Goal: Task Accomplishment & Management: Complete application form

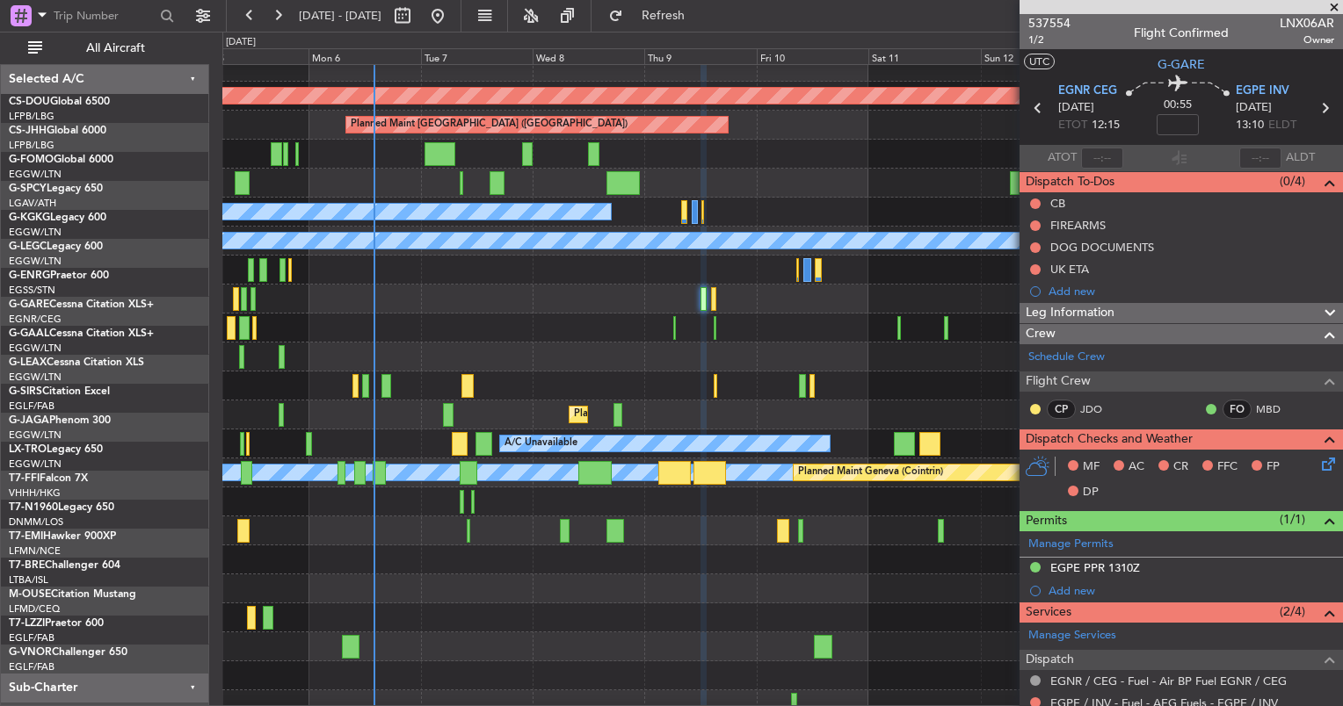
scroll to position [12, 0]
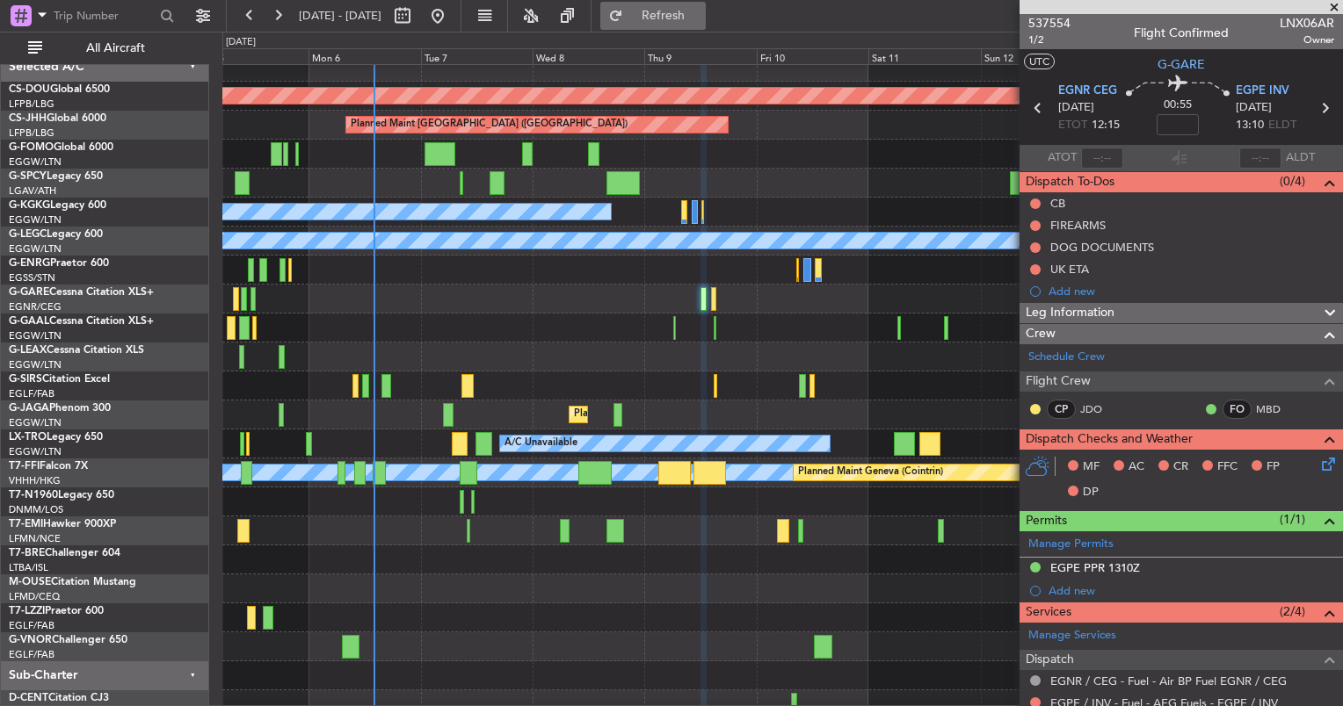
click at [706, 6] on button "Refresh" at bounding box center [652, 16] width 105 height 28
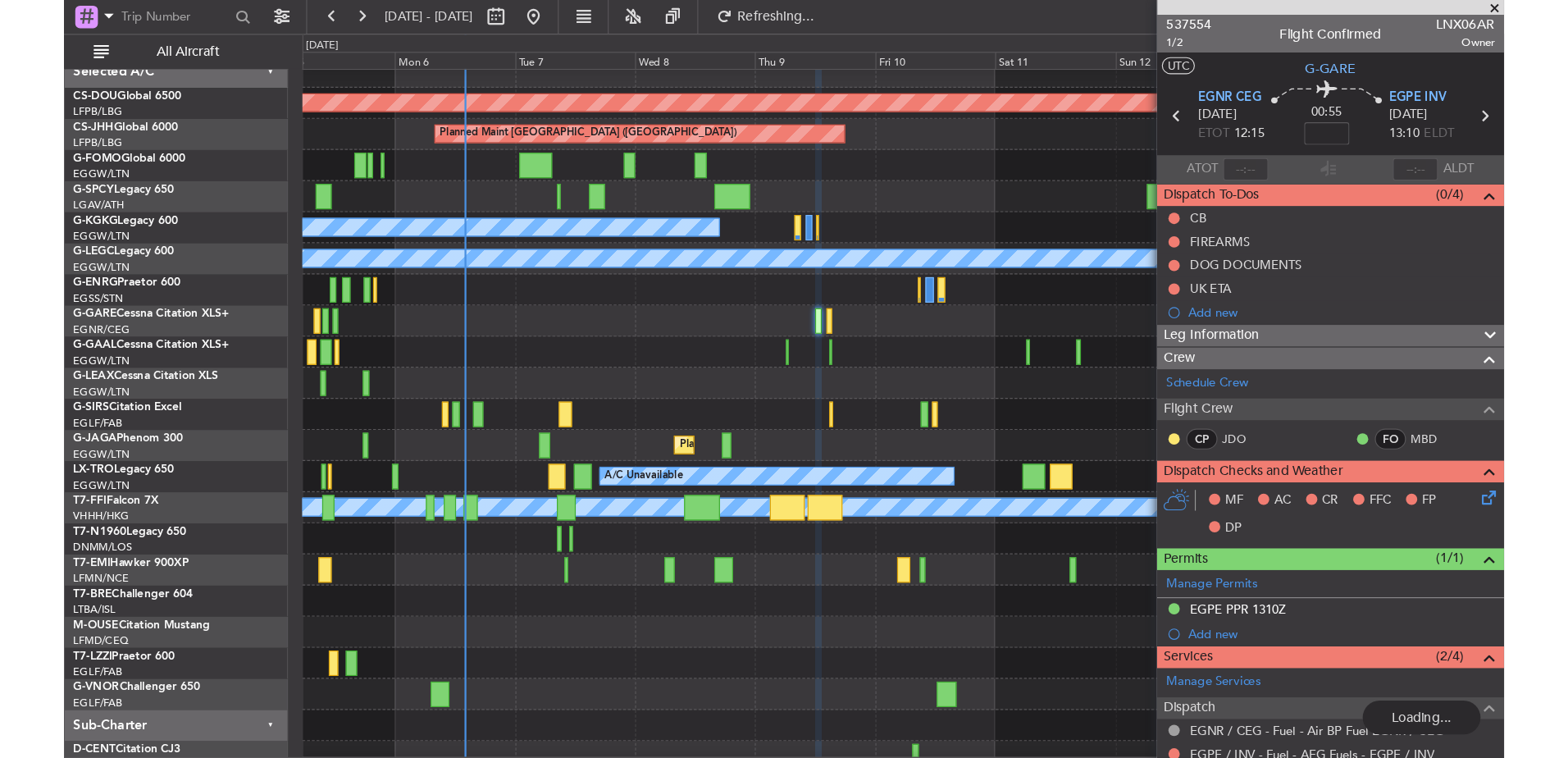
scroll to position [0, 0]
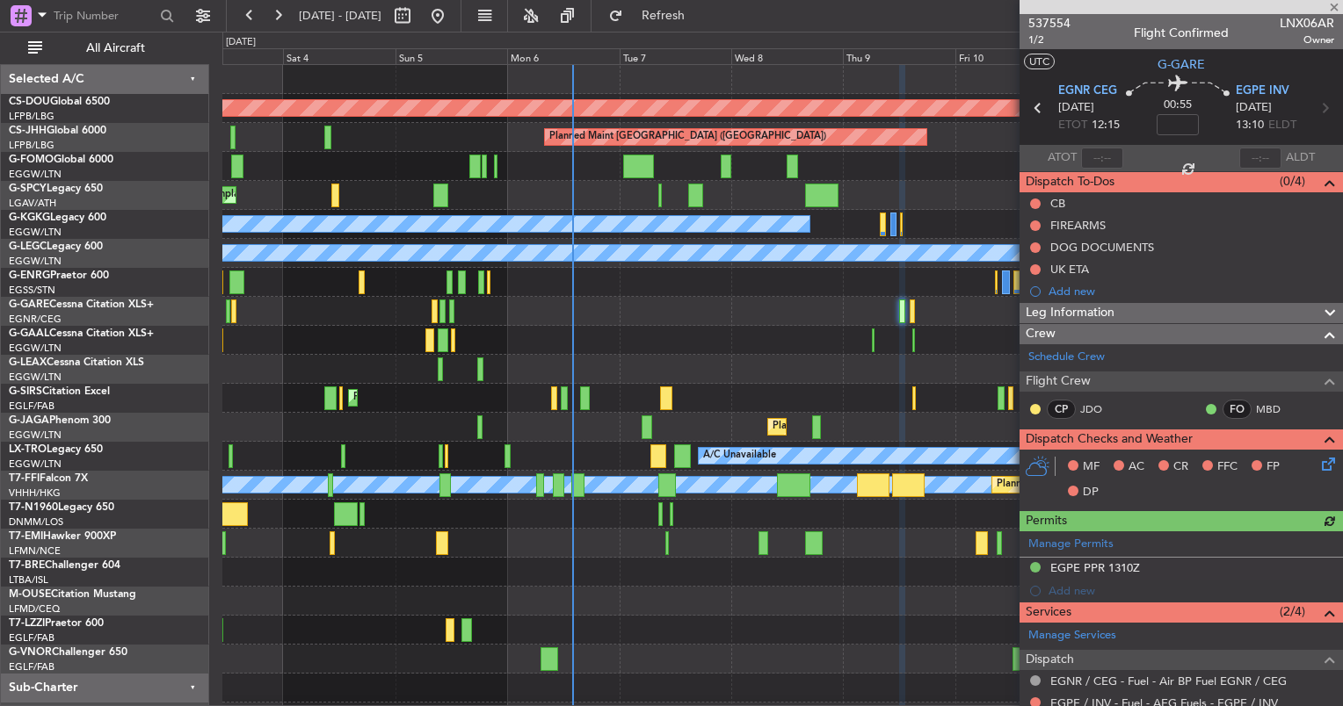
click at [584, 648] on div "Planned Maint London ([GEOGRAPHIC_DATA]) Planned Maint [GEOGRAPHIC_DATA] ([GEOG…" at bounding box center [781, 398] width 1119 height 667
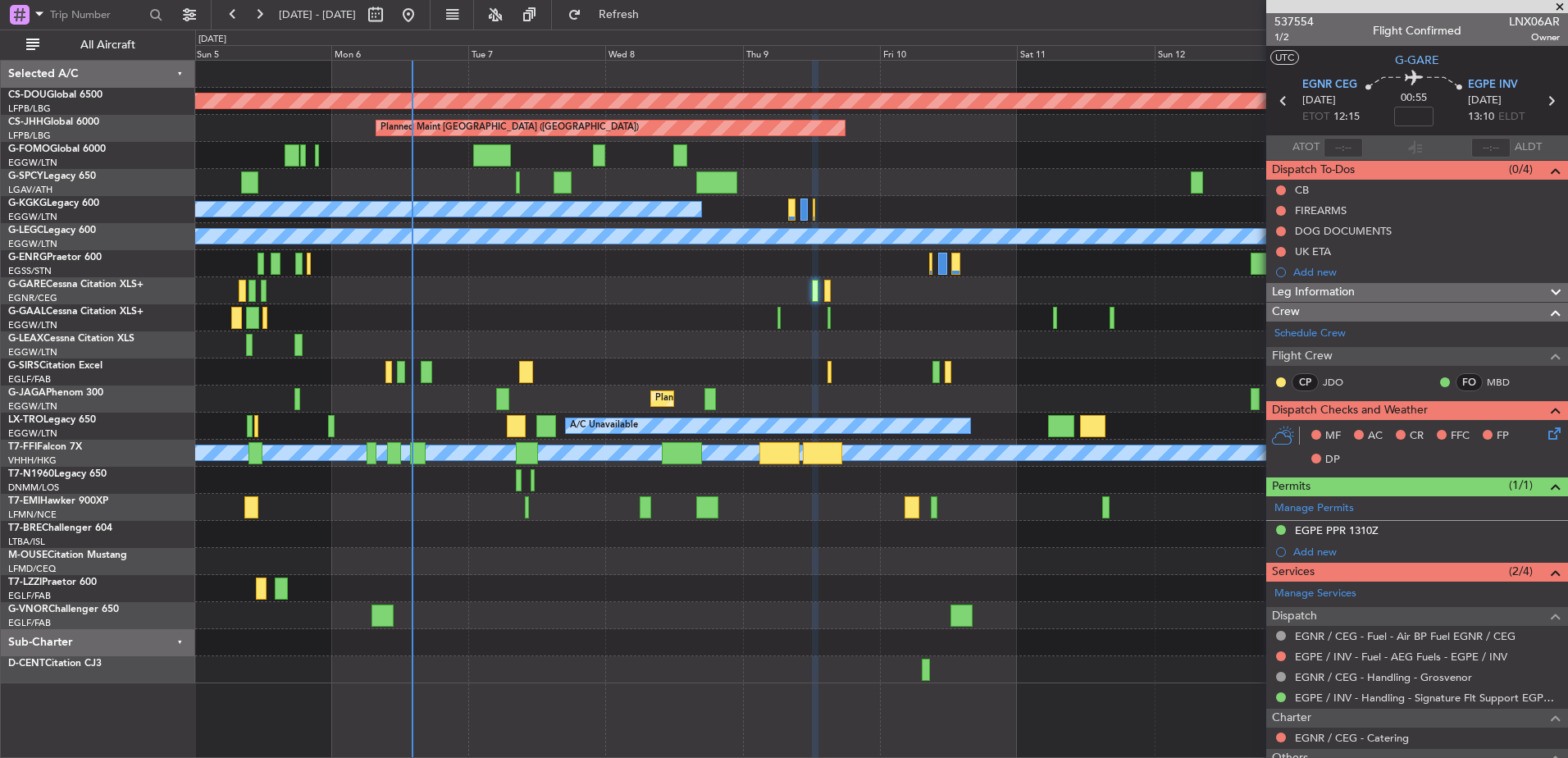
click at [778, 299] on div "Planned Maint London ([GEOGRAPHIC_DATA]) Planned Maint [GEOGRAPHIC_DATA] ([GEOG…" at bounding box center [881, 372] width 1372 height 623
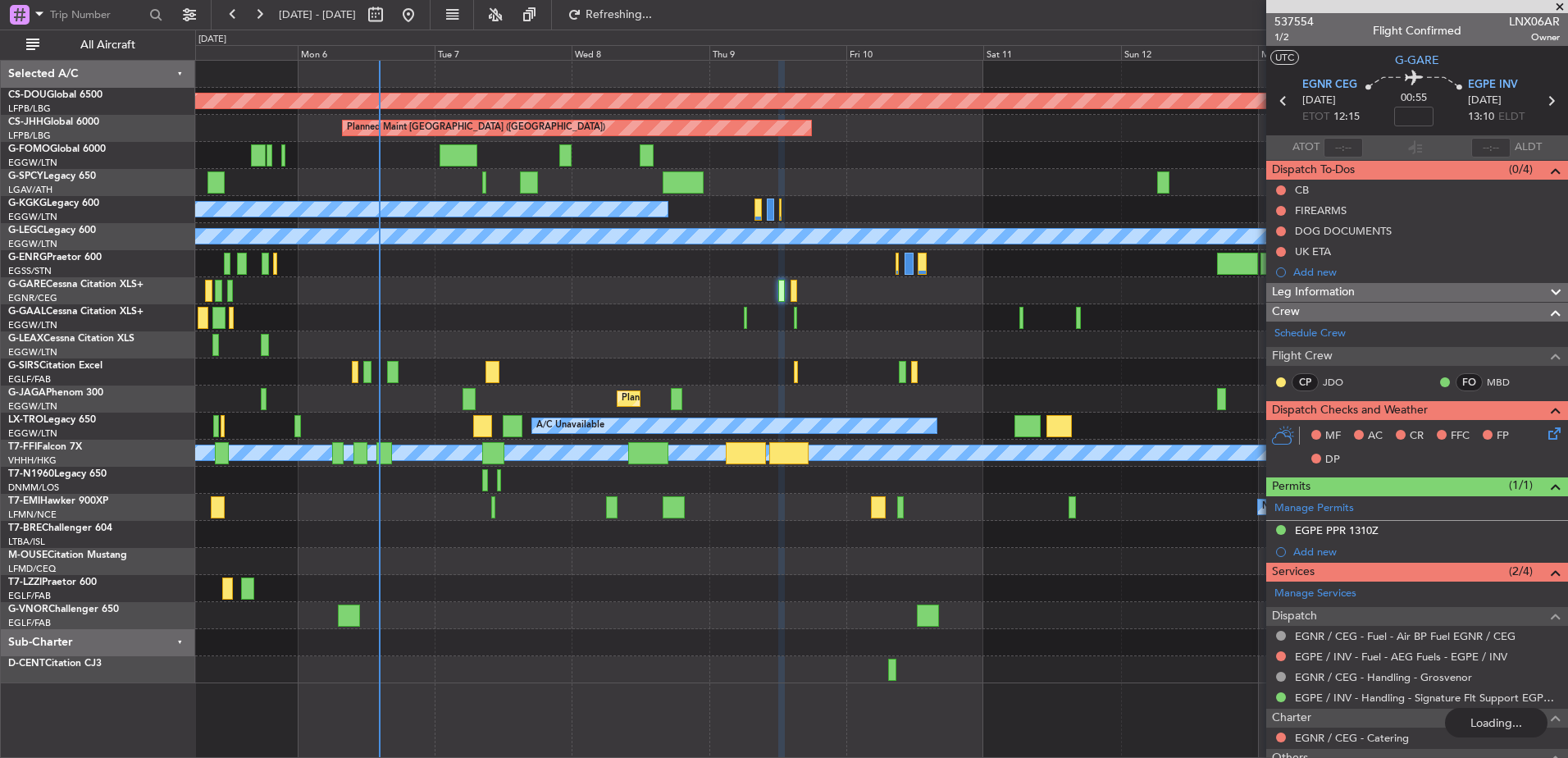
click at [566, 281] on div at bounding box center [881, 290] width 1372 height 27
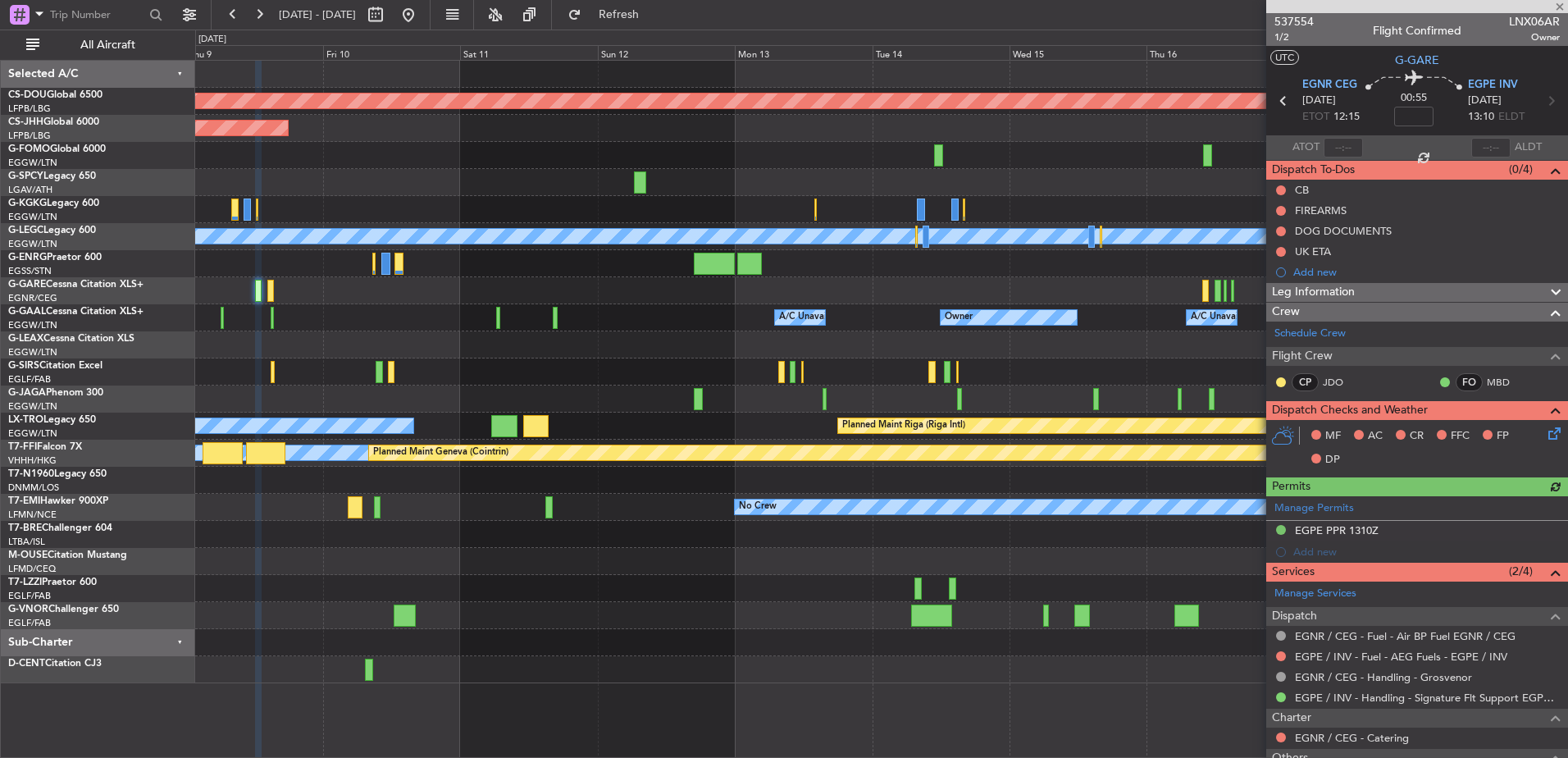
click at [342, 498] on div "No Crew" at bounding box center [881, 507] width 1372 height 27
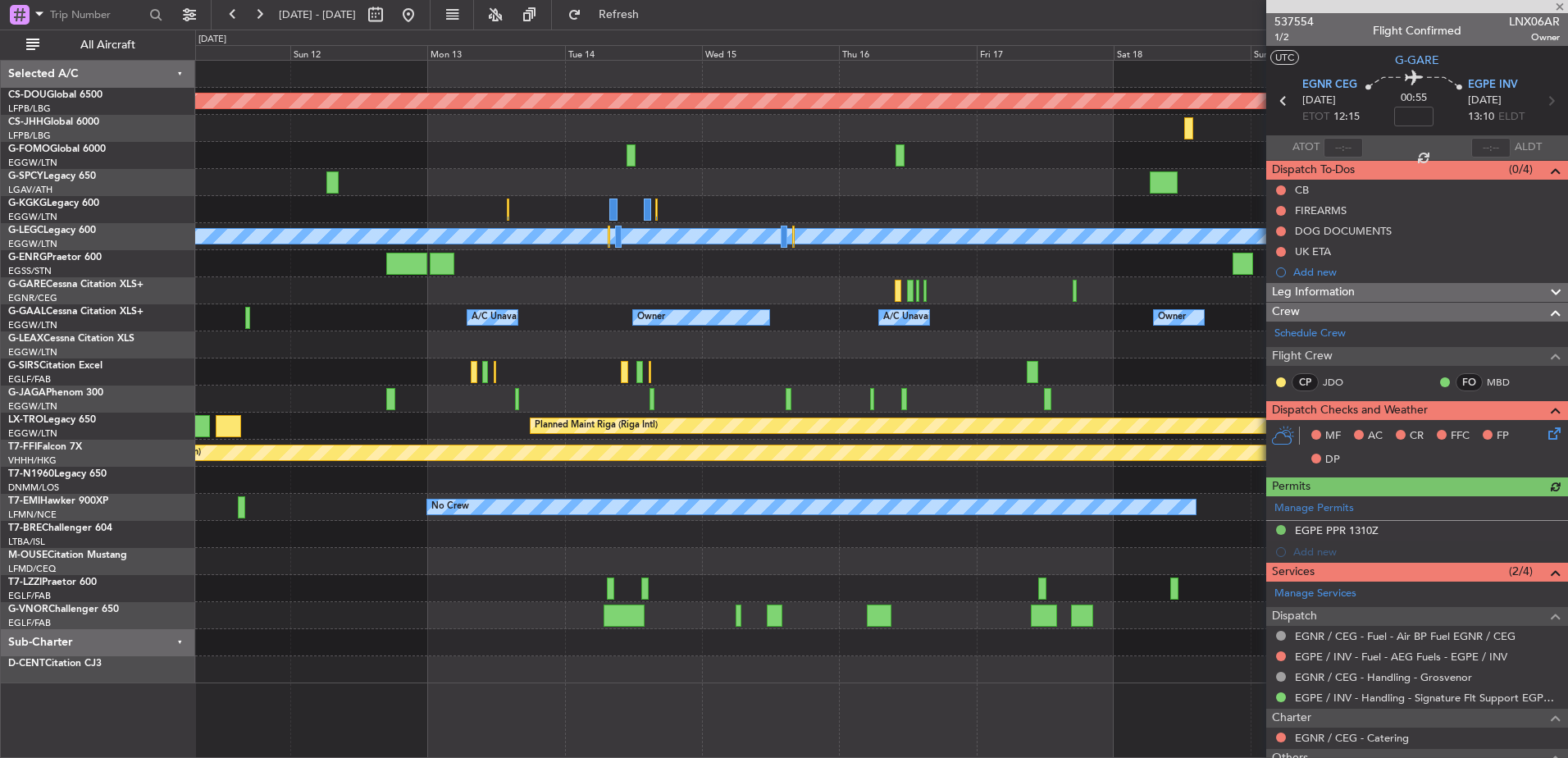
click at [637, 545] on div "Planned Maint London ([GEOGRAPHIC_DATA]) Planned Maint [GEOGRAPHIC_DATA] ([GEOG…" at bounding box center [881, 372] width 1372 height 623
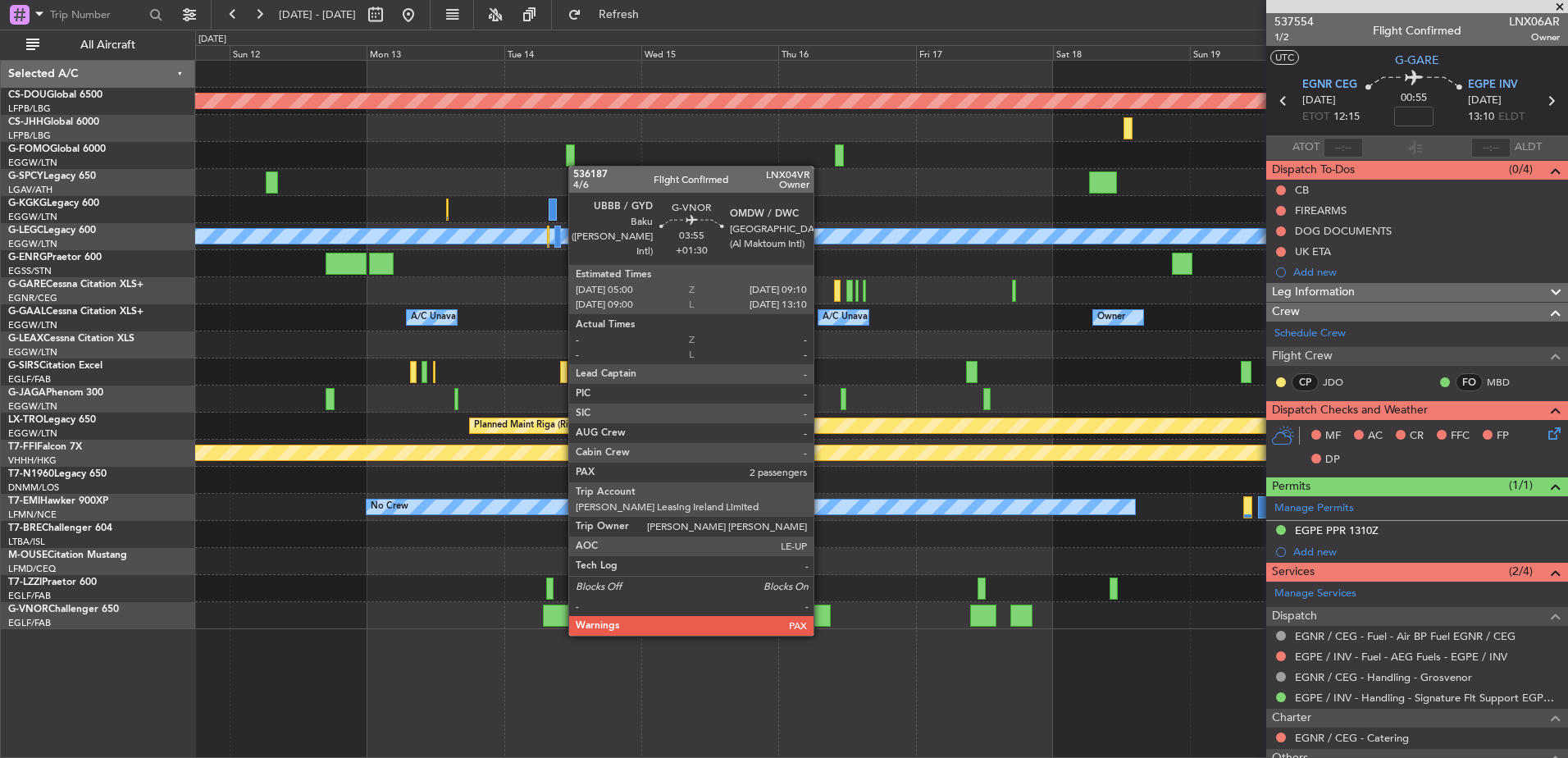
click at [821, 618] on div at bounding box center [819, 616] width 24 height 22
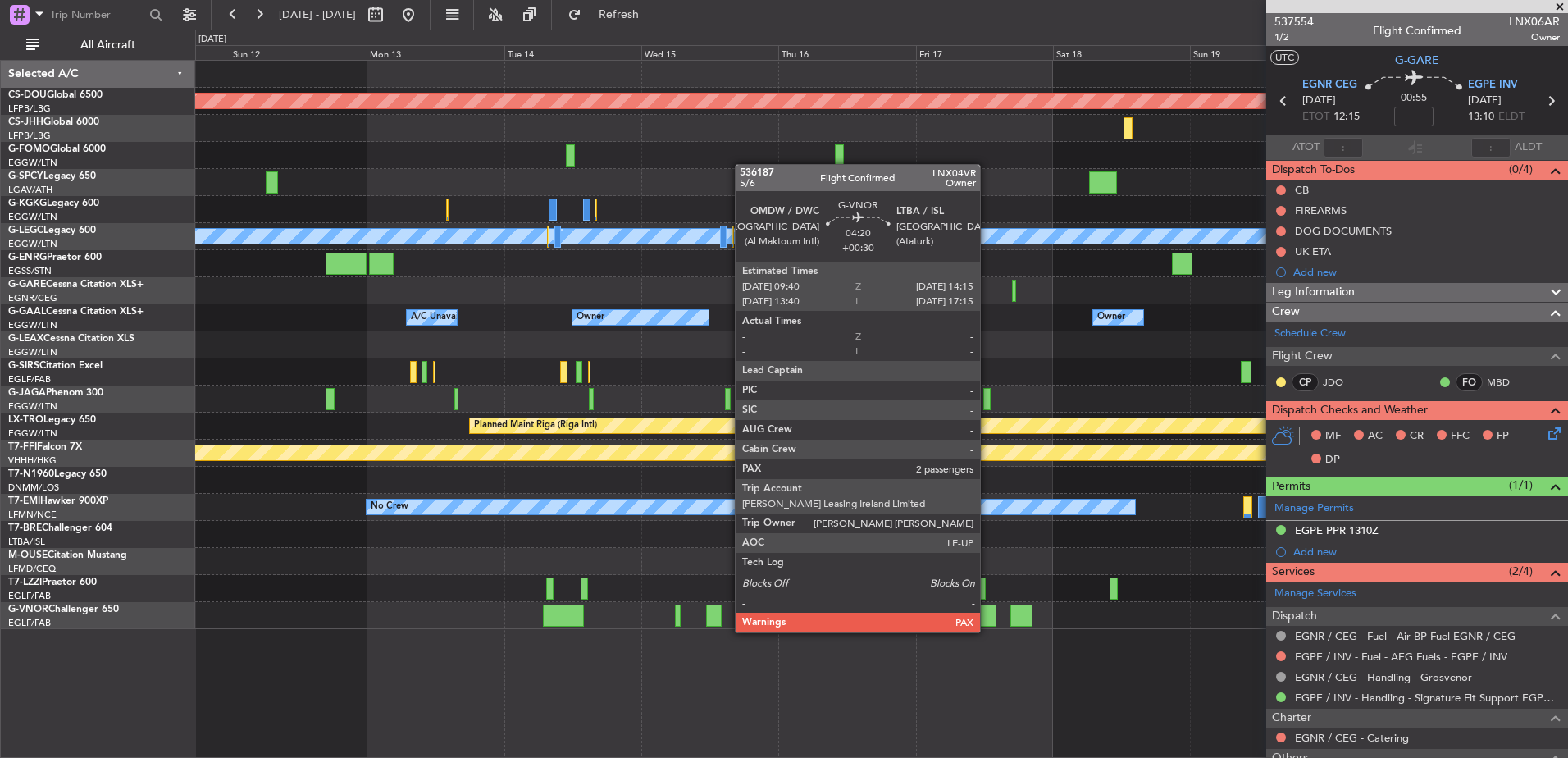
click at [987, 616] on div at bounding box center [984, 616] width 26 height 22
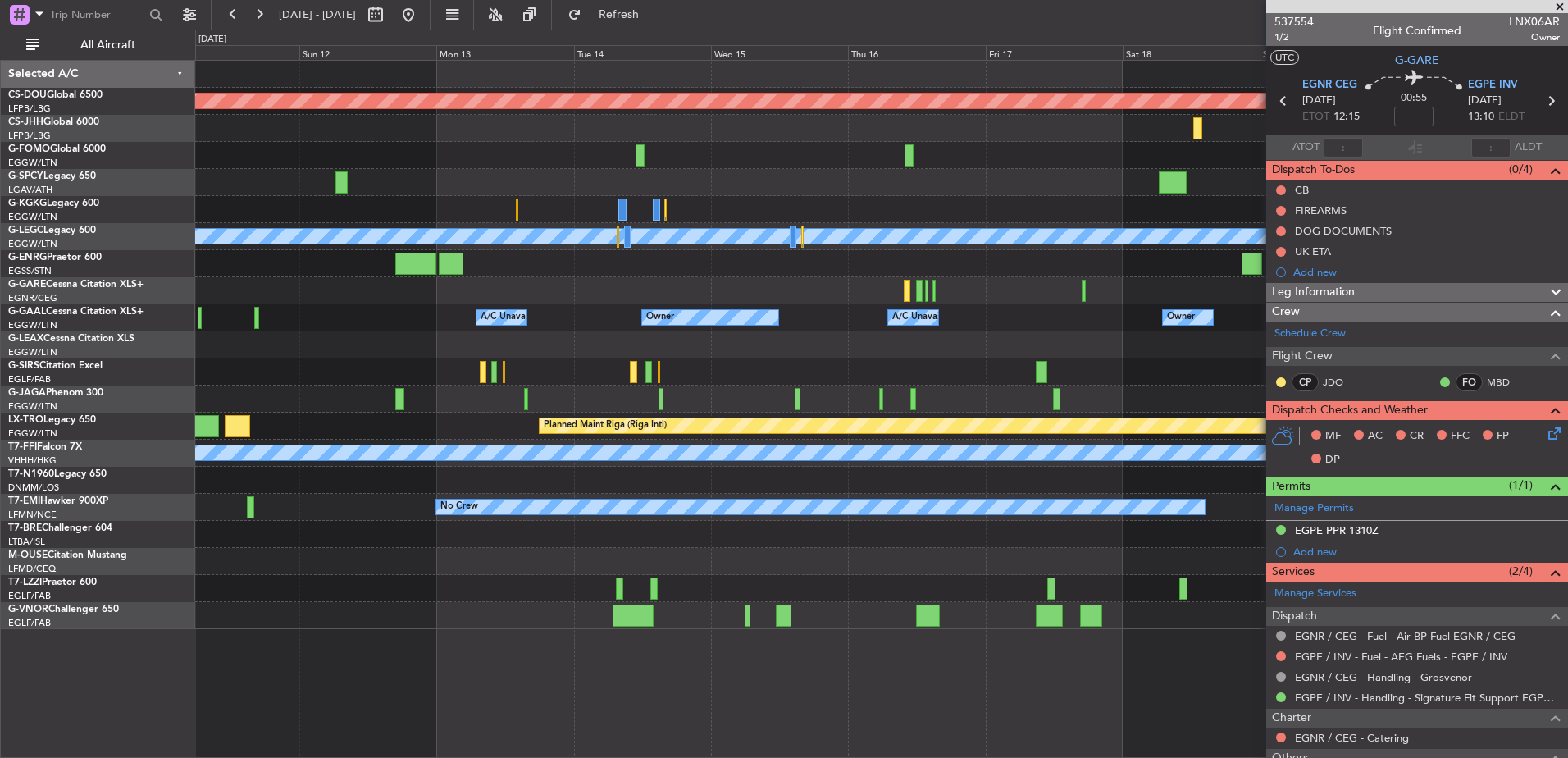
click at [727, 330] on div "A/C Unavailable Owner Owner Owner A/C Unavailable" at bounding box center [881, 317] width 1372 height 27
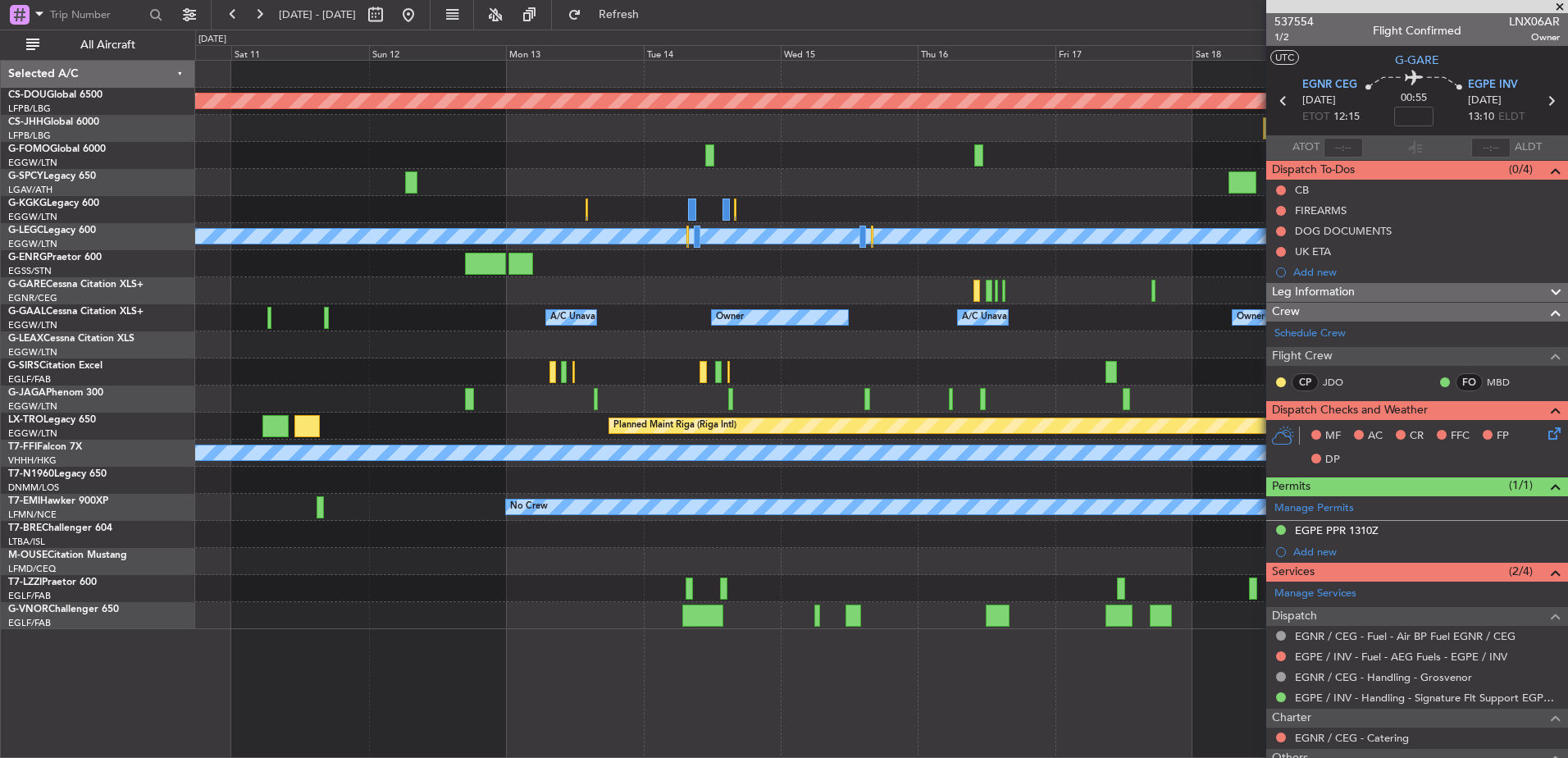
click at [615, 321] on div "Planned Maint London ([GEOGRAPHIC_DATA]) Planned Maint [GEOGRAPHIC_DATA] ([GEOG…" at bounding box center [881, 344] width 1372 height 568
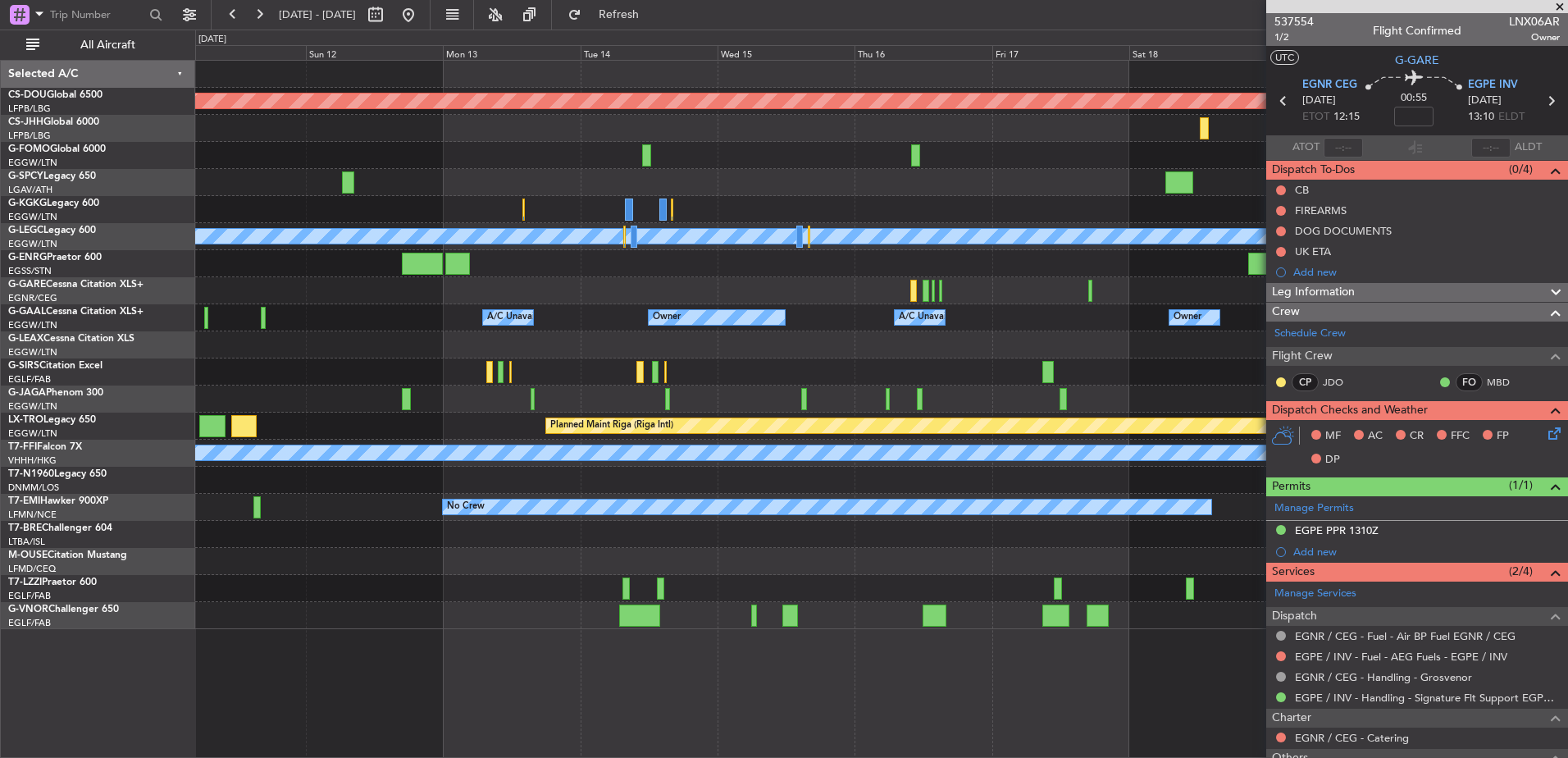
click at [1022, 345] on div "Planned Maint London ([GEOGRAPHIC_DATA]) Planned Maint [GEOGRAPHIC_DATA] ([GEOG…" at bounding box center [881, 344] width 1372 height 568
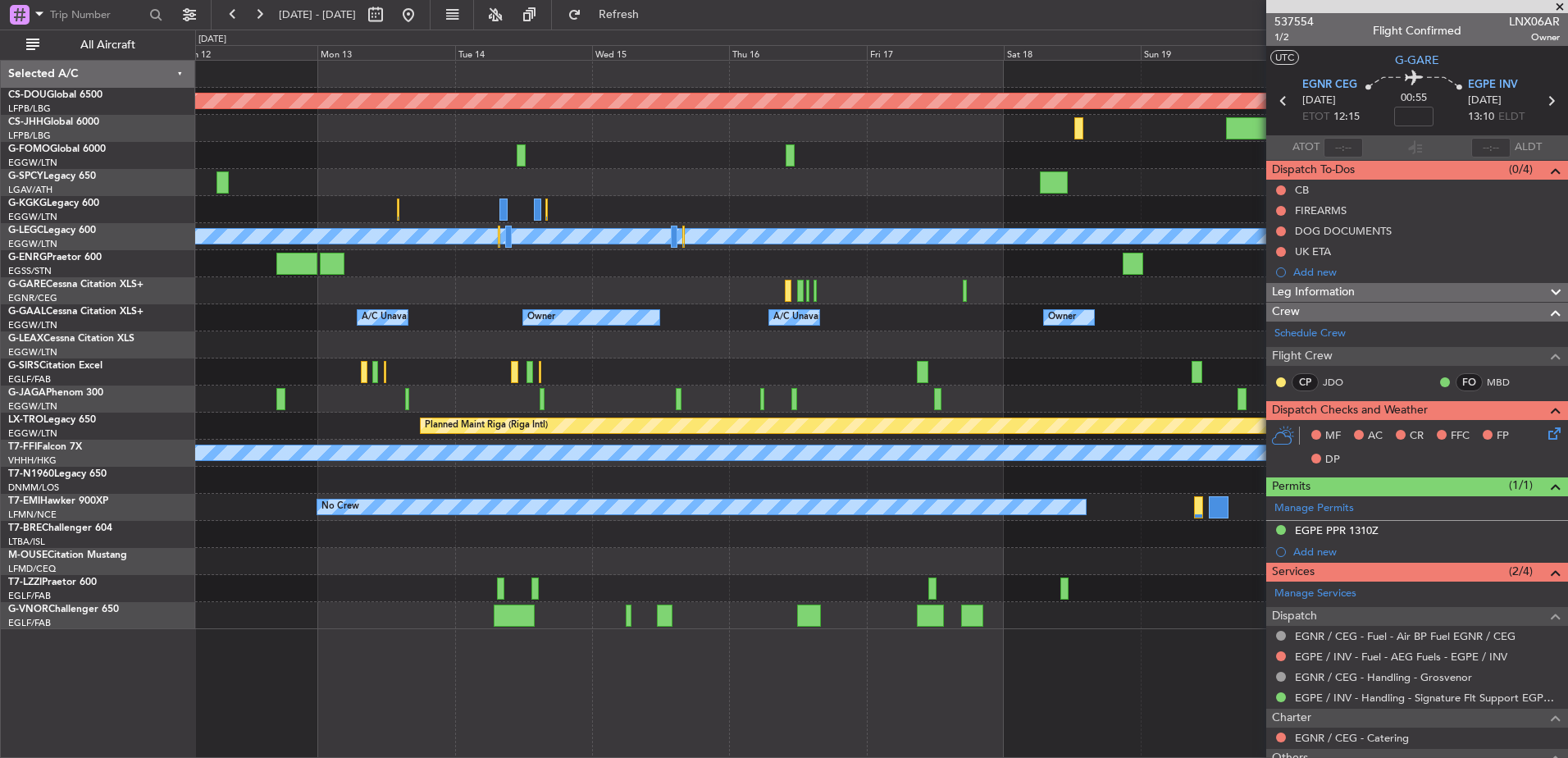
click at [890, 342] on div at bounding box center [881, 344] width 1372 height 27
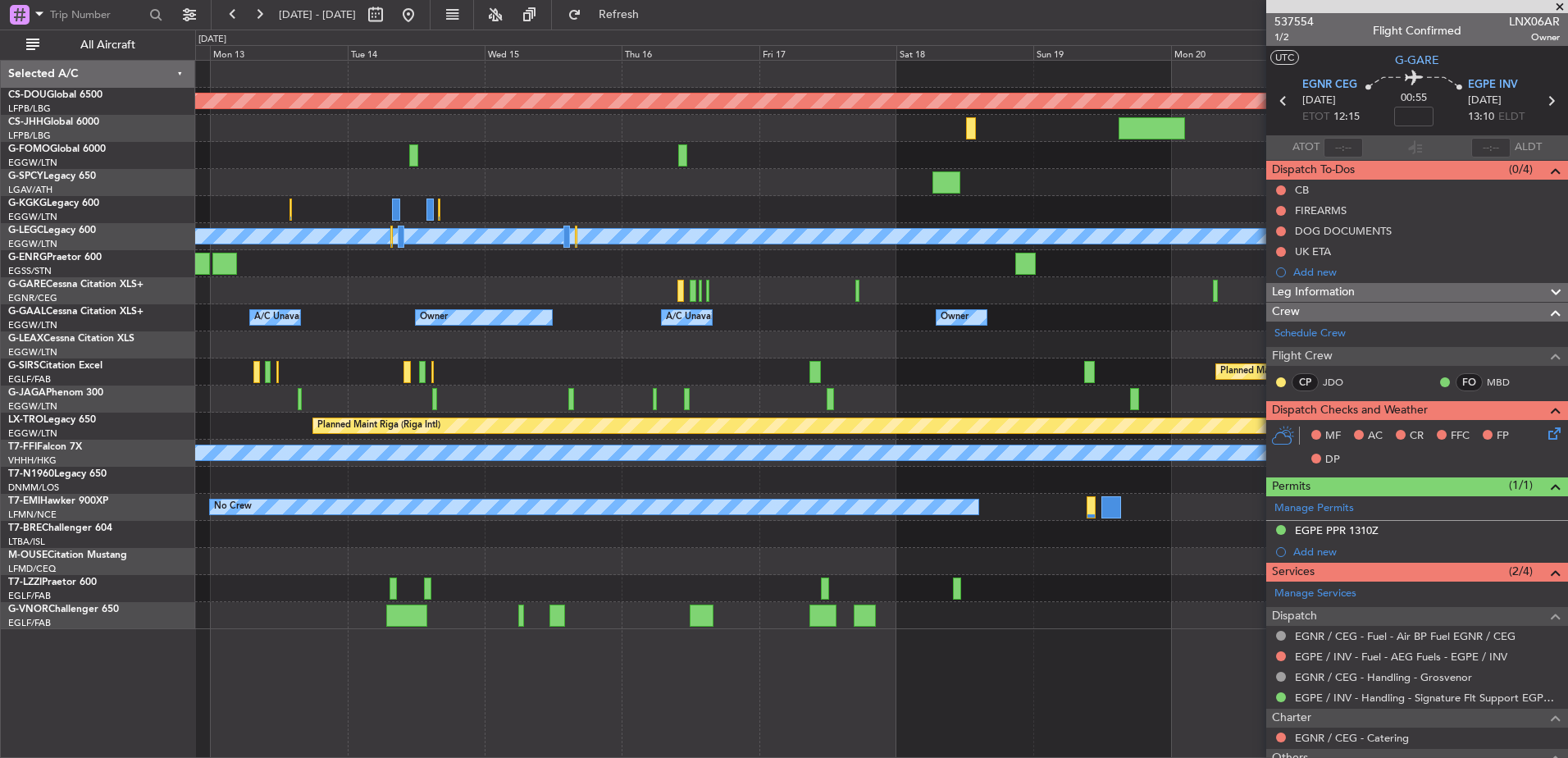
click at [782, 130] on div "Planned Maint London ([GEOGRAPHIC_DATA]) A/C Unavailable [GEOGRAPHIC_DATA] ([GE…" at bounding box center [881, 344] width 1372 height 568
click at [653, 9] on span "Refresh" at bounding box center [620, 15] width 69 height 11
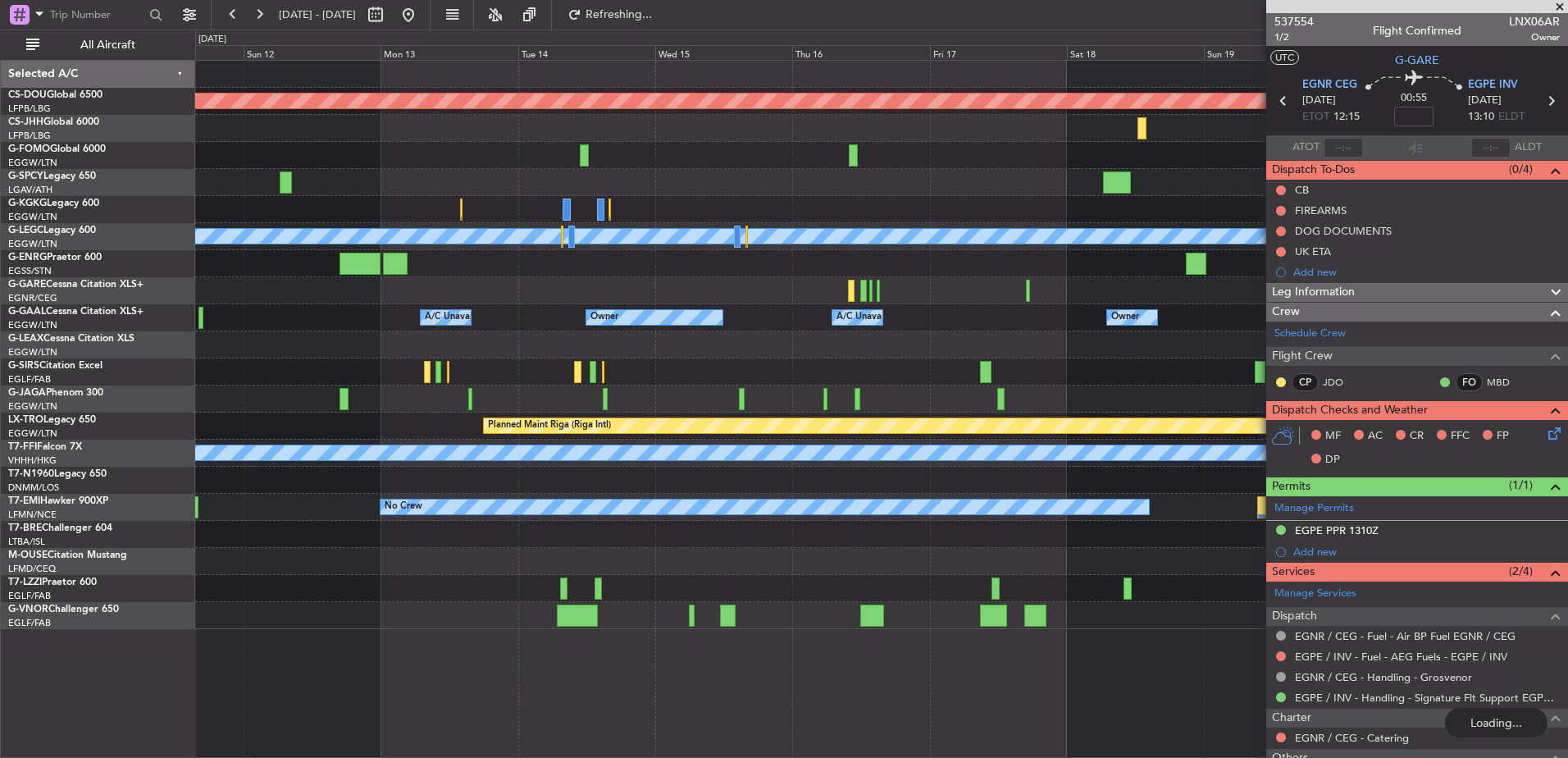
click at [1132, 308] on div "Planned Maint London ([GEOGRAPHIC_DATA]) Planned Maint [GEOGRAPHIC_DATA] ([GEOG…" at bounding box center [881, 344] width 1372 height 568
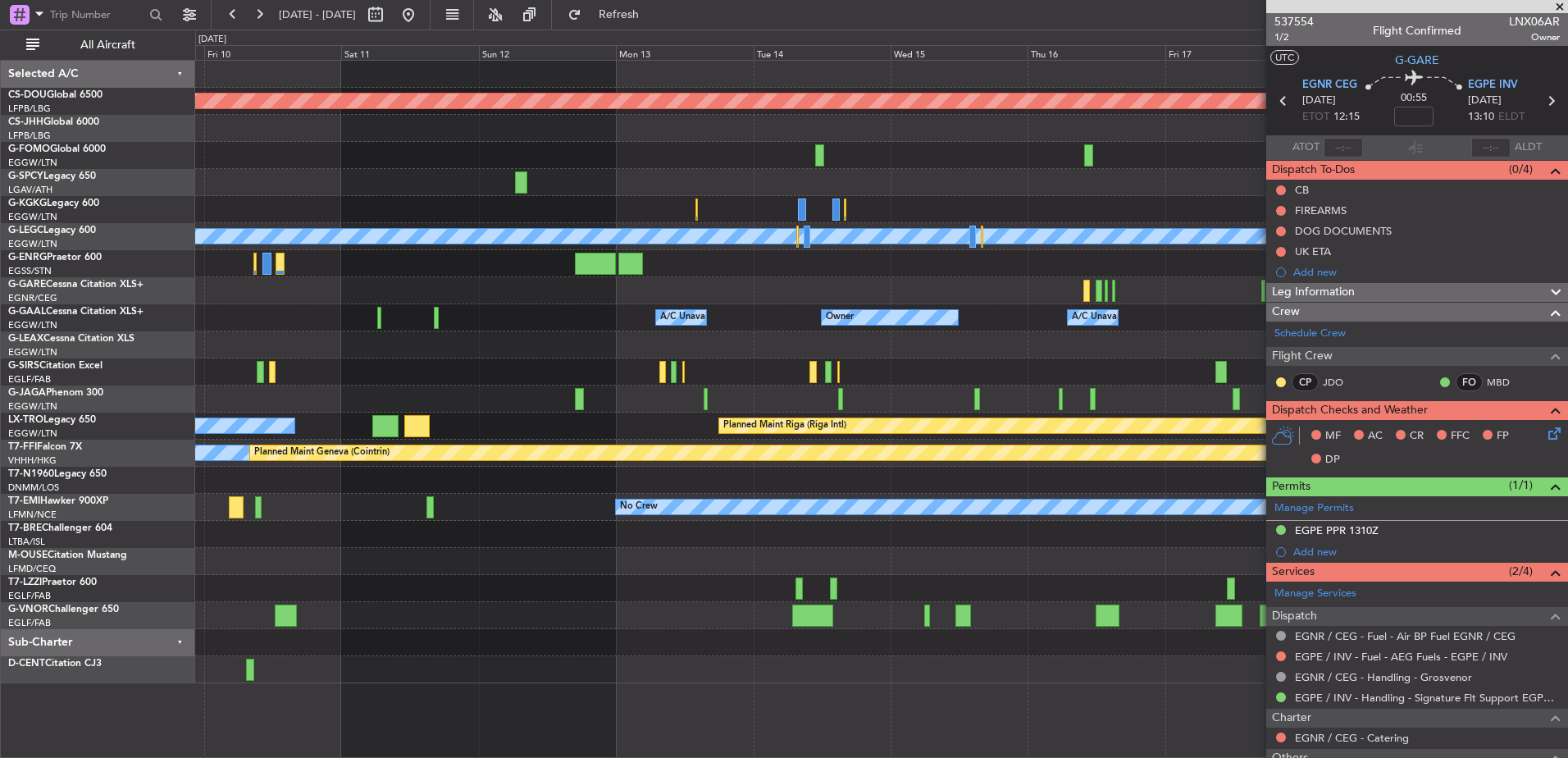
click at [350, 351] on div "Planned Maint London ([GEOGRAPHIC_DATA]) Planned Maint [GEOGRAPHIC_DATA] ([GEOG…" at bounding box center [881, 372] width 1372 height 623
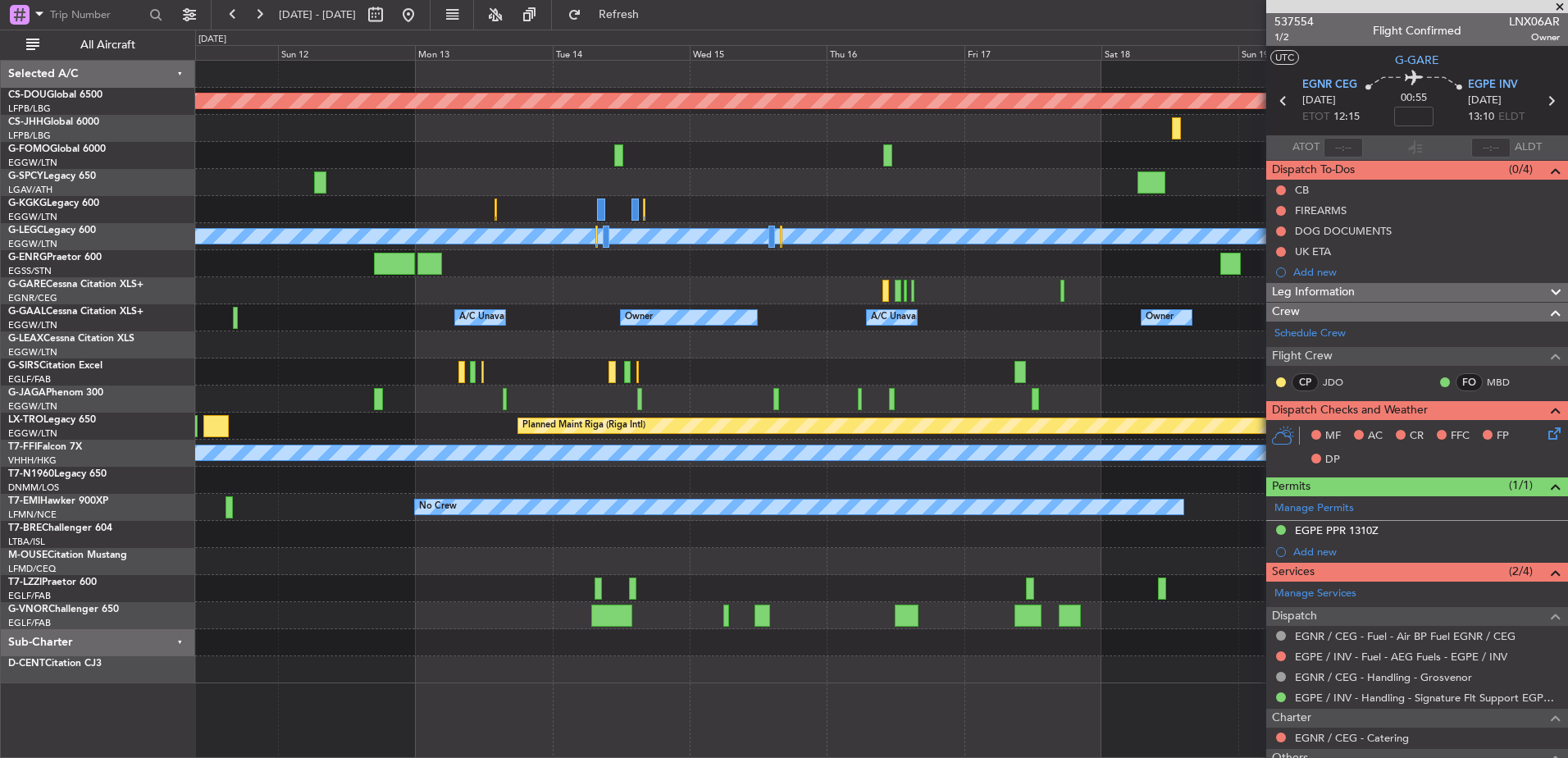
click at [675, 598] on div "Planned Maint London ([GEOGRAPHIC_DATA]) Planned Maint [GEOGRAPHIC_DATA] ([GEOG…" at bounding box center [881, 372] width 1372 height 623
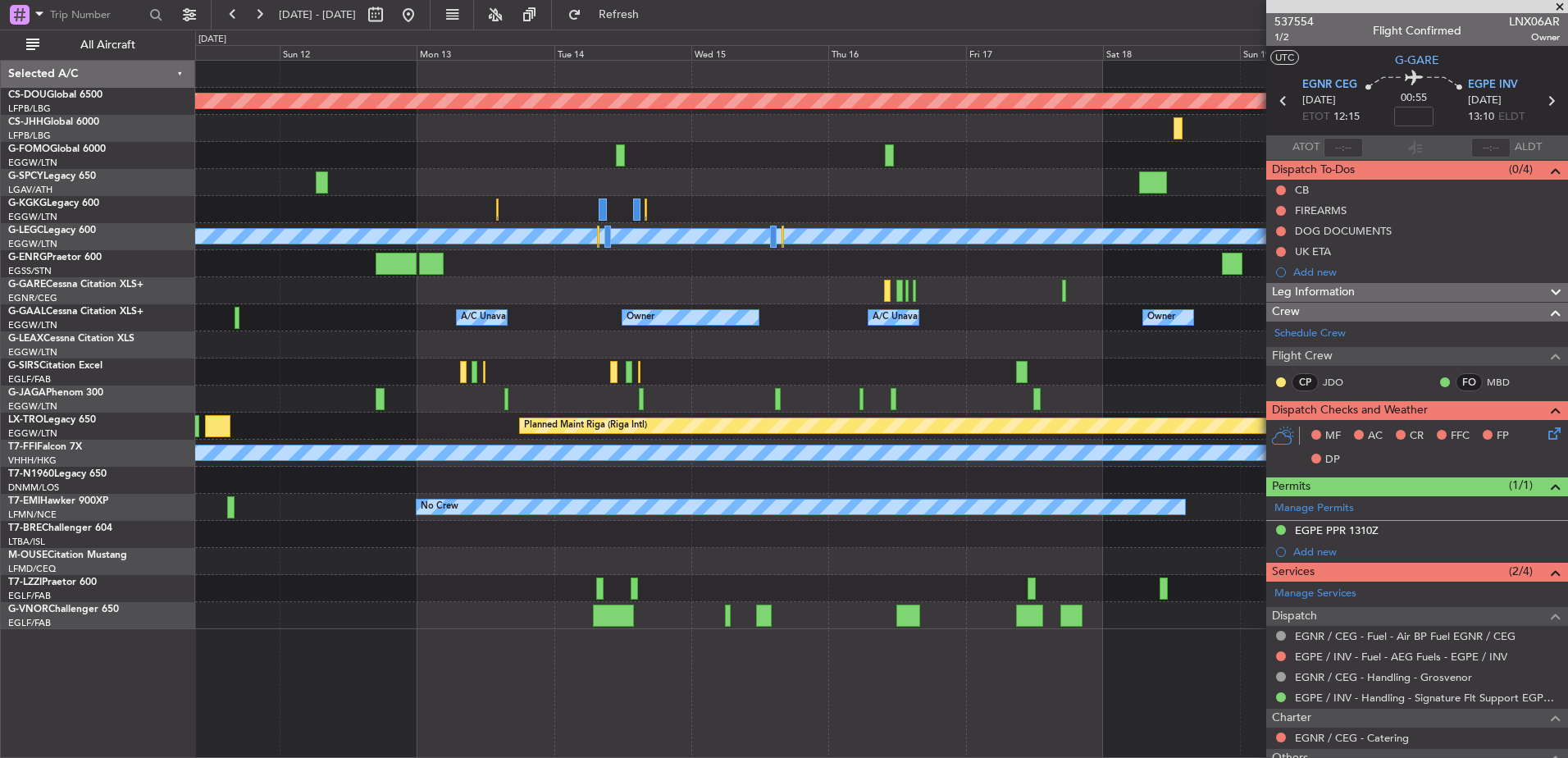
click at [441, 593] on div at bounding box center [881, 588] width 1372 height 27
click at [876, 559] on div "Planned Maint London ([GEOGRAPHIC_DATA]) Planned Maint [GEOGRAPHIC_DATA] ([GEOG…" at bounding box center [881, 344] width 1372 height 568
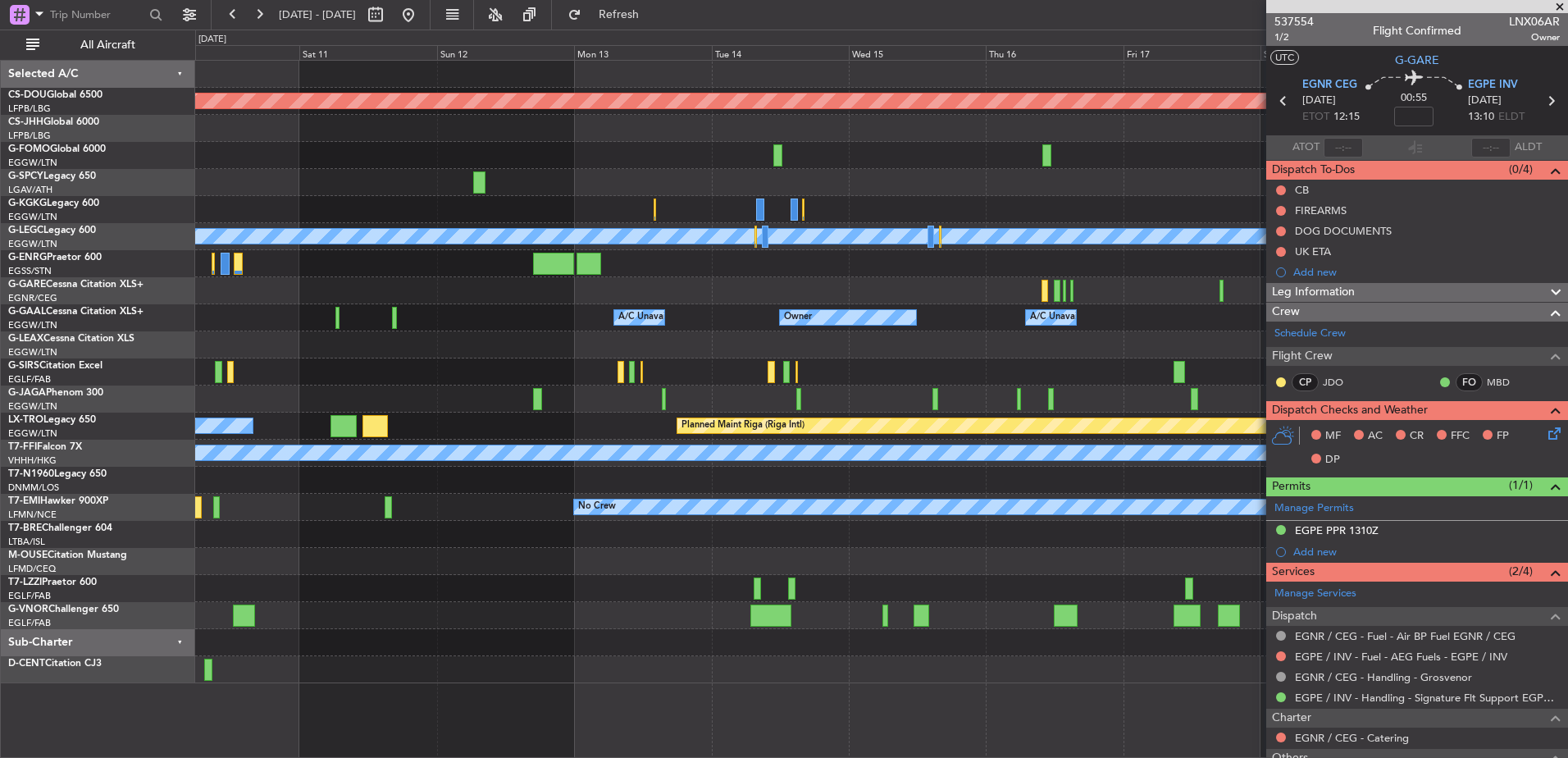
click at [332, 514] on div "Planned Maint London ([GEOGRAPHIC_DATA]) Planned Maint [GEOGRAPHIC_DATA] ([GEOG…" at bounding box center [881, 372] width 1372 height 623
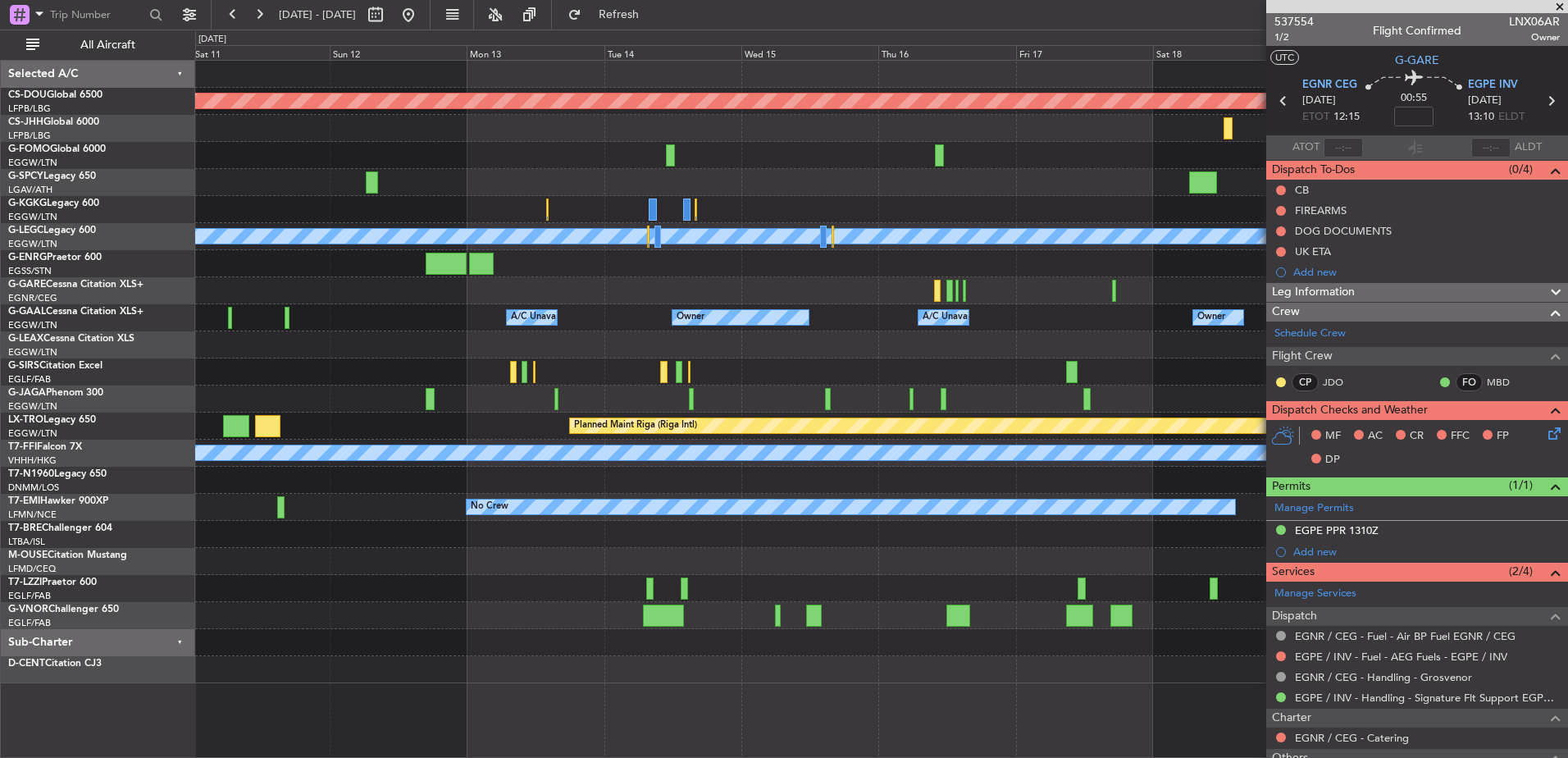
click at [748, 659] on html "[DATE] - [DATE] Refresh Quick Links All Aircraft Planned Maint [GEOGRAPHIC_DATA…" at bounding box center [784, 379] width 1568 height 758
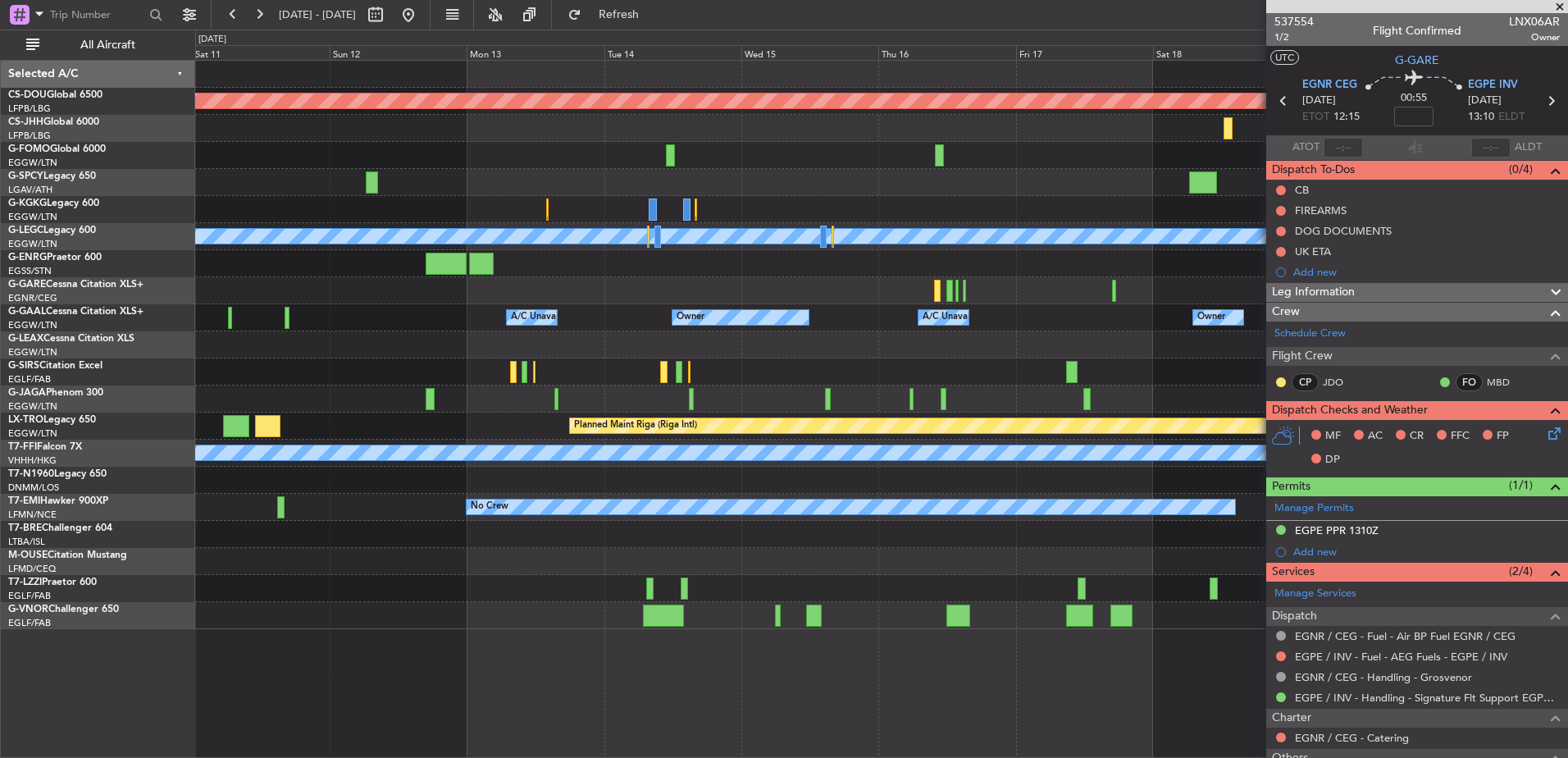
click at [462, 607] on div at bounding box center [881, 615] width 1372 height 27
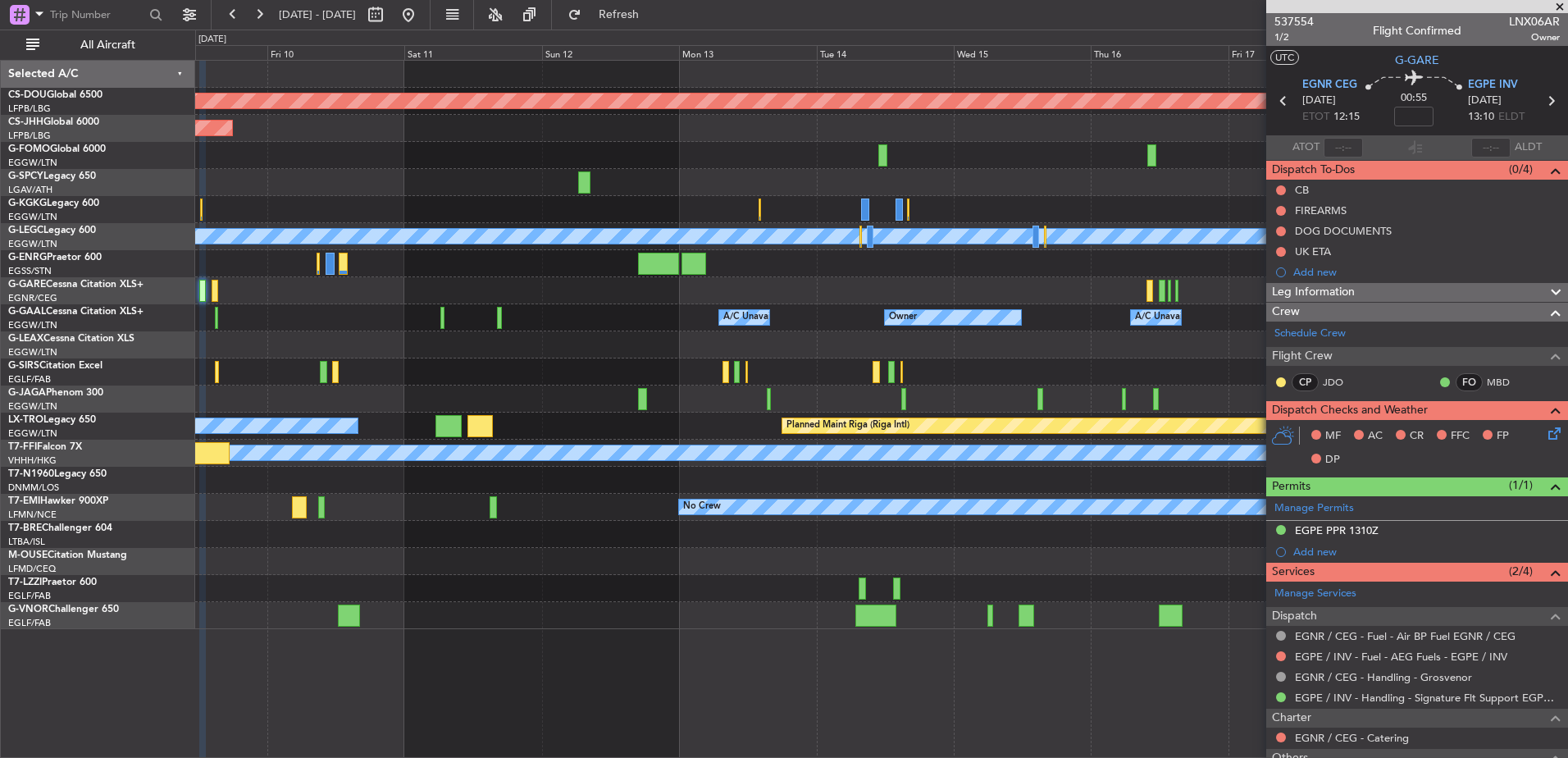
click at [735, 625] on div at bounding box center [881, 615] width 1372 height 27
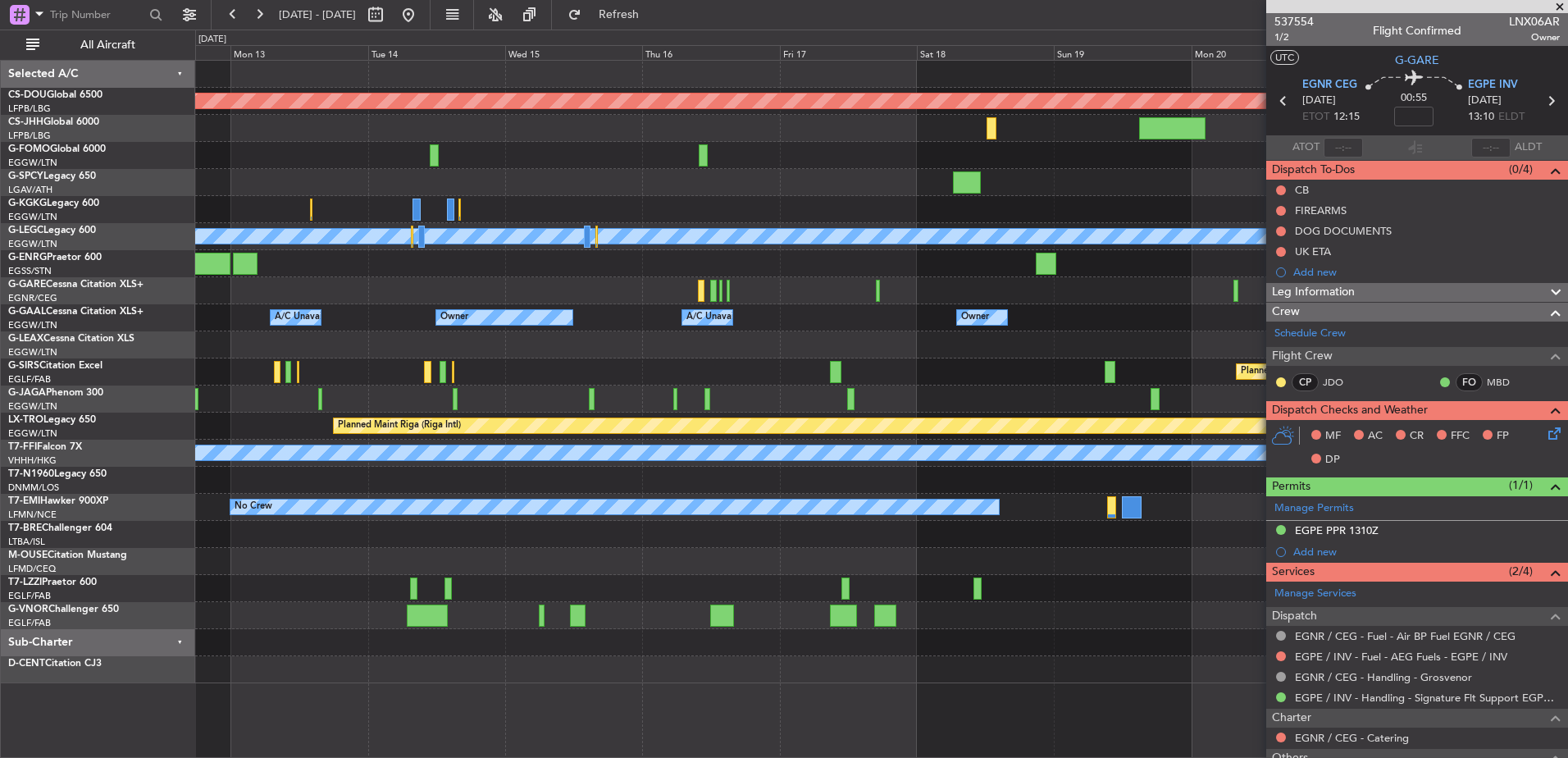
click at [371, 653] on div "Planned Maint London ([GEOGRAPHIC_DATA]) A/C Unavailable [GEOGRAPHIC_DATA] ([GE…" at bounding box center [881, 372] width 1372 height 623
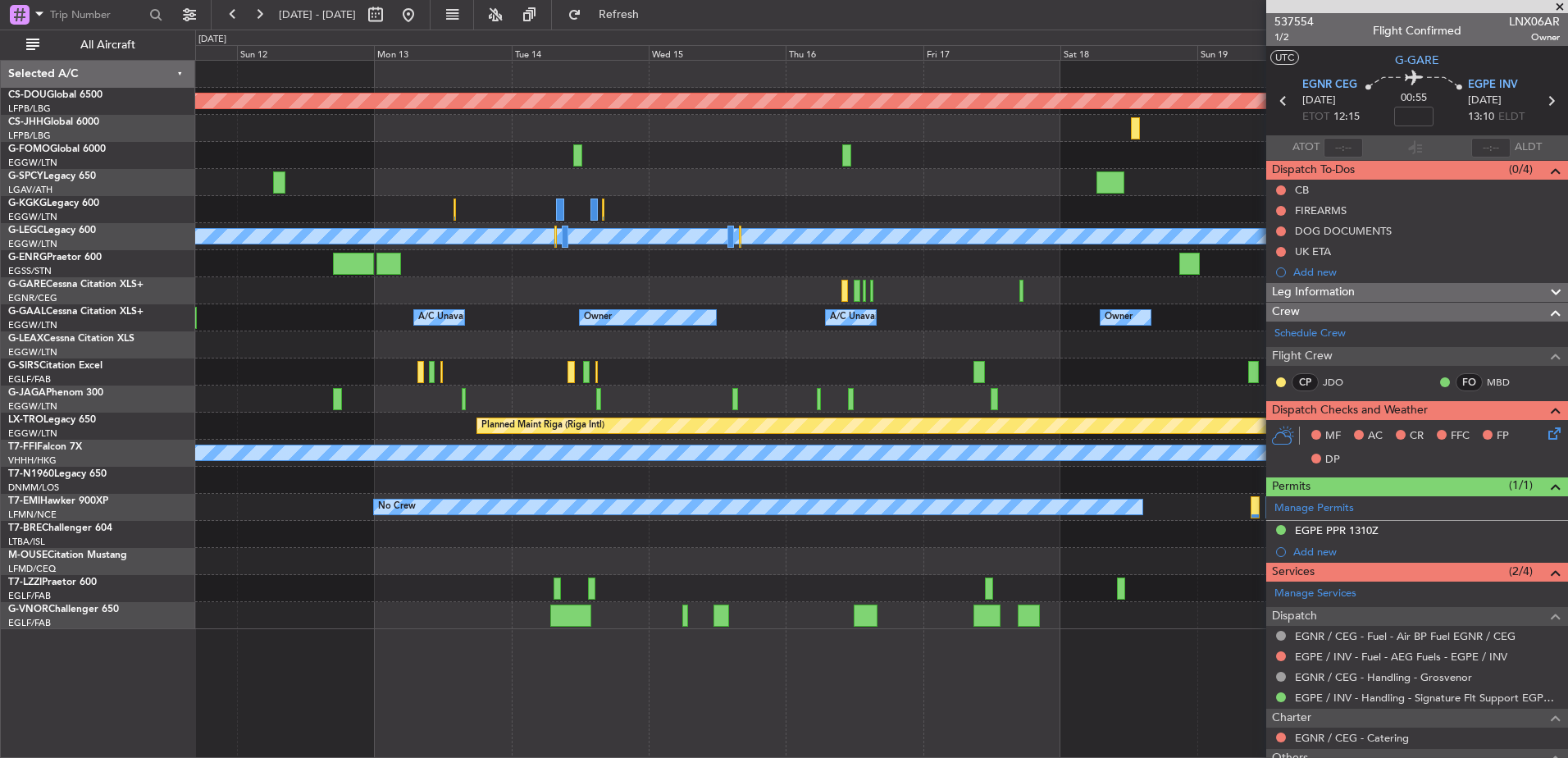
click at [651, 543] on div "Planned Maint London ([GEOGRAPHIC_DATA]) Planned Maint [GEOGRAPHIC_DATA] ([GEOG…" at bounding box center [881, 344] width 1372 height 568
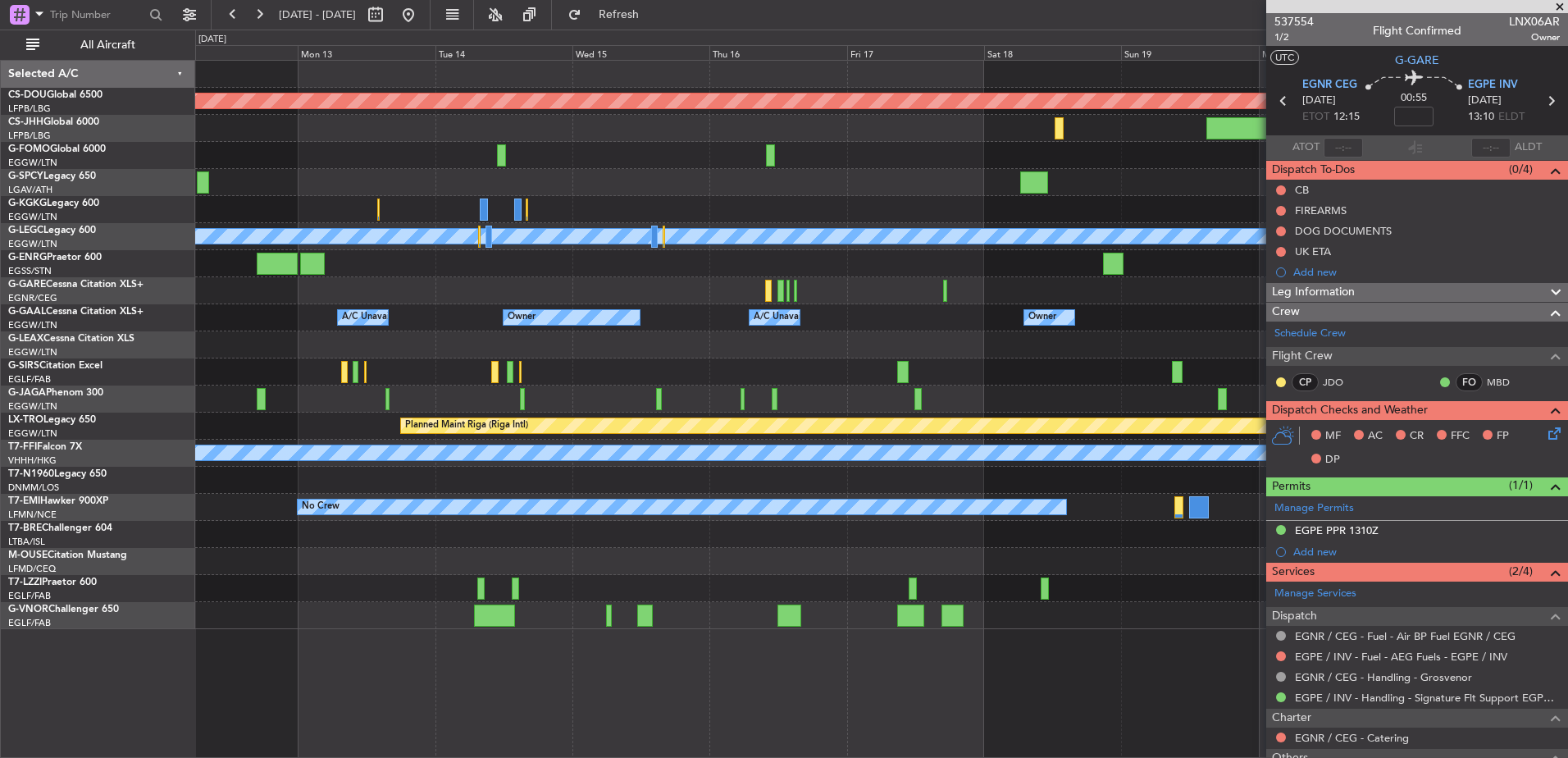
click at [704, 583] on div "A/C Unavailable [GEOGRAPHIC_DATA] ([GEOGRAPHIC_DATA])" at bounding box center [881, 588] width 1372 height 27
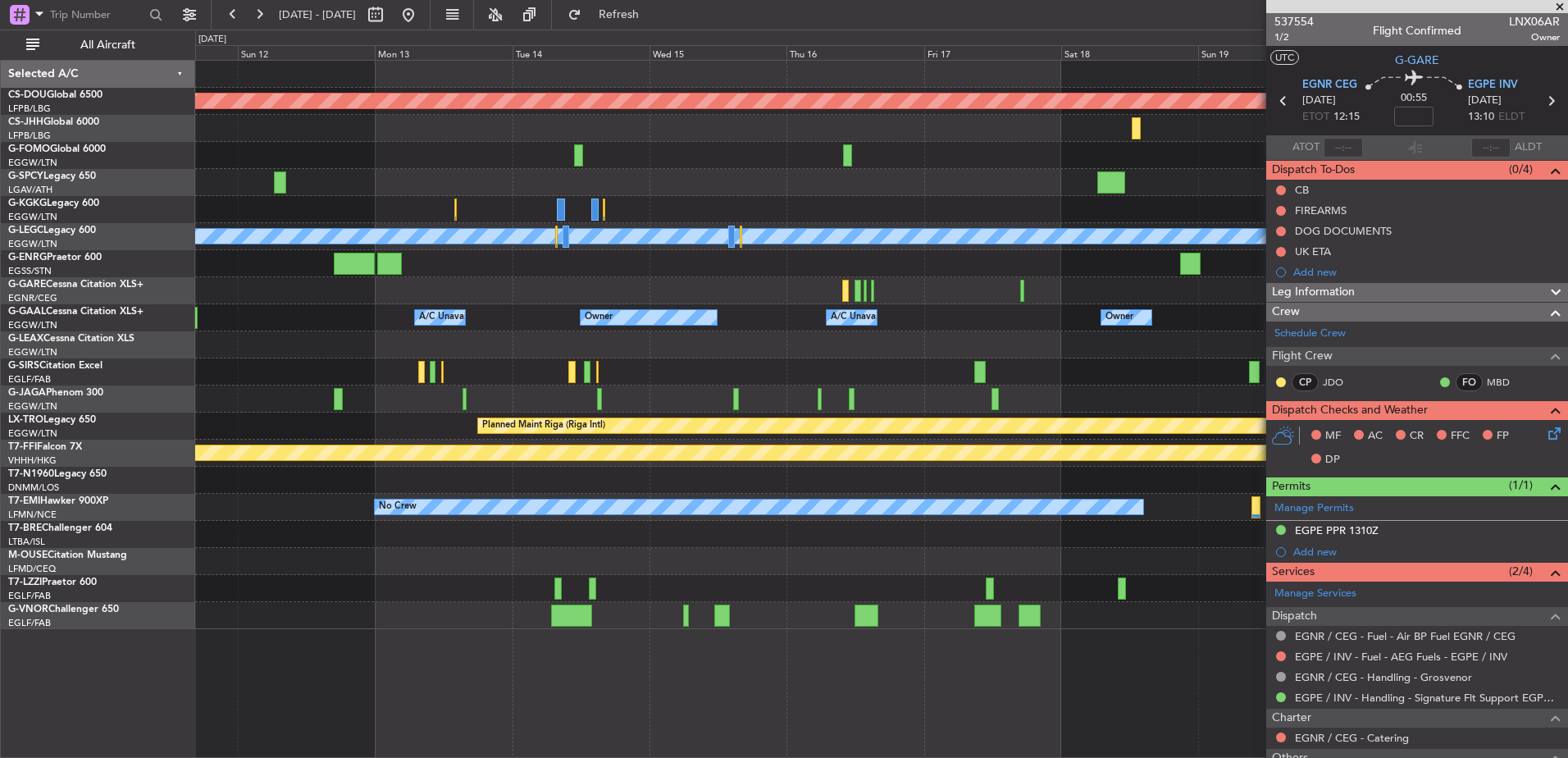
click at [741, 588] on div "Planned Maint London ([GEOGRAPHIC_DATA]) Planned Maint [GEOGRAPHIC_DATA] ([GEOG…" at bounding box center [881, 344] width 1372 height 568
click at [537, 597] on div "A/C Unavailable [GEOGRAPHIC_DATA] ([GEOGRAPHIC_DATA])" at bounding box center [881, 588] width 1372 height 27
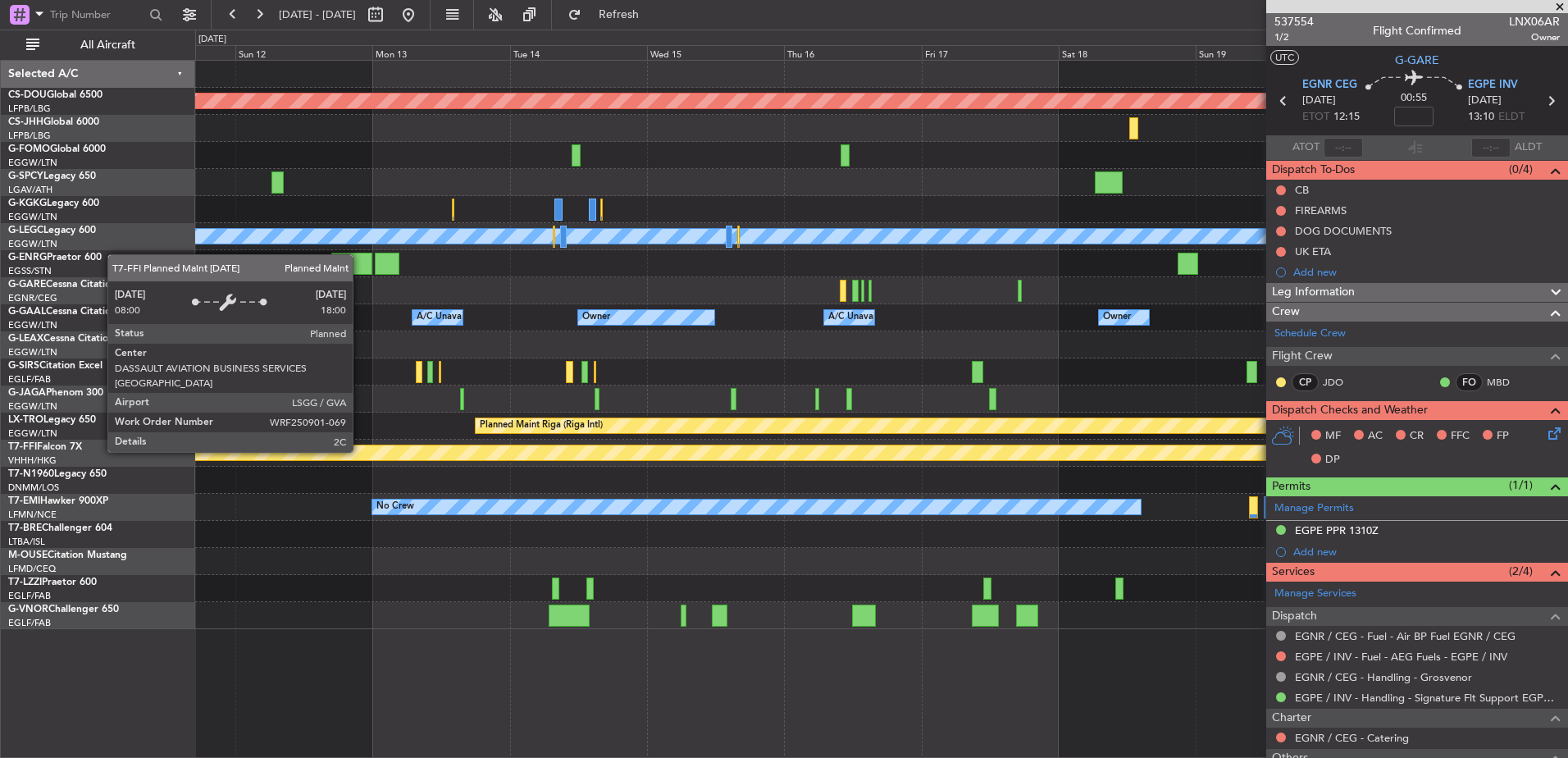
click at [360, 451] on div "Planned Maint Geneva (Cointrin)" at bounding box center [1473, 453] width 2933 height 15
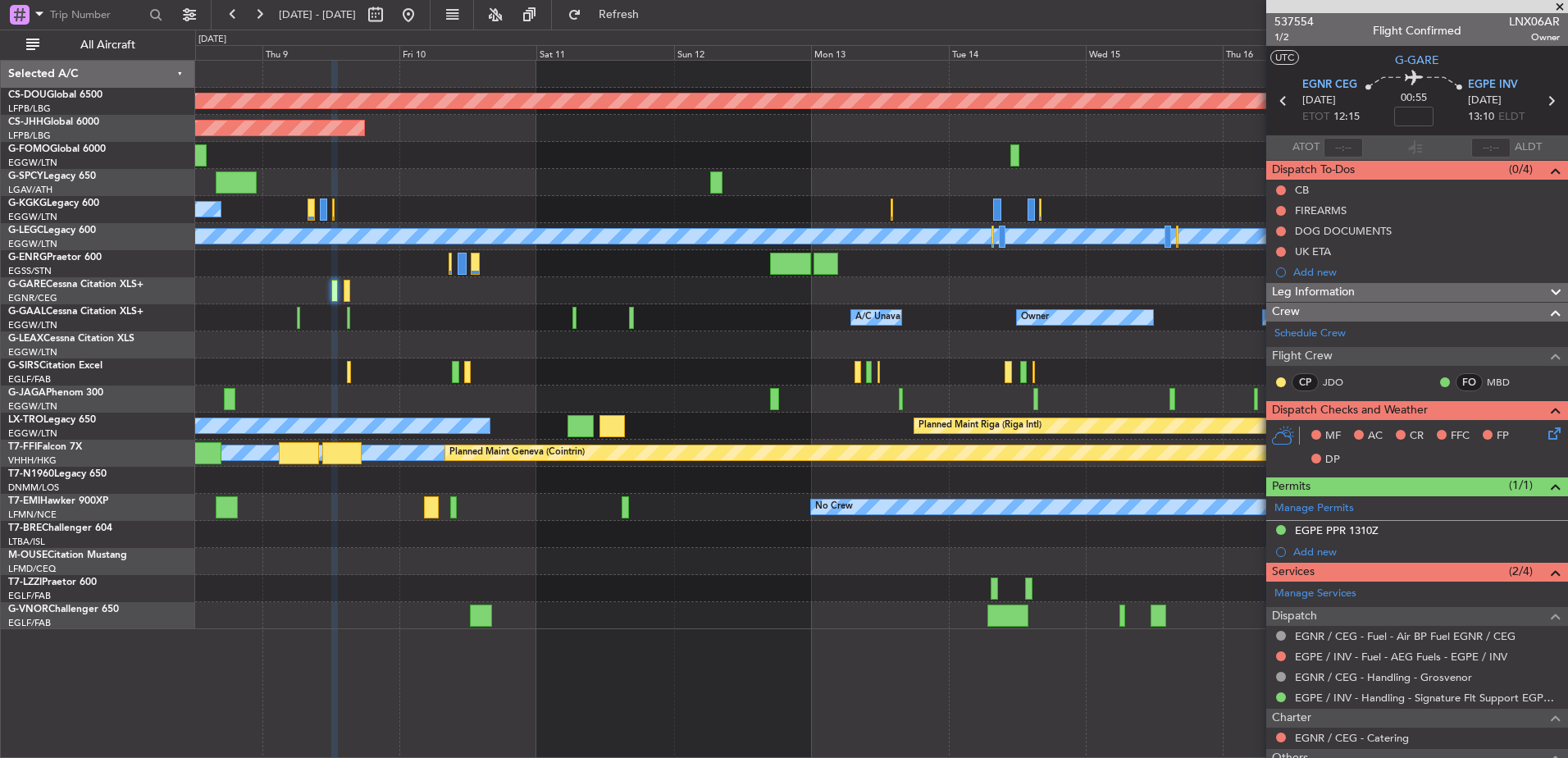
click at [709, 659] on div "Planned Maint London ([GEOGRAPHIC_DATA]) Planned Maint [GEOGRAPHIC_DATA] ([GEOG…" at bounding box center [881, 409] width 1373 height 698
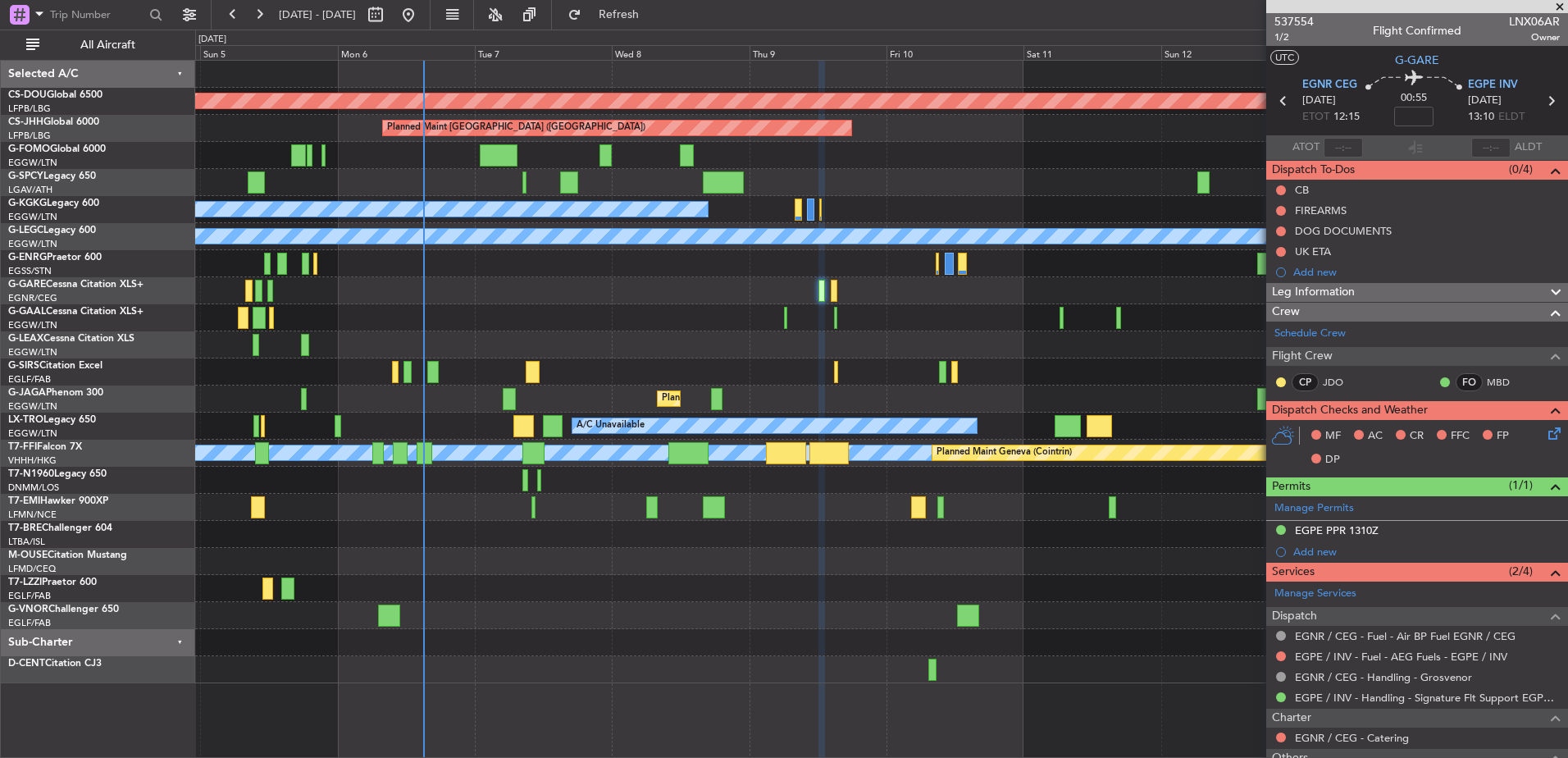
click at [839, 608] on div "Planned Maint London ([GEOGRAPHIC_DATA]) Planned Maint [GEOGRAPHIC_DATA] ([GEOG…" at bounding box center [881, 372] width 1372 height 623
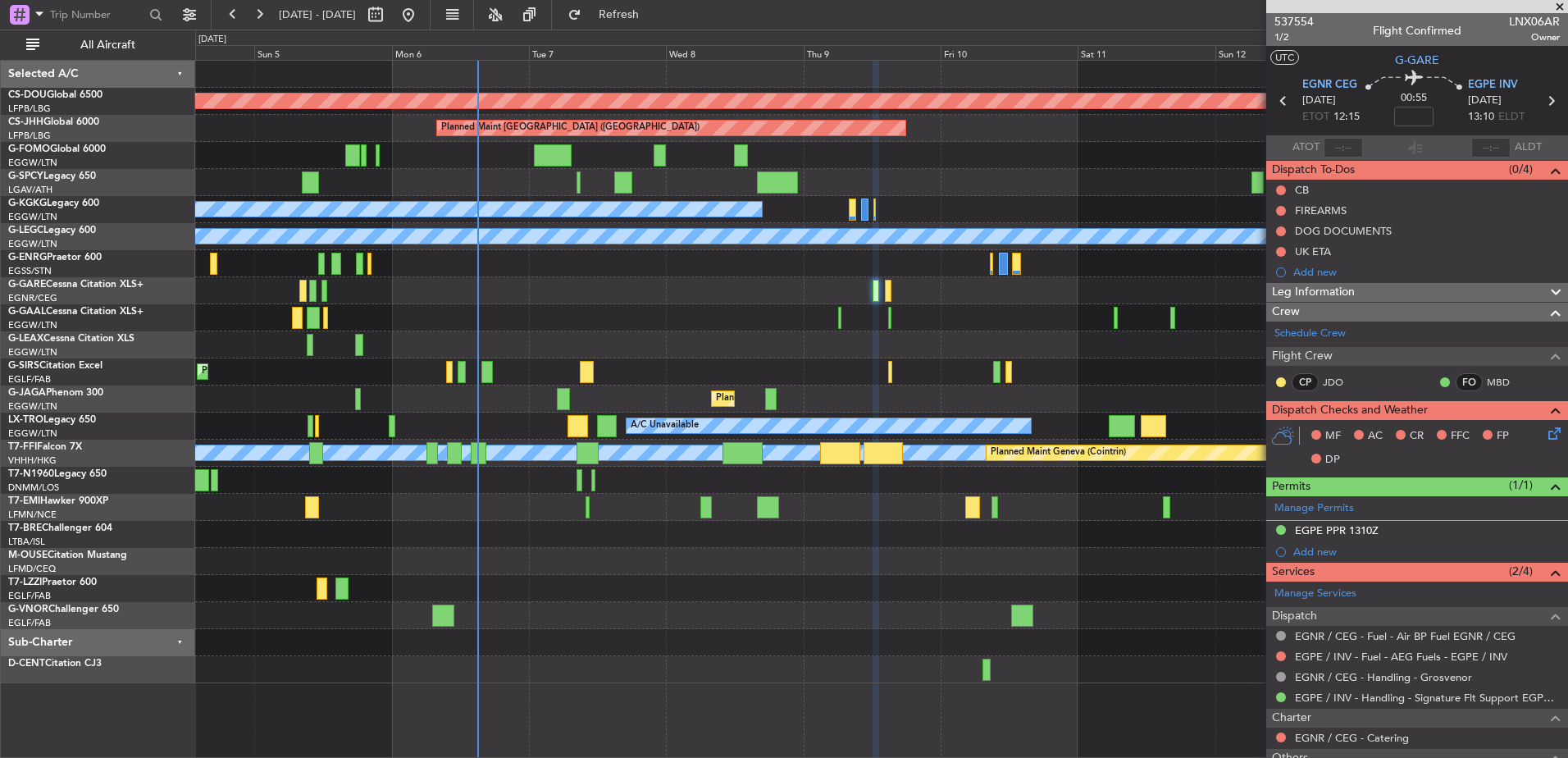
click at [820, 593] on div "Planned Maint London ([GEOGRAPHIC_DATA]) Planned Maint [GEOGRAPHIC_DATA] ([GEOG…" at bounding box center [881, 372] width 1372 height 623
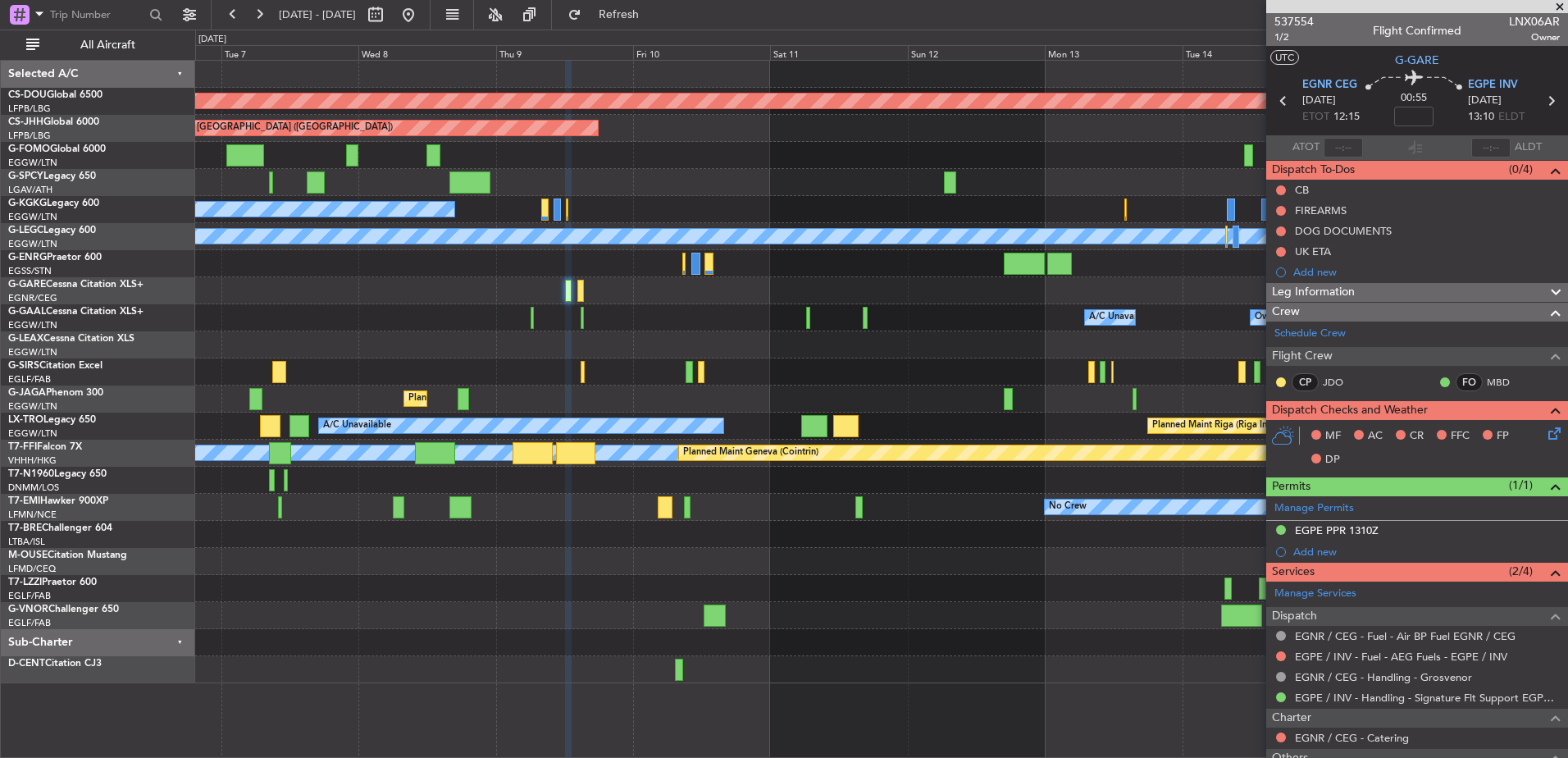
click at [416, 613] on div at bounding box center [881, 615] width 1372 height 27
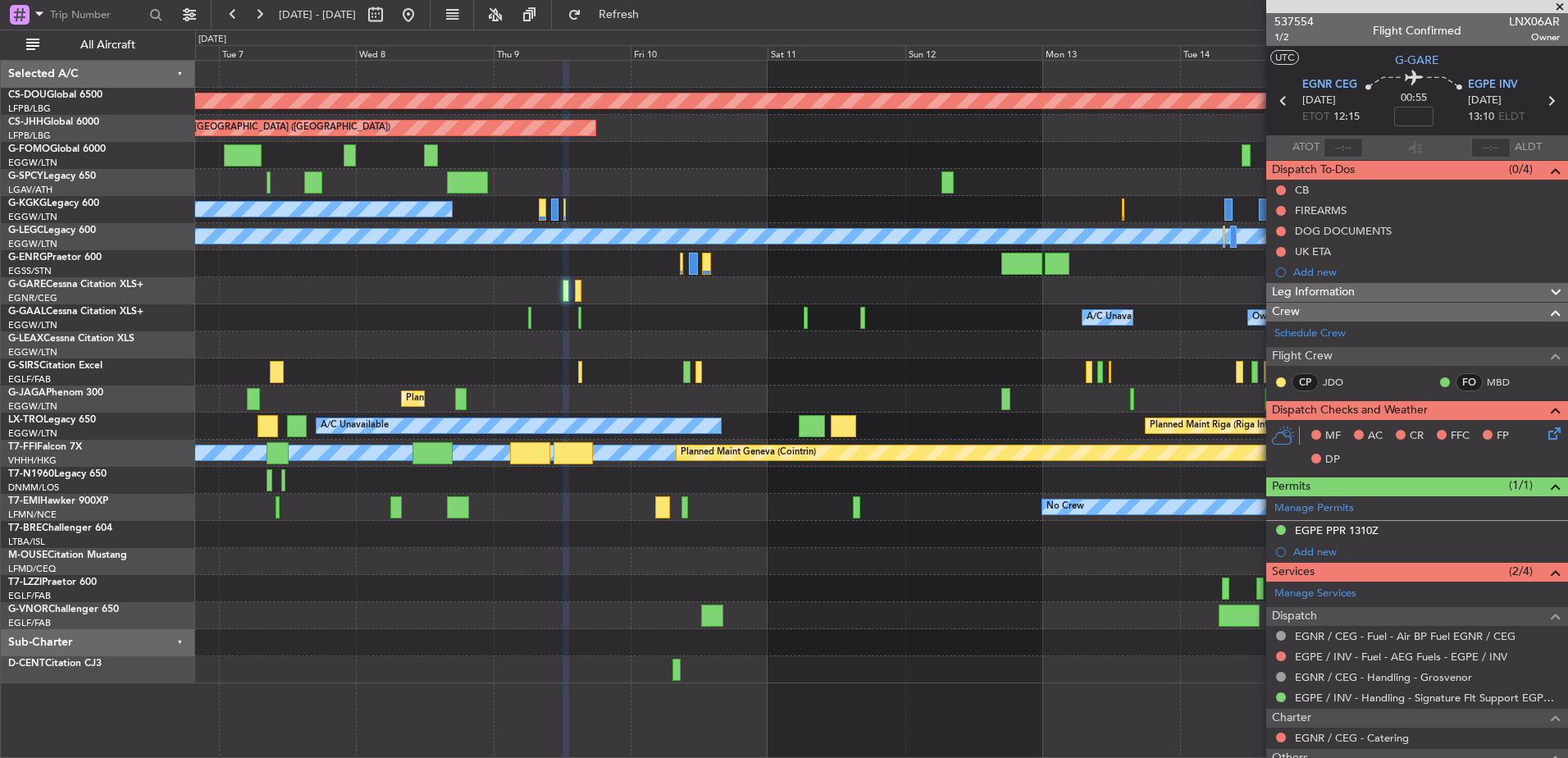
click at [913, 659] on div "Planned Maint London ([GEOGRAPHIC_DATA]) Planned Maint [GEOGRAPHIC_DATA] ([GEOG…" at bounding box center [881, 409] width 1373 height 698
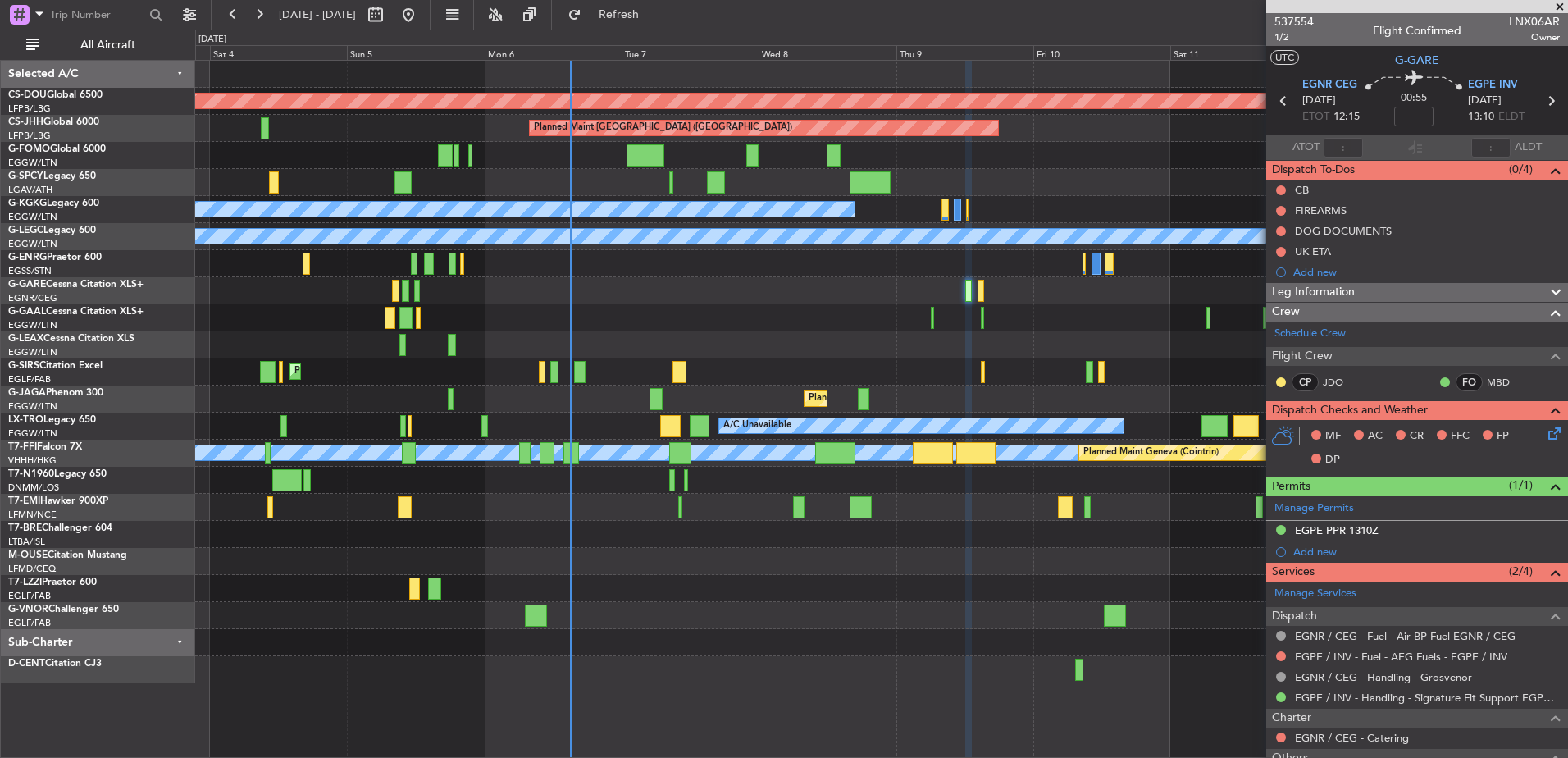
click at [815, 659] on div "Planned Maint London ([GEOGRAPHIC_DATA]) Planned Maint [GEOGRAPHIC_DATA] ([GEOG…" at bounding box center [881, 409] width 1373 height 698
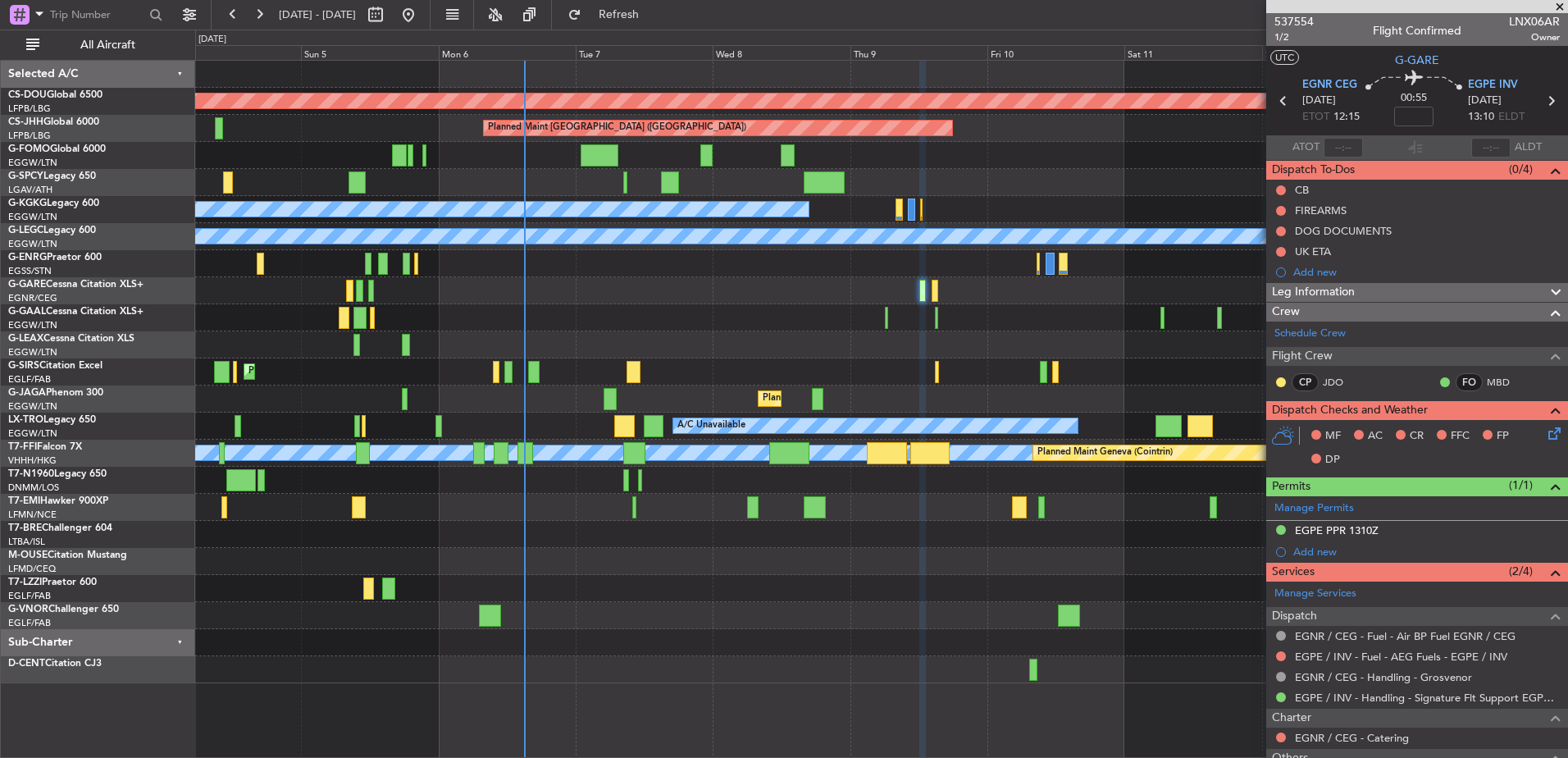
click at [769, 642] on div "Planned Maint London ([GEOGRAPHIC_DATA]) Planned Maint [GEOGRAPHIC_DATA] ([GEOG…" at bounding box center [881, 409] width 1373 height 698
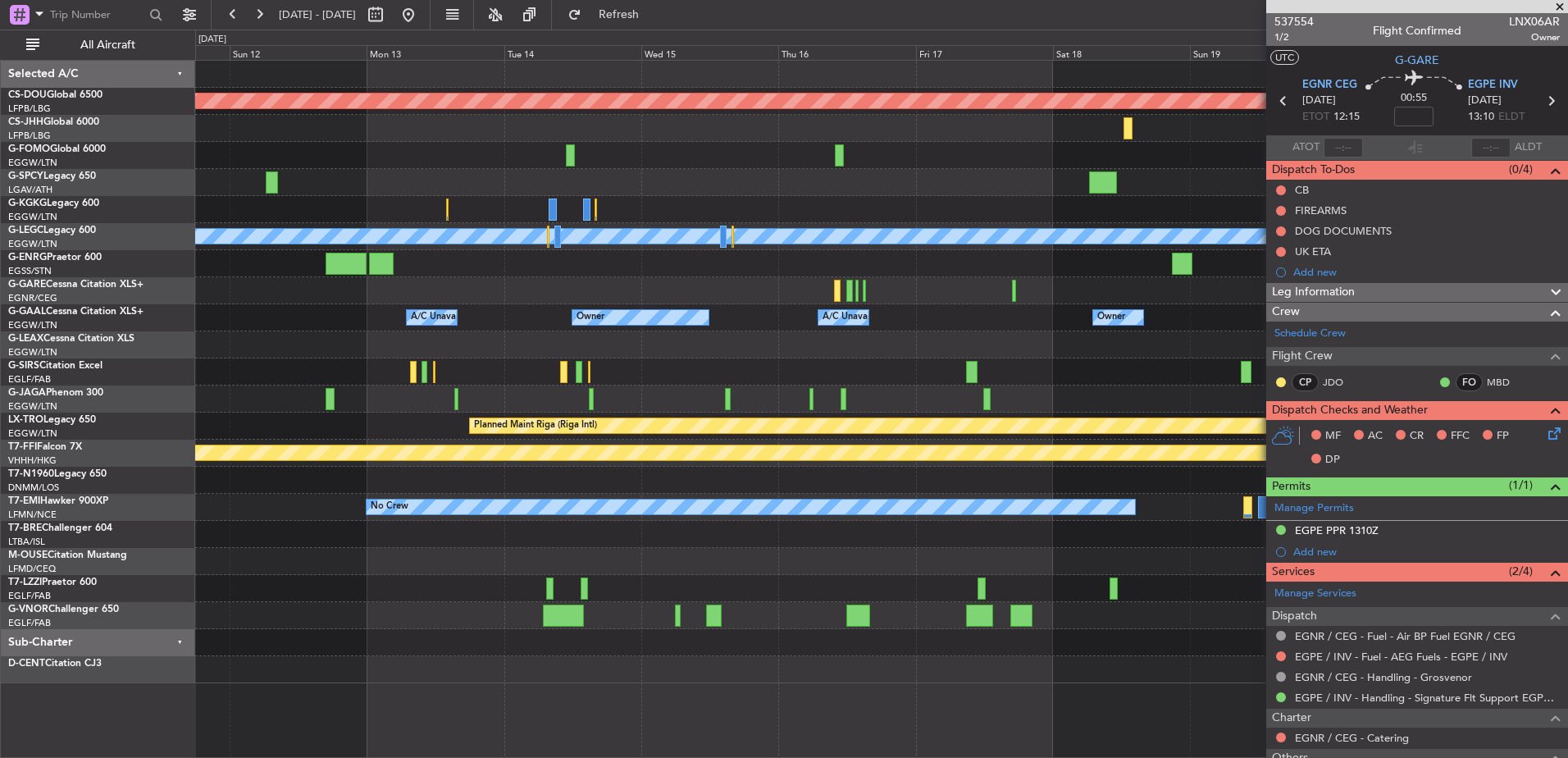
click at [301, 616] on div at bounding box center [881, 615] width 1372 height 27
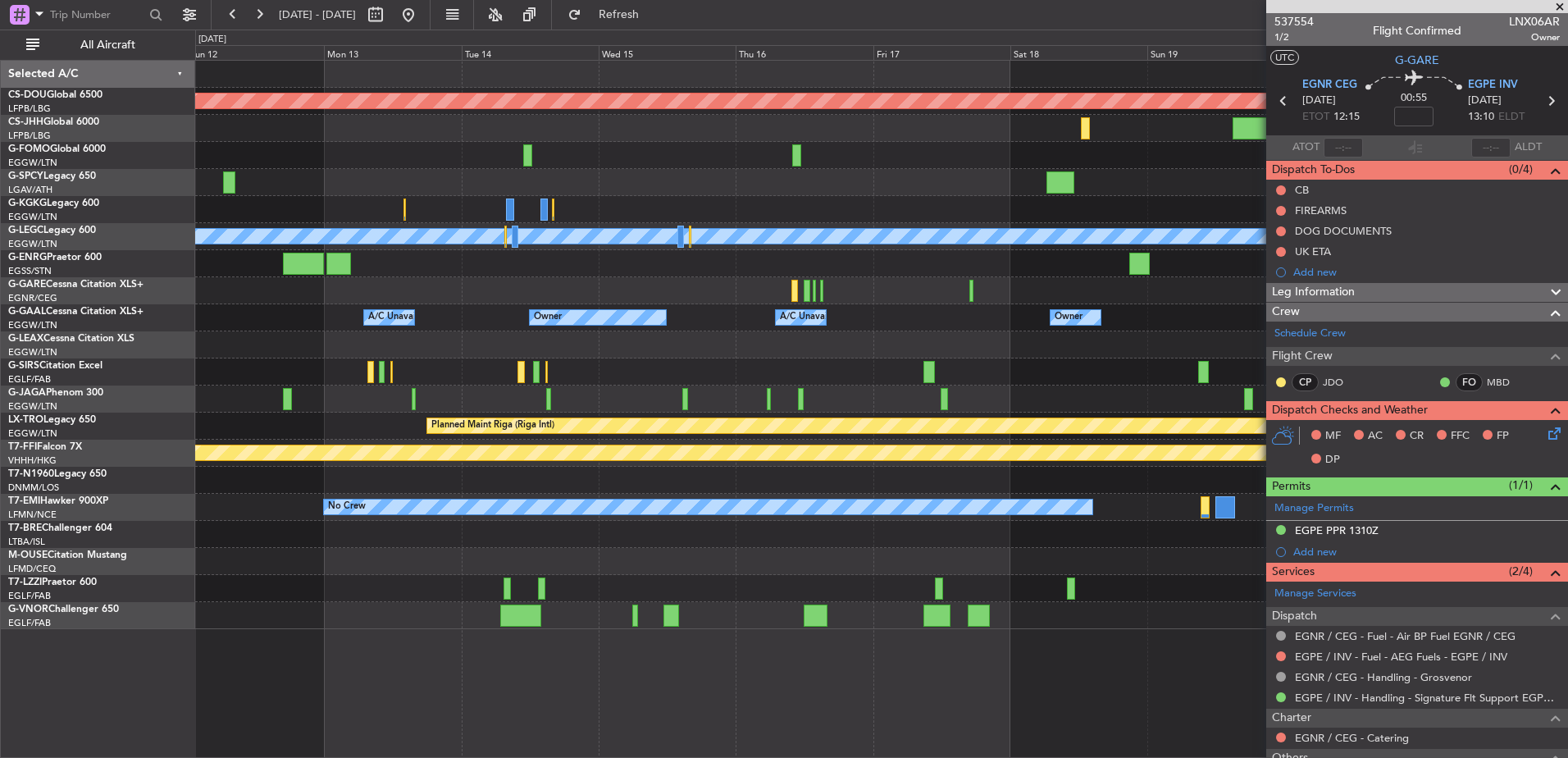
click at [799, 374] on div "Planned Maint Oxford ([GEOGRAPHIC_DATA])" at bounding box center [881, 372] width 1372 height 27
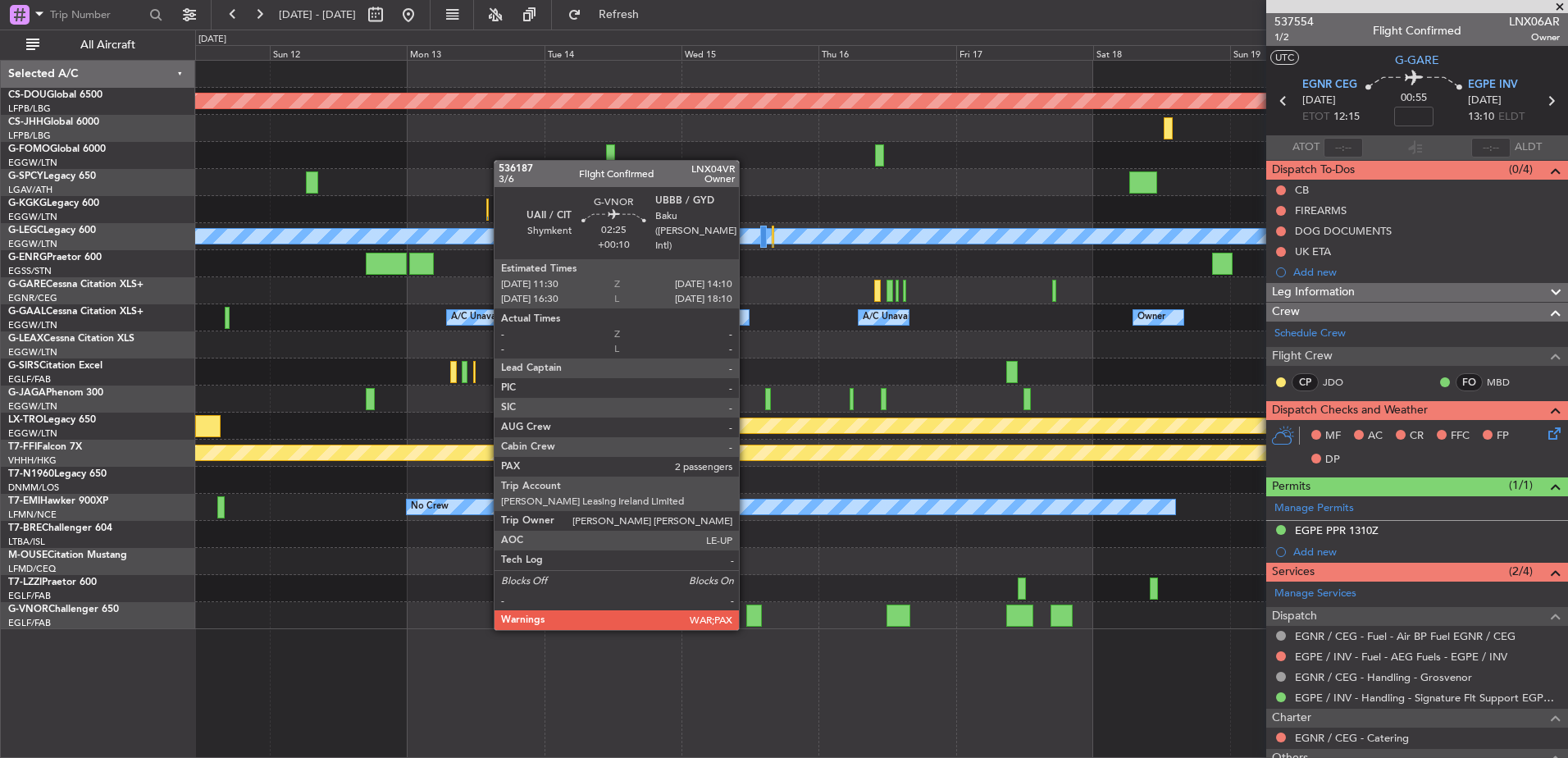
click at [747, 612] on div at bounding box center [754, 616] width 16 height 22
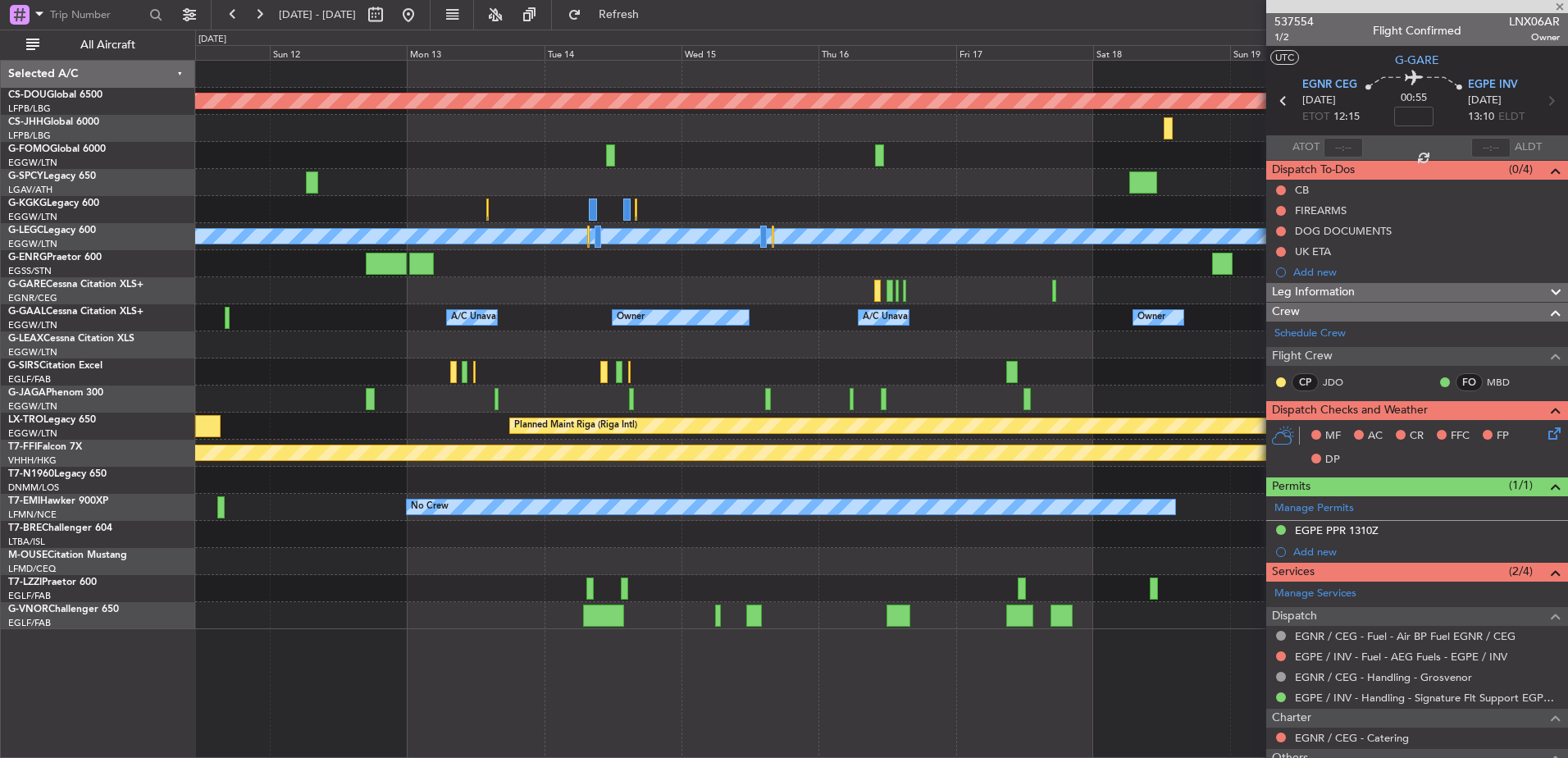
type input "+00:10"
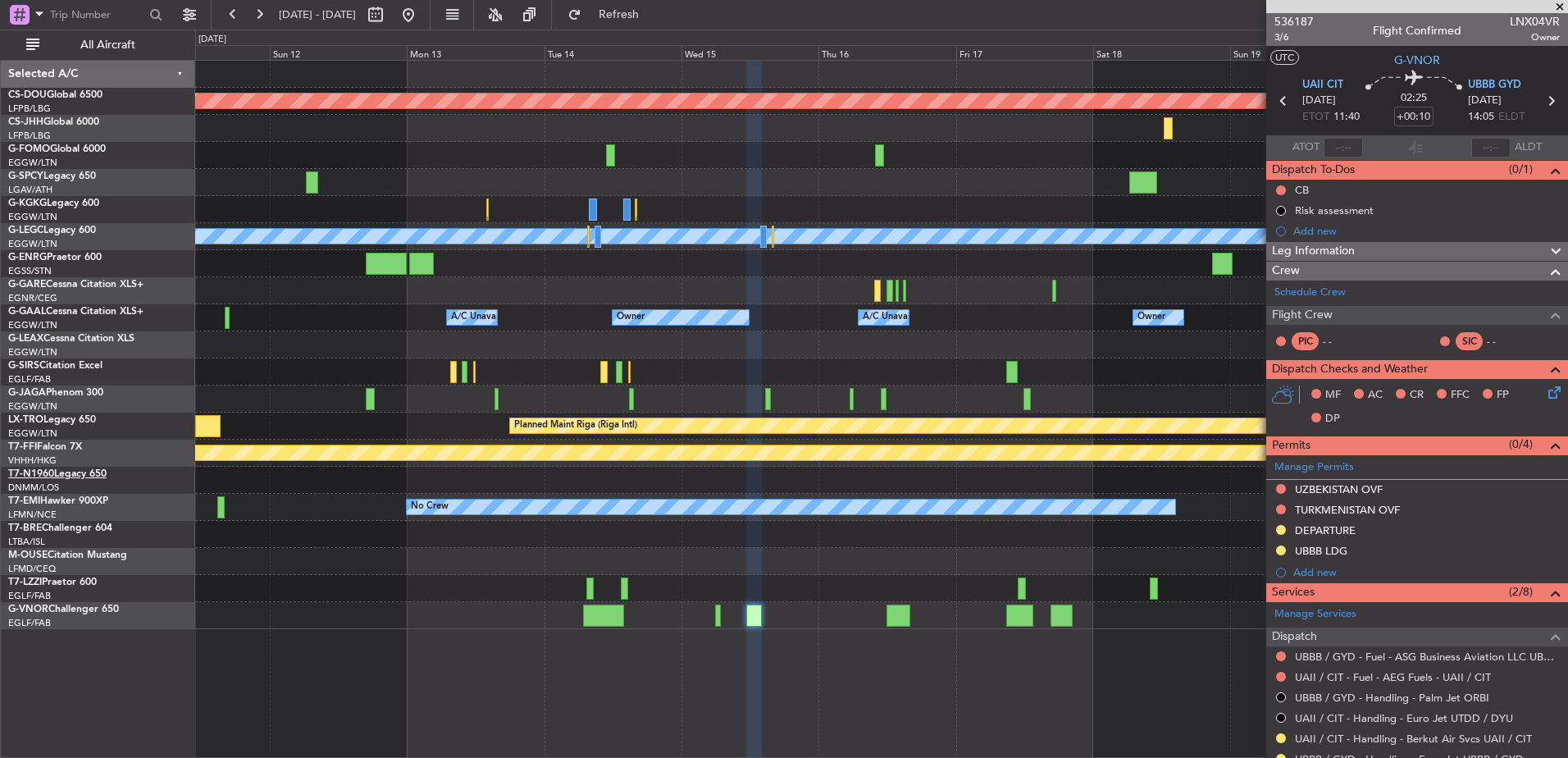
click at [50, 477] on span "T7-N1960" at bounding box center [31, 474] width 46 height 10
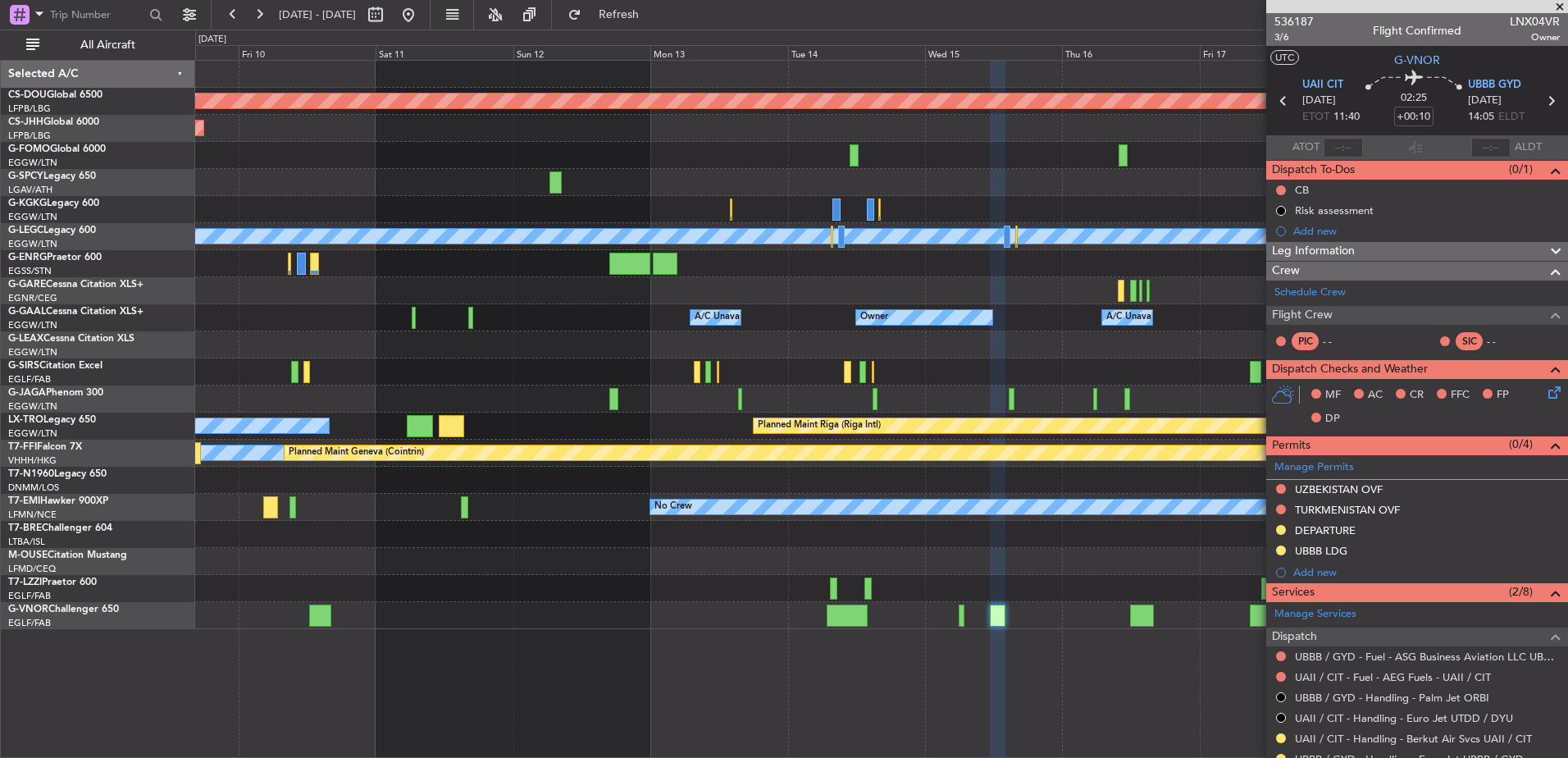
click at [884, 550] on div "Planned Maint London ([GEOGRAPHIC_DATA]) Planned Maint [GEOGRAPHIC_DATA] ([GEOG…" at bounding box center [881, 344] width 1372 height 568
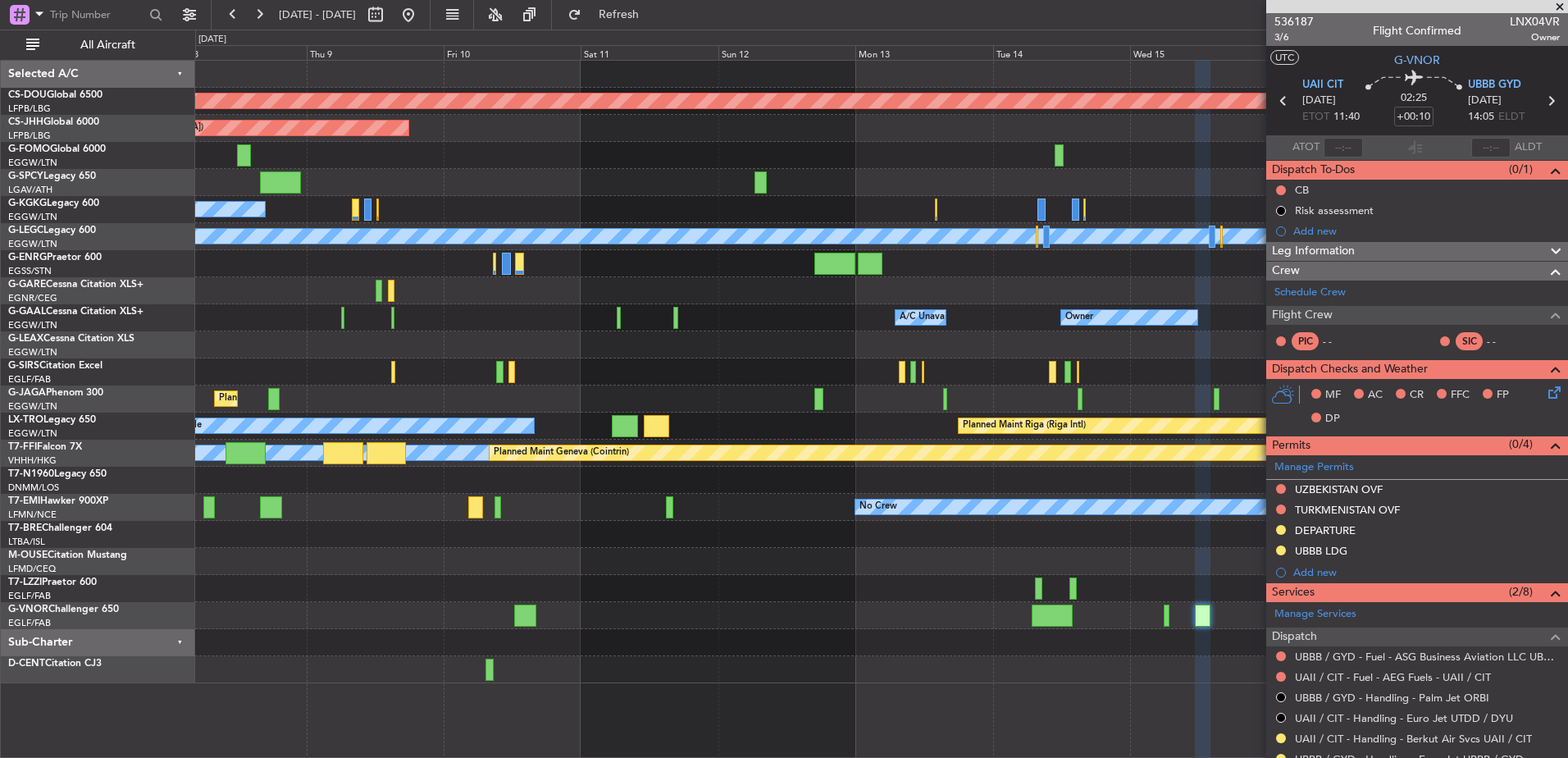
click at [505, 313] on div "A/C Unavailable Owner Owner A/C Unavailable Owner" at bounding box center [881, 317] width 1372 height 27
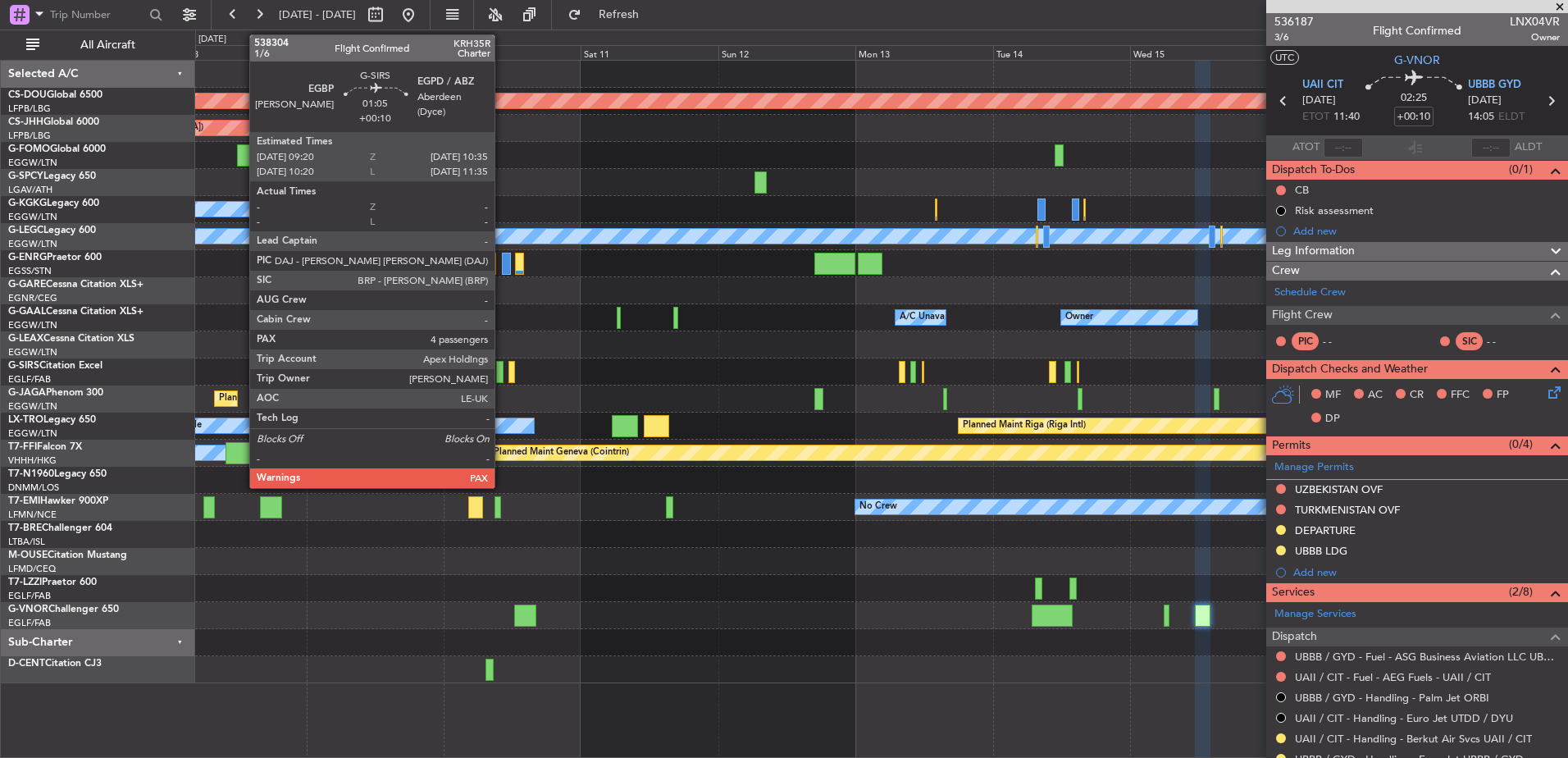
click at [502, 369] on div at bounding box center [500, 372] width 7 height 22
click at [499, 373] on div at bounding box center [500, 372] width 7 height 22
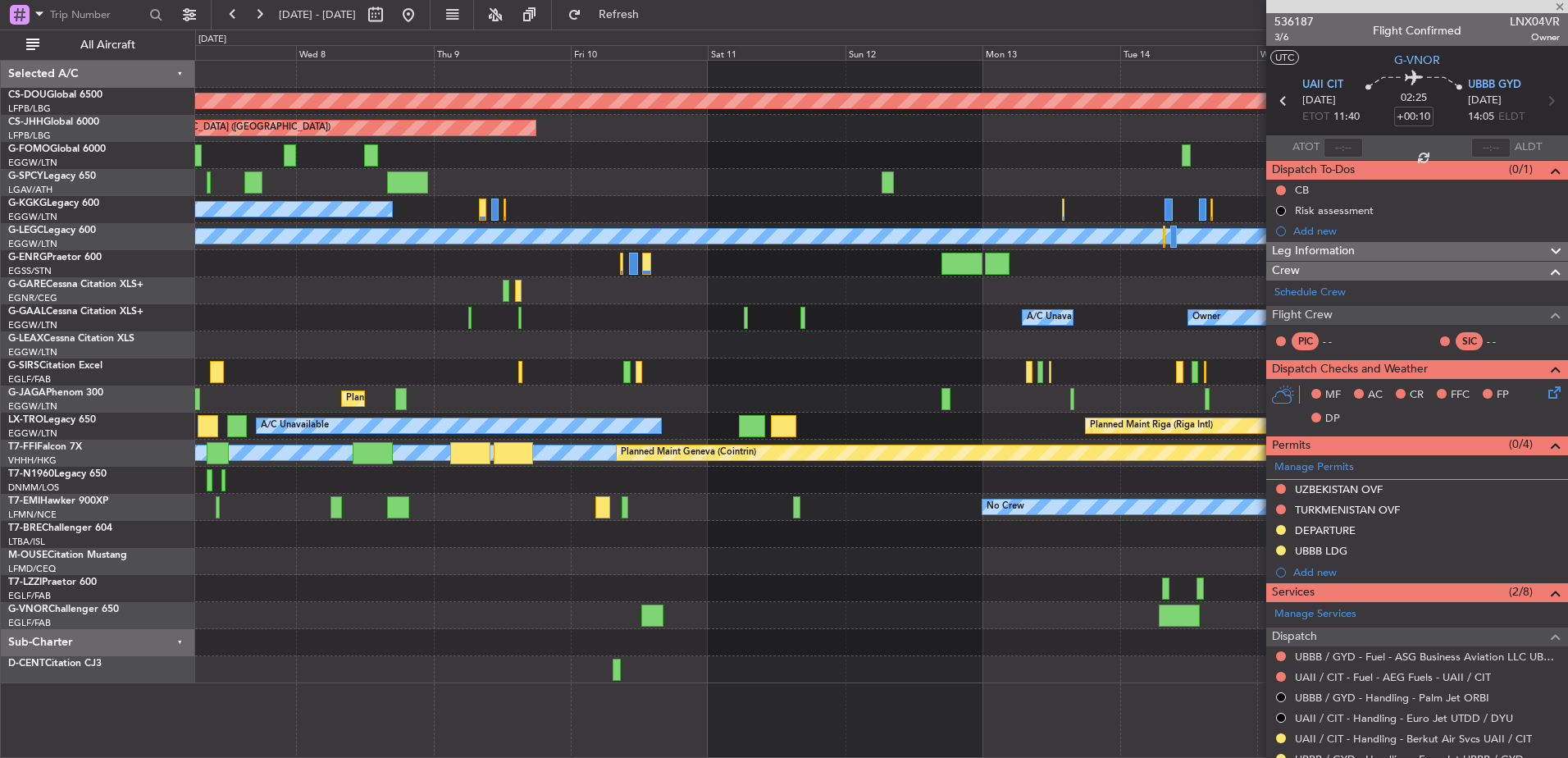
click at [926, 392] on div "Planned Maint London ([GEOGRAPHIC_DATA]) Planned Maint [GEOGRAPHIC_DATA] ([GEOG…" at bounding box center [881, 372] width 1372 height 623
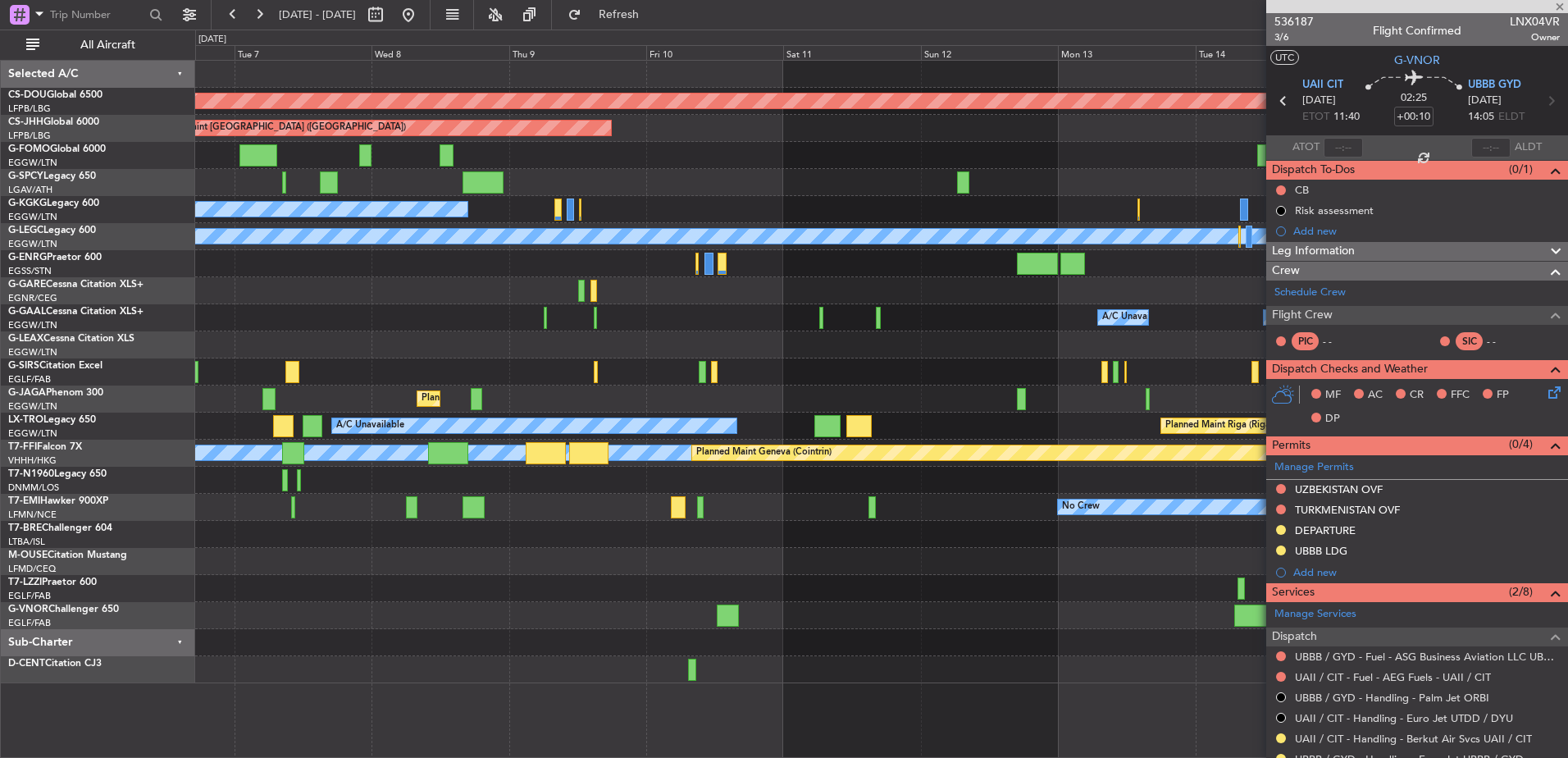
type input "4"
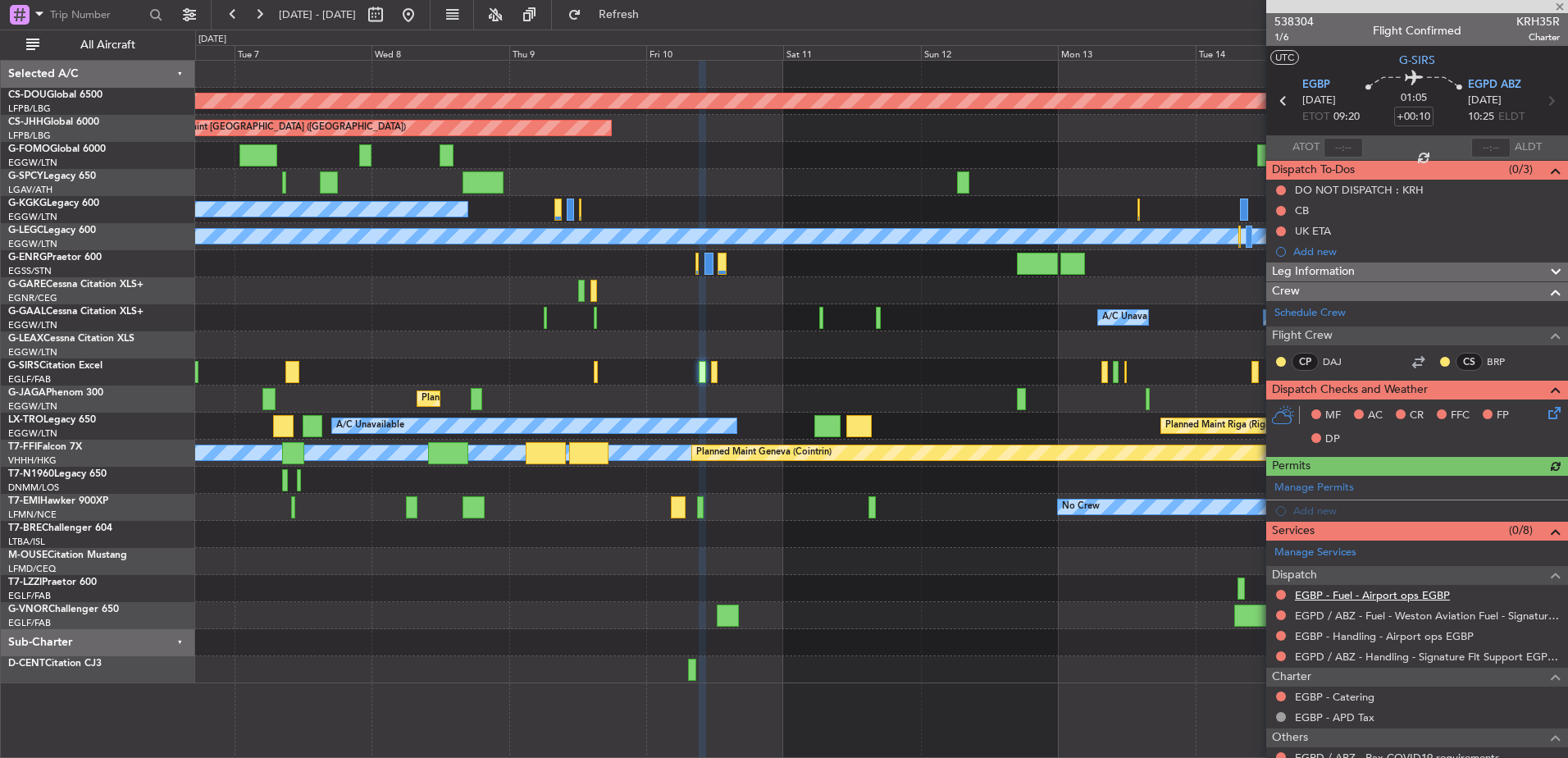
scroll to position [237, 0]
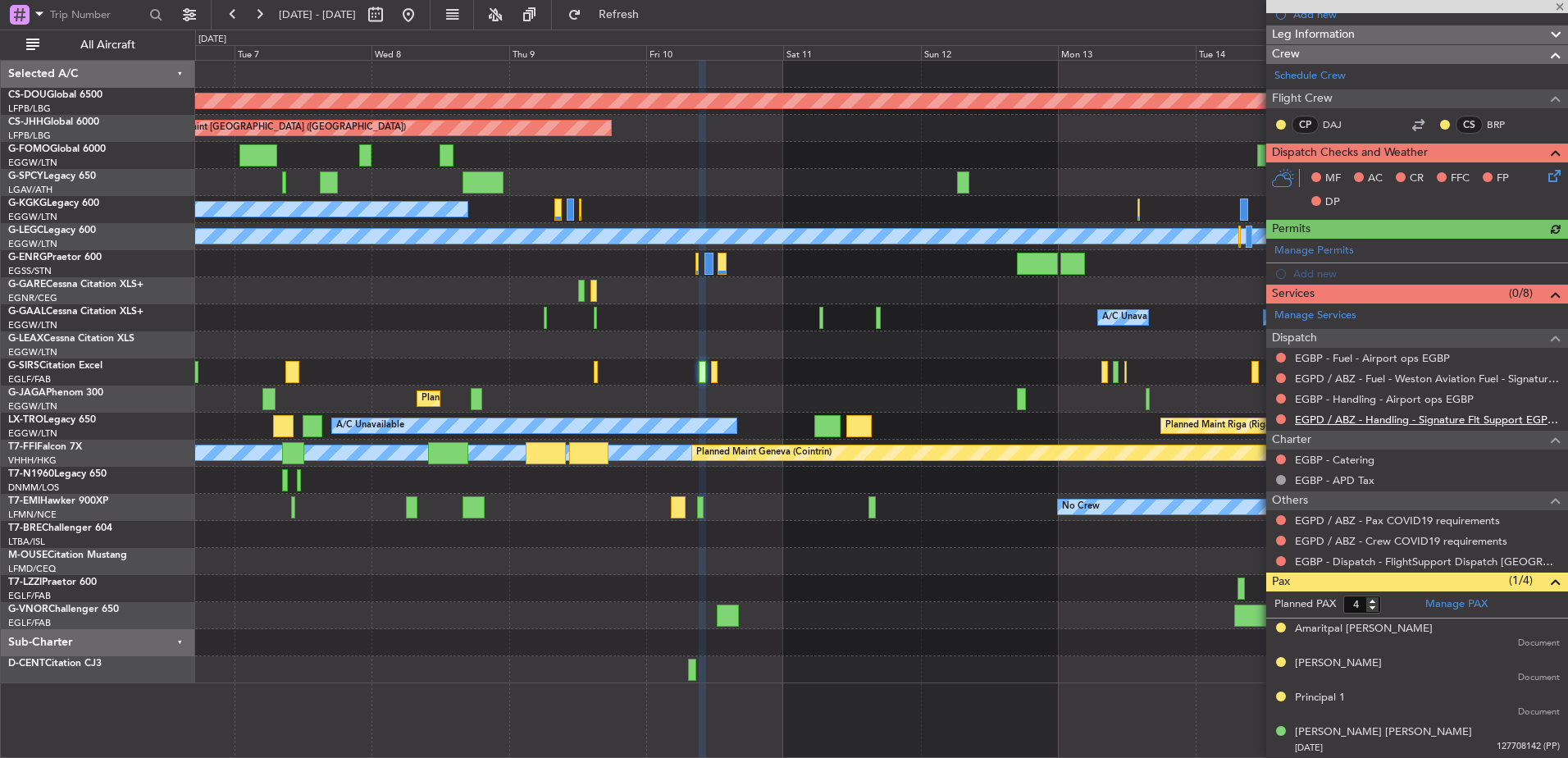
click at [1253, 426] on mat-tooltip-component "EGPD / ABZ - Handling - Signature Flt Support EGPD / ABZ" at bounding box center [1420, 447] width 276 height 44
click at [1253, 414] on link "EGPD / ABZ - Handling - Signature Flt Support EGPD / ABZ" at bounding box center [1427, 419] width 265 height 14
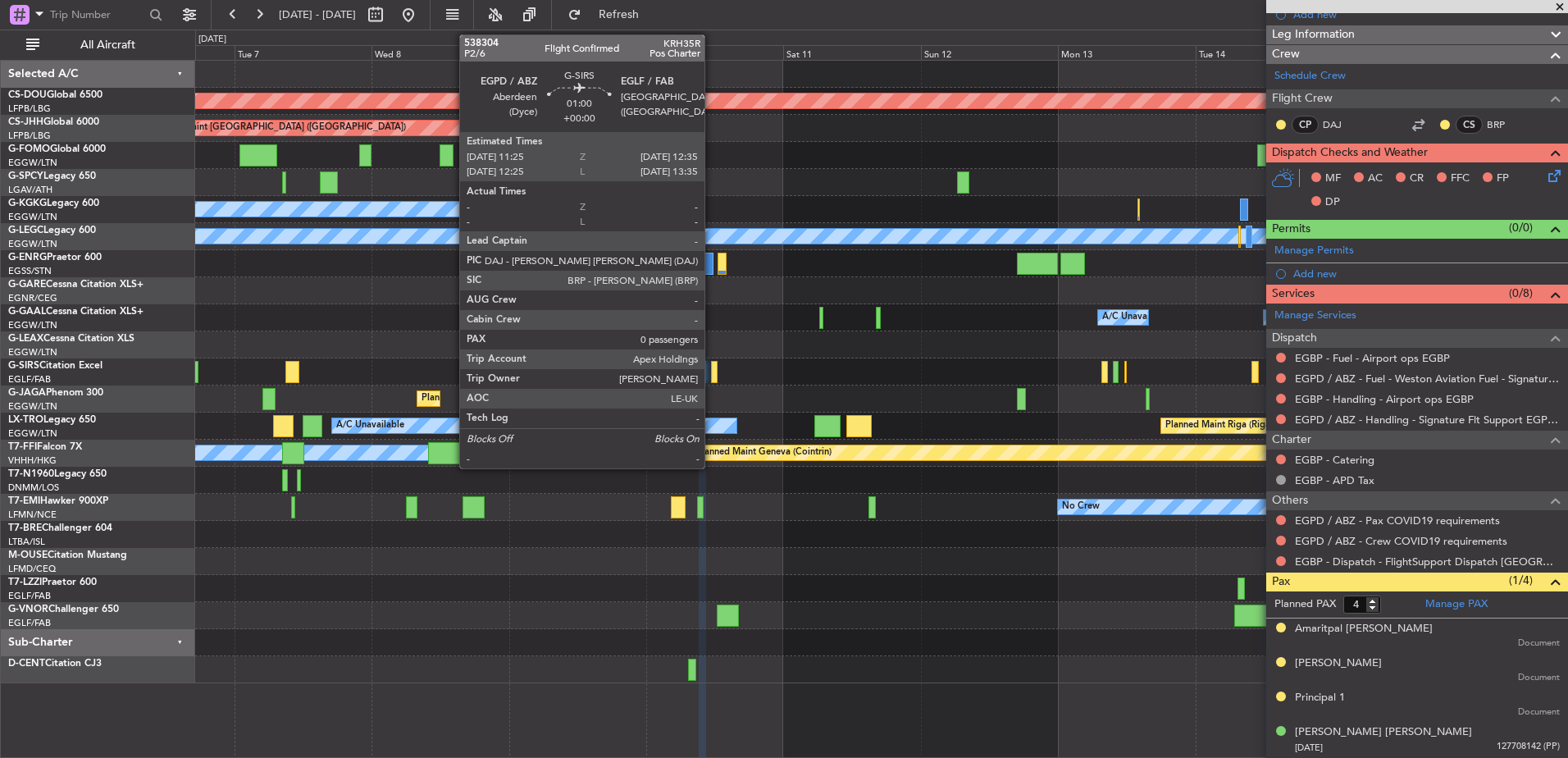
click at [715, 375] on div at bounding box center [715, 372] width 7 height 22
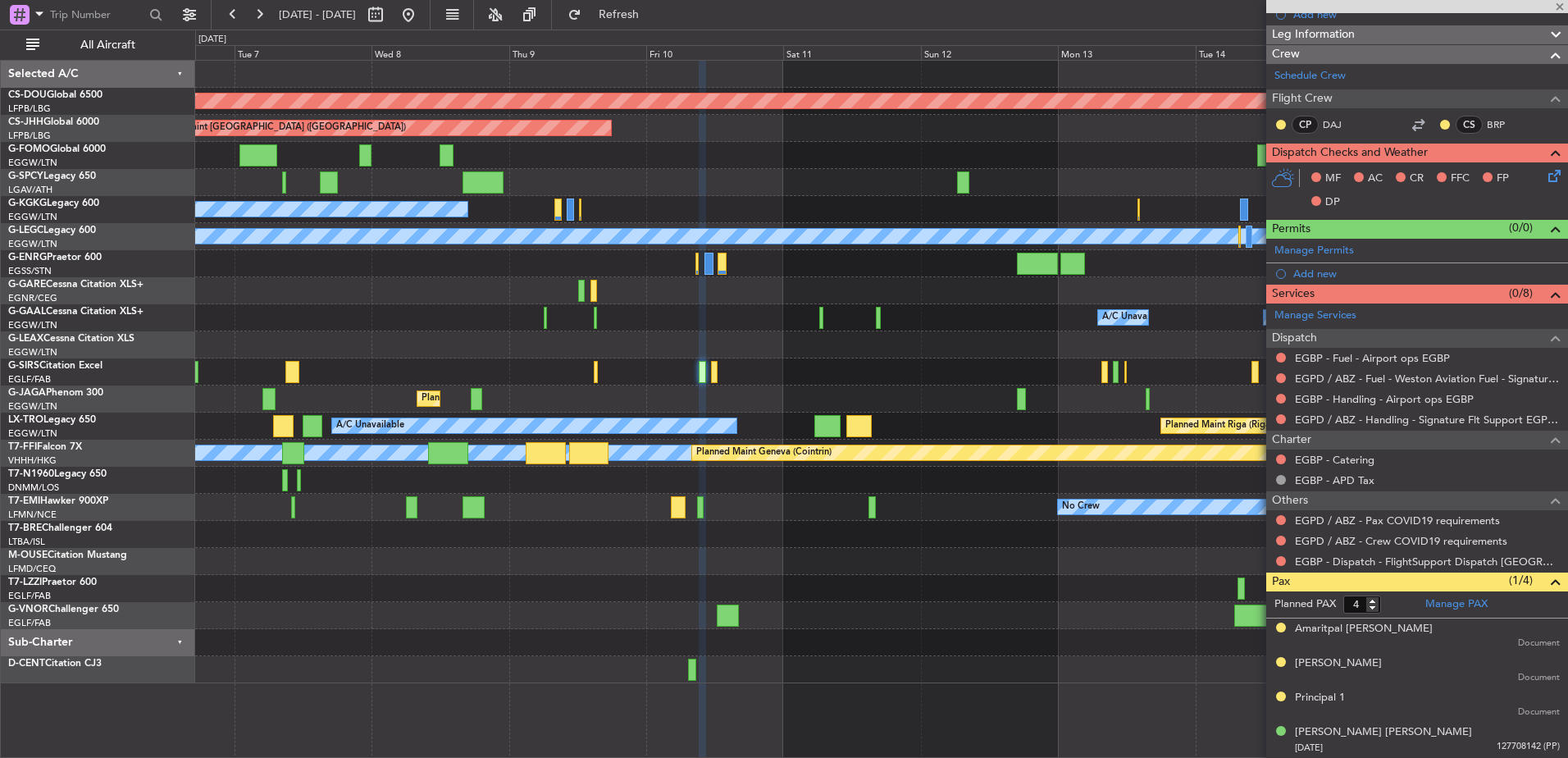
type input "0"
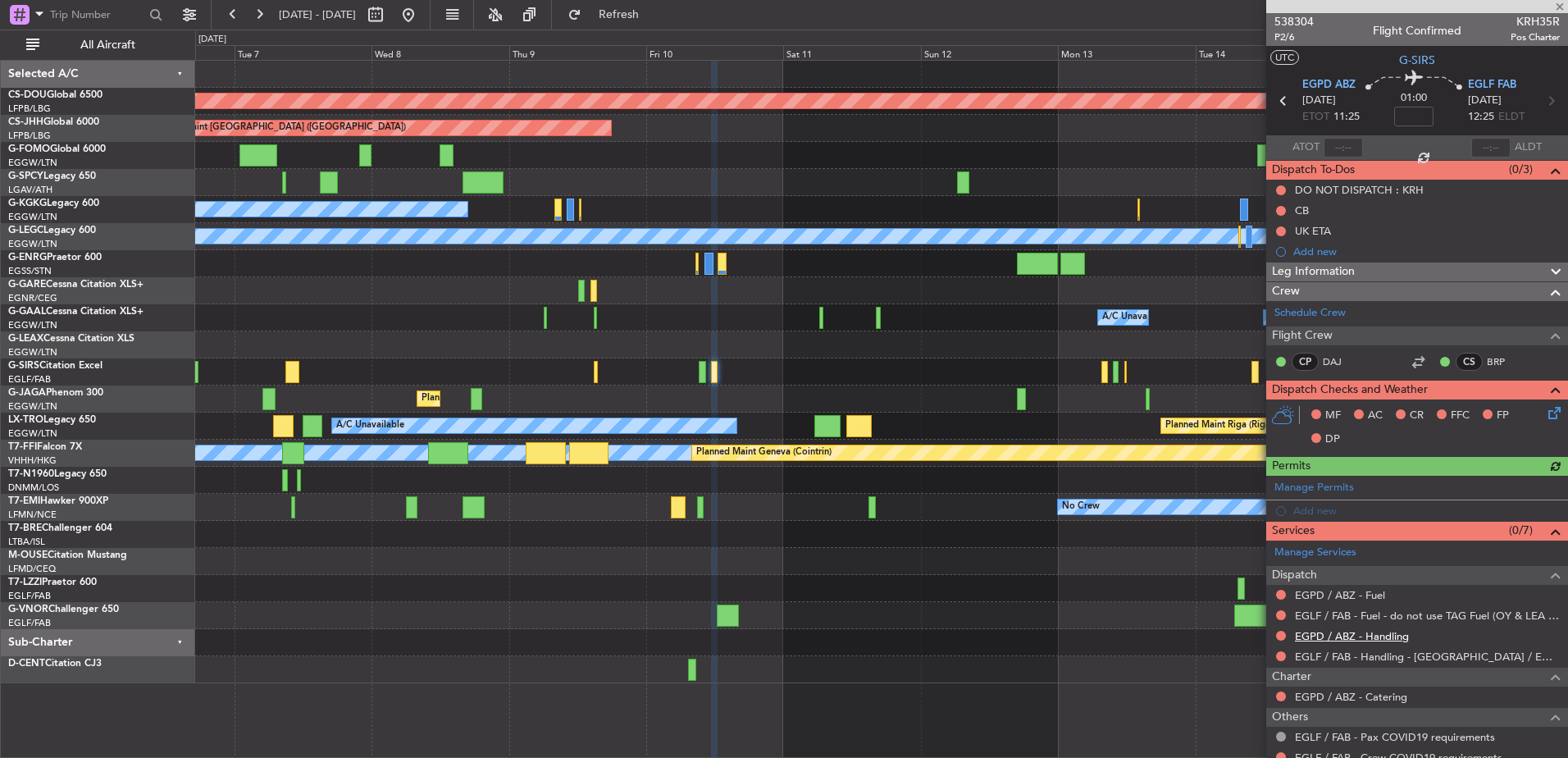
click at [1253, 635] on link "EGPD / ABZ - Handling" at bounding box center [1351, 636] width 114 height 14
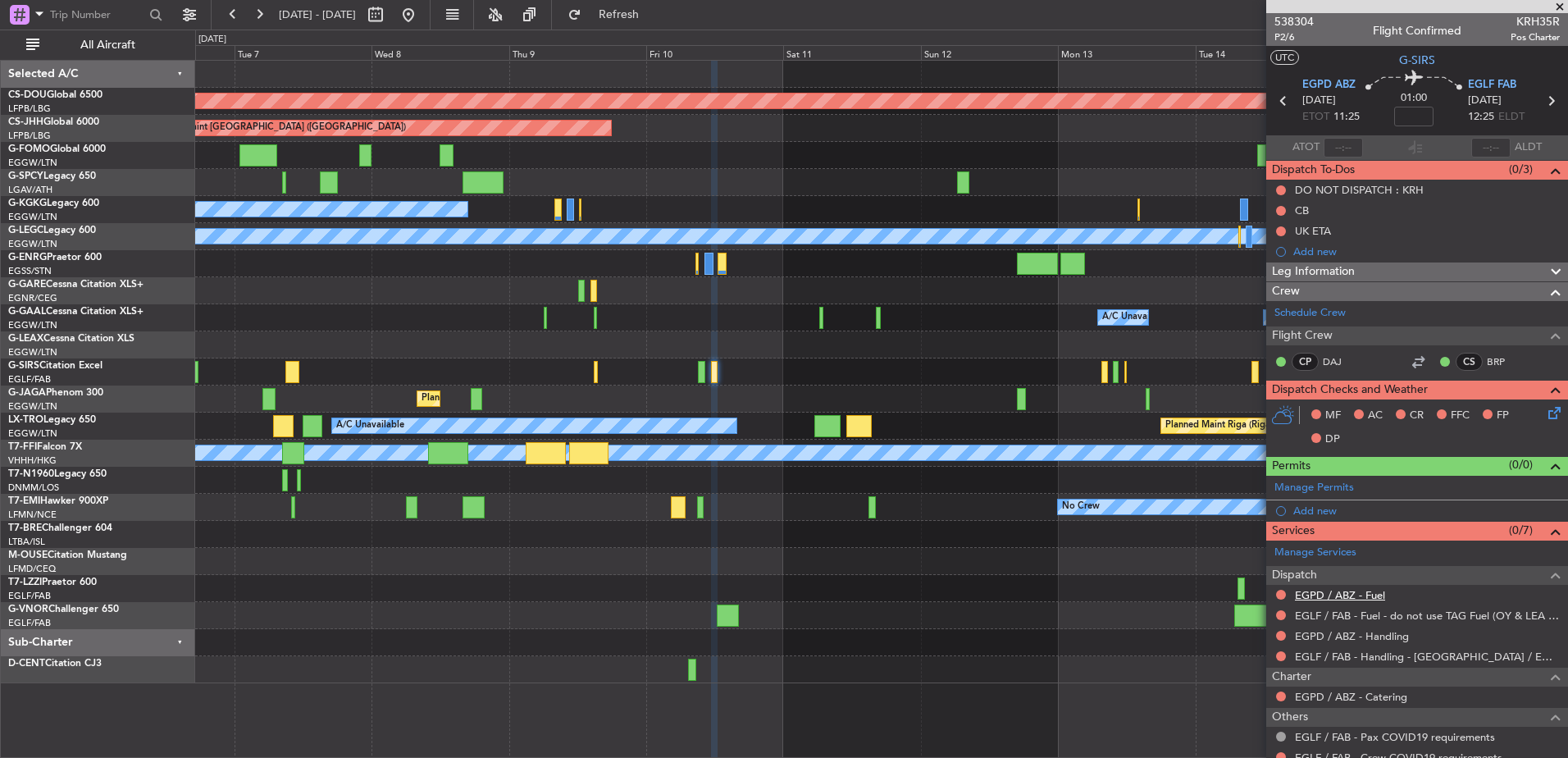
click at [1253, 594] on link "EGPD / ABZ - Fuel" at bounding box center [1339, 595] width 91 height 14
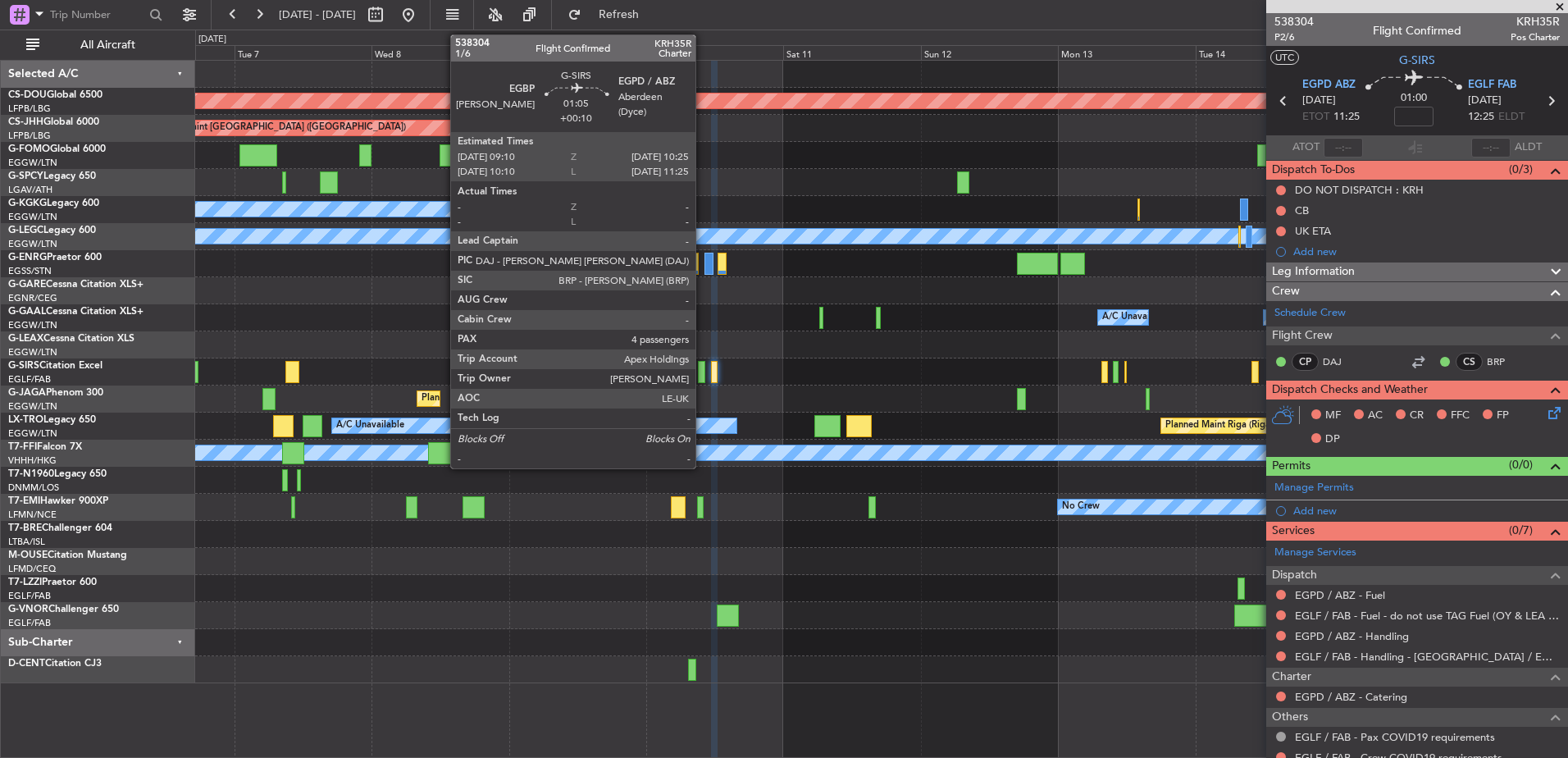
click at [703, 376] on div at bounding box center [702, 372] width 7 height 22
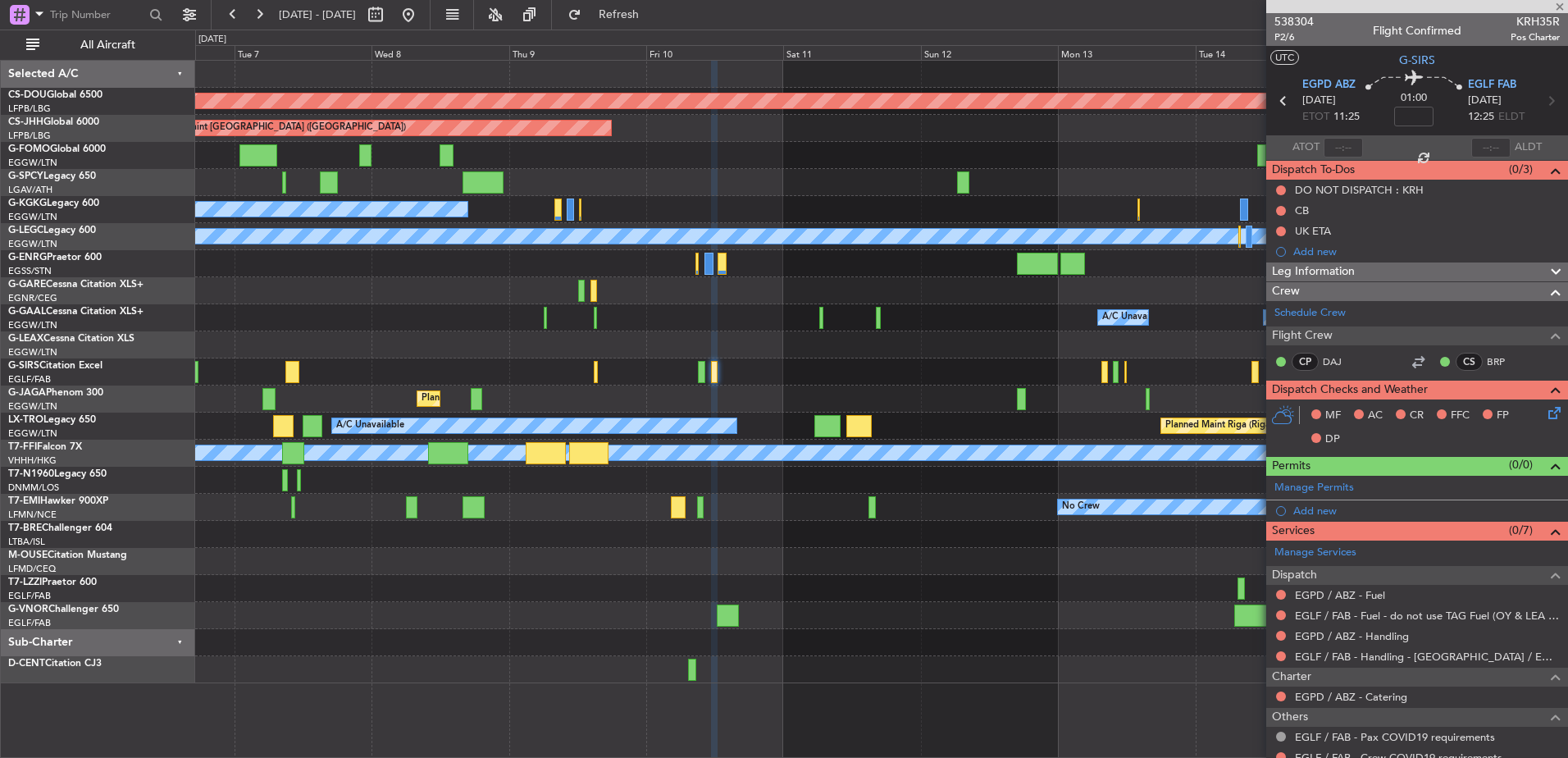
type input "+00:10"
type input "4"
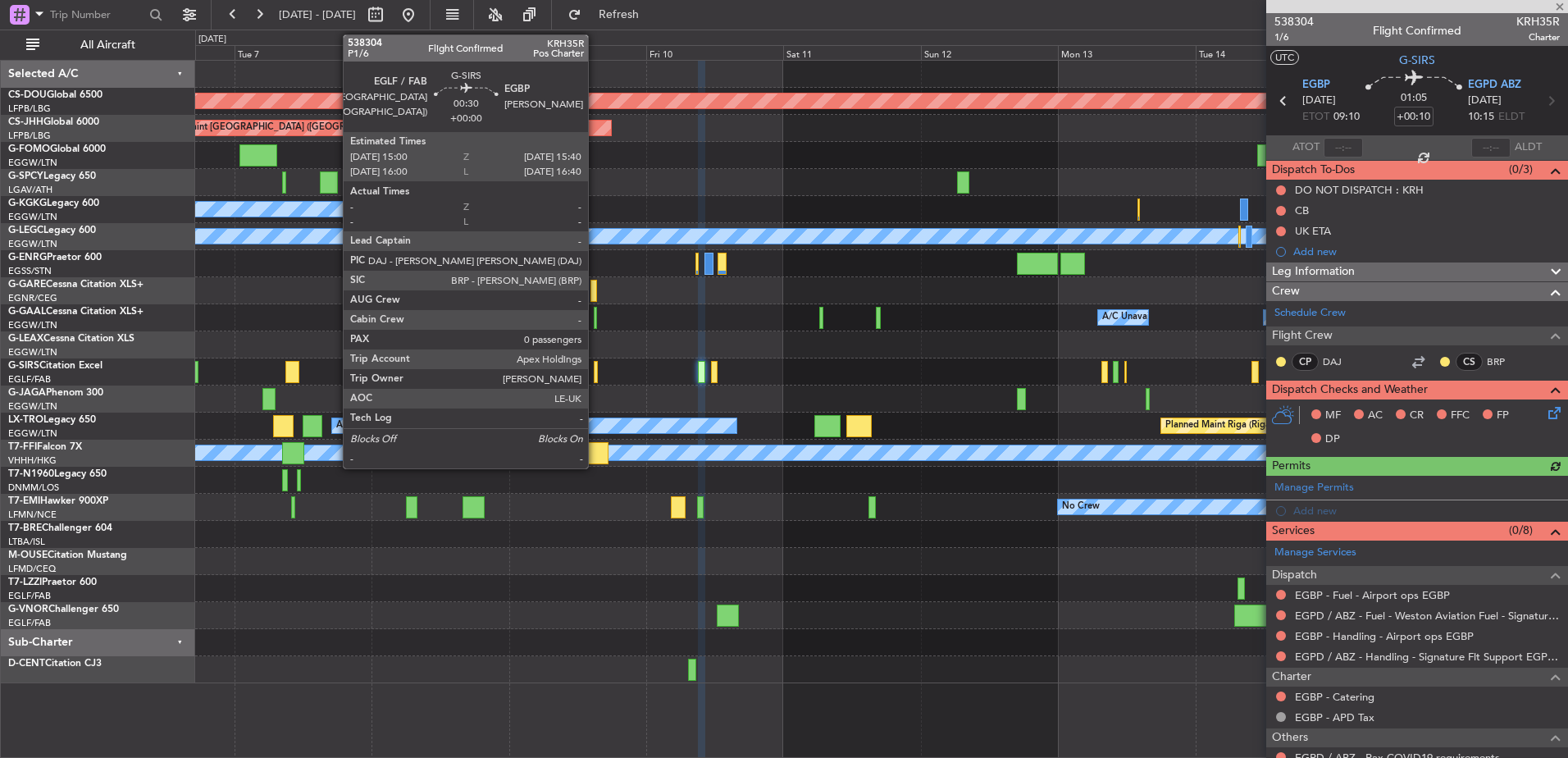
click at [595, 376] on div at bounding box center [595, 372] width 4 height 22
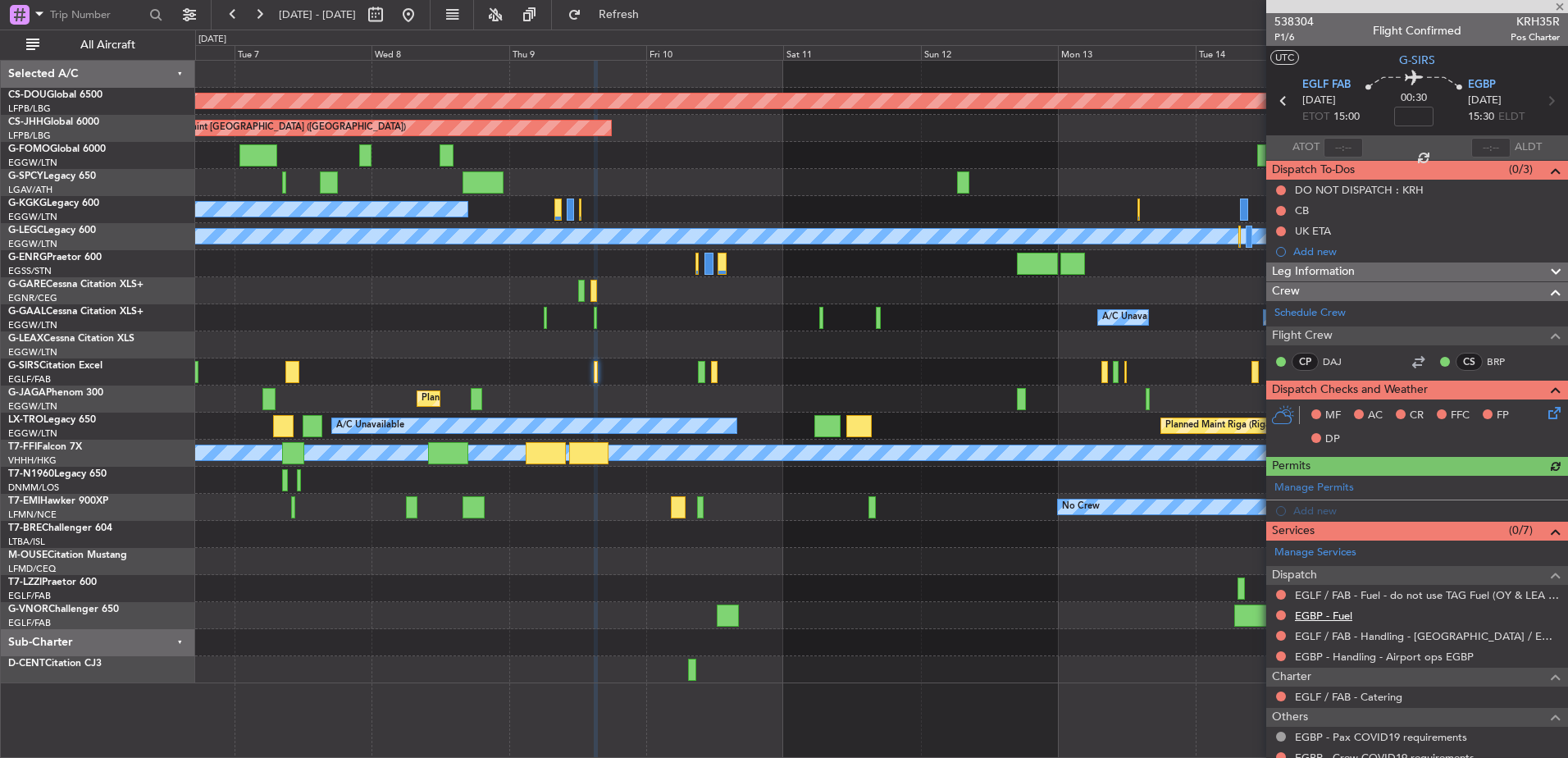
click at [1253, 617] on link "EGBP - Fuel" at bounding box center [1323, 615] width 58 height 14
click at [1025, 565] on div "Planned Maint London ([GEOGRAPHIC_DATA]) Planned Maint [GEOGRAPHIC_DATA] ([GEOG…" at bounding box center [881, 372] width 1372 height 623
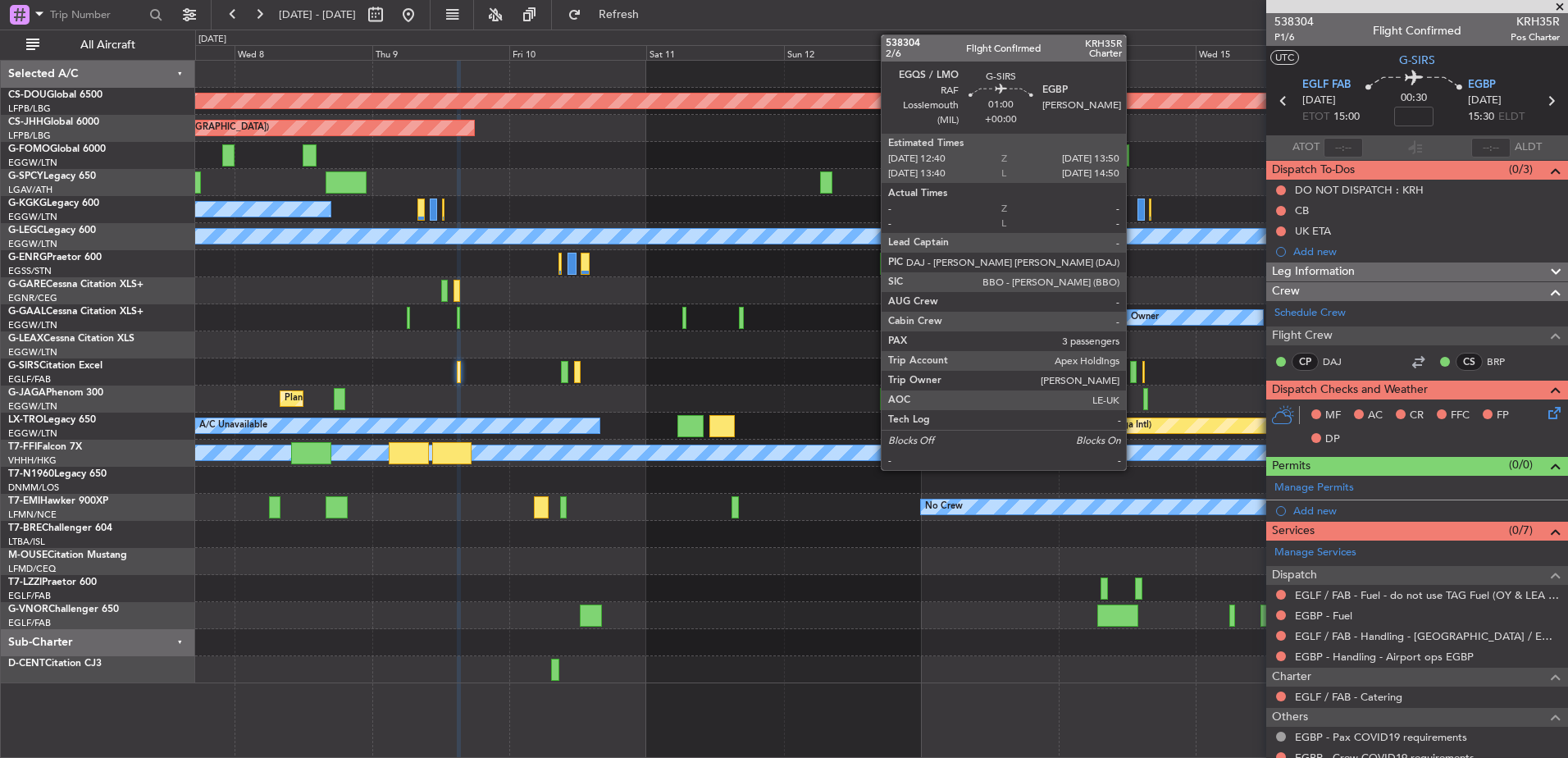
click at [1133, 368] on div at bounding box center [1134, 372] width 7 height 22
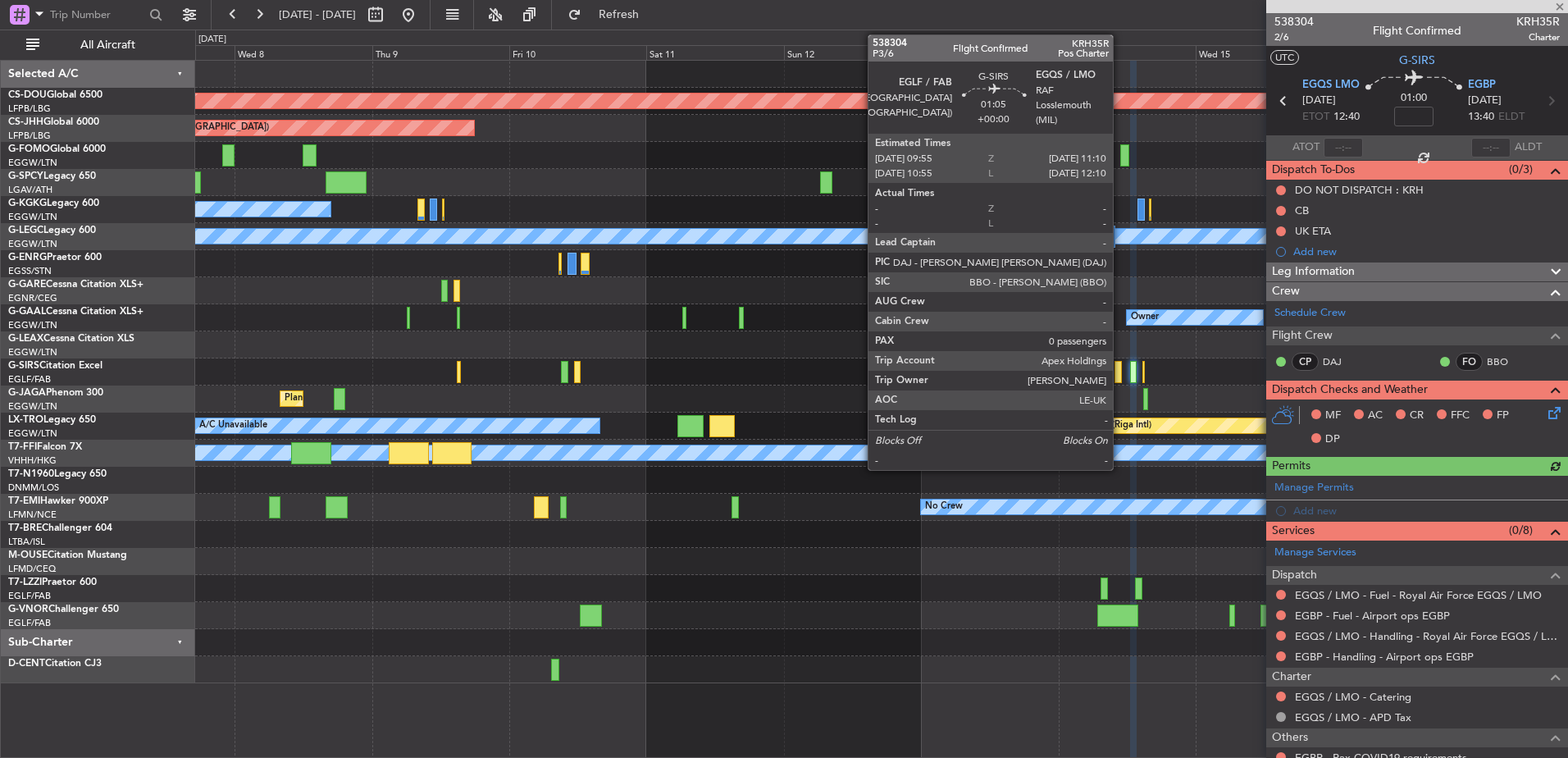
click at [1119, 369] on div at bounding box center [1118, 372] width 7 height 22
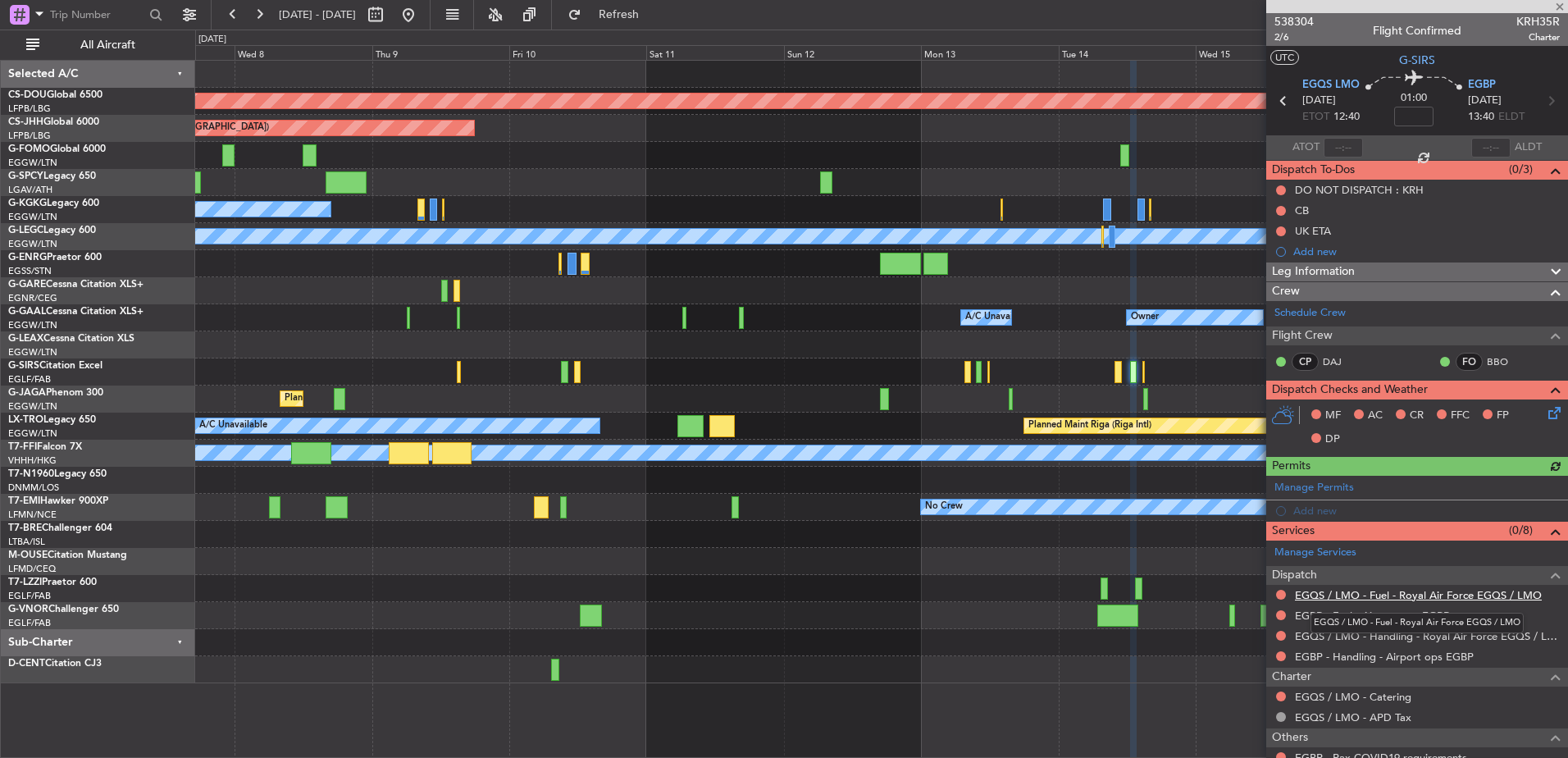
type input "0"
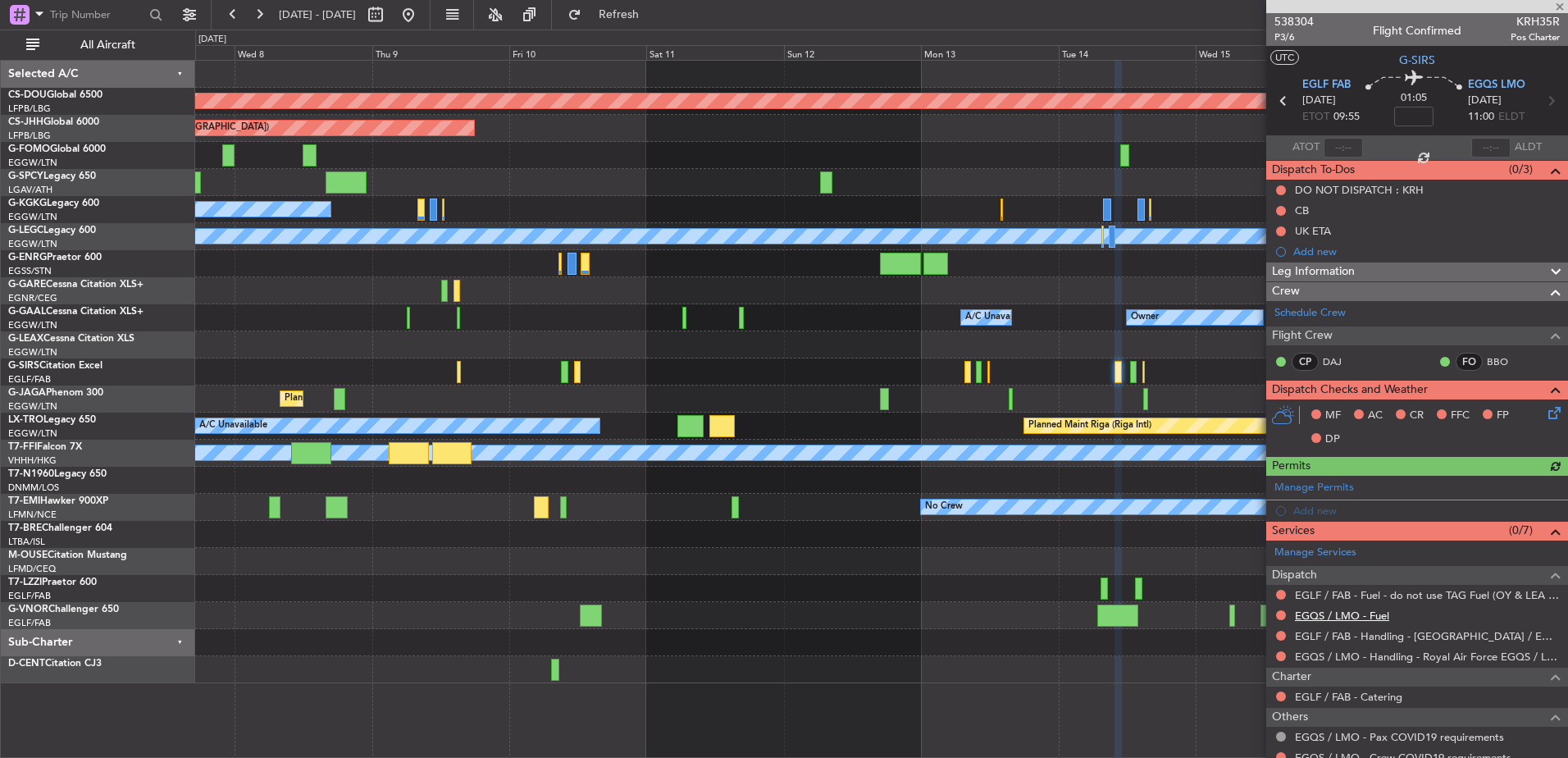
click at [1253, 617] on link "EGQS / LMO - Fuel" at bounding box center [1341, 615] width 94 height 14
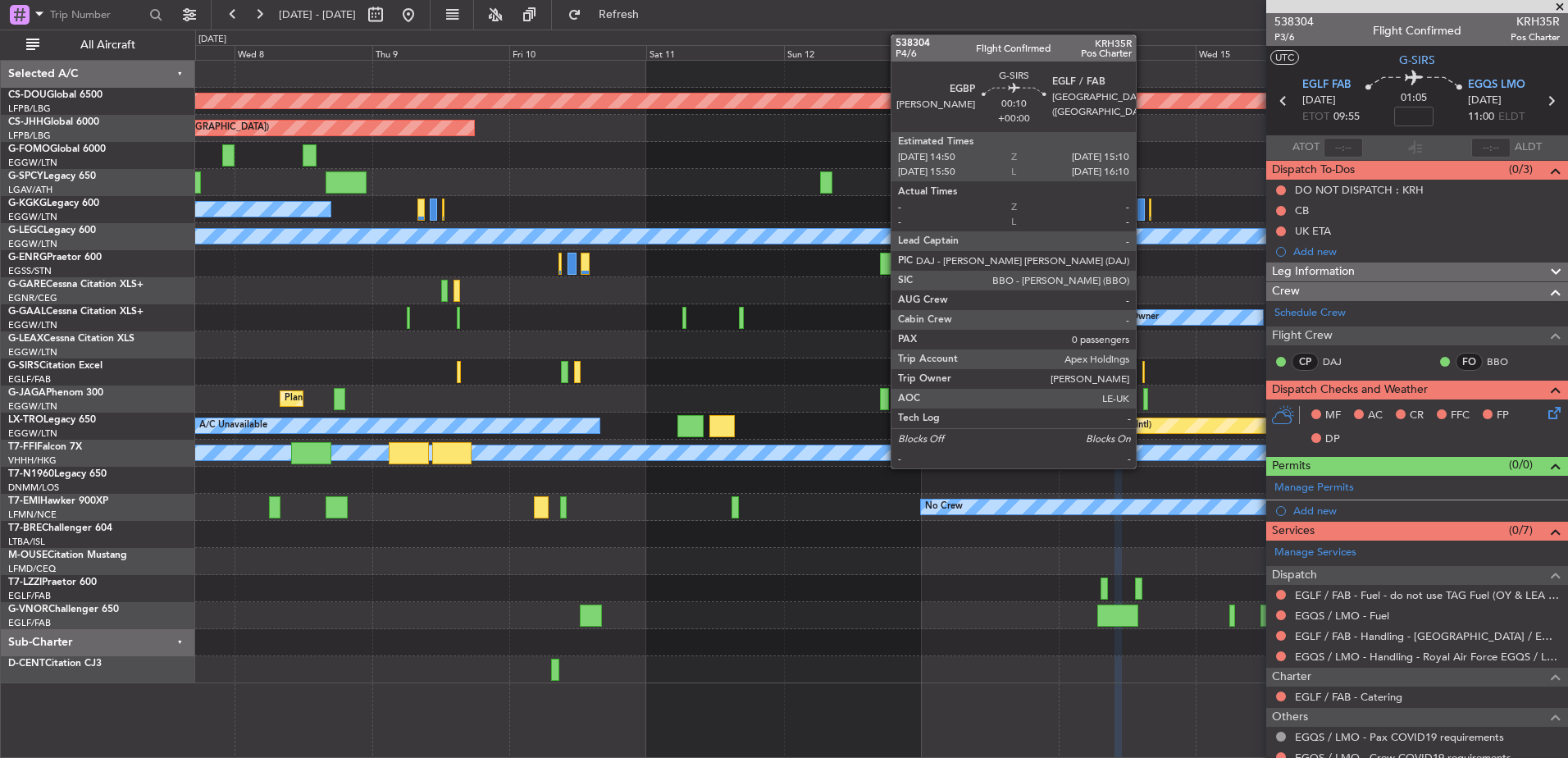
click at [1143, 374] on div at bounding box center [1143, 372] width 3 height 22
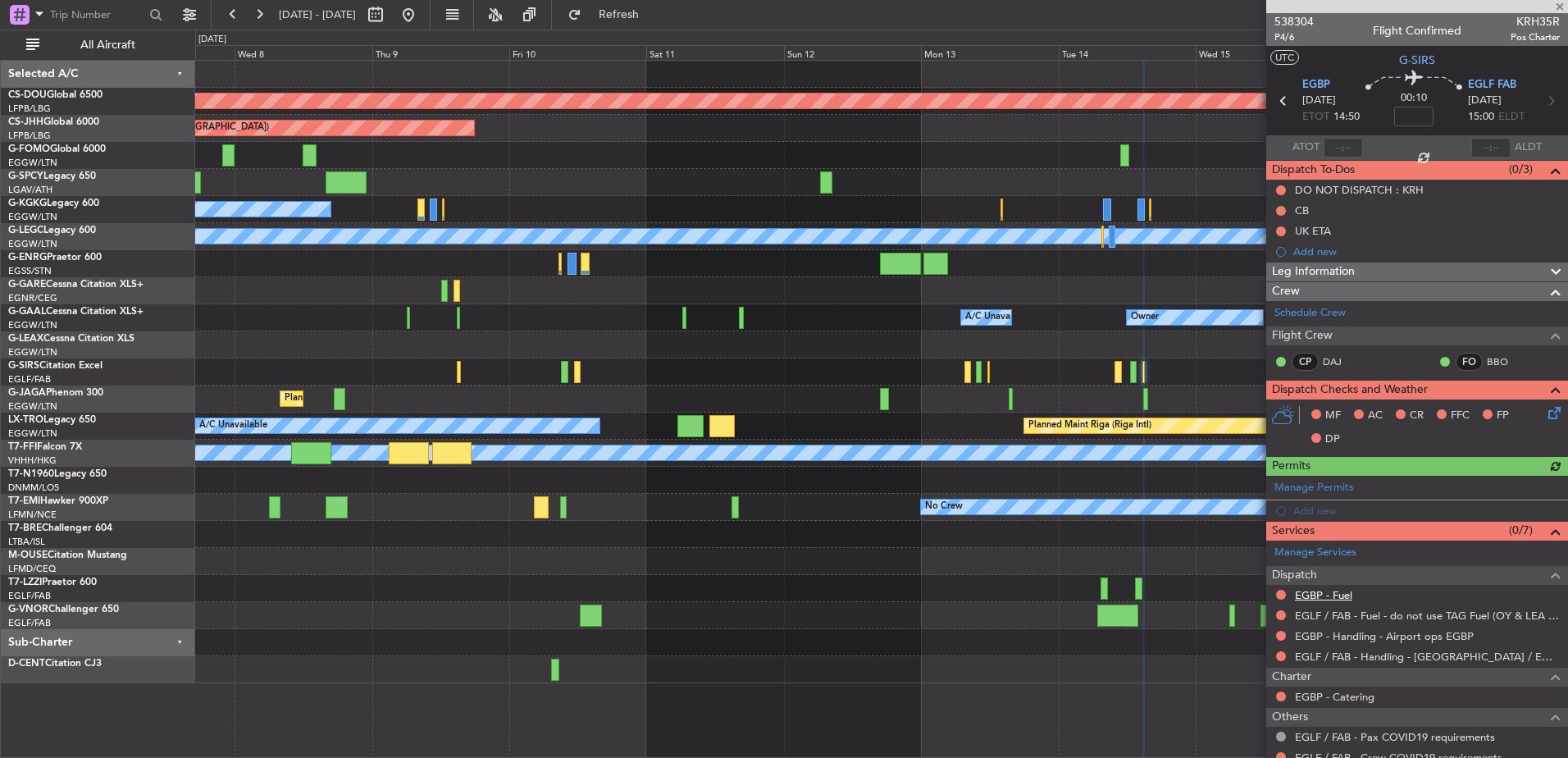
click at [1253, 588] on link "EGBP - Fuel" at bounding box center [1323, 595] width 58 height 14
click at [1017, 392] on div "Planned Maint London ([GEOGRAPHIC_DATA]) Planned Maint [GEOGRAPHIC_DATA] ([GEOG…" at bounding box center [881, 372] width 1372 height 623
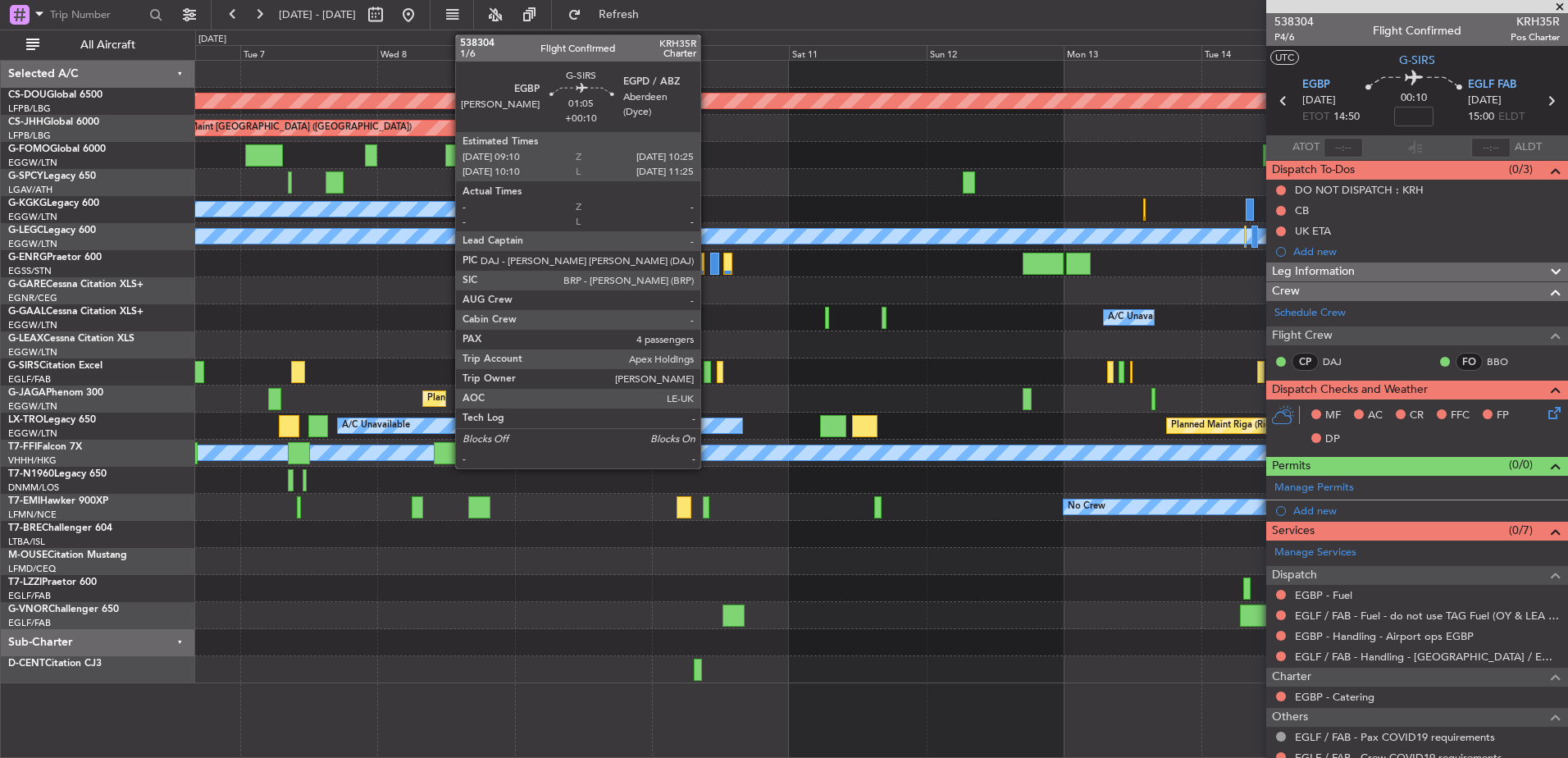
click at [707, 373] on div at bounding box center [707, 372] width 7 height 22
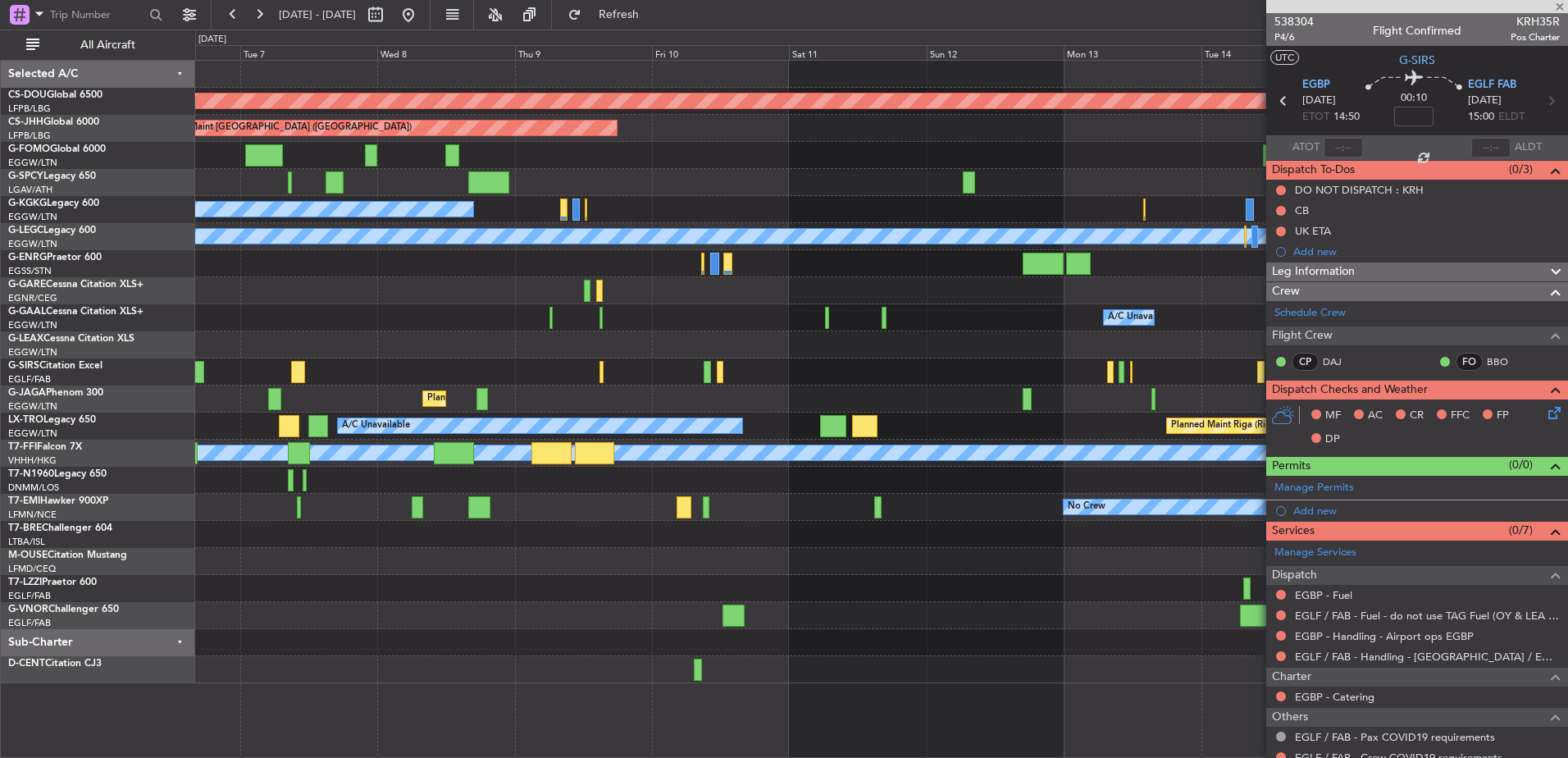
type input "+00:10"
type input "4"
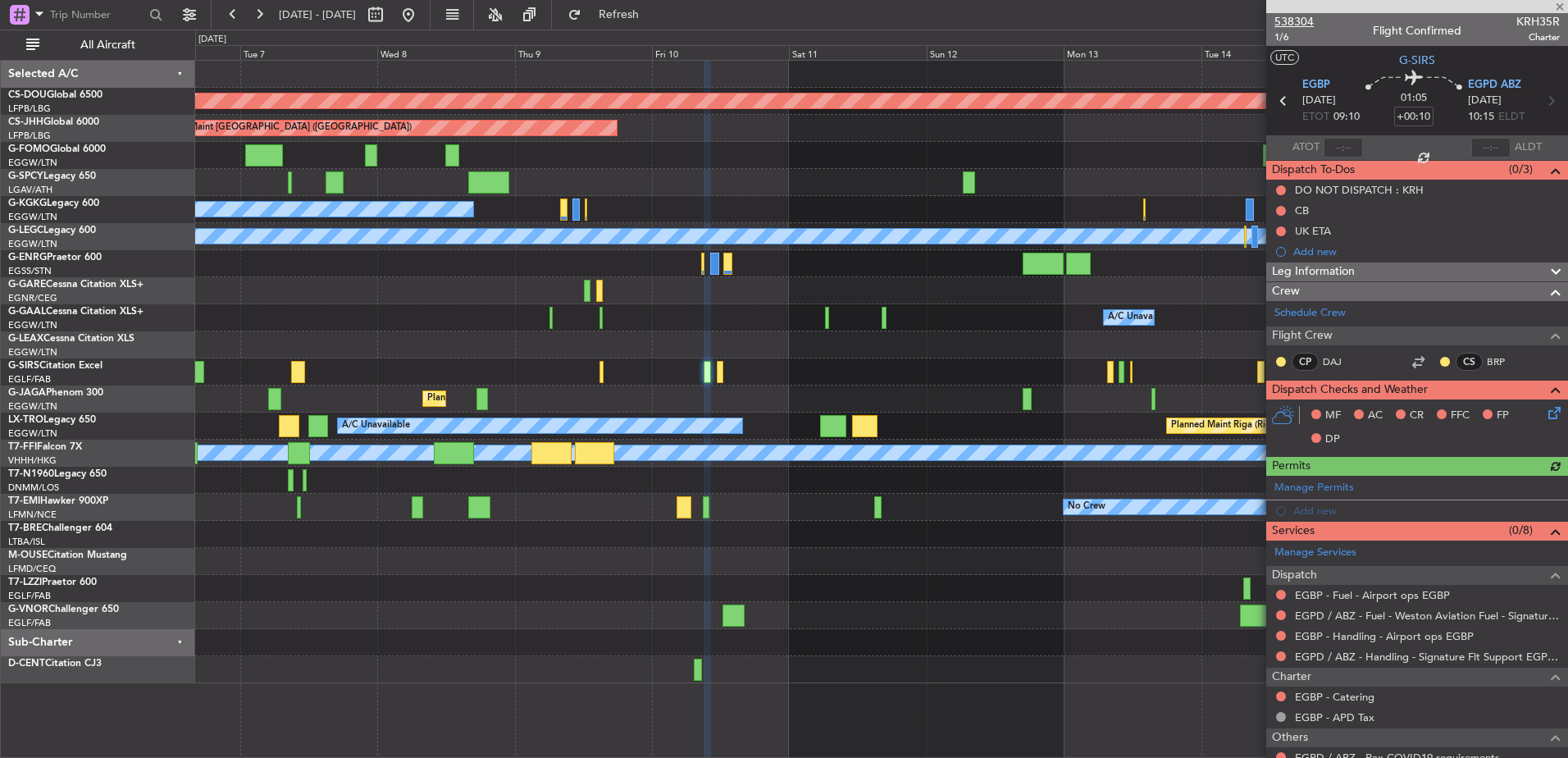
click at [1253, 23] on span "538304" at bounding box center [1295, 21] width 39 height 17
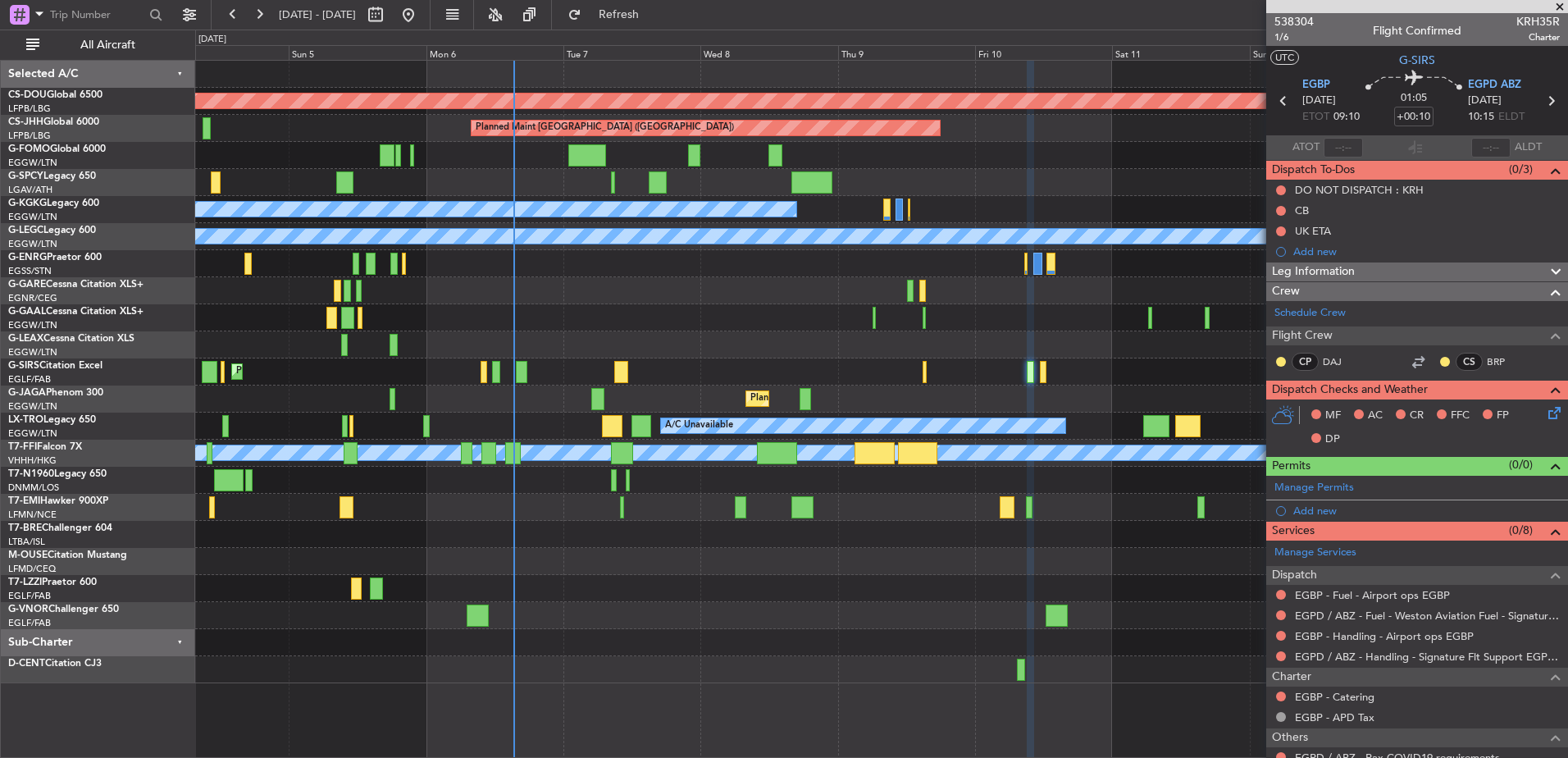
click at [1015, 393] on div "Planned Maint London ([GEOGRAPHIC_DATA]) Planned Maint [GEOGRAPHIC_DATA] ([GEOG…" at bounding box center [881, 372] width 1372 height 623
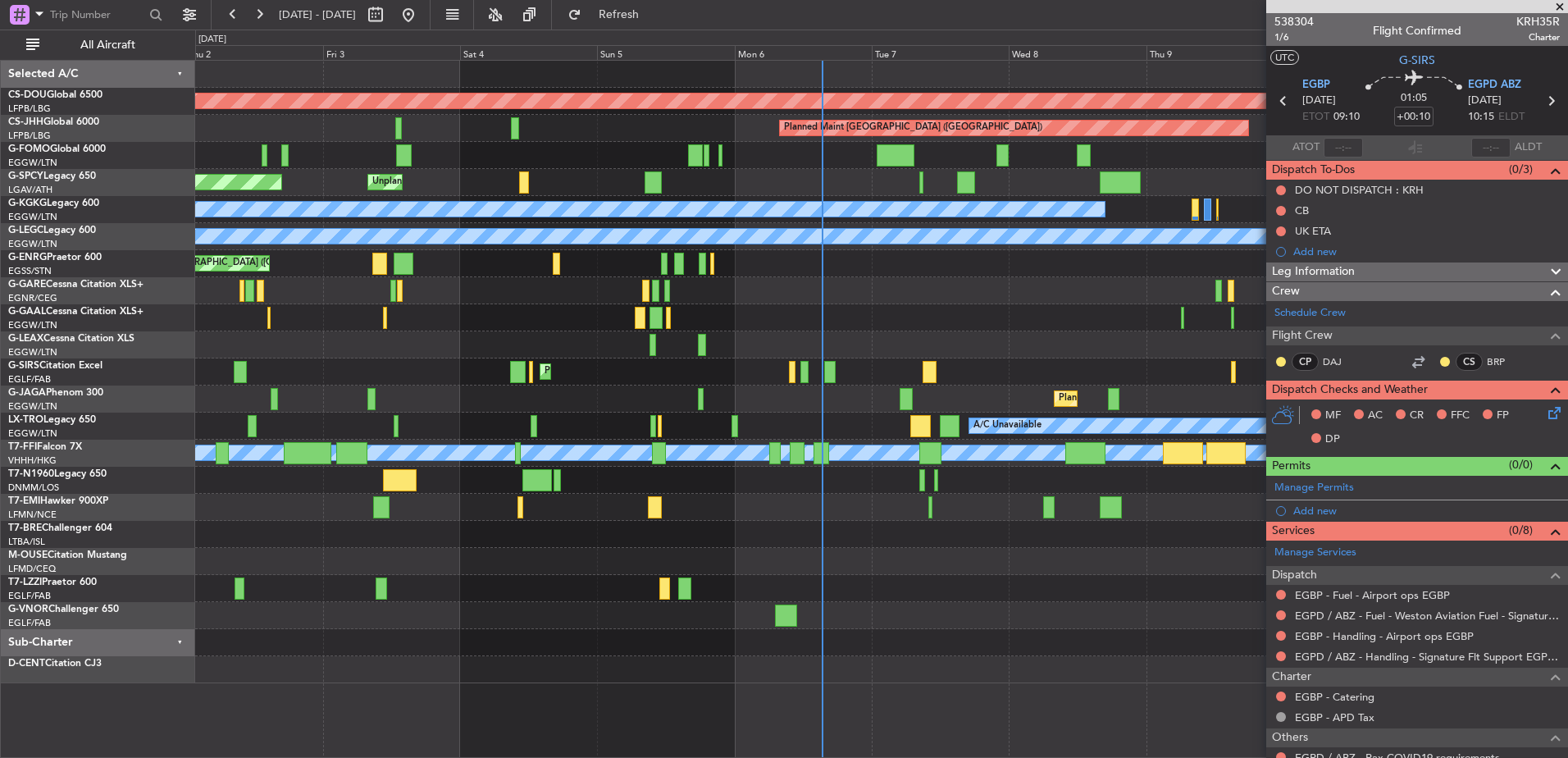
click at [681, 232] on div "Planned Maint London ([GEOGRAPHIC_DATA]) Planned Maint [GEOGRAPHIC_DATA] ([GEOG…" at bounding box center [881, 372] width 1372 height 623
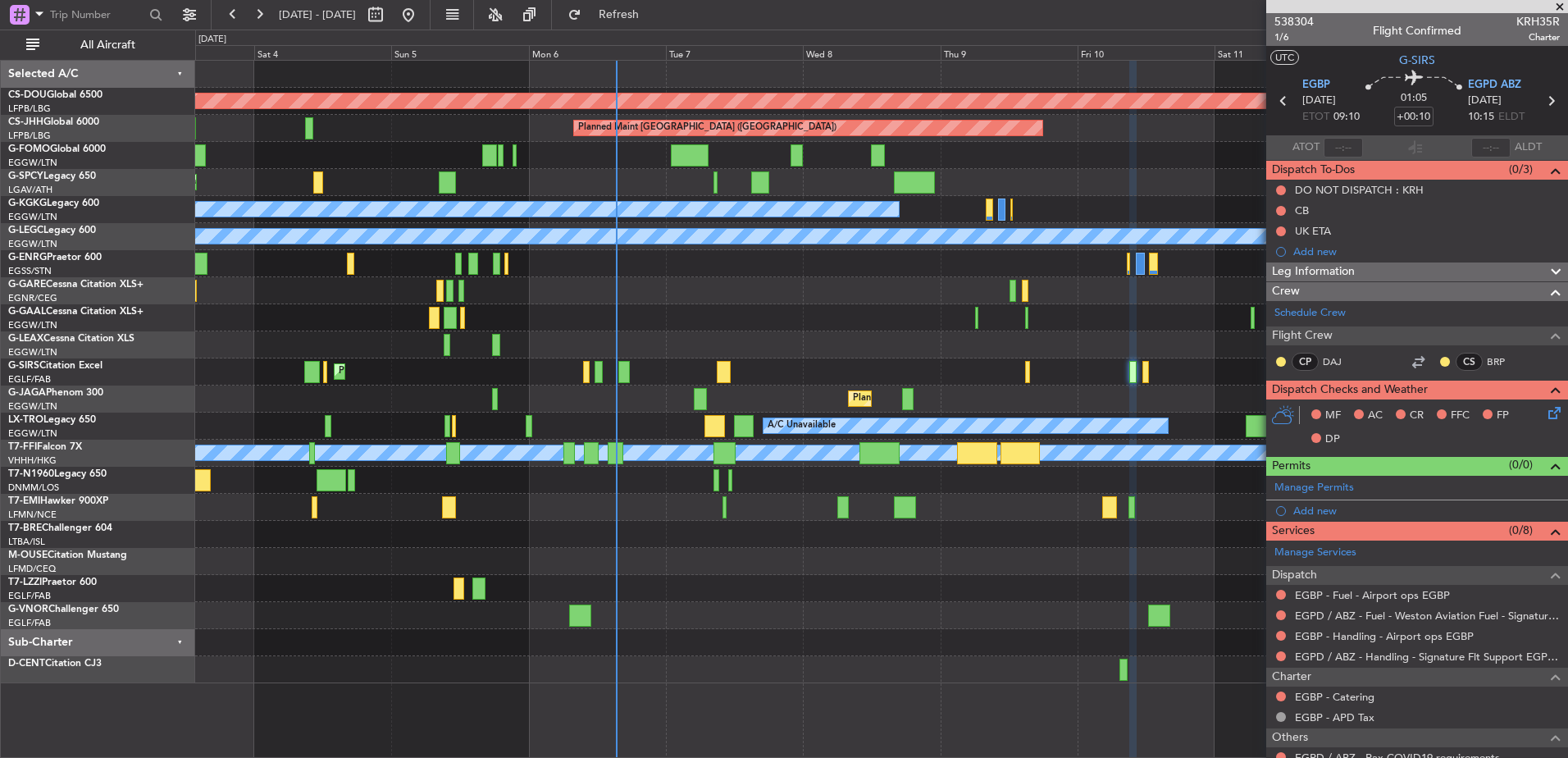
click at [813, 177] on div "Unplanned Maint [GEOGRAPHIC_DATA] Planned Maint [GEOGRAPHIC_DATA]" at bounding box center [881, 182] width 1372 height 27
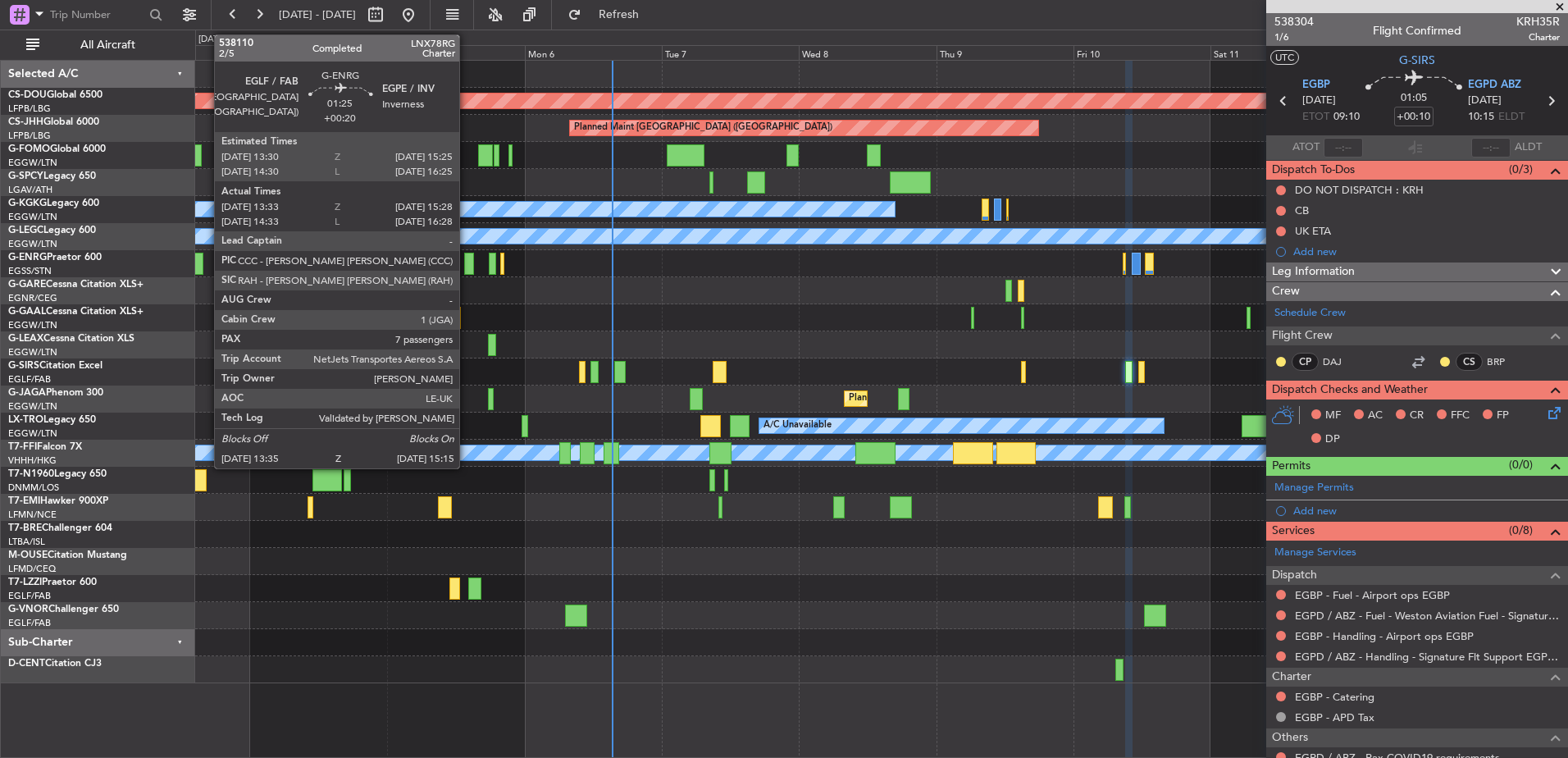
click at [619, 315] on div "Planned Maint London ([GEOGRAPHIC_DATA]) Planned Maint [GEOGRAPHIC_DATA] ([GEOG…" at bounding box center [881, 372] width 1372 height 623
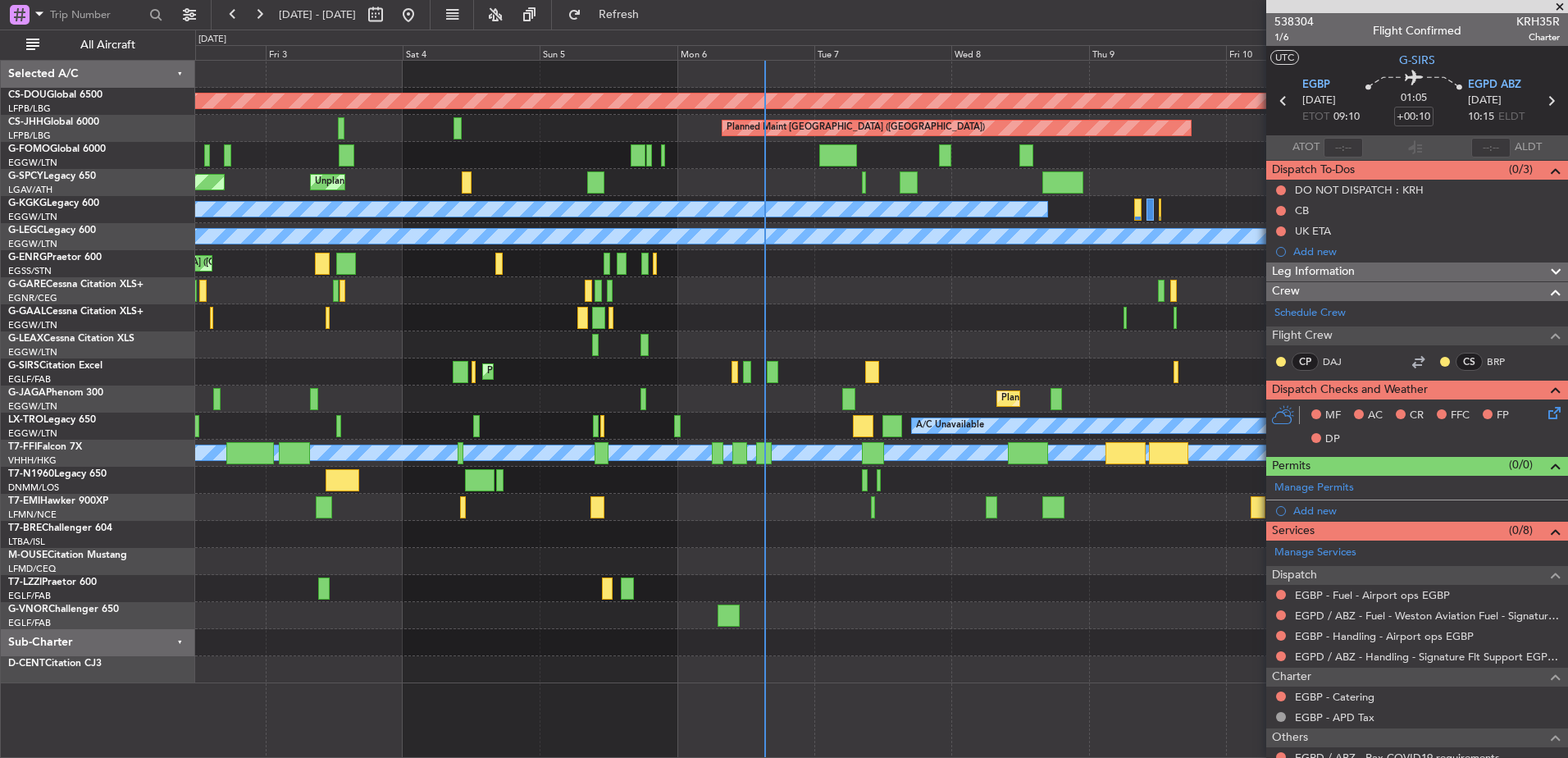
click at [966, 371] on div "Planned Maint [GEOGRAPHIC_DATA] ([GEOGRAPHIC_DATA])" at bounding box center [881, 372] width 1372 height 27
click at [534, 291] on div at bounding box center [881, 290] width 1372 height 27
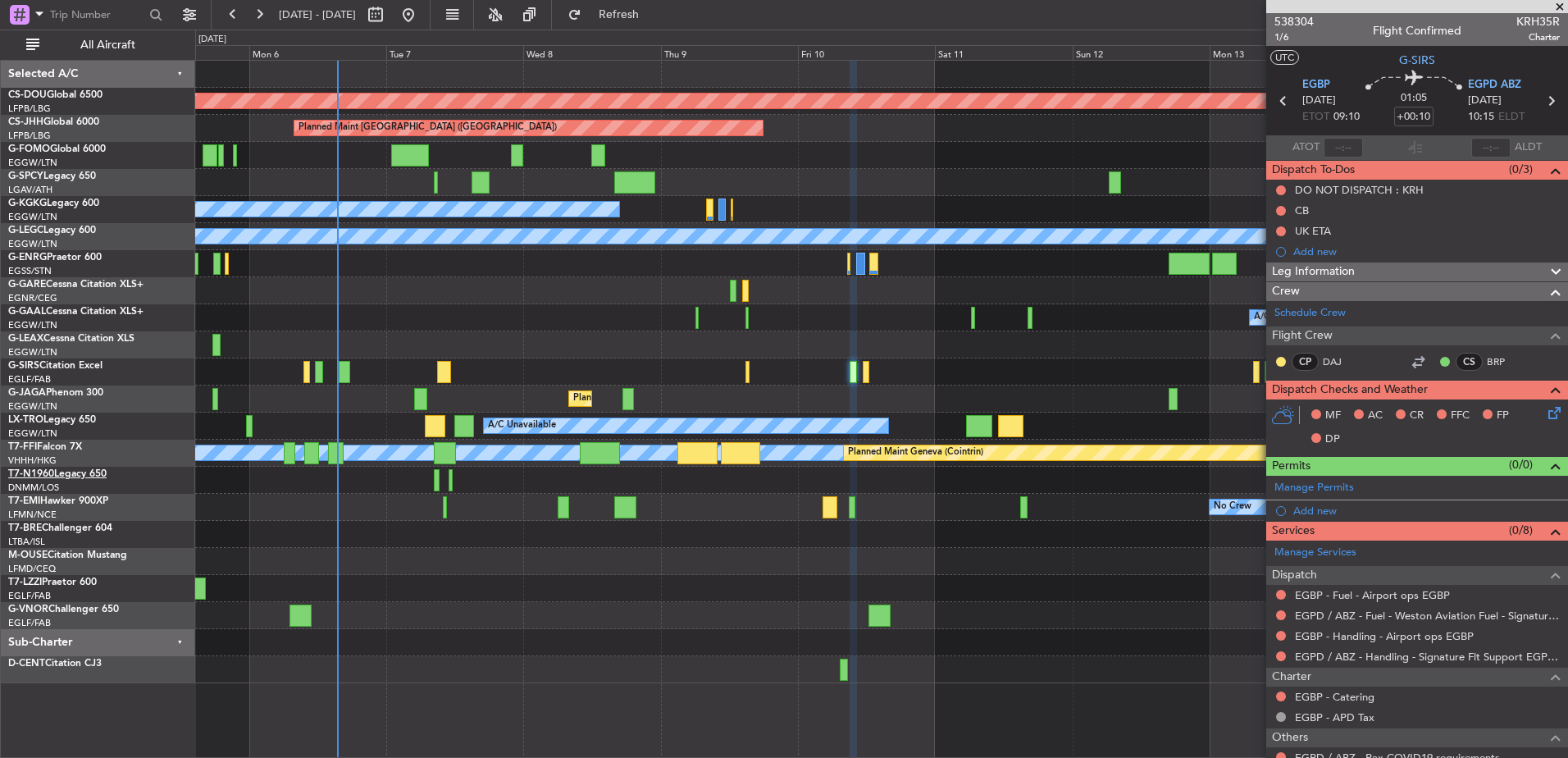
click at [79, 476] on link "T7-N1960 Legacy 650" at bounding box center [57, 474] width 98 height 10
click at [318, 410] on div "Planned Maint [GEOGRAPHIC_DATA] ([GEOGRAPHIC_DATA])" at bounding box center [881, 399] width 1372 height 27
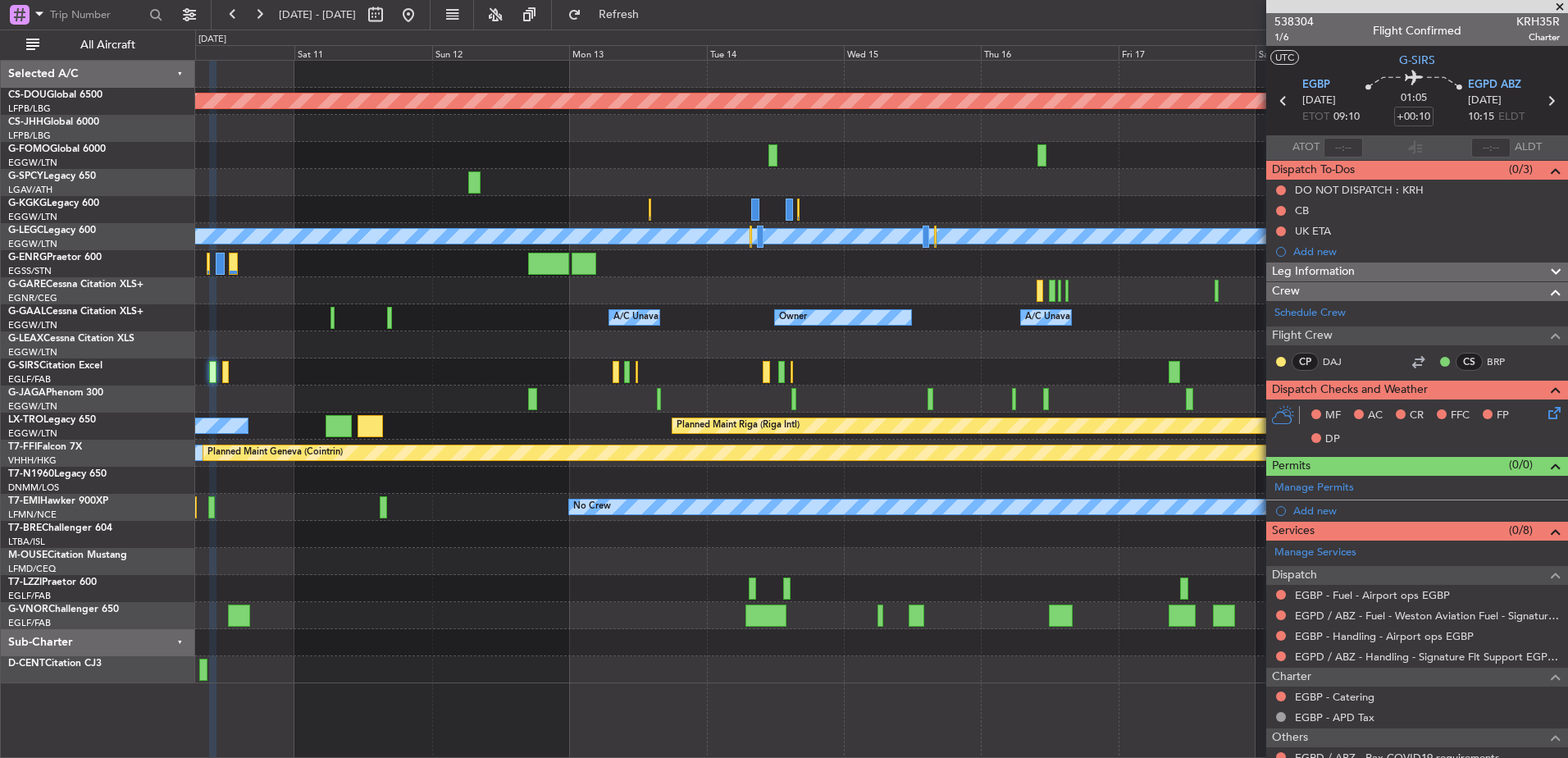
click at [760, 414] on div "Planned Maint London ([GEOGRAPHIC_DATA]) Planned Maint [GEOGRAPHIC_DATA] ([GEOG…" at bounding box center [881, 372] width 1372 height 623
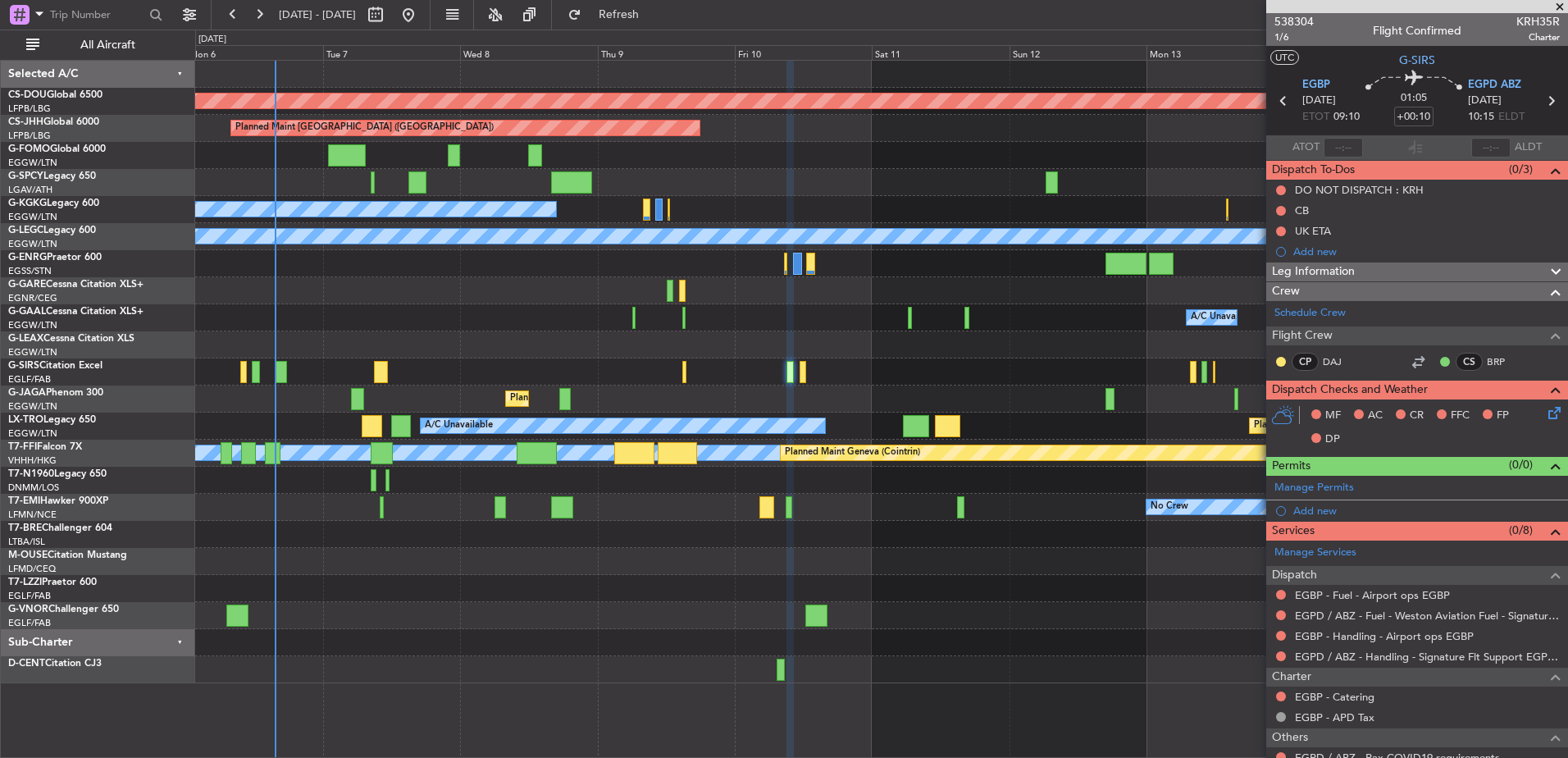
click at [1211, 480] on div "Planned Maint London (Biggin Hill) Planned Maint Paris (Le Bourget) Unplanned M…" at bounding box center [881, 372] width 1372 height 623
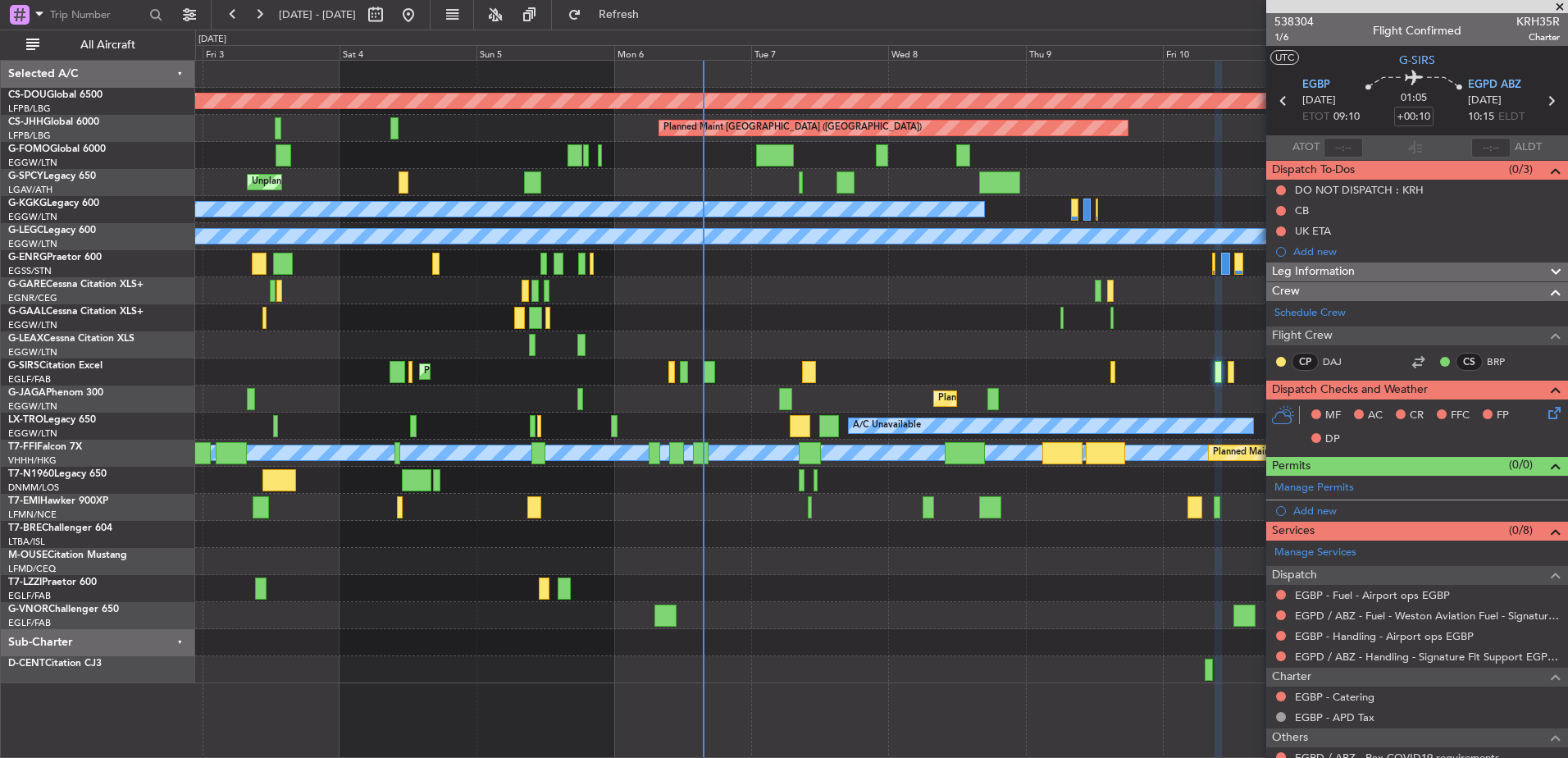
click at [1194, 612] on div "Planned Maint London (Biggin Hill) Planned Maint Paris (Le Bourget) Unplanned M…" at bounding box center [881, 372] width 1372 height 623
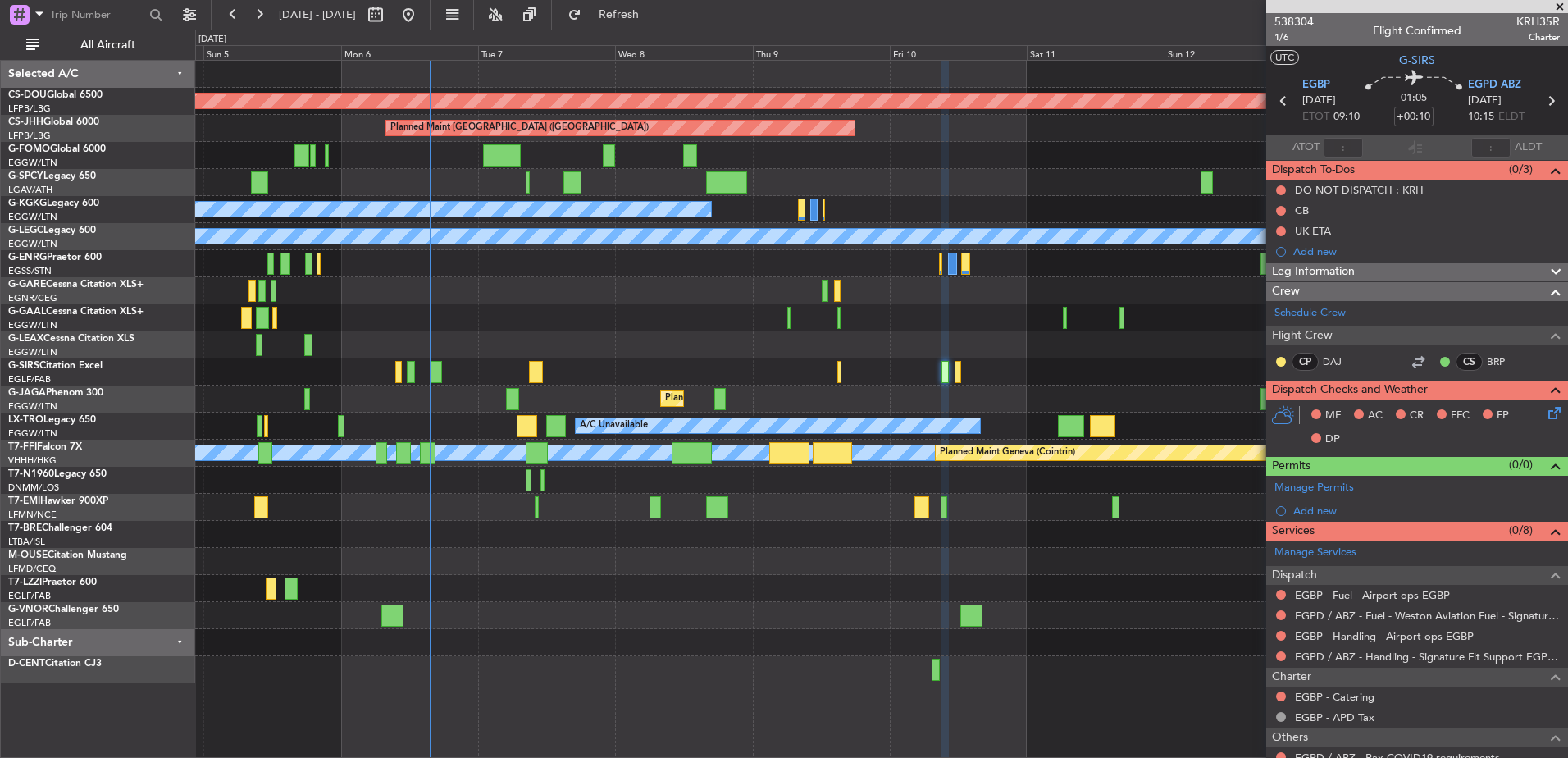
click at [919, 681] on div "Planned Maint London ([GEOGRAPHIC_DATA]) Planned Maint [GEOGRAPHIC_DATA] ([GEOG…" at bounding box center [881, 372] width 1372 height 623
click at [758, 613] on div "Planned Maint London ([GEOGRAPHIC_DATA]) Planned Maint [GEOGRAPHIC_DATA] ([GEOG…" at bounding box center [881, 372] width 1372 height 623
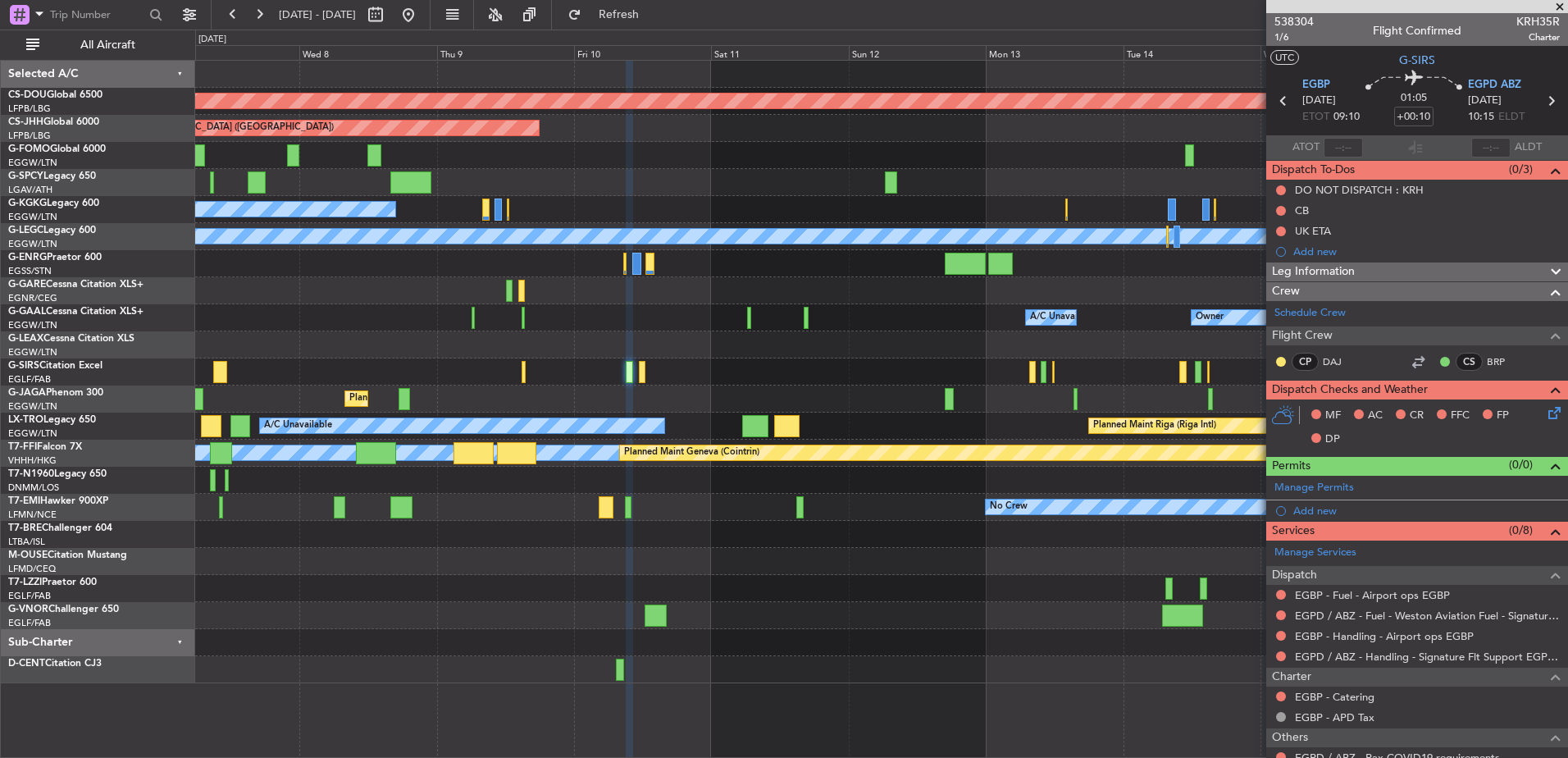
click at [522, 645] on div "Planned Maint London ([GEOGRAPHIC_DATA]) Planned Maint [GEOGRAPHIC_DATA] ([GEOG…" at bounding box center [881, 372] width 1372 height 623
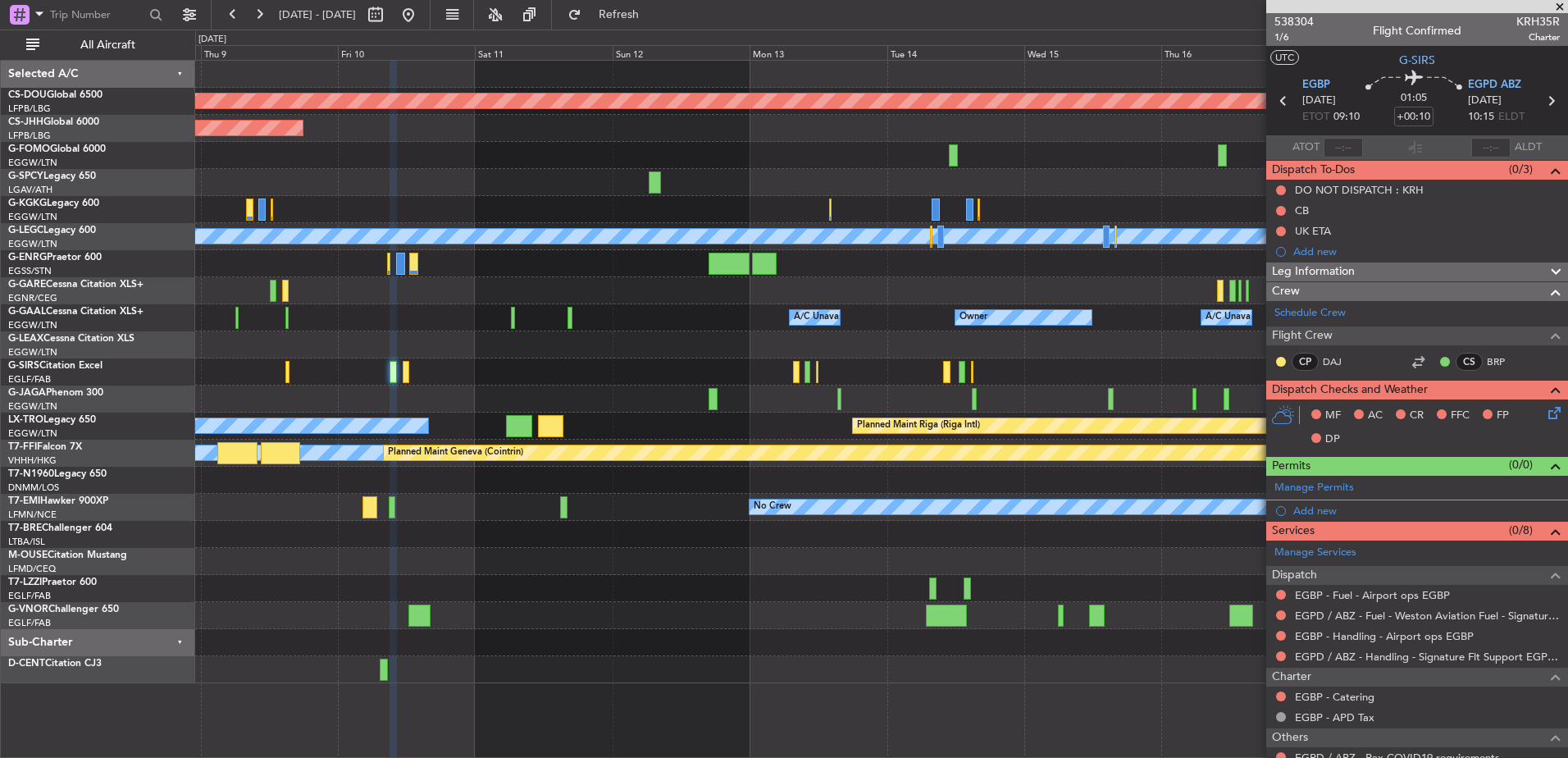
click at [632, 605] on div "Planned Maint London (Biggin Hill) Planned Maint Paris (Le Bourget) A/C Unavail…" at bounding box center [881, 372] width 1372 height 623
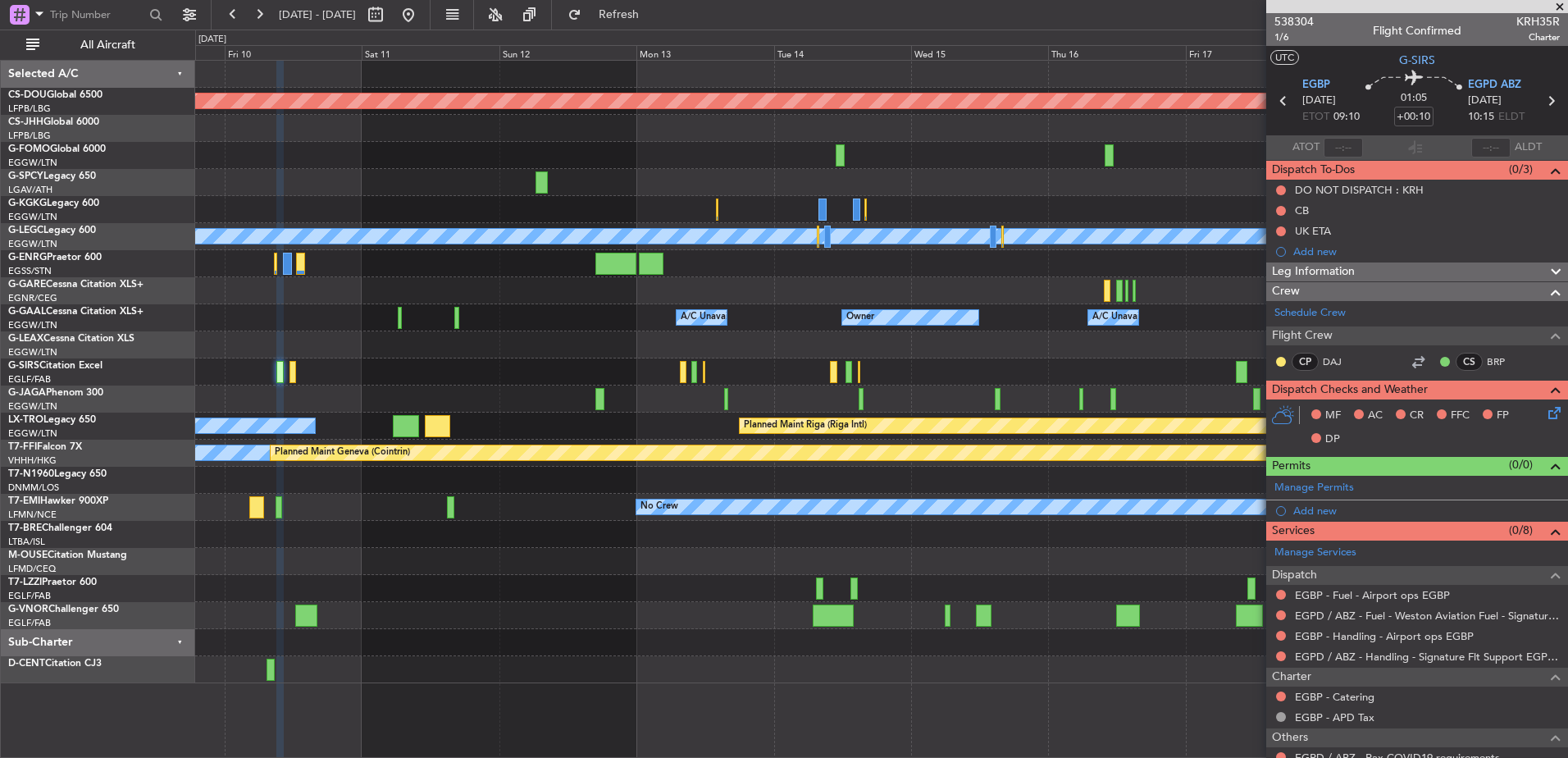
click at [829, 529] on div "Planned Maint London (Biggin Hill) Planned Maint Paris (Le Bourget) A/C Unavail…" at bounding box center [881, 372] width 1372 height 623
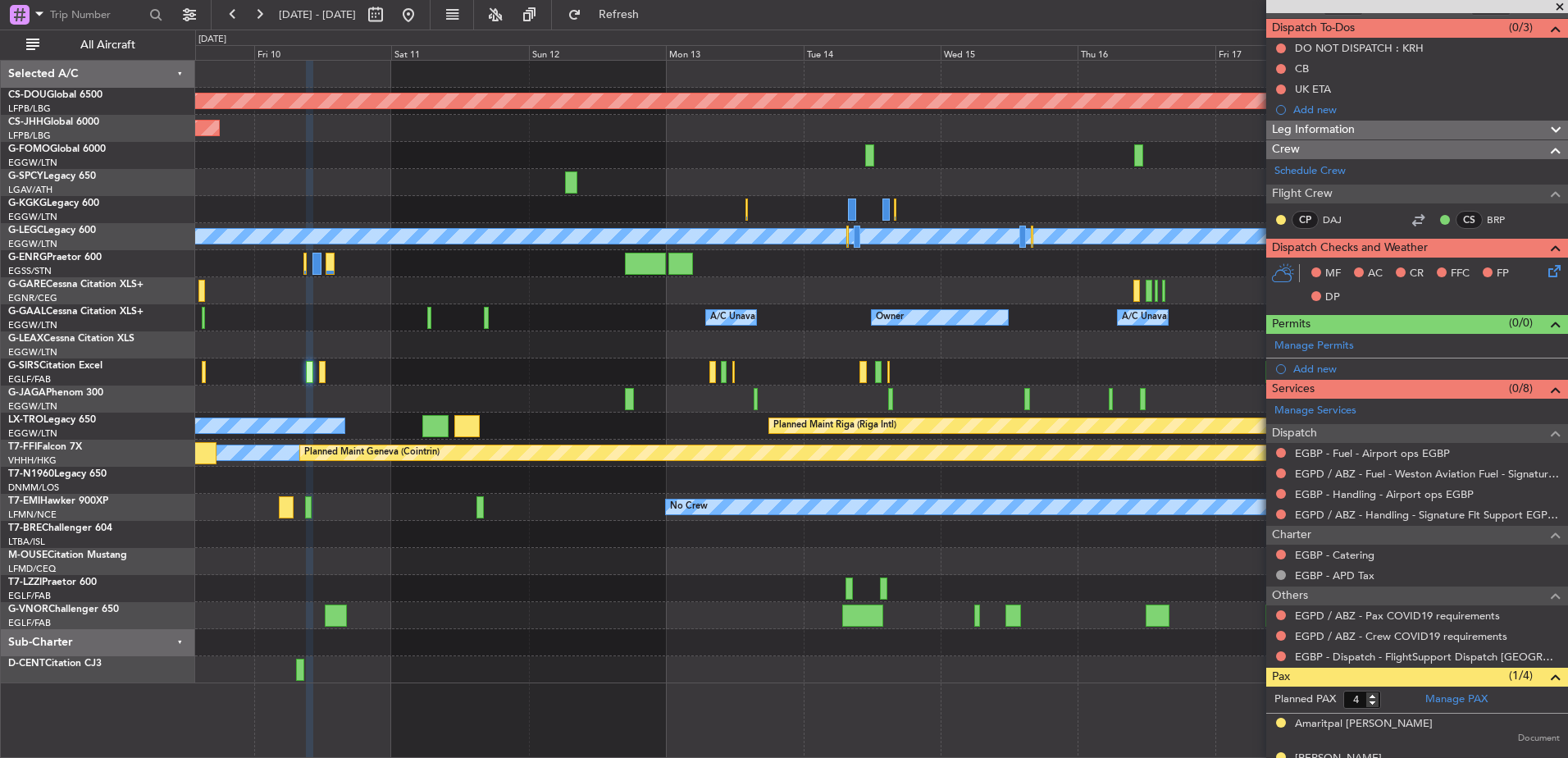
scroll to position [143, 0]
click at [761, 484] on div at bounding box center [881, 480] width 1372 height 27
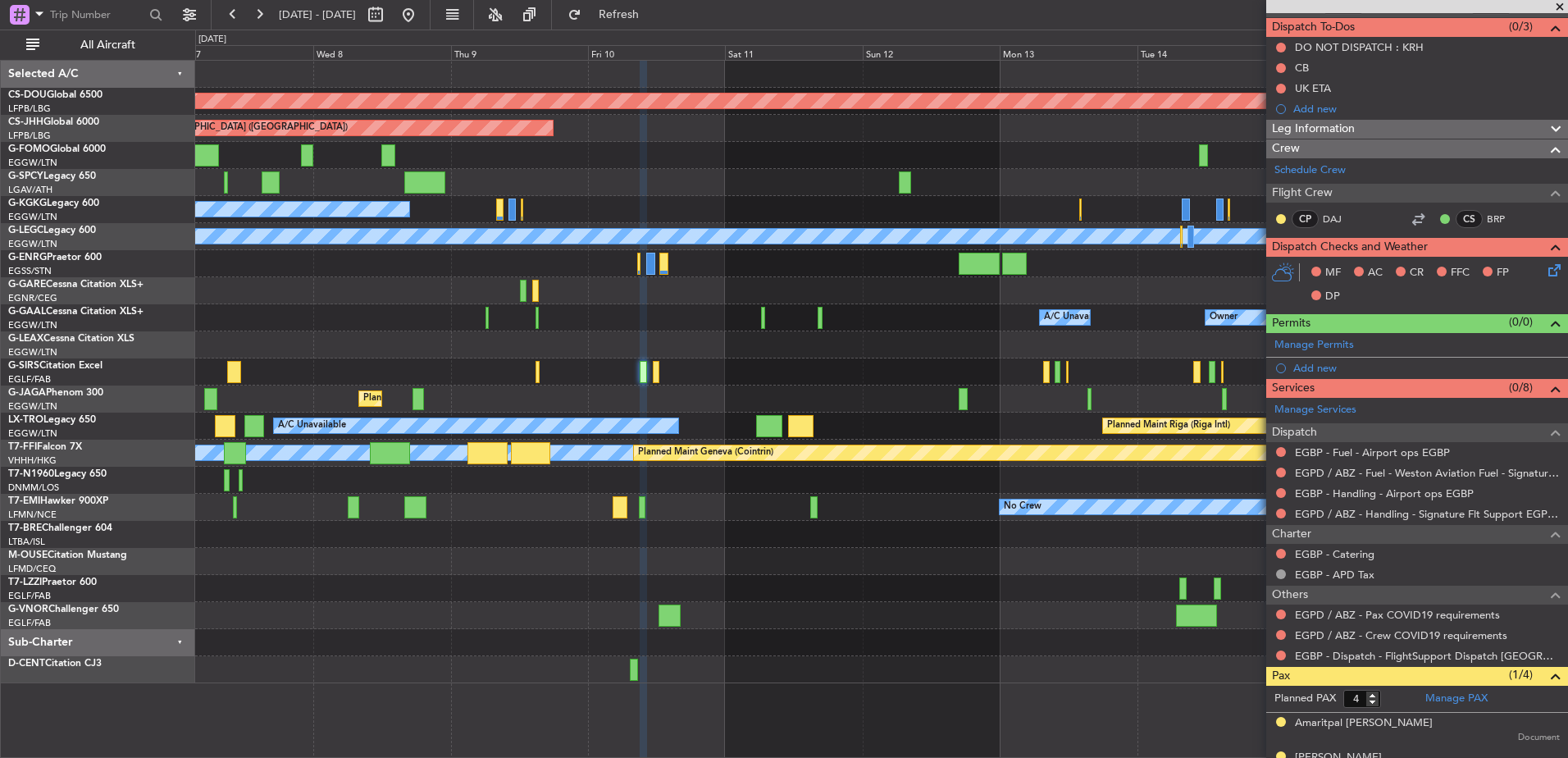
click at [1291, 582] on fb-app "09 Oct 2025 - 19 Oct 2025 Refresh Quick Links All Aircraft Planned Maint London…" at bounding box center [784, 385] width 1568 height 746
click at [1332, 513] on link "EGPD / ABZ - Handling - Signature Flt Support EGPD / ABZ" at bounding box center [1427, 513] width 265 height 14
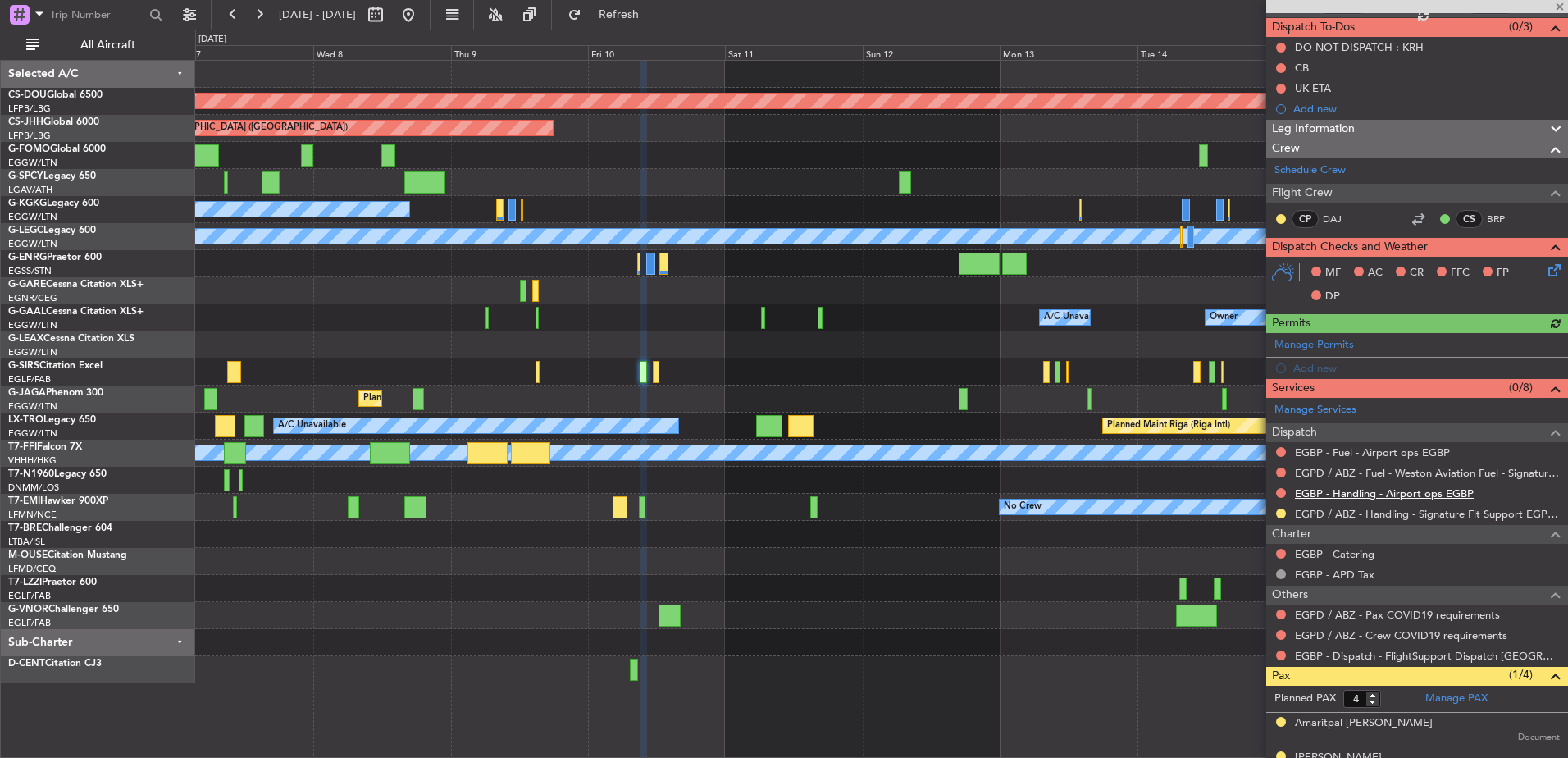
click at [1352, 497] on link "EGBP - Handling - Airport ops EGBP" at bounding box center [1384, 493] width 179 height 14
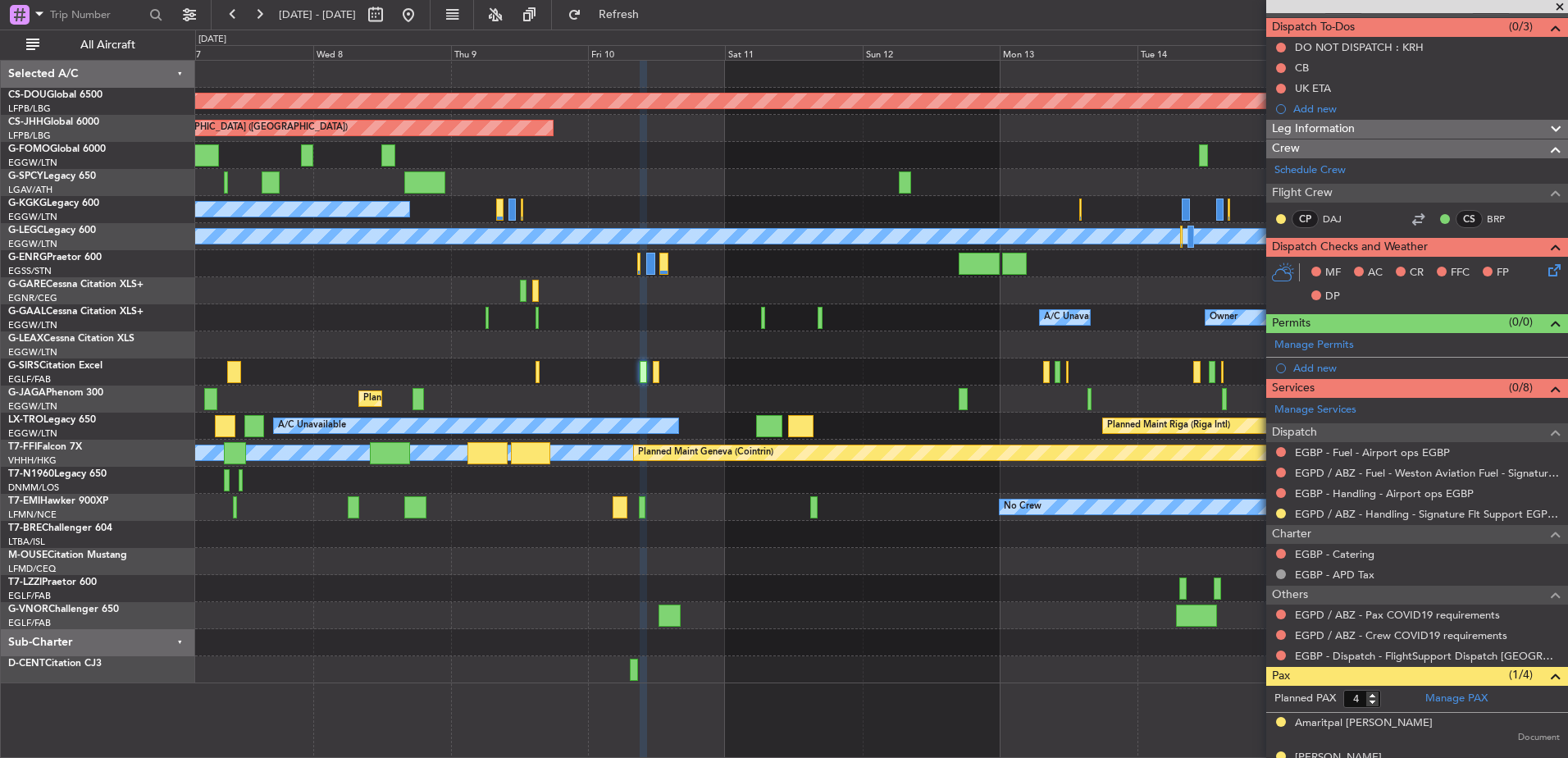
click at [544, 370] on div "Planned Maint [GEOGRAPHIC_DATA] ([GEOGRAPHIC_DATA])" at bounding box center [881, 372] width 1372 height 27
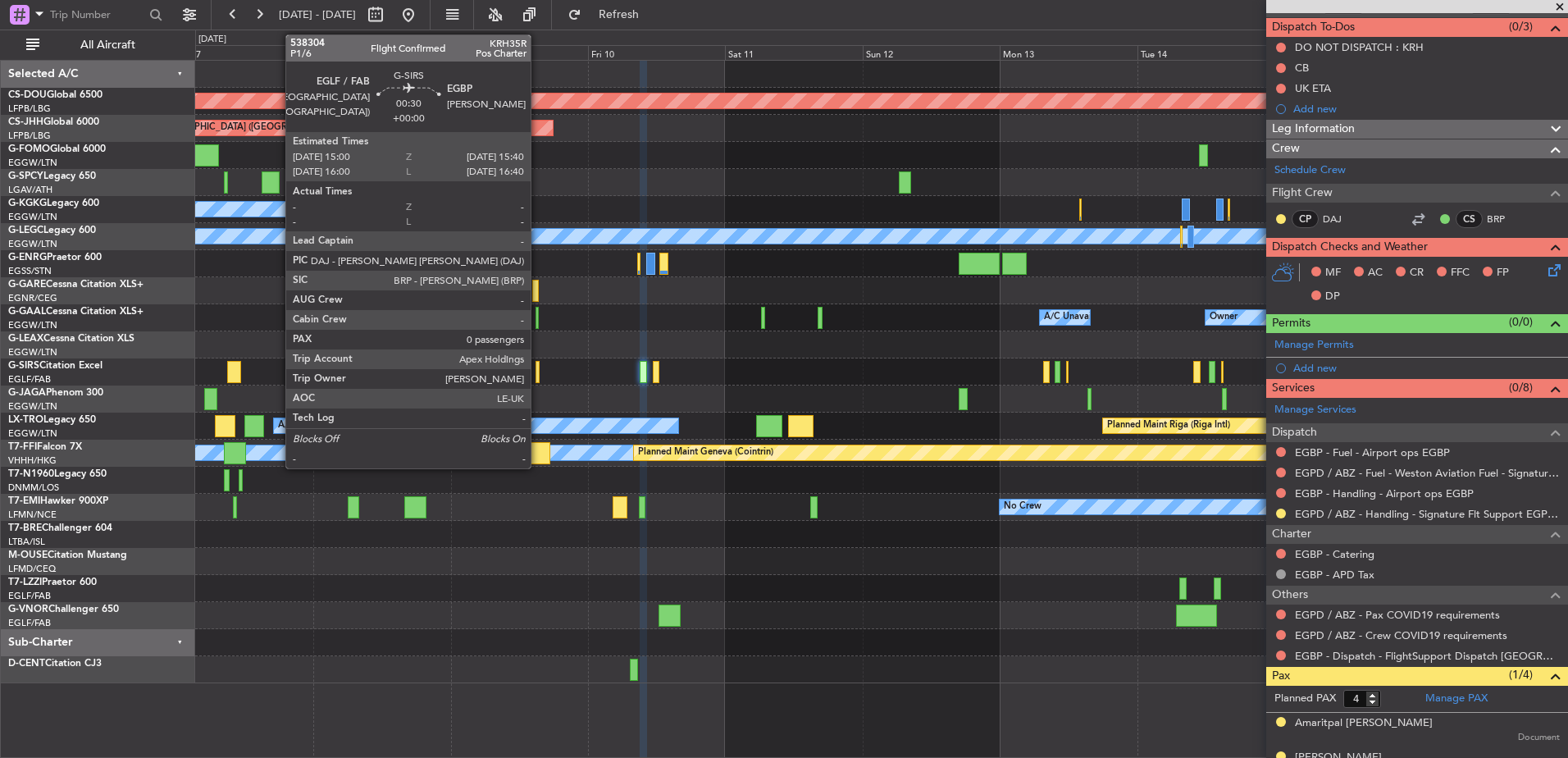
click at [538, 370] on div at bounding box center [538, 372] width 4 height 22
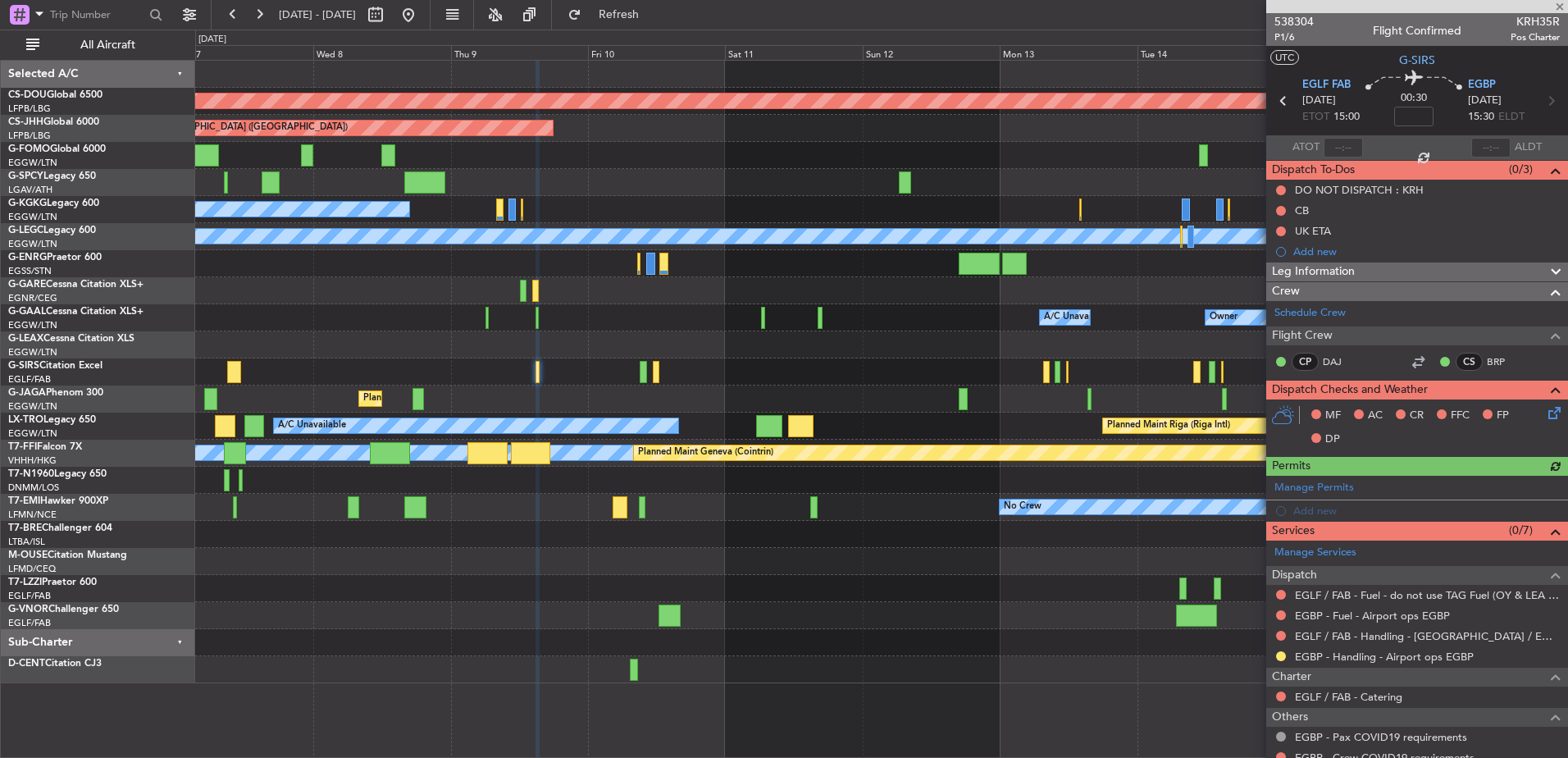
scroll to position [76, 0]
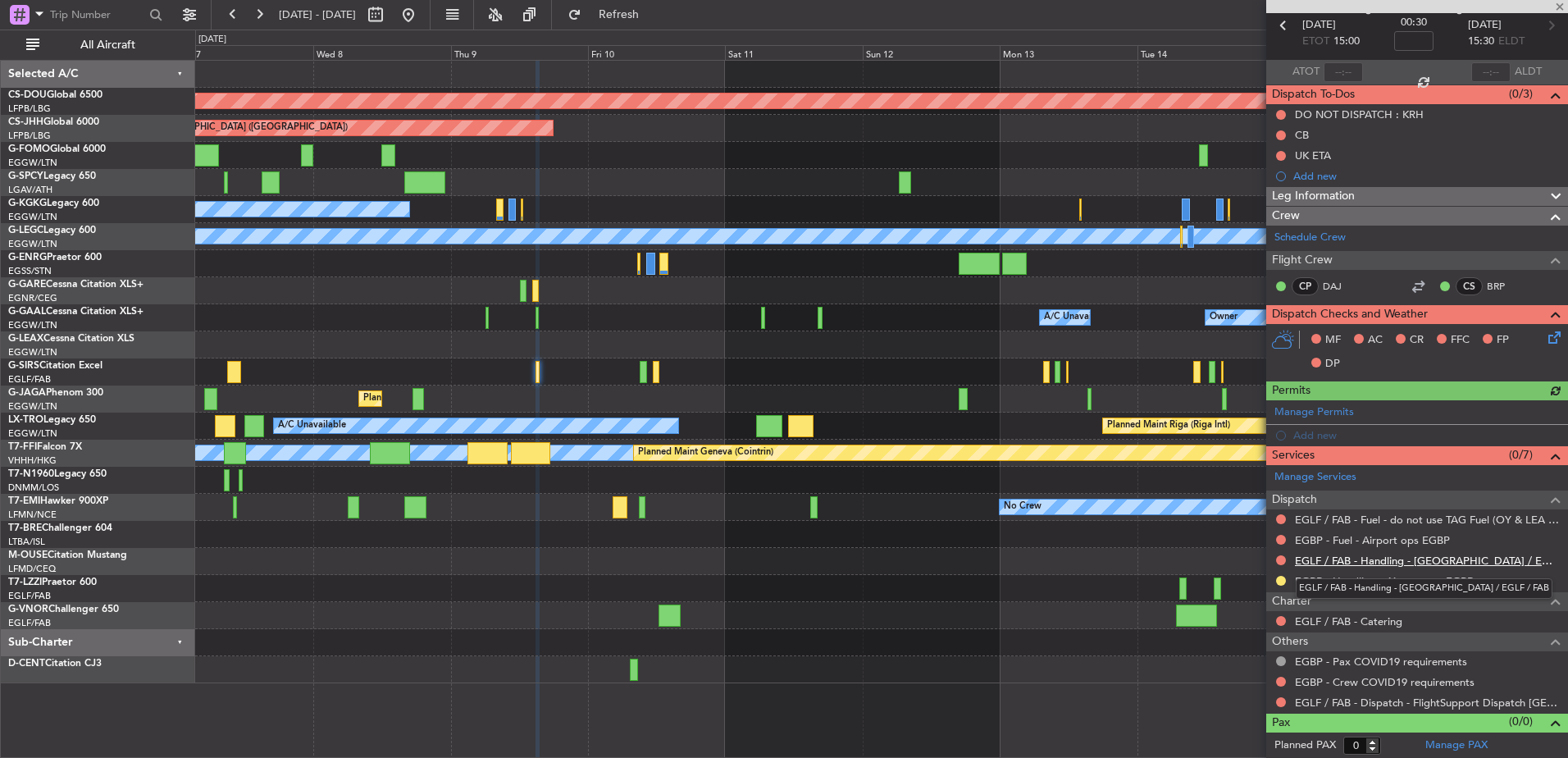
click at [1393, 560] on link "EGLF / FAB - Handling - [GEOGRAPHIC_DATA] / EGLF / FAB" at bounding box center [1427, 560] width 265 height 14
click at [661, 369] on div "Planned Maint [GEOGRAPHIC_DATA] ([GEOGRAPHIC_DATA])" at bounding box center [881, 372] width 1372 height 27
click at [660, 369] on div "Planned Maint [GEOGRAPHIC_DATA] ([GEOGRAPHIC_DATA])" at bounding box center [881, 372] width 1372 height 27
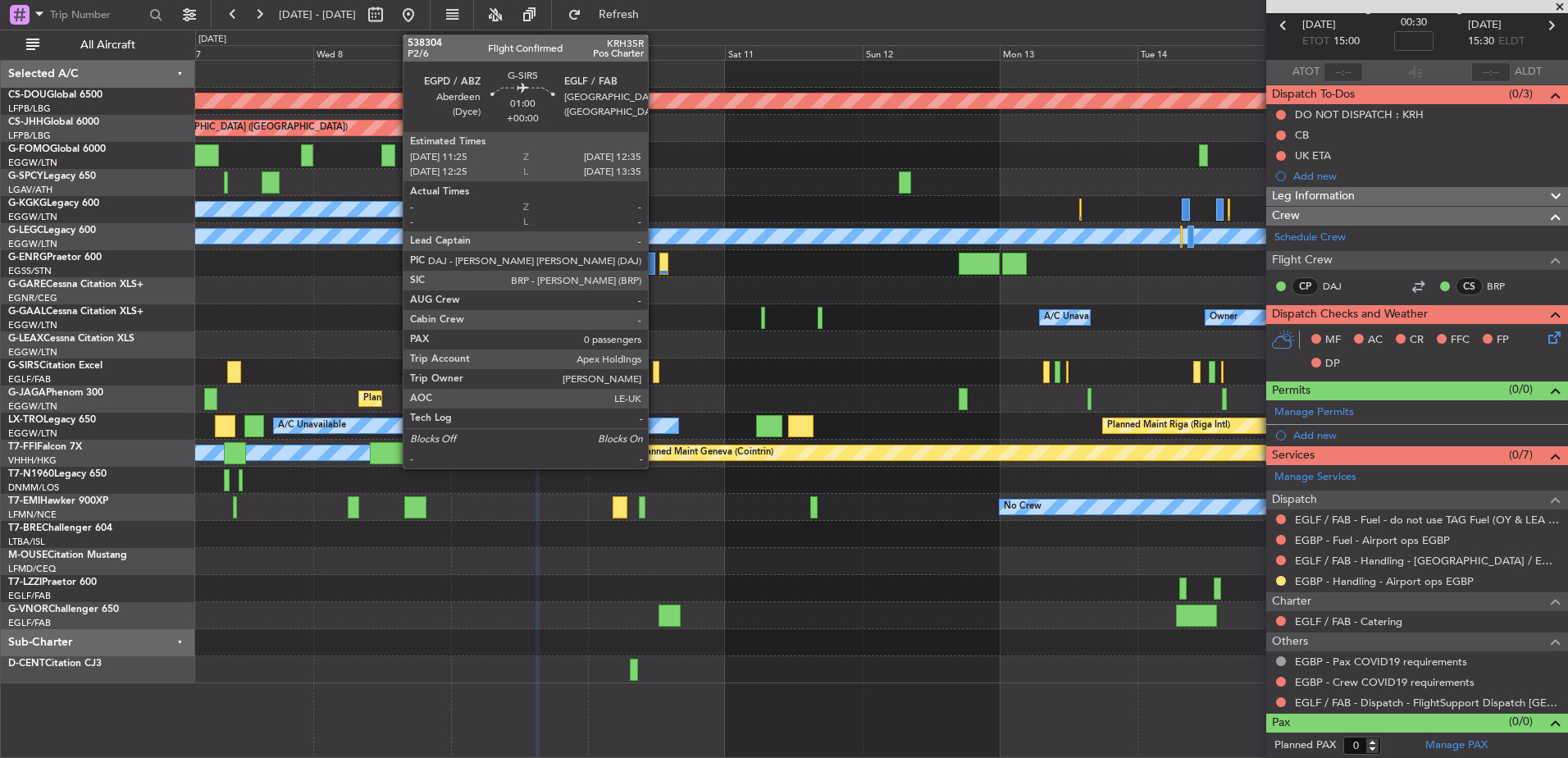
click at [655, 370] on div at bounding box center [656, 372] width 7 height 22
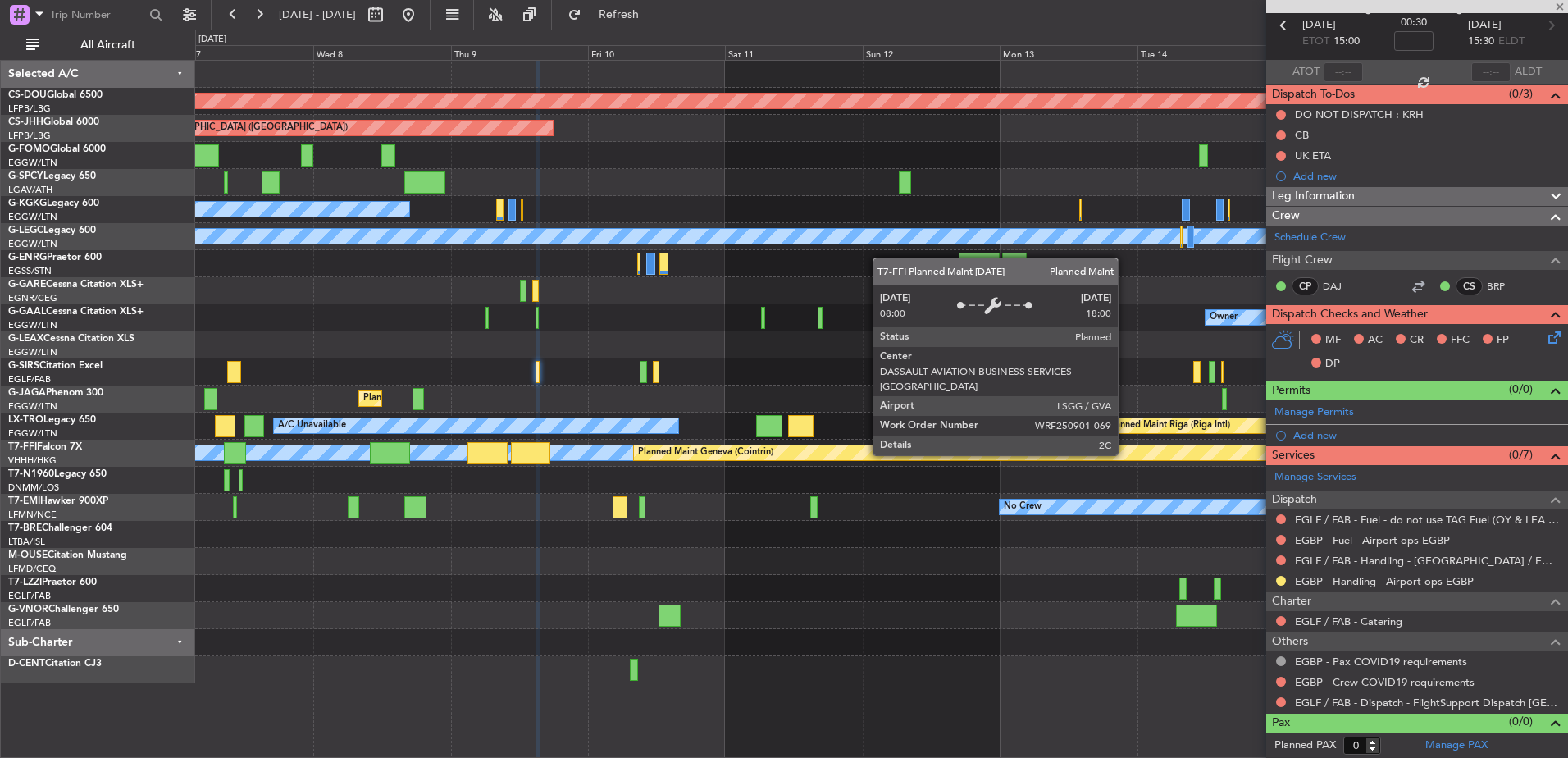
scroll to position [0, 0]
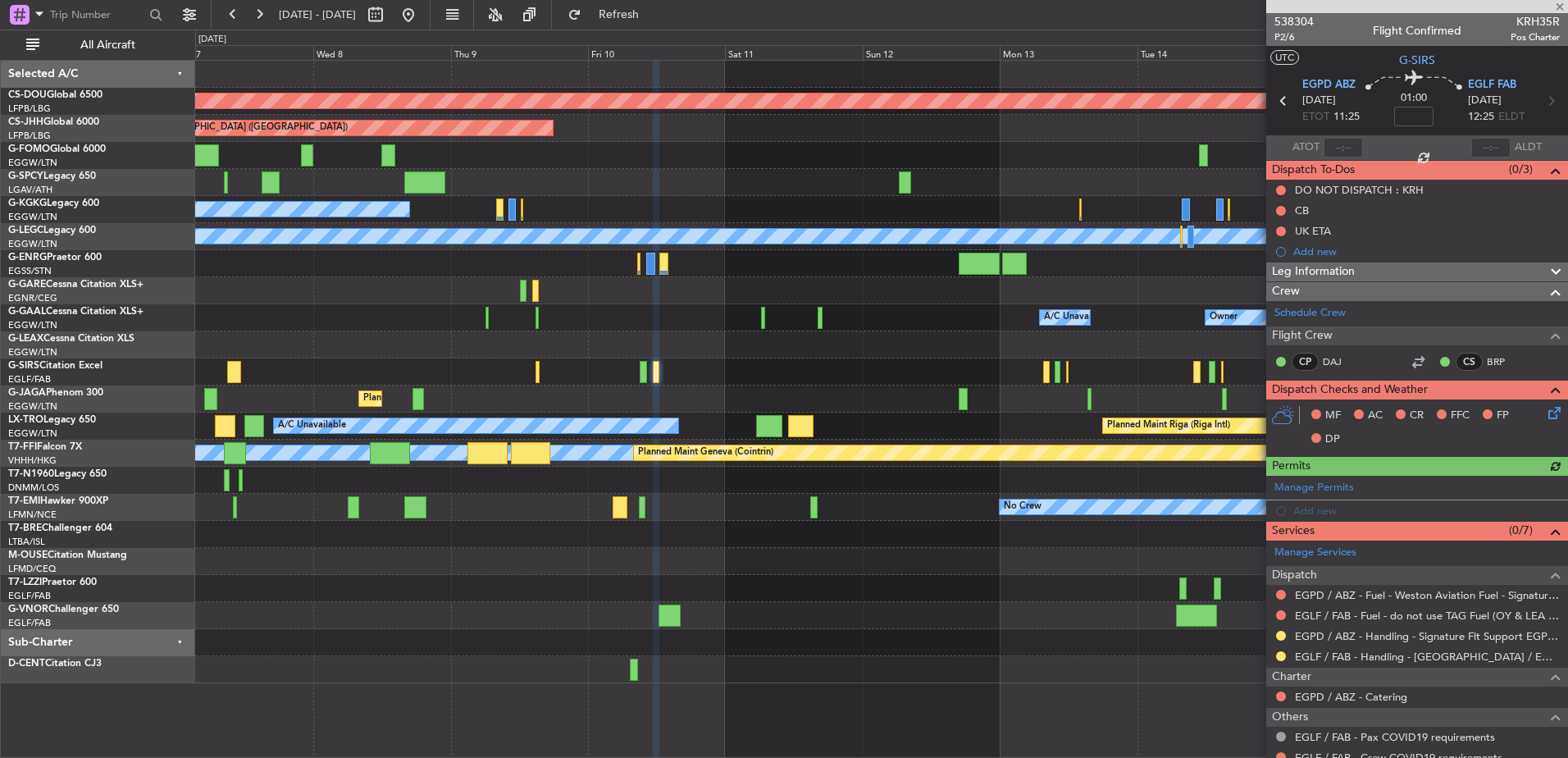
click at [931, 541] on div "Planned Maint London ([GEOGRAPHIC_DATA]) Planned Maint [GEOGRAPHIC_DATA] ([GEOG…" at bounding box center [881, 372] width 1372 height 623
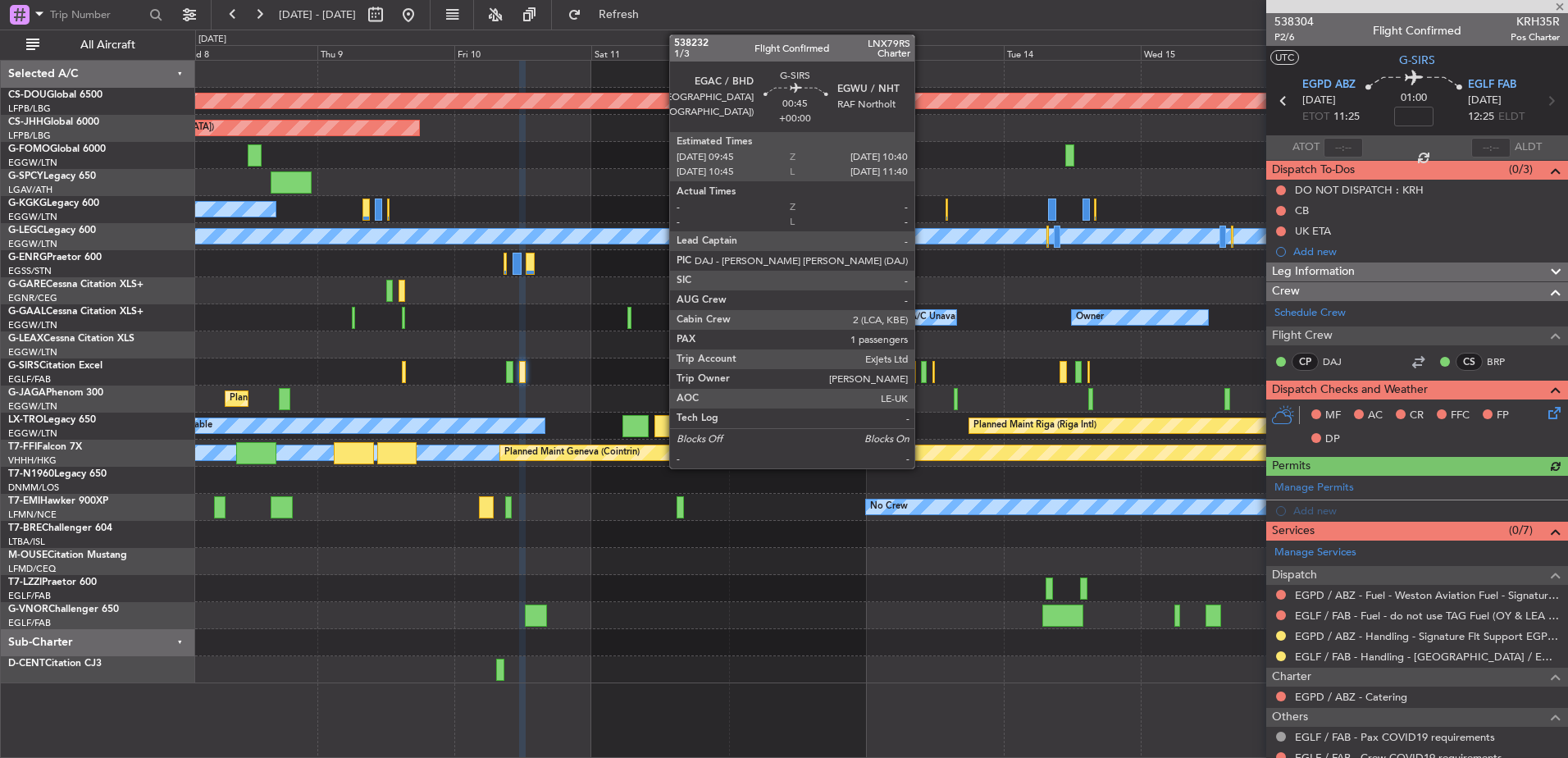
click at [923, 370] on div at bounding box center [924, 372] width 6 height 22
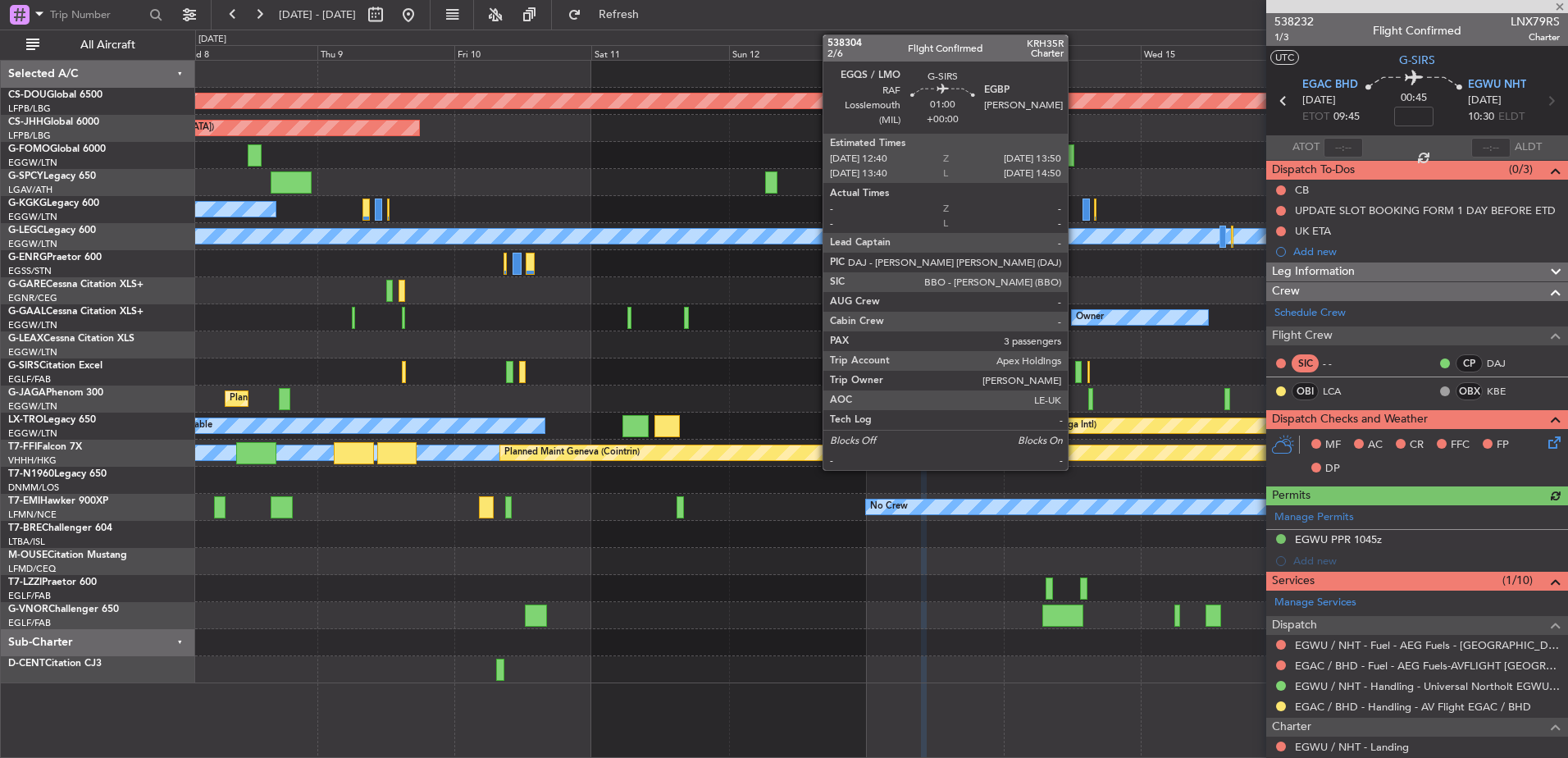
click at [1075, 377] on div at bounding box center [1079, 372] width 7 height 22
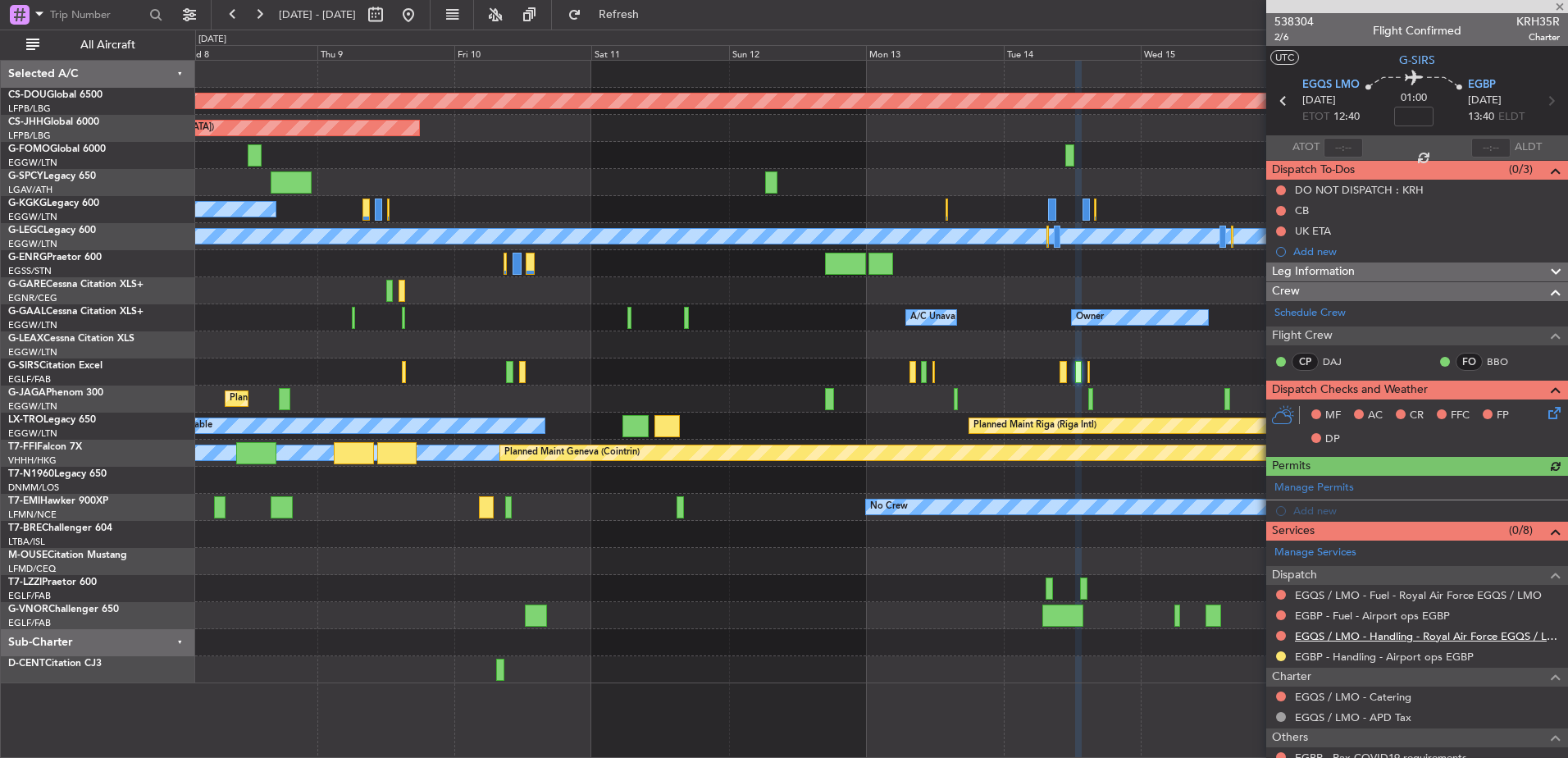
click at [1361, 632] on link "EGQS / LMO - Handling - Royal Air Force EGQS / LMO" at bounding box center [1427, 636] width 265 height 14
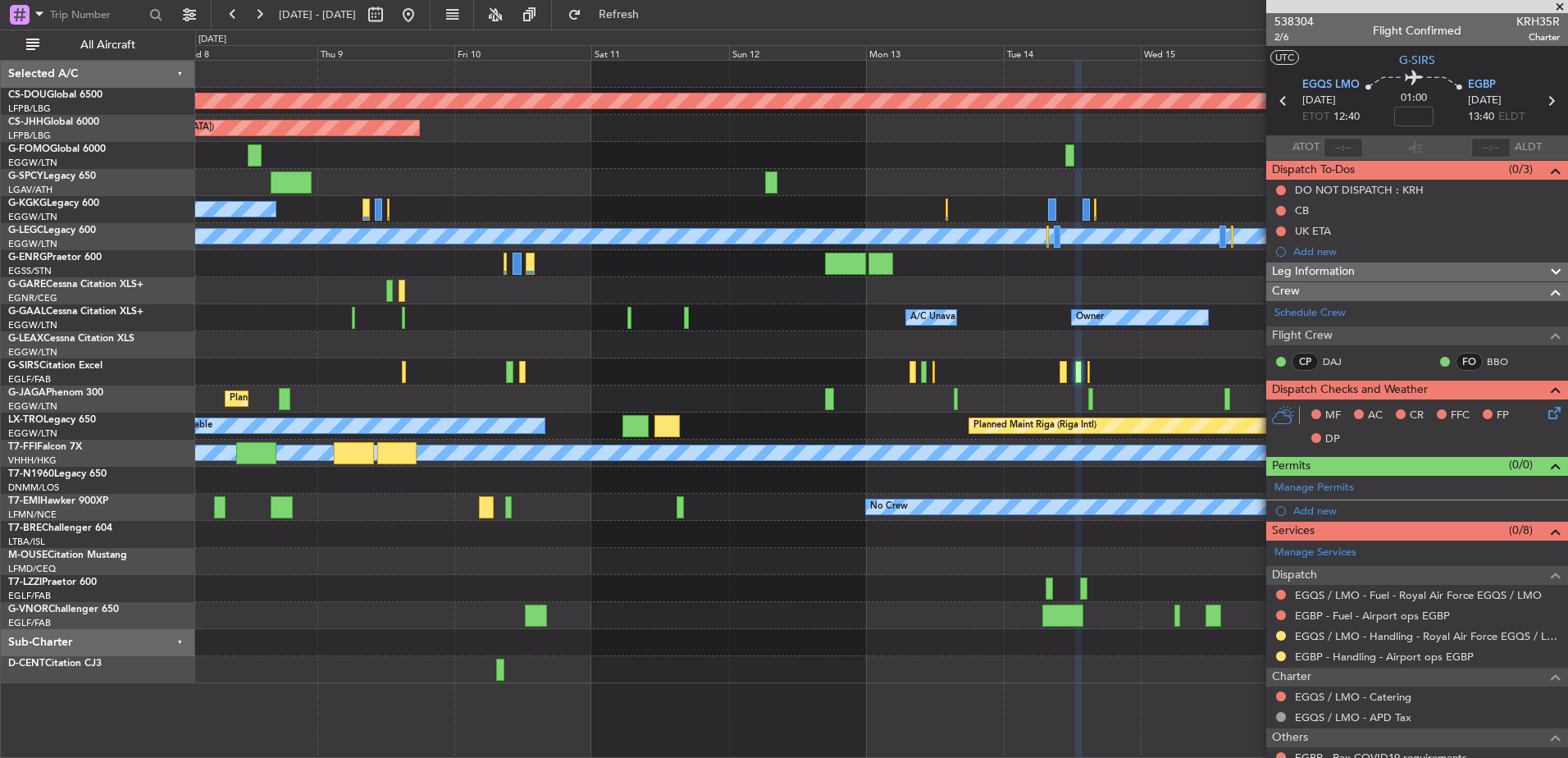
click at [1057, 367] on div "Planned Maint Oxford ([GEOGRAPHIC_DATA])" at bounding box center [881, 372] width 1372 height 27
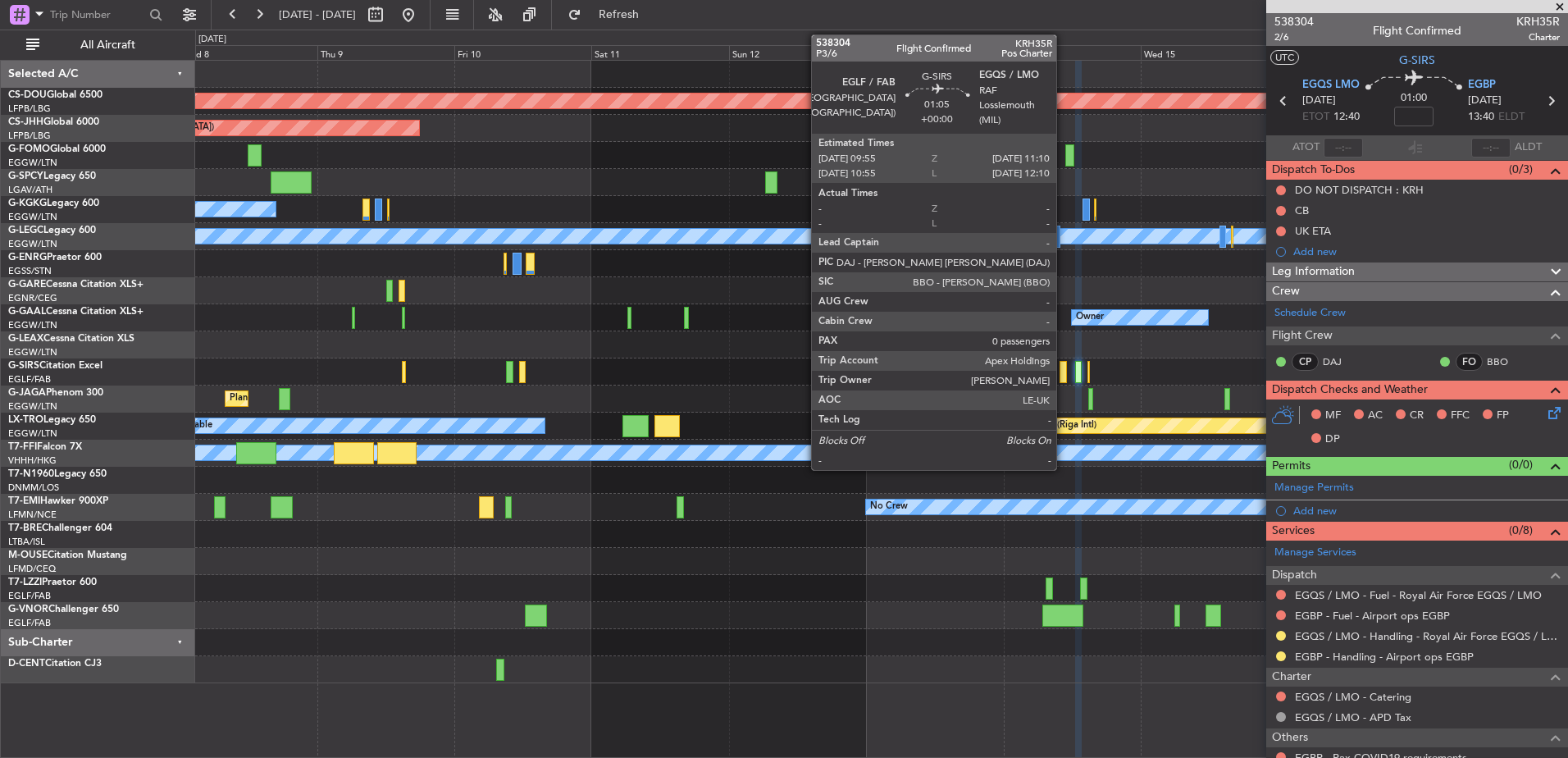
click at [1065, 371] on div at bounding box center [1063, 372] width 7 height 22
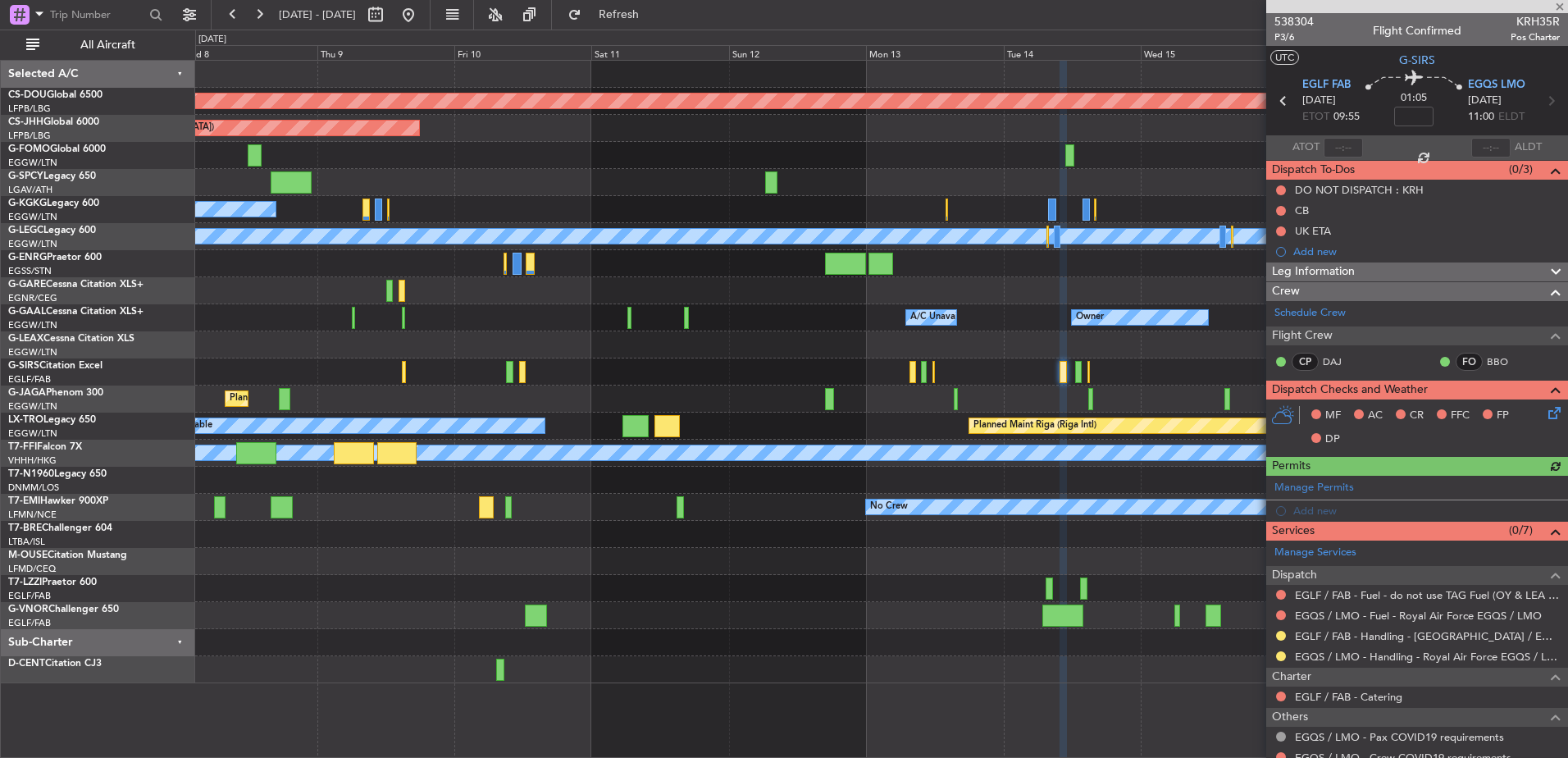
scroll to position [77, 0]
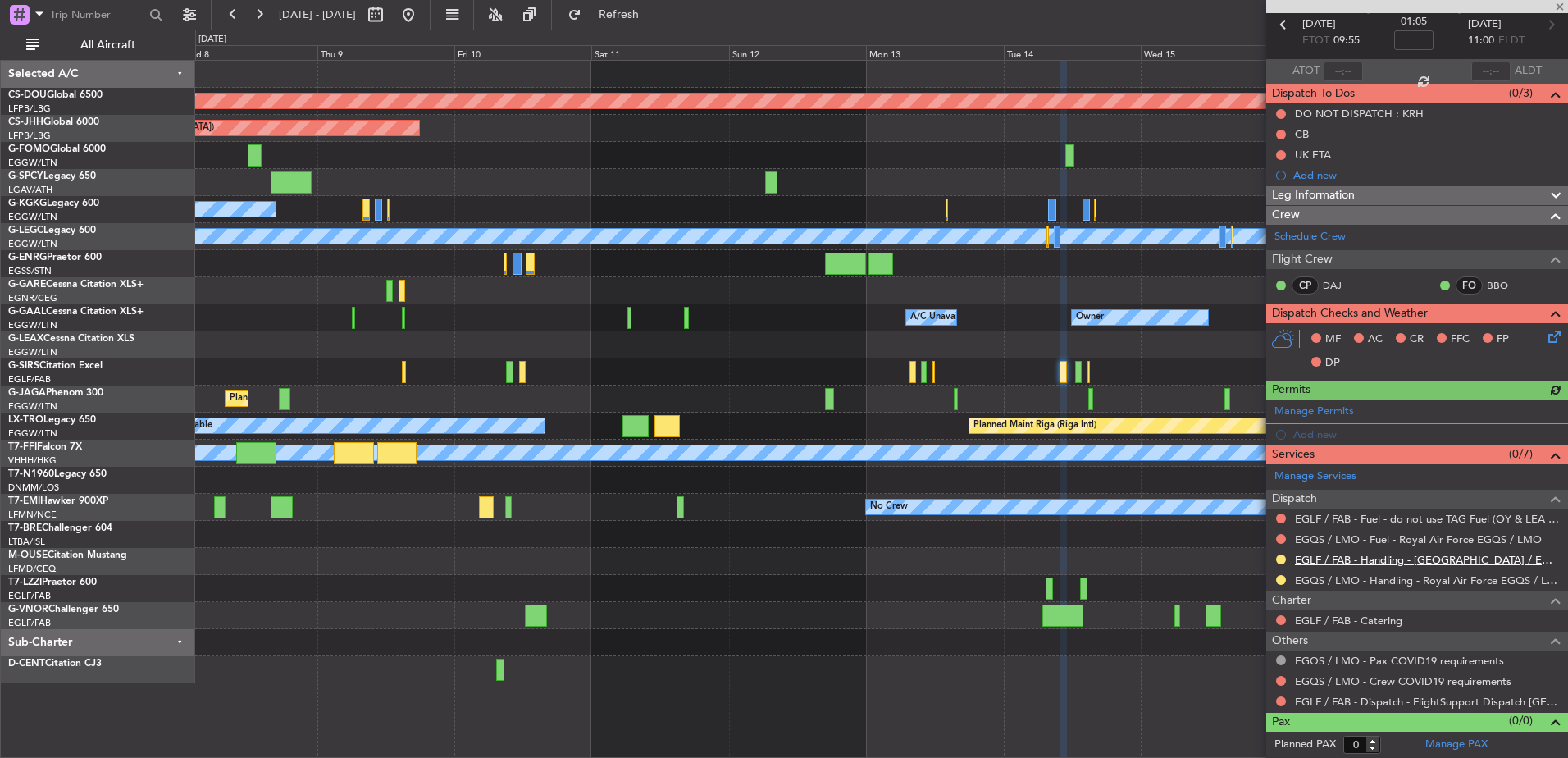
click at [1336, 558] on link "EGLF / FAB - Handling - [GEOGRAPHIC_DATA] / EGLF / FAB" at bounding box center [1427, 559] width 265 height 14
click at [1337, 294] on fb-app "08 Oct 2025 - 18 Oct 2025 Refresh Quick Links All Aircraft Planned Maint London…" at bounding box center [784, 385] width 1568 height 746
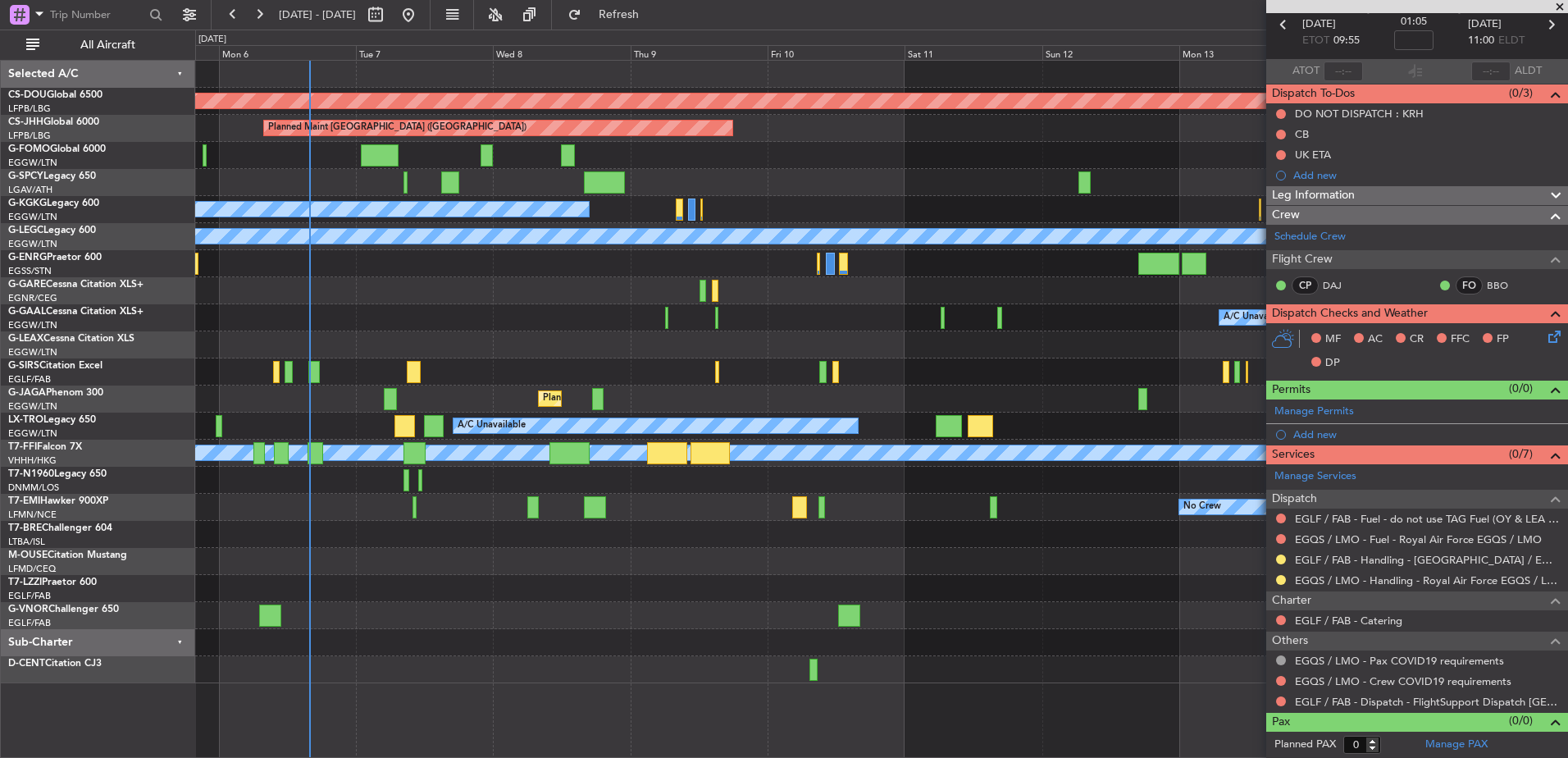
click at [666, 281] on div at bounding box center [881, 290] width 1372 height 27
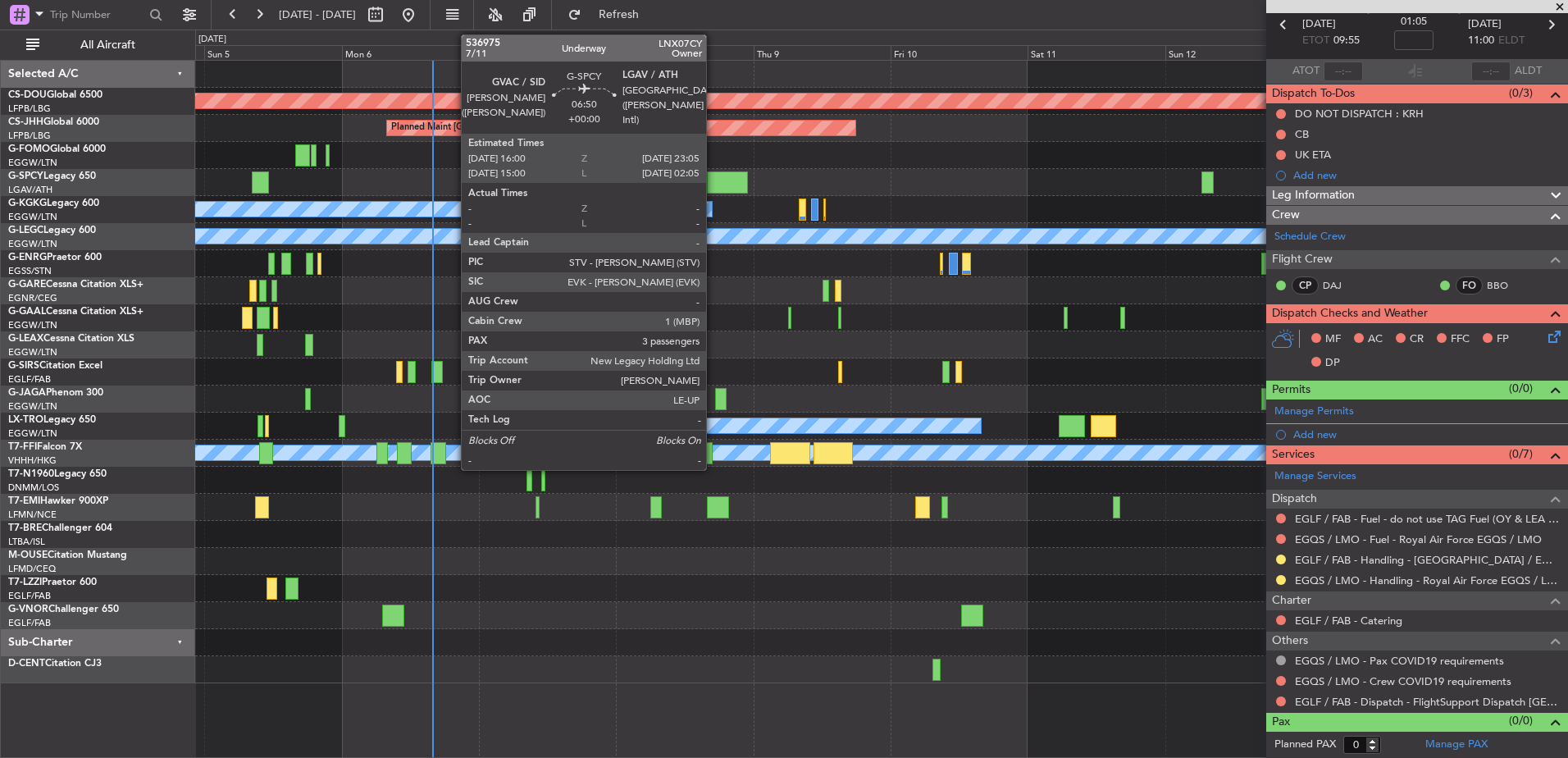
click at [713, 185] on div at bounding box center [727, 183] width 41 height 22
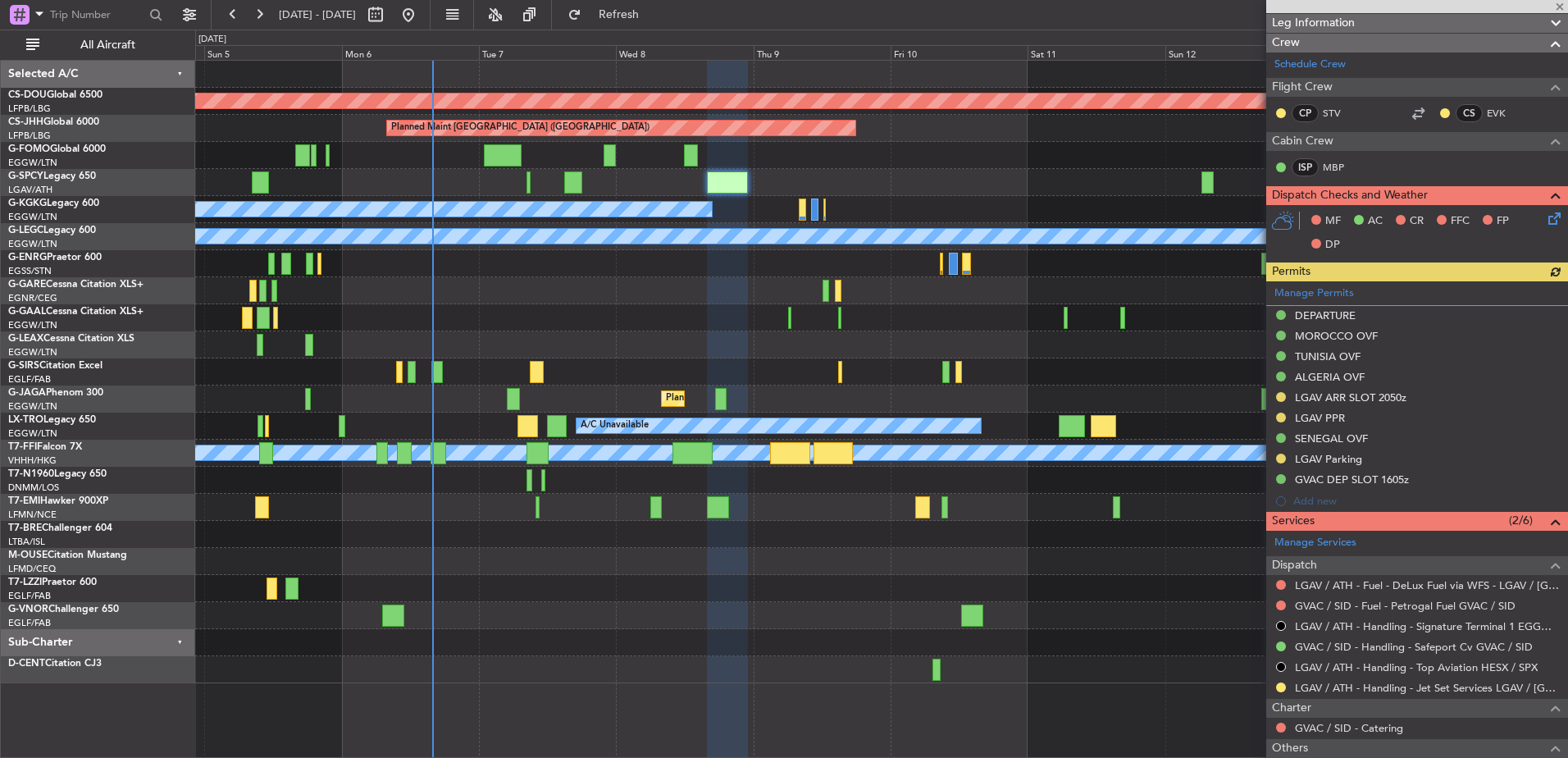
scroll to position [375, 0]
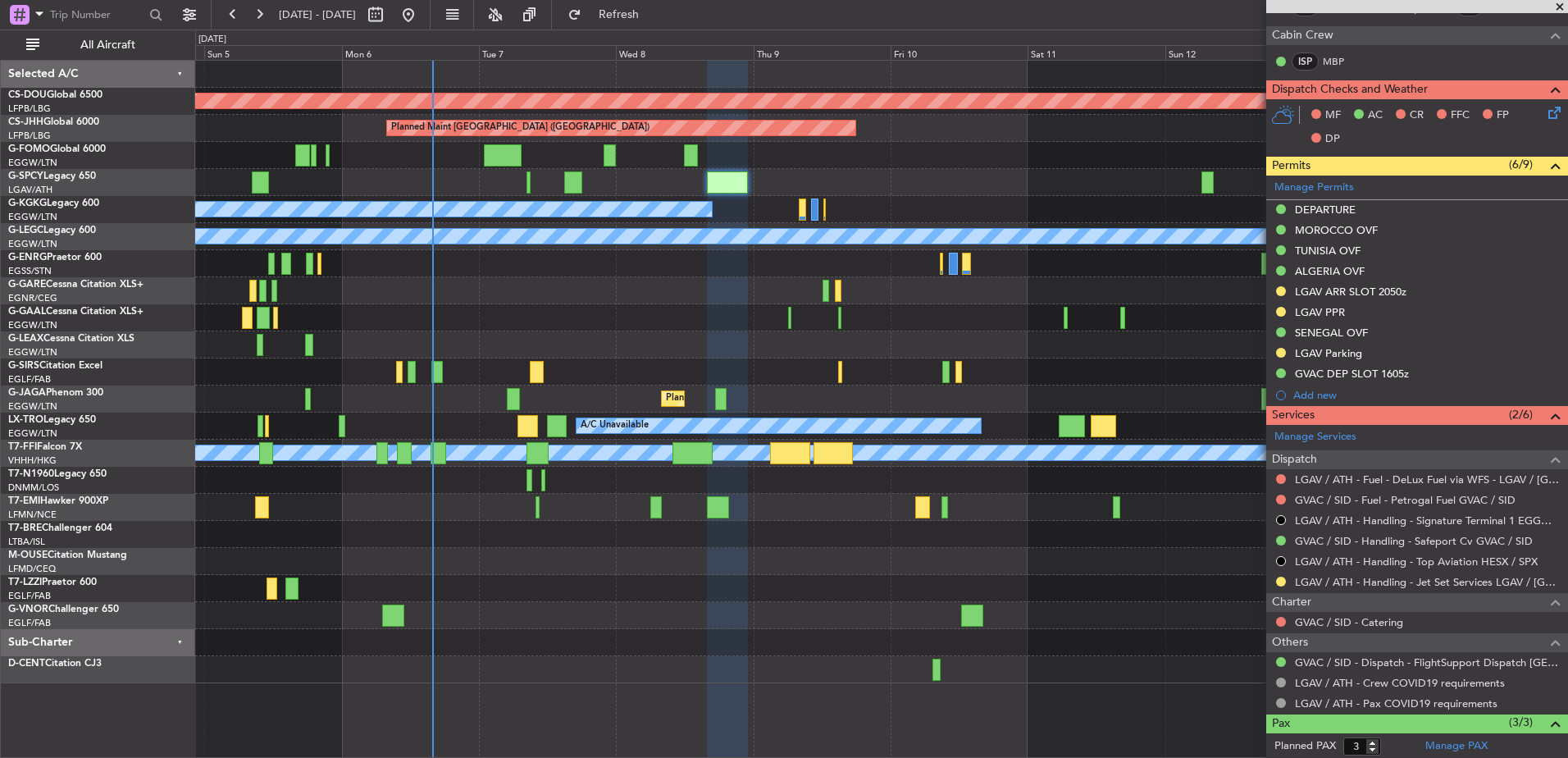
drag, startPoint x: 1369, startPoint y: 538, endPoint x: 1231, endPoint y: 564, distance: 140.4
click at [1231, 564] on fb-app "04 Oct 2025 - 14 Oct 2025 Refresh Quick Links All Aircraft Planned Maint London…" at bounding box center [784, 385] width 1568 height 746
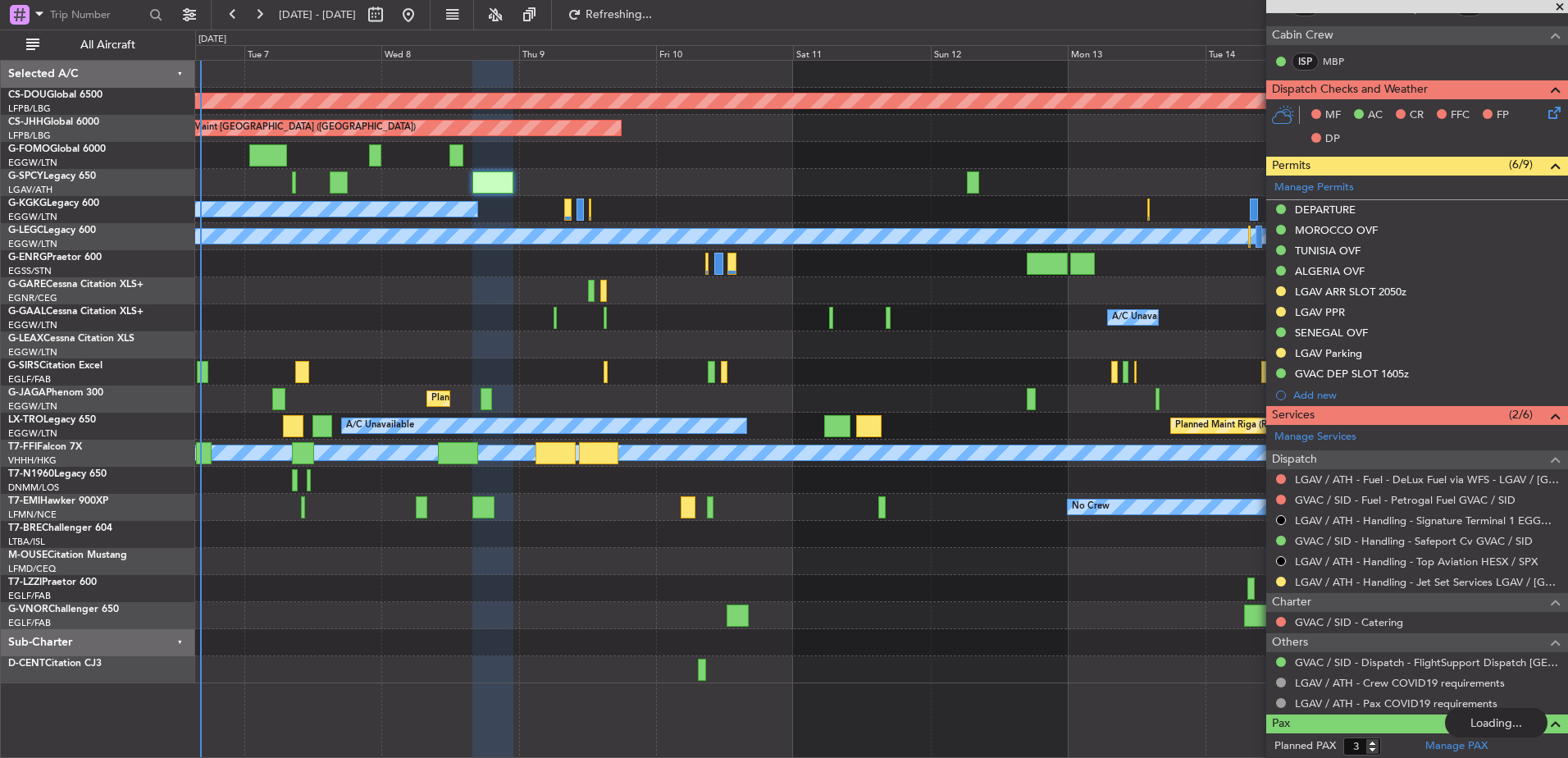
click at [361, 422] on div "Planned Maint London ([GEOGRAPHIC_DATA]) Planned Maint [GEOGRAPHIC_DATA] ([GEOG…" at bounding box center [881, 372] width 1372 height 623
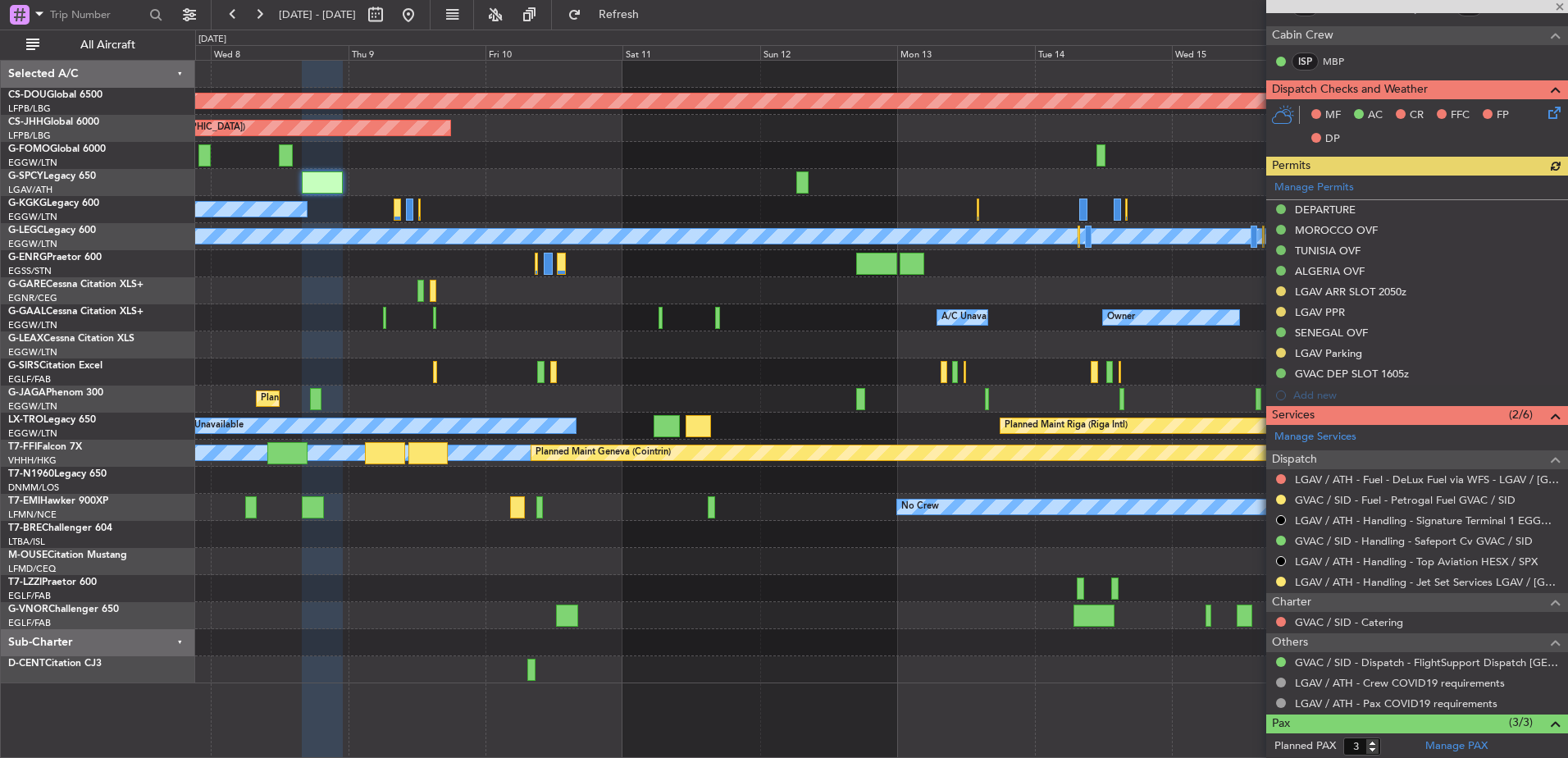
click at [665, 382] on div "Planned Maint London (Biggin Hill) Planned Maint Paris (Le Bourget) A/C Unavail…" at bounding box center [881, 372] width 1372 height 623
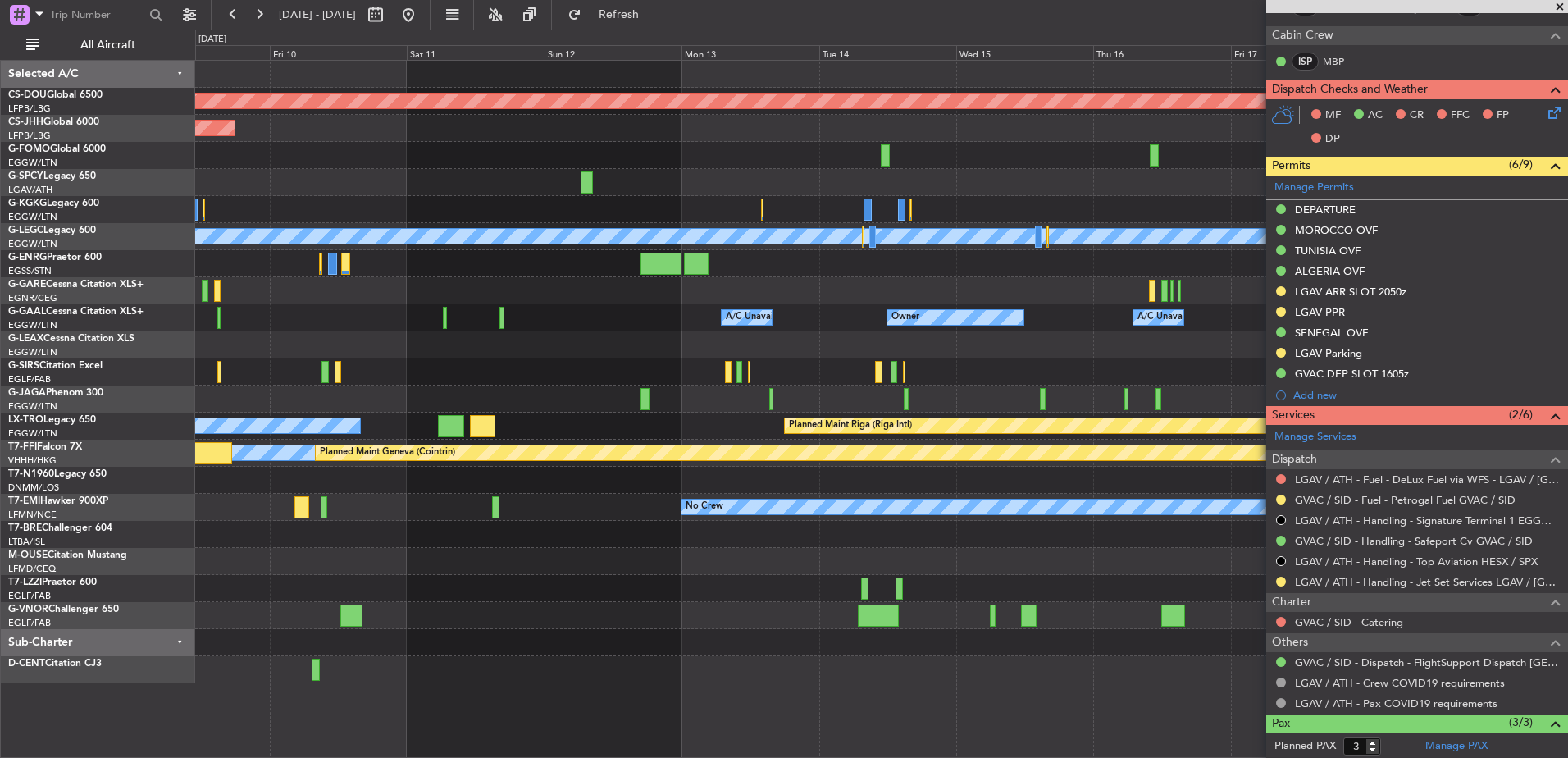
click at [977, 404] on div "Planned Maint [GEOGRAPHIC_DATA] ([GEOGRAPHIC_DATA])" at bounding box center [881, 399] width 1372 height 27
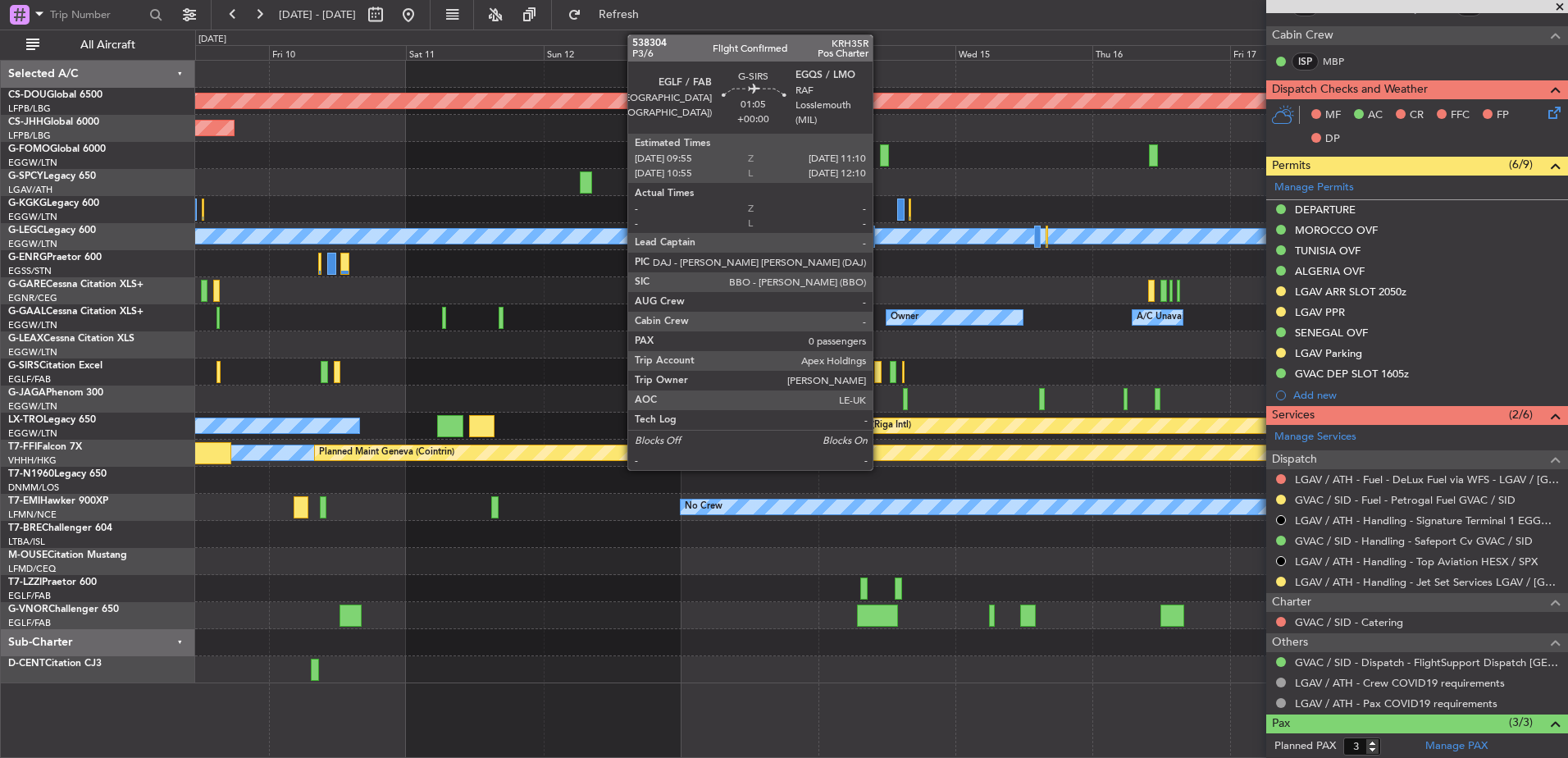
click at [880, 370] on div at bounding box center [878, 372] width 7 height 22
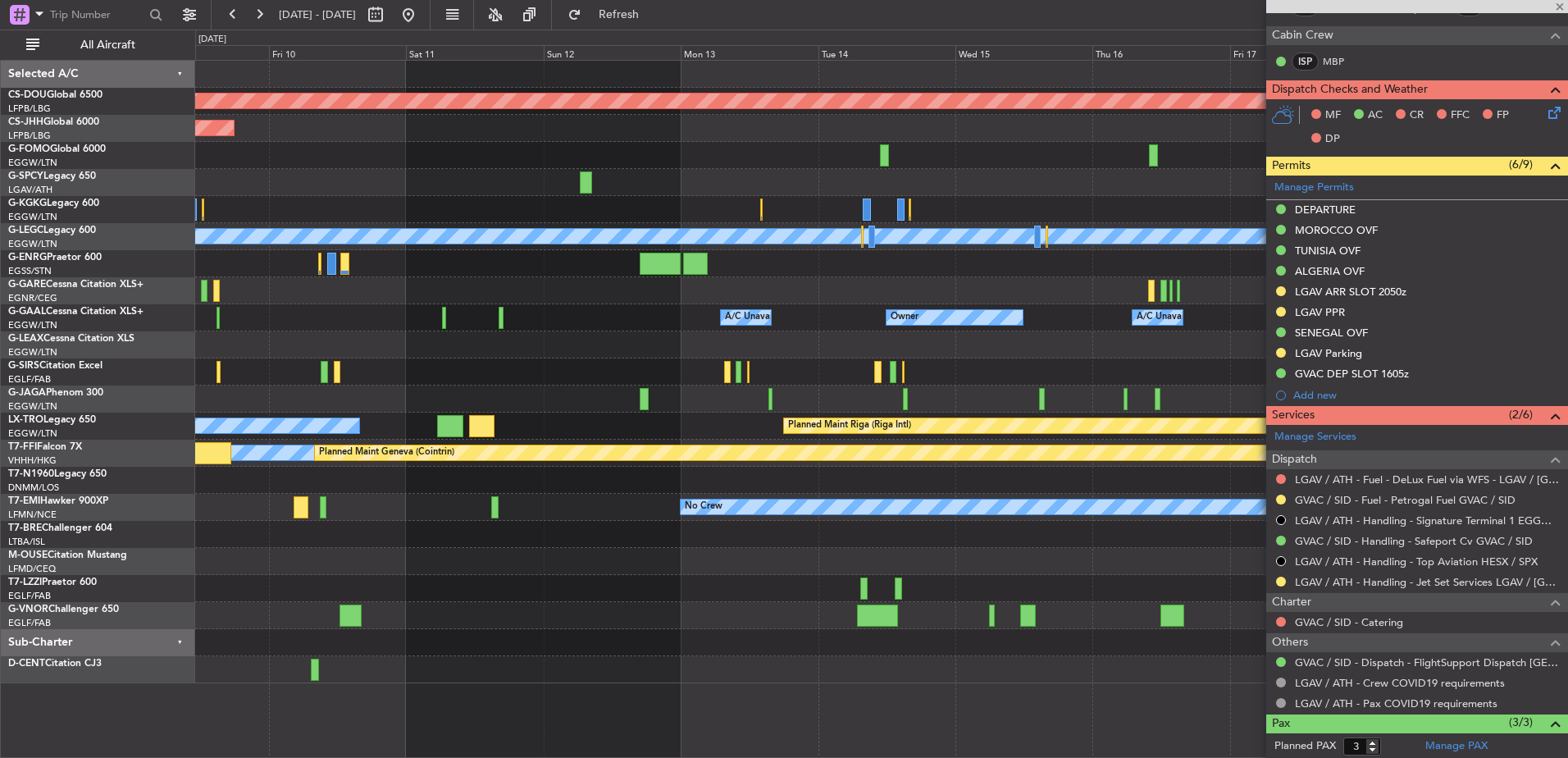
type input "0"
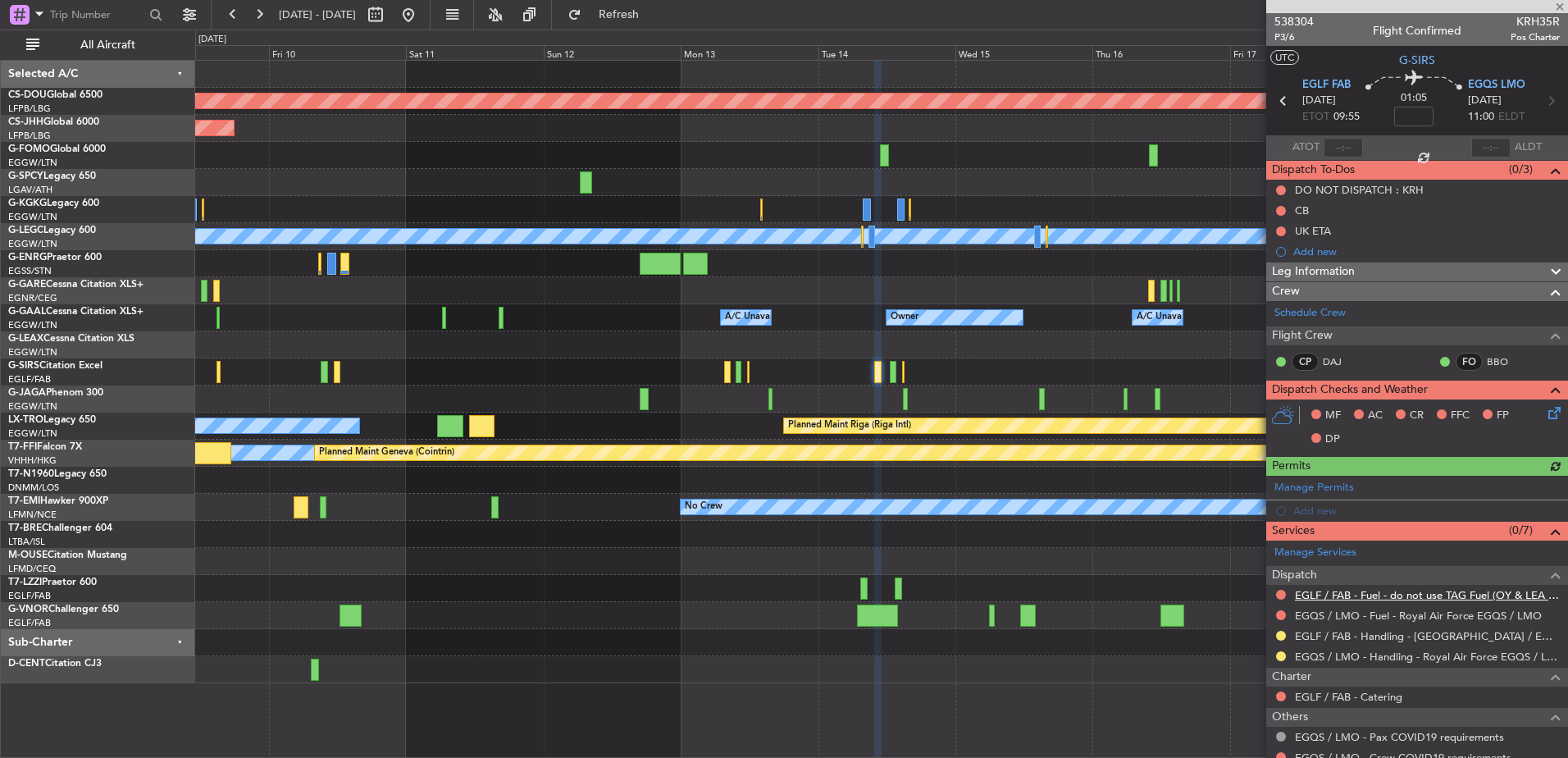
scroll to position [77, 0]
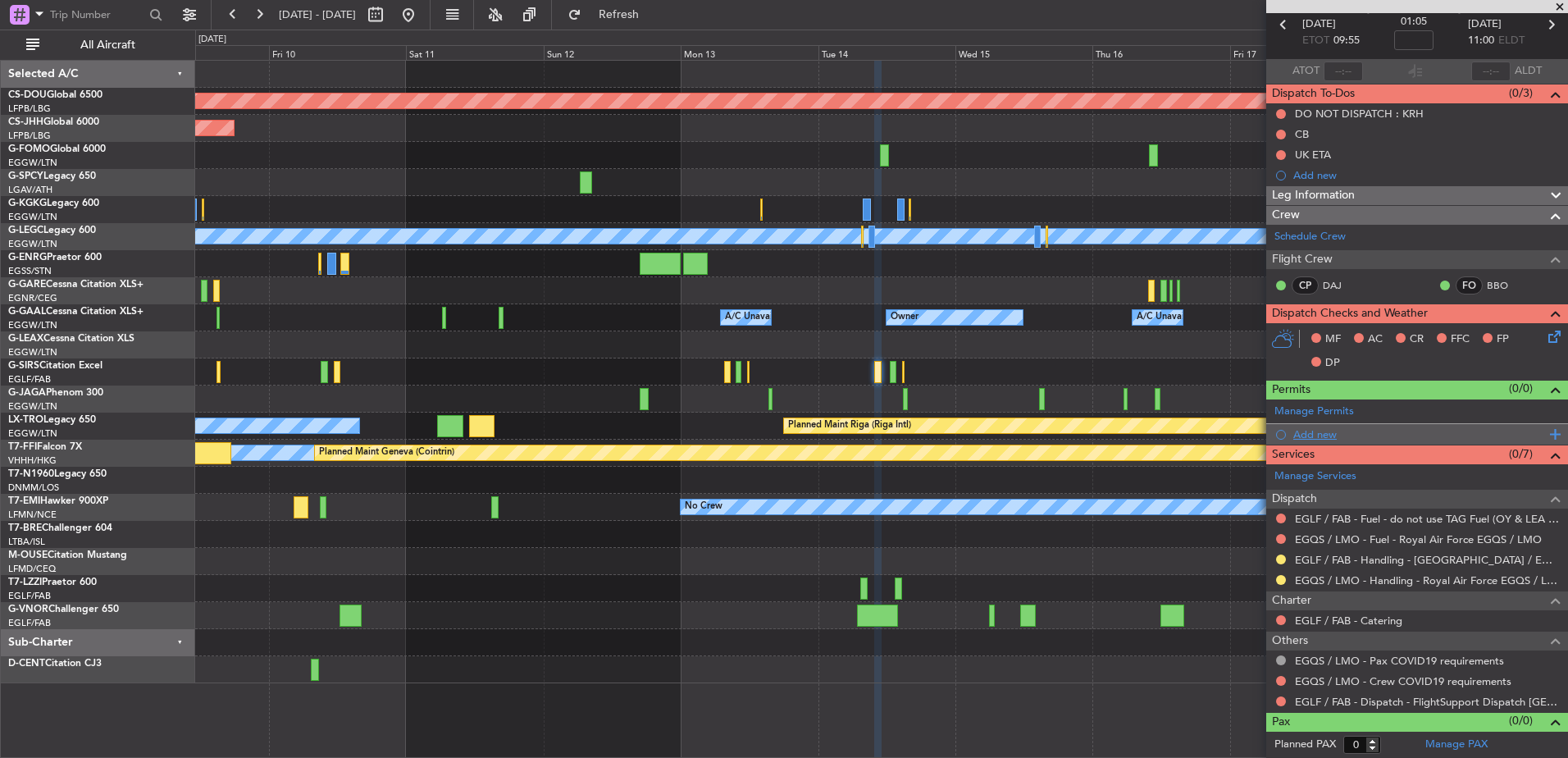
click at [1350, 428] on div "Add new" at bounding box center [1420, 434] width 252 height 14
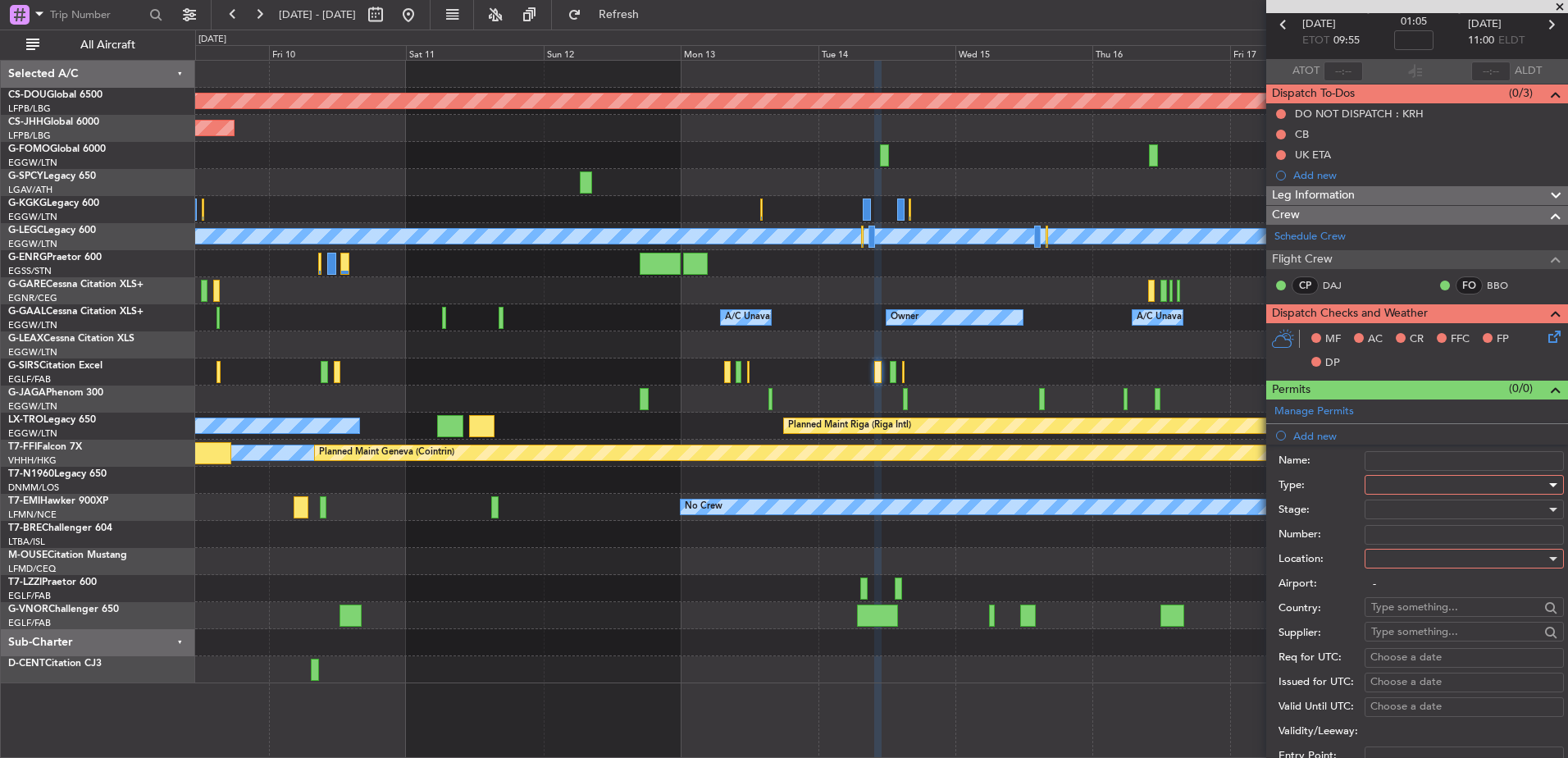
click at [1378, 484] on div at bounding box center [1458, 484] width 175 height 24
click at [1406, 567] on span "PPR" at bounding box center [1458, 566] width 173 height 24
click at [1387, 493] on div "PPR" at bounding box center [1458, 484] width 175 height 24
click at [1387, 480] on div at bounding box center [784, 379] width 1568 height 758
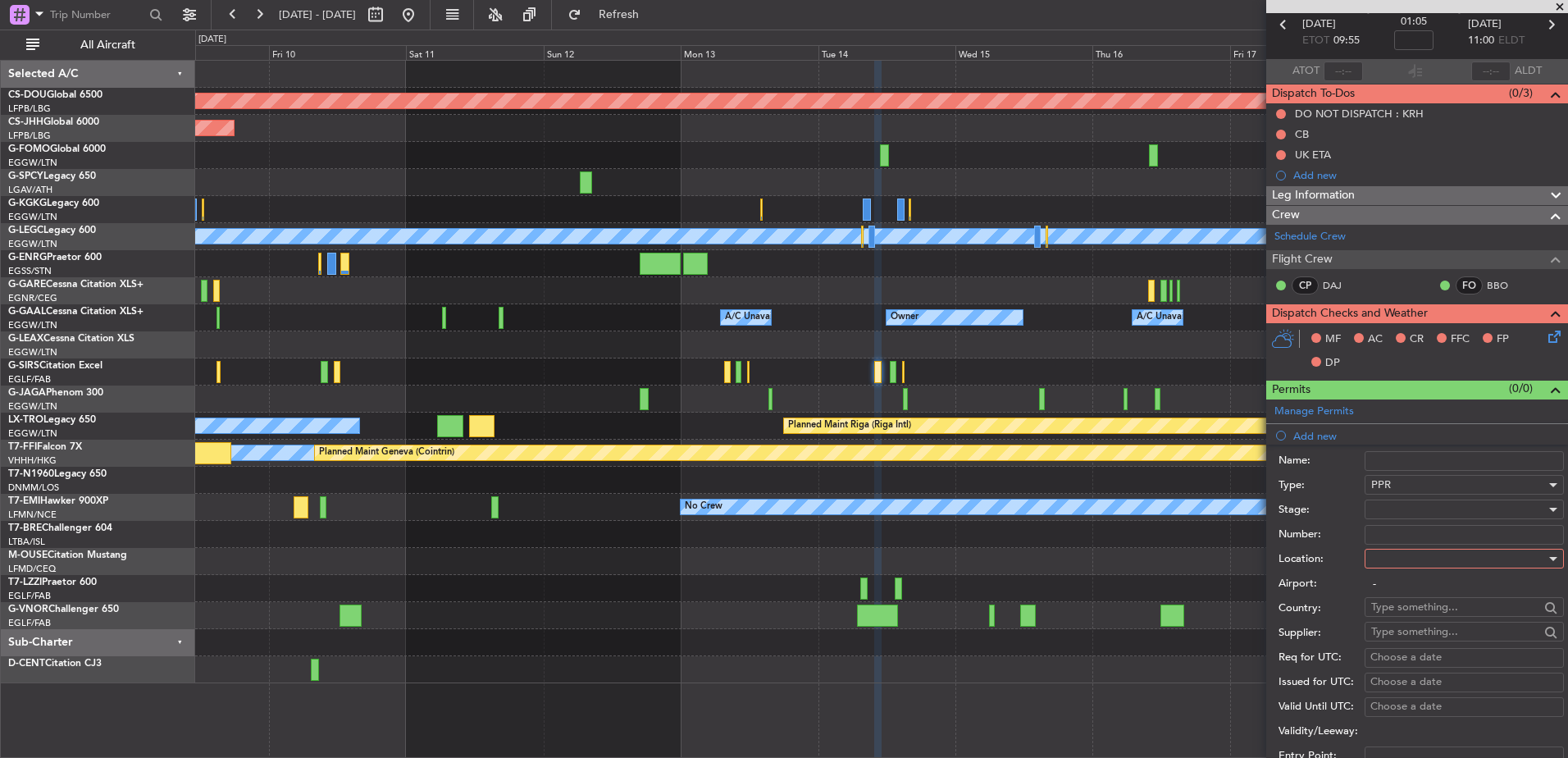
click at [1389, 498] on div at bounding box center [1458, 510] width 175 height 24
click at [1410, 637] on span "Received OK" at bounding box center [1458, 641] width 173 height 24
click at [1384, 539] on input "Number:" at bounding box center [1464, 534] width 200 height 20
click at [1359, 564] on label "Location:" at bounding box center [1322, 559] width 86 height 17
click at [1391, 532] on input "Number:" at bounding box center [1464, 534] width 200 height 20
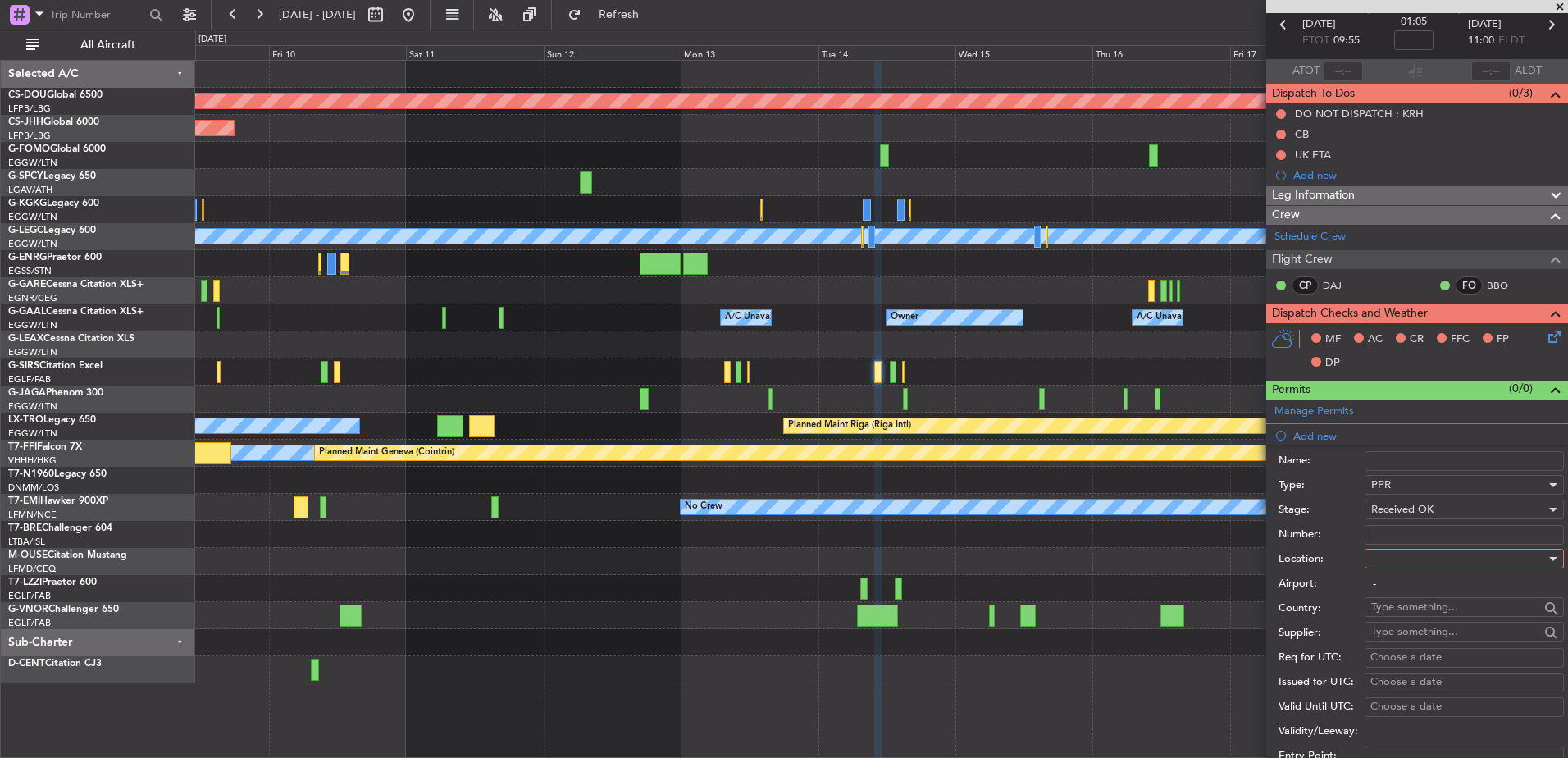
paste input "378370"
type input "378370"
click at [1393, 570] on div at bounding box center [1458, 558] width 175 height 24
click at [1394, 600] on span "Departure" at bounding box center [1458, 592] width 173 height 24
type input "EGLF / FAB"
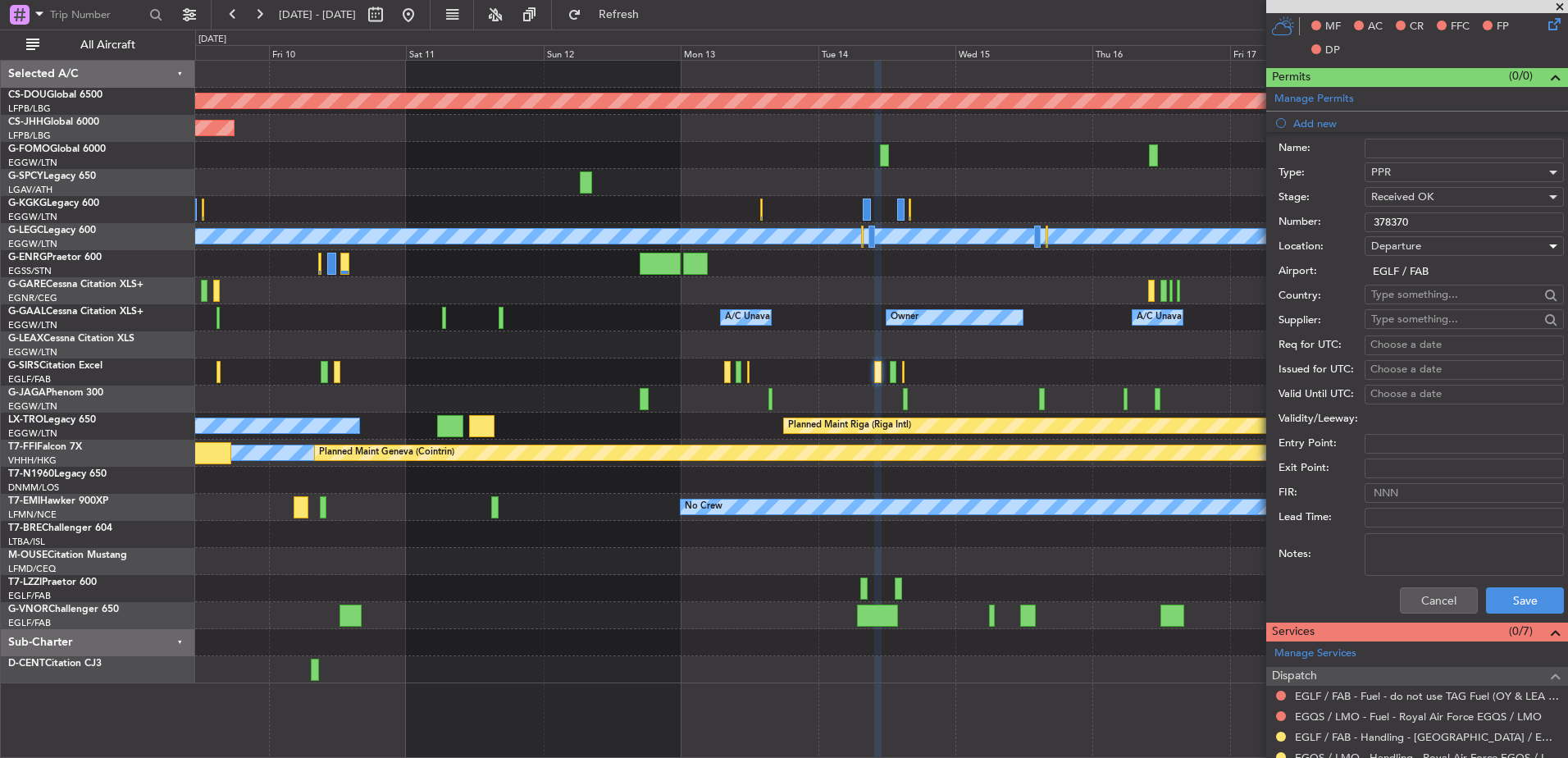
scroll to position [402, 0]
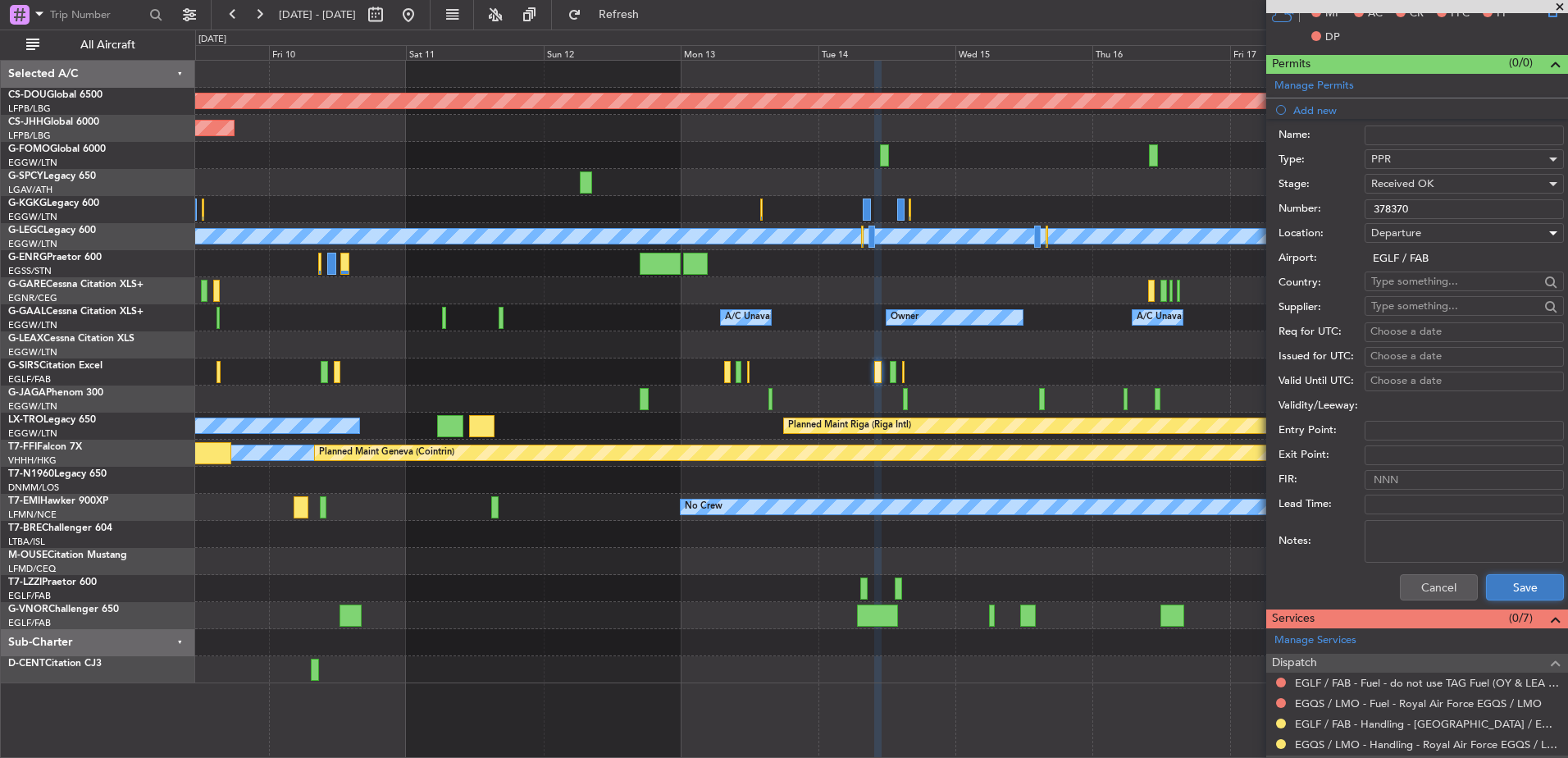
click at [1539, 576] on button "Save" at bounding box center [1524, 587] width 77 height 26
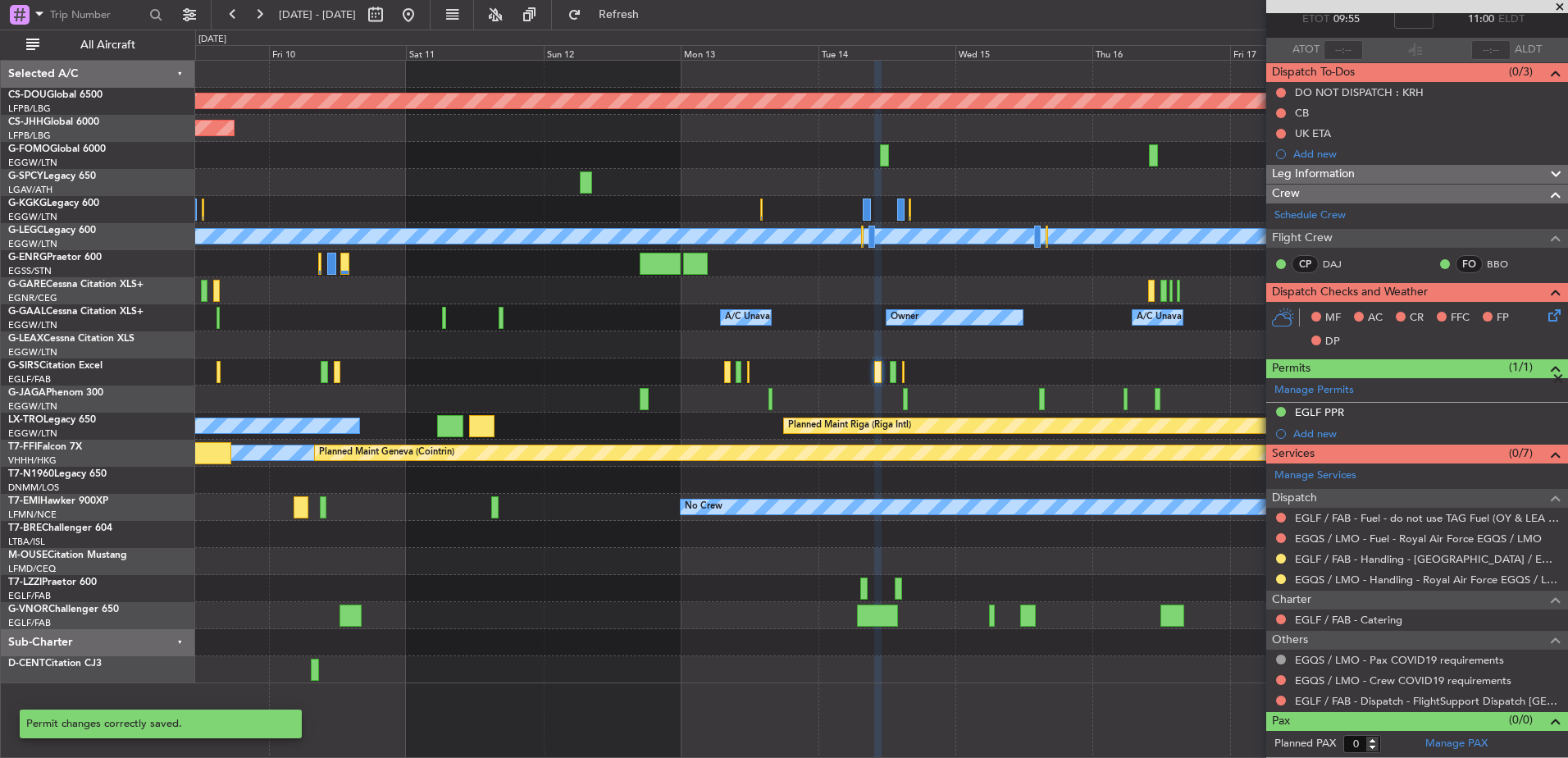
scroll to position [97, 0]
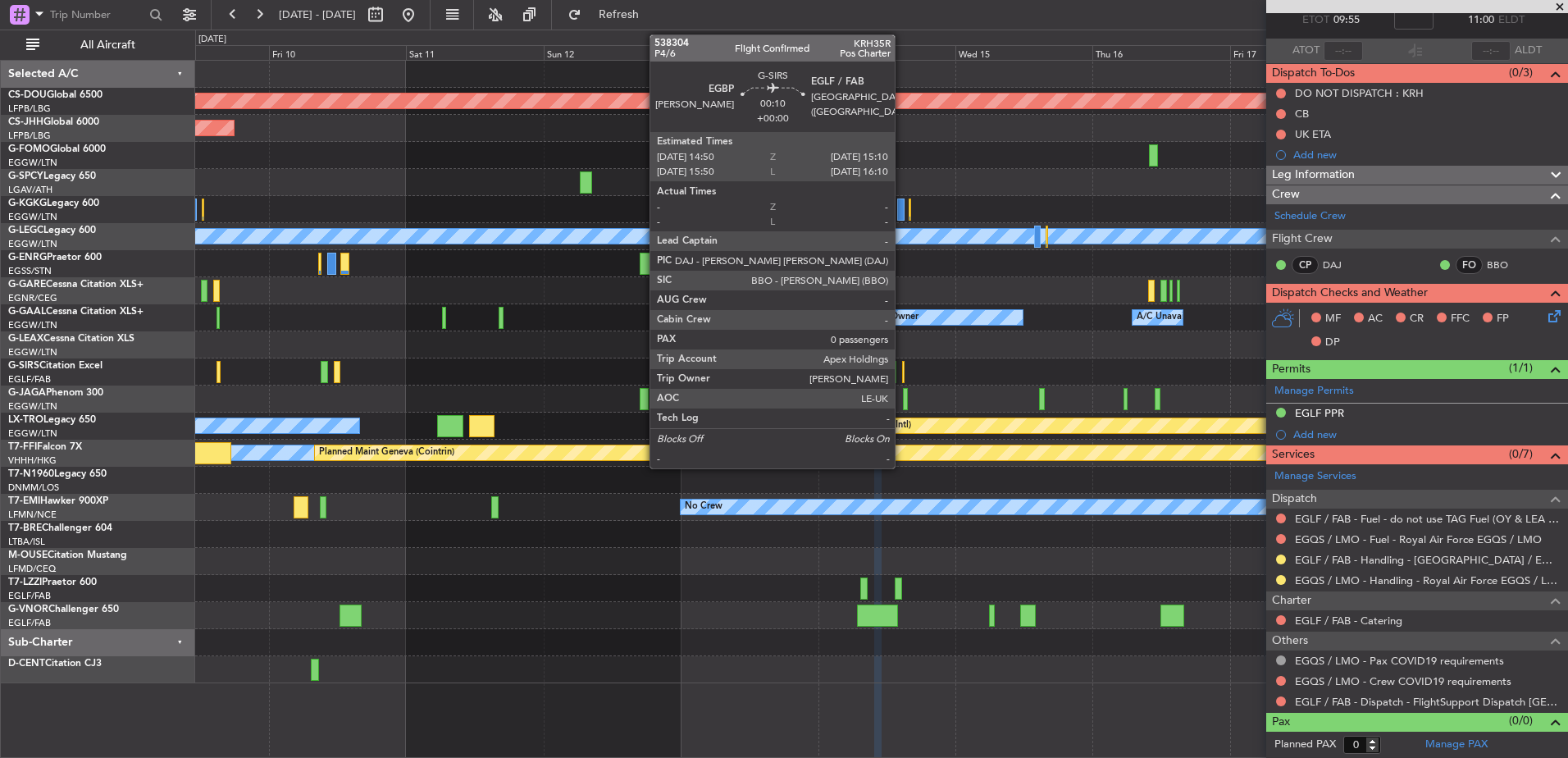
click at [903, 369] on div at bounding box center [903, 372] width 3 height 22
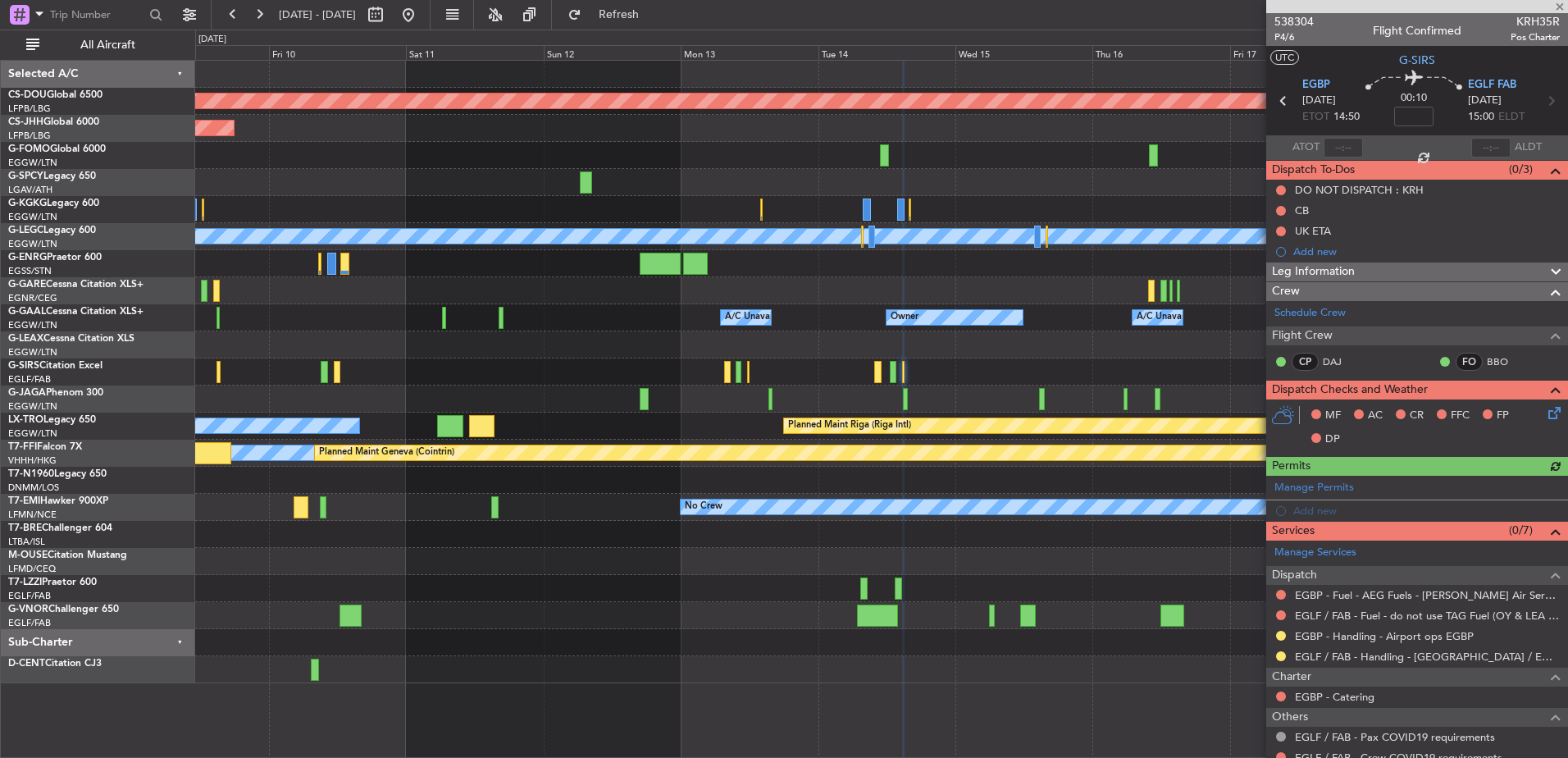
scroll to position [77, 0]
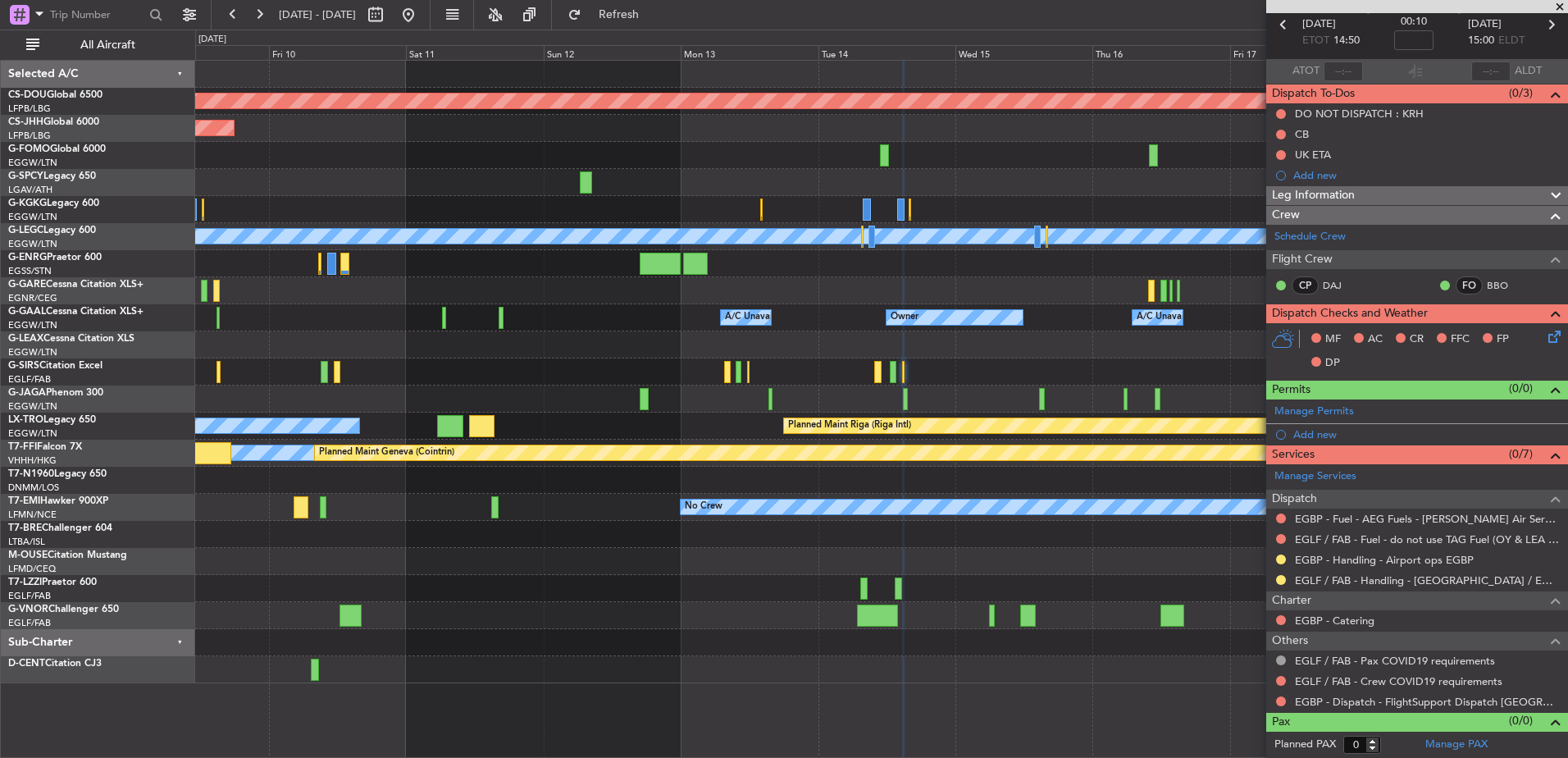
drag, startPoint x: 1335, startPoint y: 433, endPoint x: 1320, endPoint y: 429, distance: 15.5
click at [1320, 429] on div "Add new" at bounding box center [1427, 434] width 267 height 14
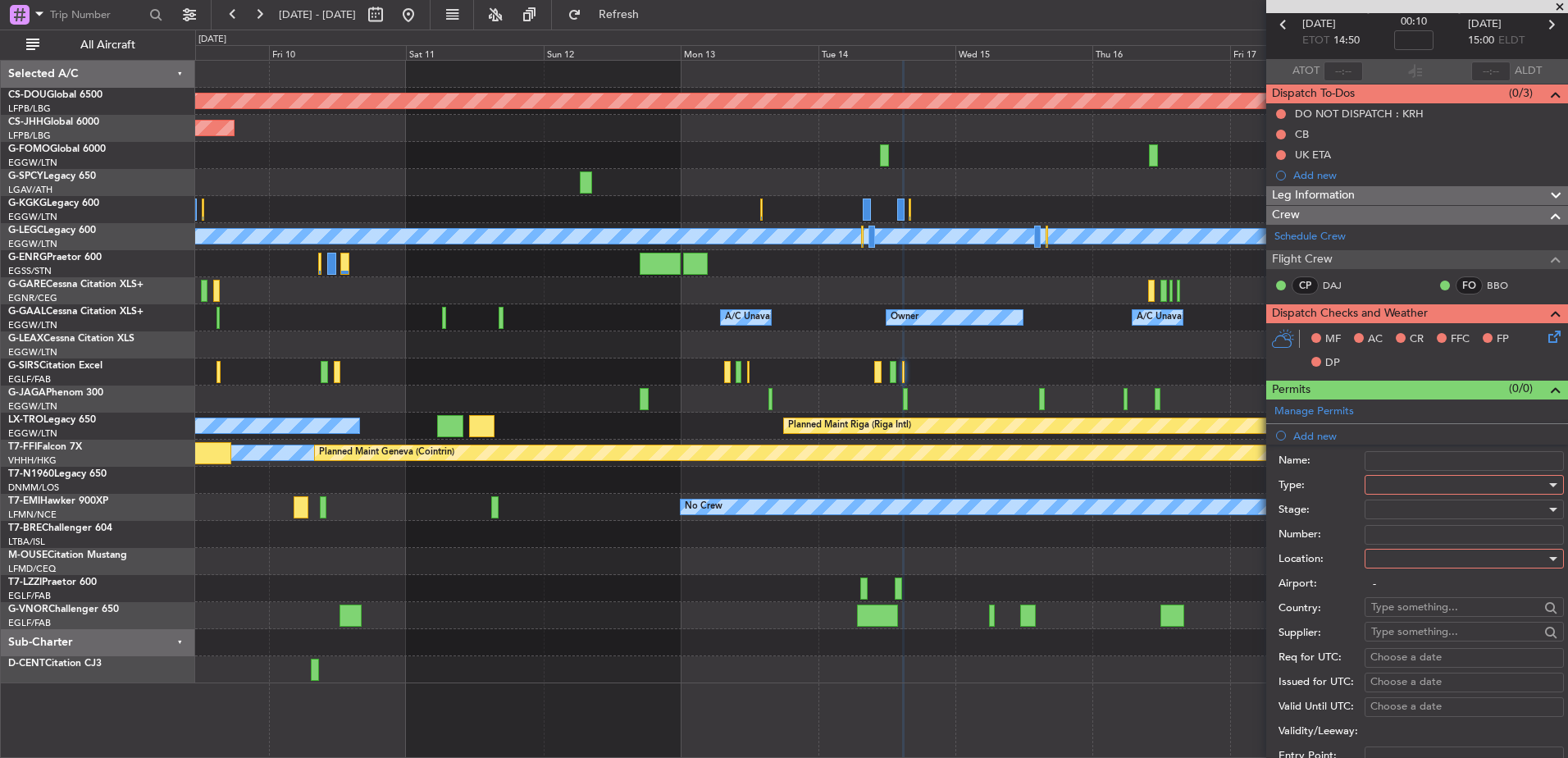
click at [1386, 483] on div at bounding box center [1458, 484] width 175 height 24
click at [1411, 565] on span "PPR" at bounding box center [1458, 566] width 173 height 24
click at [1396, 512] on div at bounding box center [1458, 510] width 175 height 24
click at [1409, 637] on span "Received OK" at bounding box center [1458, 641] width 173 height 24
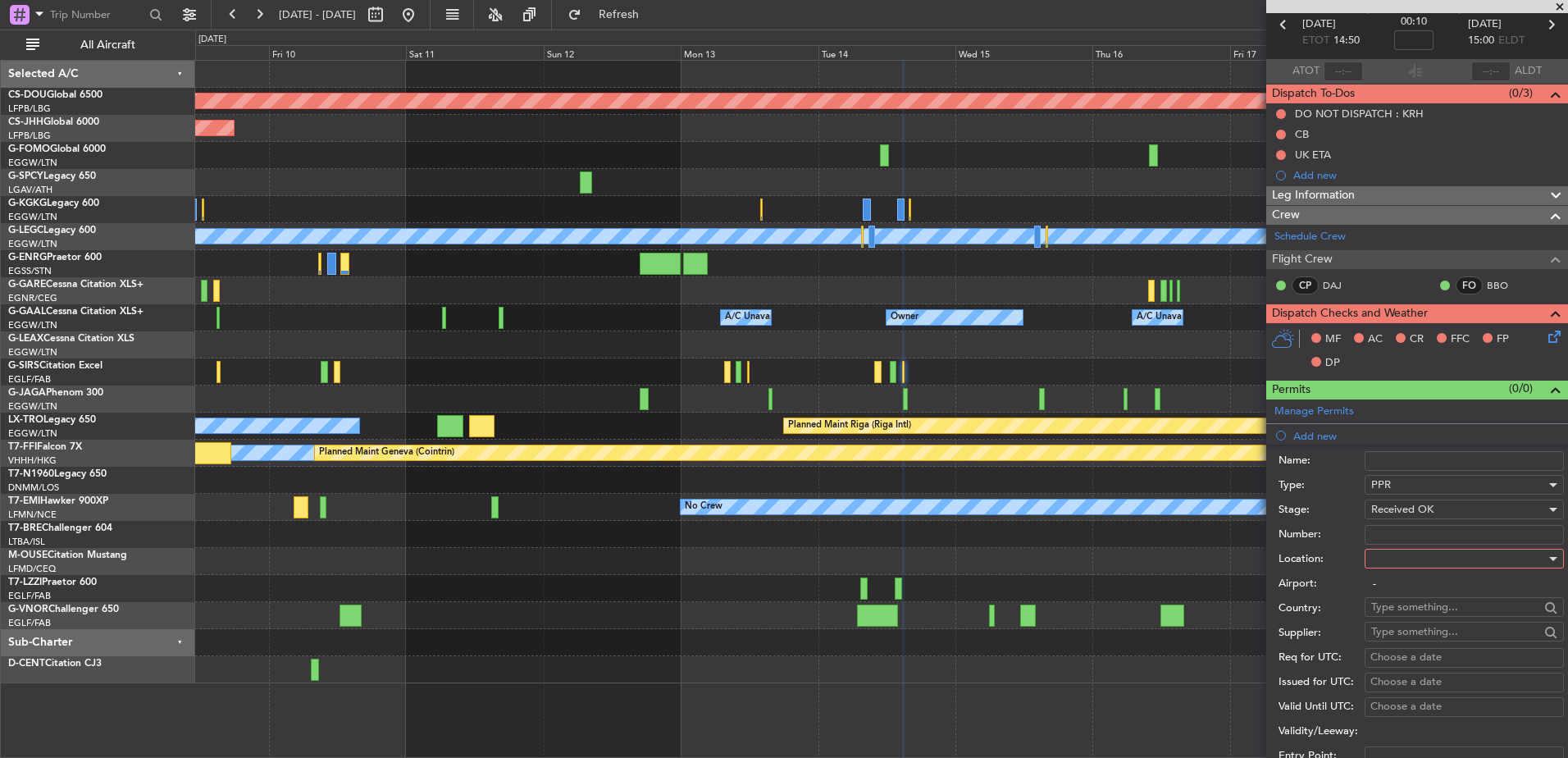
click at [1395, 528] on input "Number:" at bounding box center [1464, 534] width 200 height 20
click at [1403, 532] on input "Number:" at bounding box center [1464, 534] width 200 height 20
paste input "378371"
type input "378371"
click at [1402, 561] on div at bounding box center [1458, 558] width 175 height 24
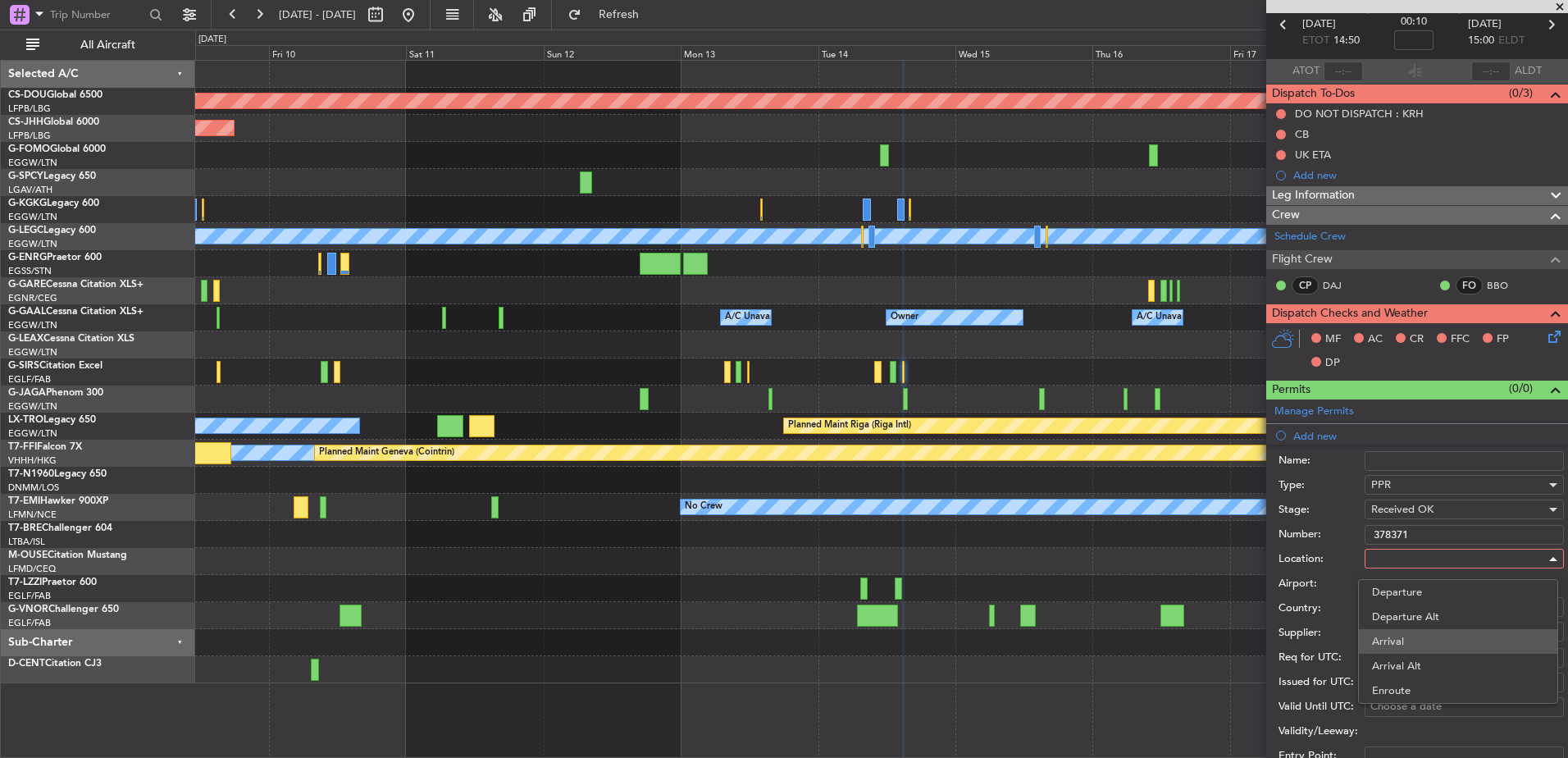
click at [1393, 643] on span "Arrival" at bounding box center [1458, 641] width 173 height 24
type input "EGLF / FAB"
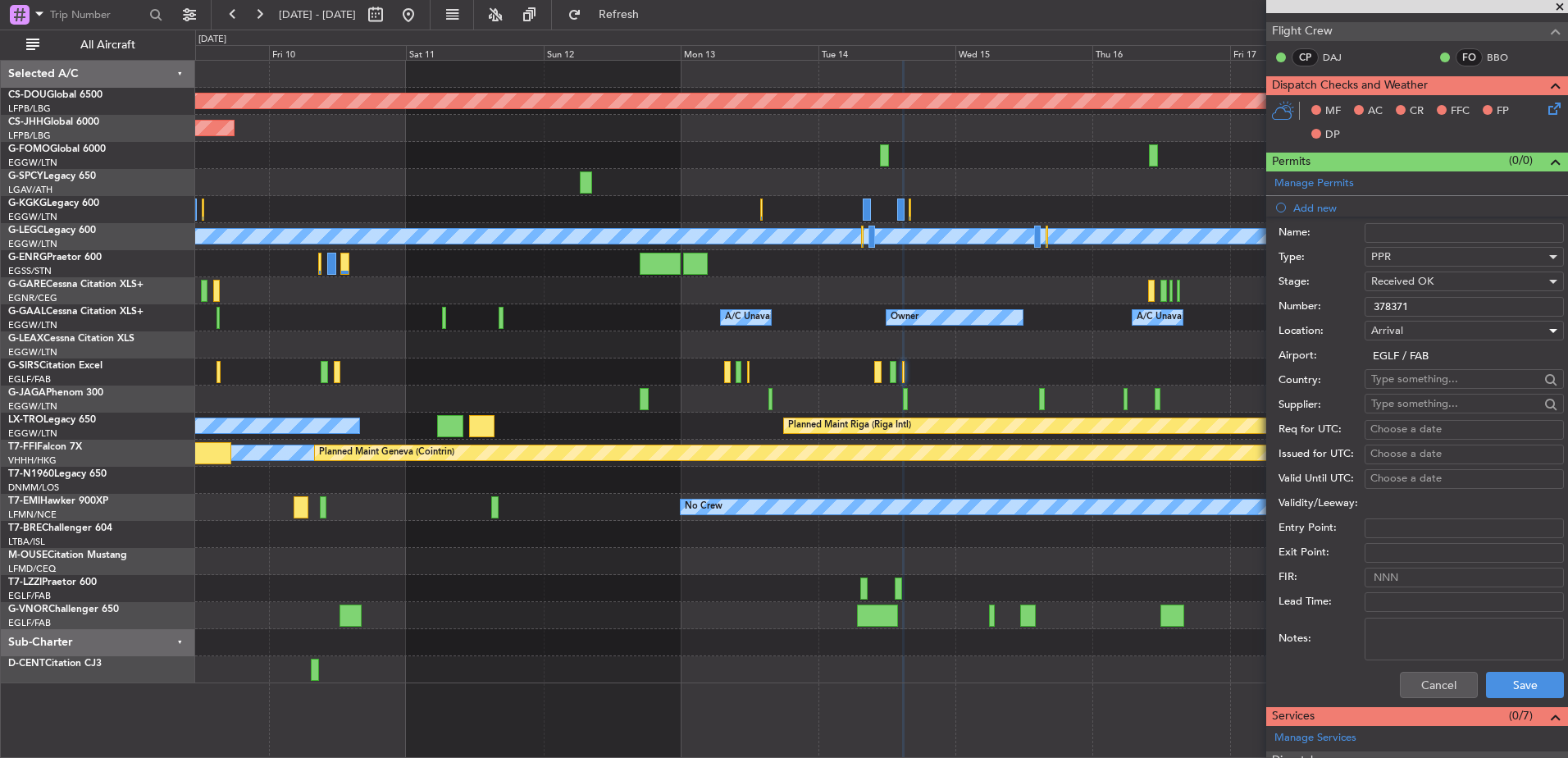
scroll to position [305, 0]
click at [1495, 679] on button "Save" at bounding box center [1524, 684] width 77 height 26
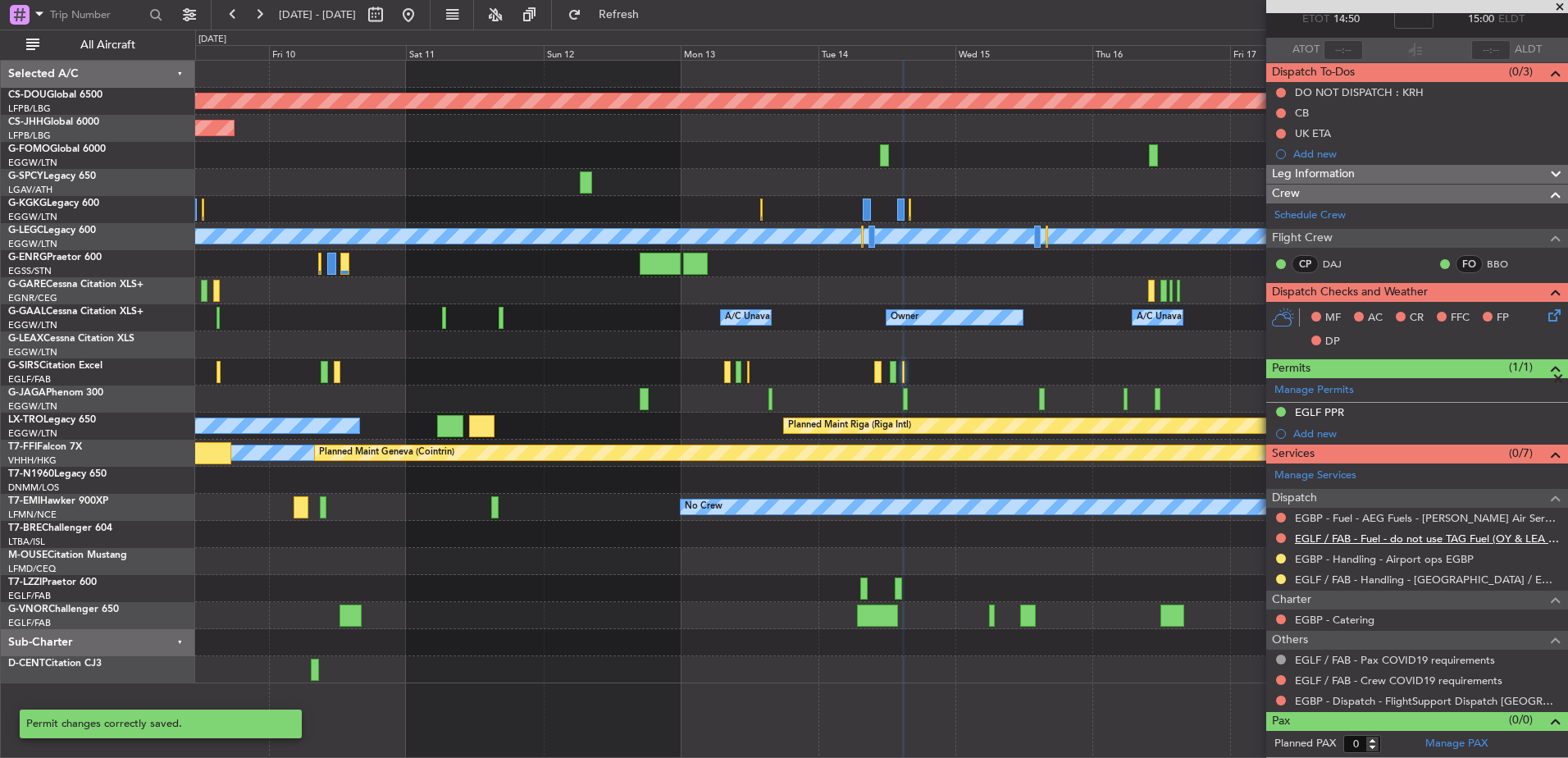
scroll to position [97, 0]
click at [1149, 398] on div "Planned Maint London (Biggin Hill) Planned Maint Paris (Le Bourget) A/C Unavail…" at bounding box center [881, 372] width 1372 height 623
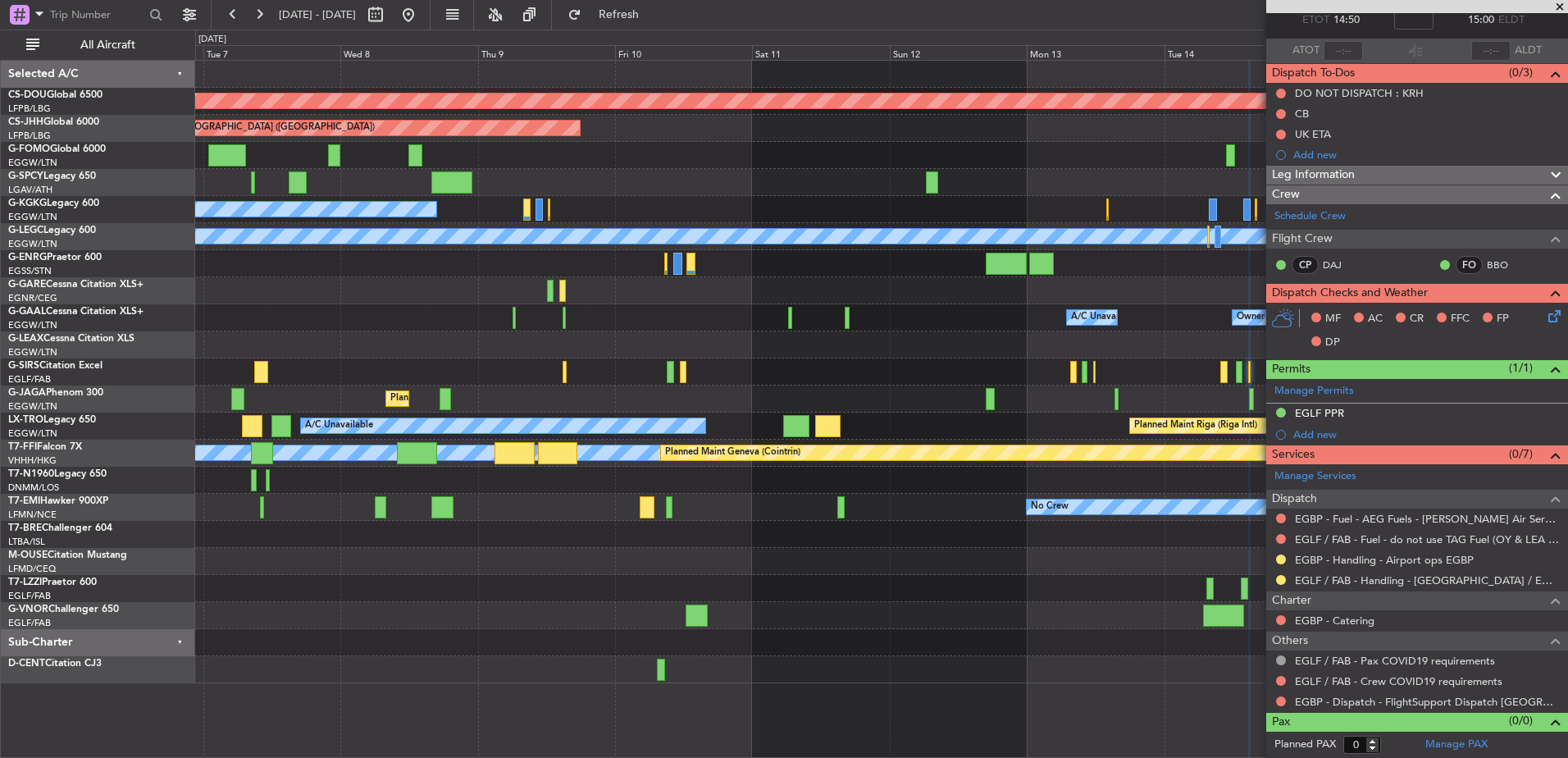
click at [563, 368] on div at bounding box center [565, 372] width 4 height 22
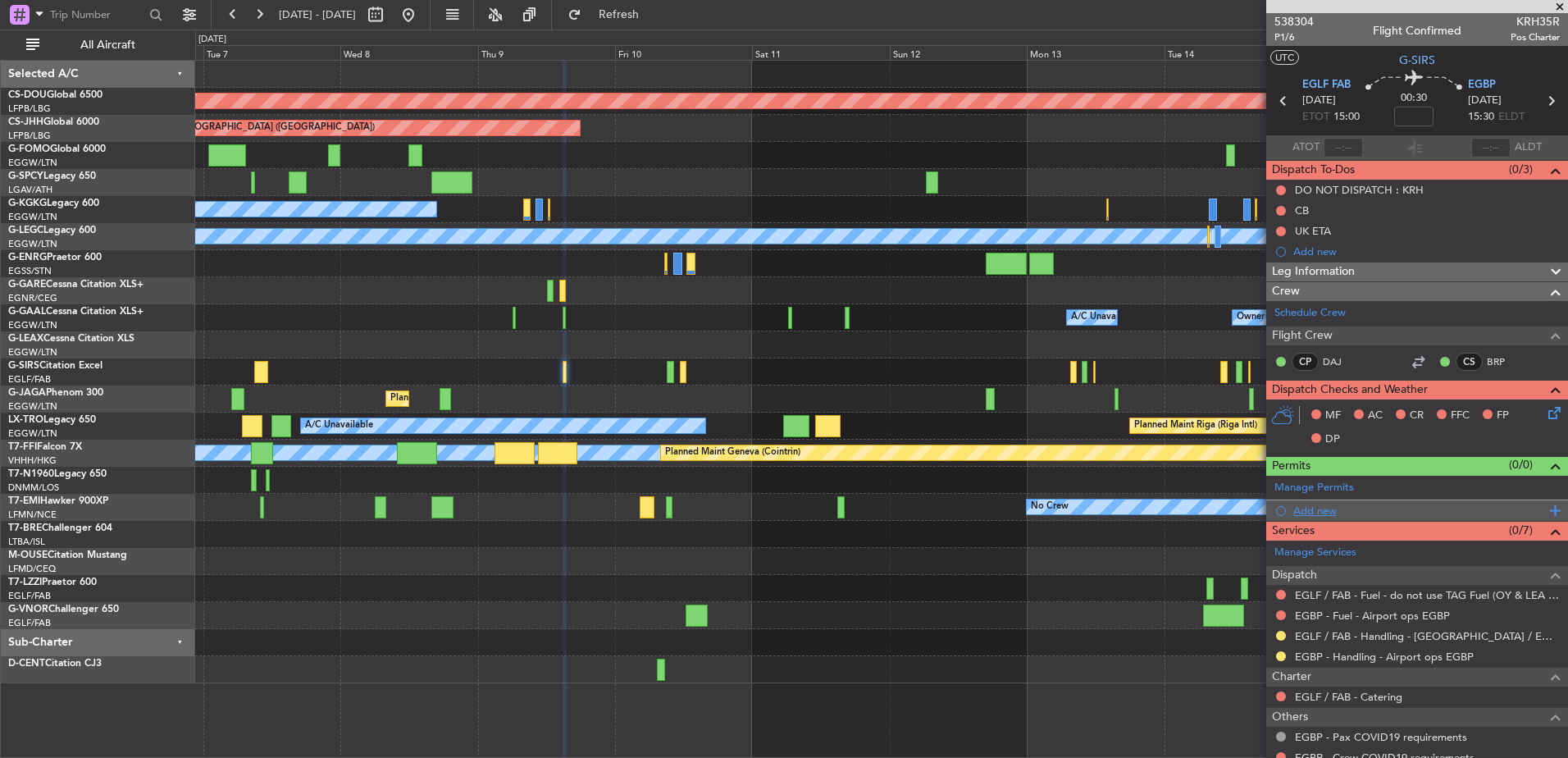
click at [1332, 511] on div "Add new" at bounding box center [1420, 511] width 252 height 14
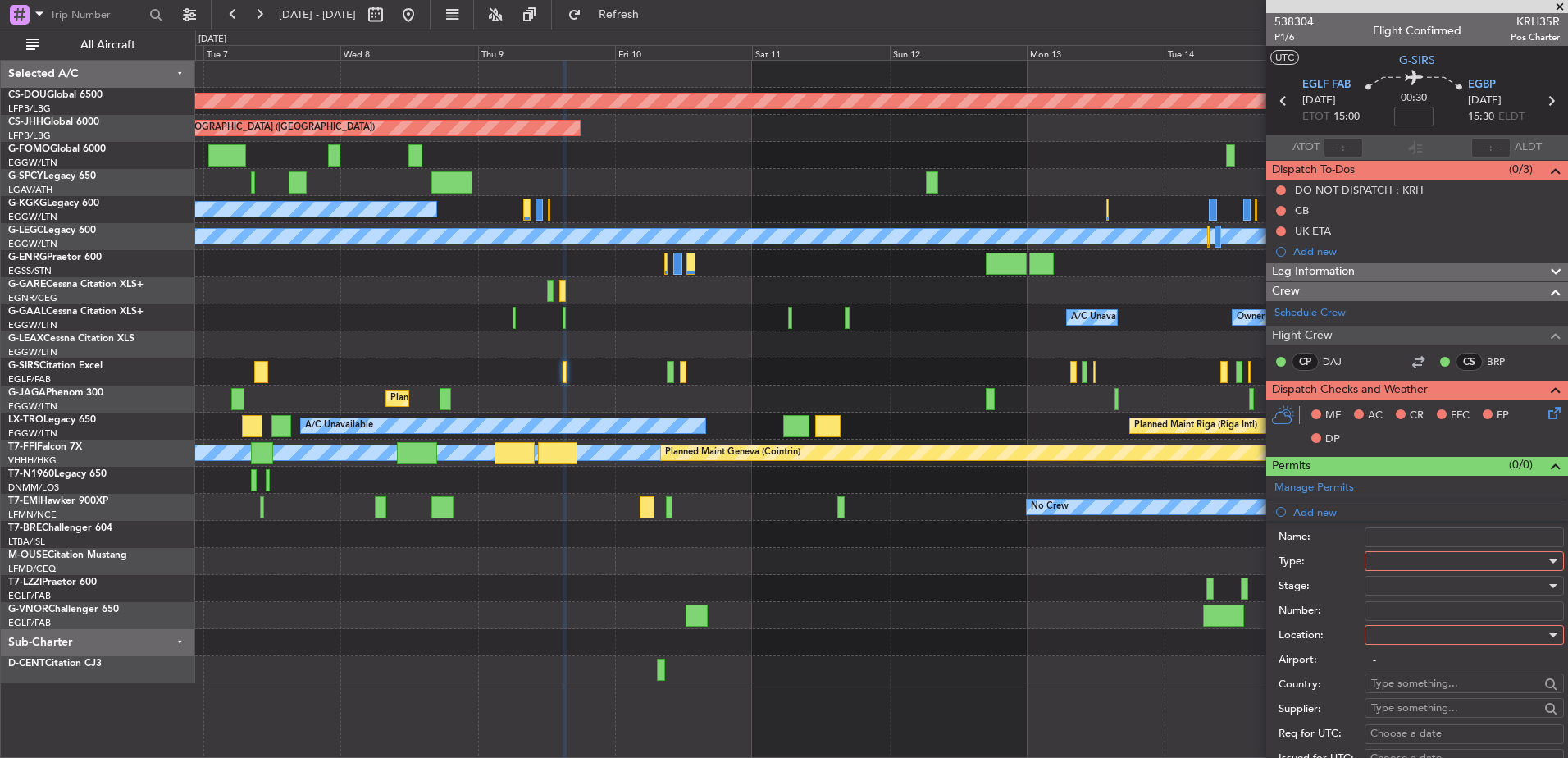
click at [1375, 558] on div at bounding box center [1458, 561] width 175 height 24
click at [1395, 642] on span "PPR" at bounding box center [1458, 642] width 173 height 24
click at [1382, 574] on div at bounding box center [1458, 585] width 175 height 24
click at [1407, 707] on span "Received OK" at bounding box center [1458, 718] width 173 height 24
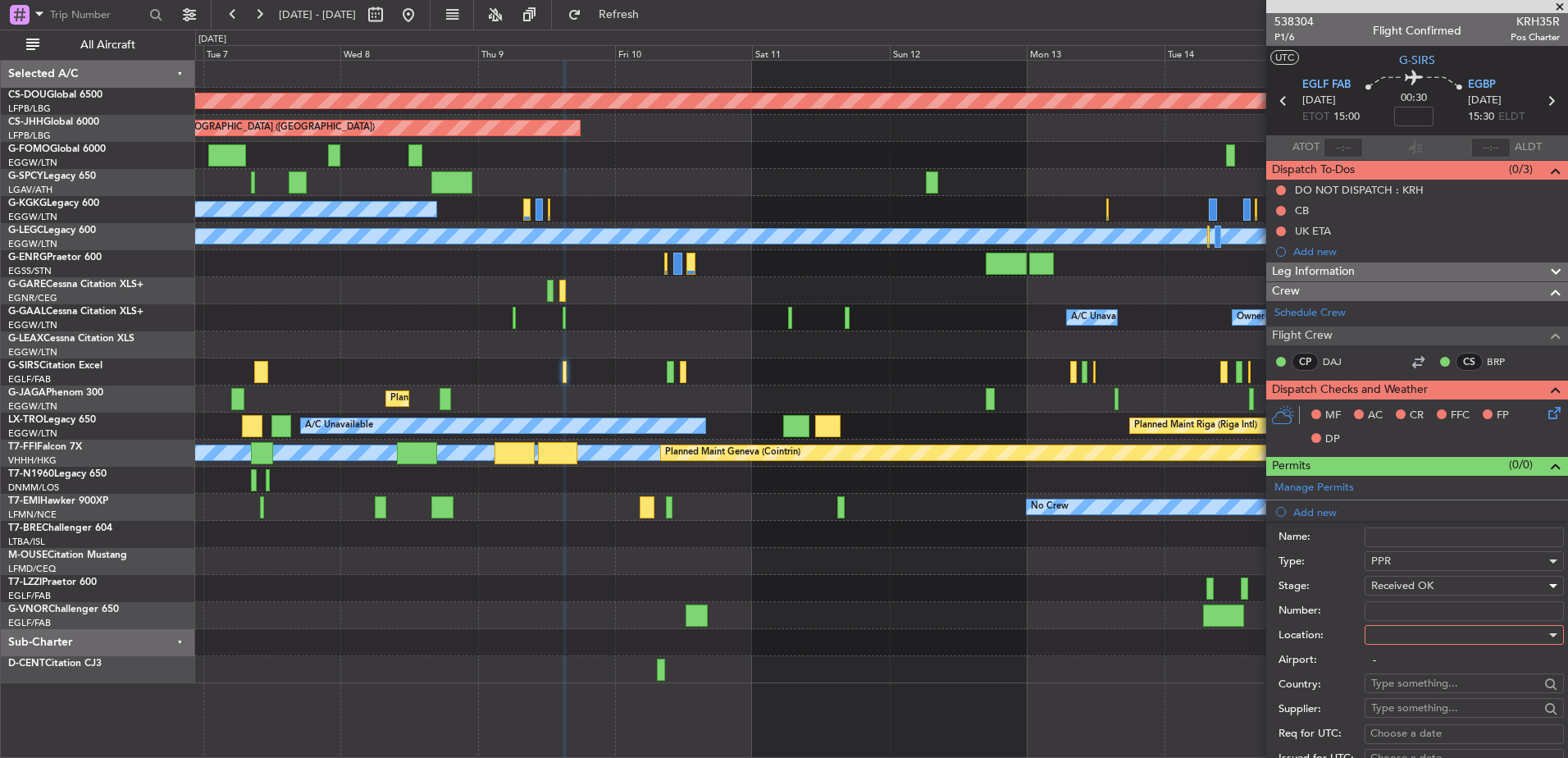
click at [1380, 606] on input "Number:" at bounding box center [1464, 611] width 200 height 20
paste input "378258"
type input "378258"
click at [1384, 651] on input "-" at bounding box center [1464, 660] width 200 height 20
click at [1380, 639] on div at bounding box center [1458, 635] width 175 height 24
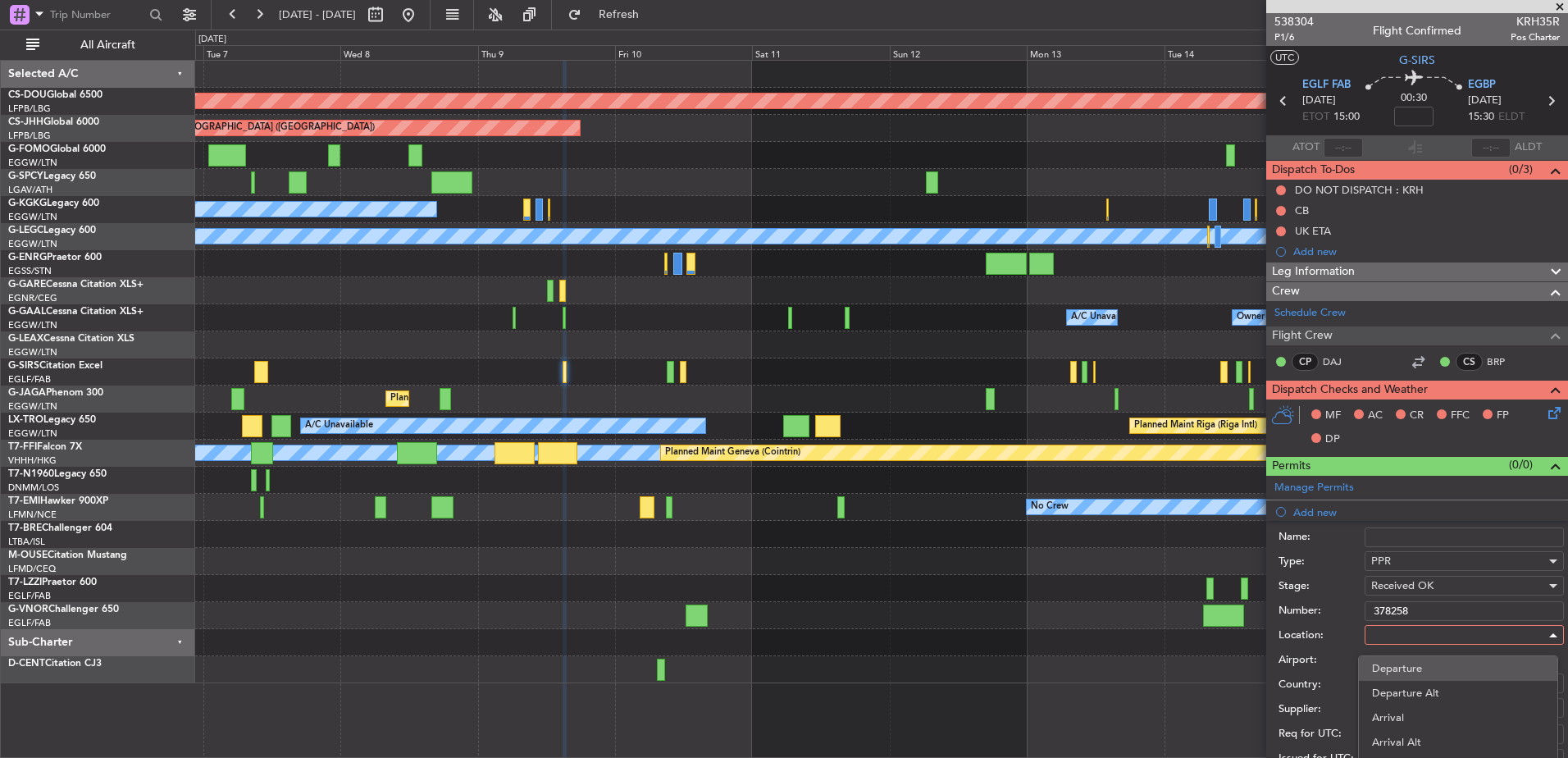
click at [1390, 666] on span "Departure" at bounding box center [1458, 668] width 173 height 24
type input "EGLF / FAB"
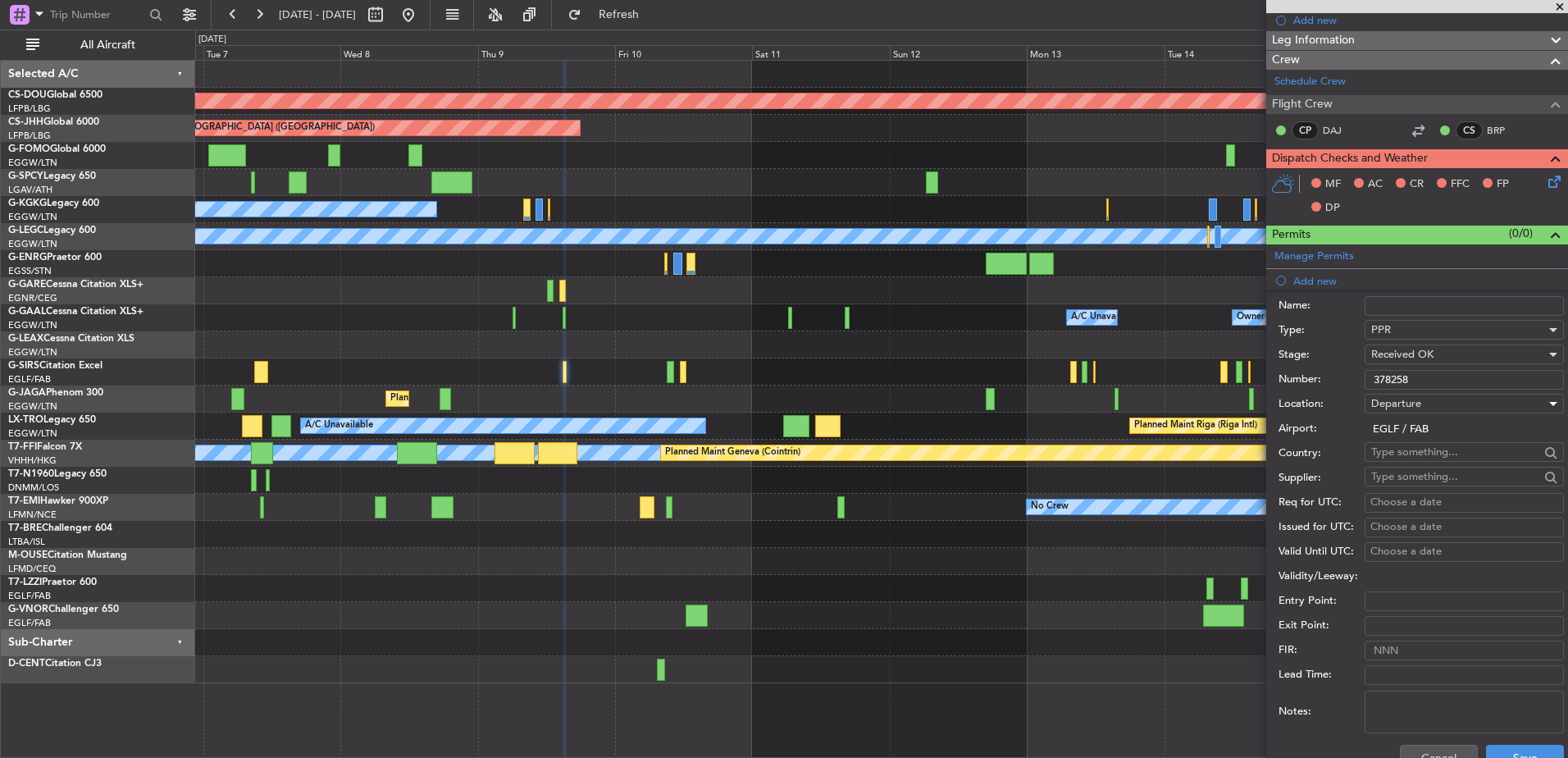
scroll to position [231, 0]
click at [1501, 748] on button "Save" at bounding box center [1524, 759] width 77 height 26
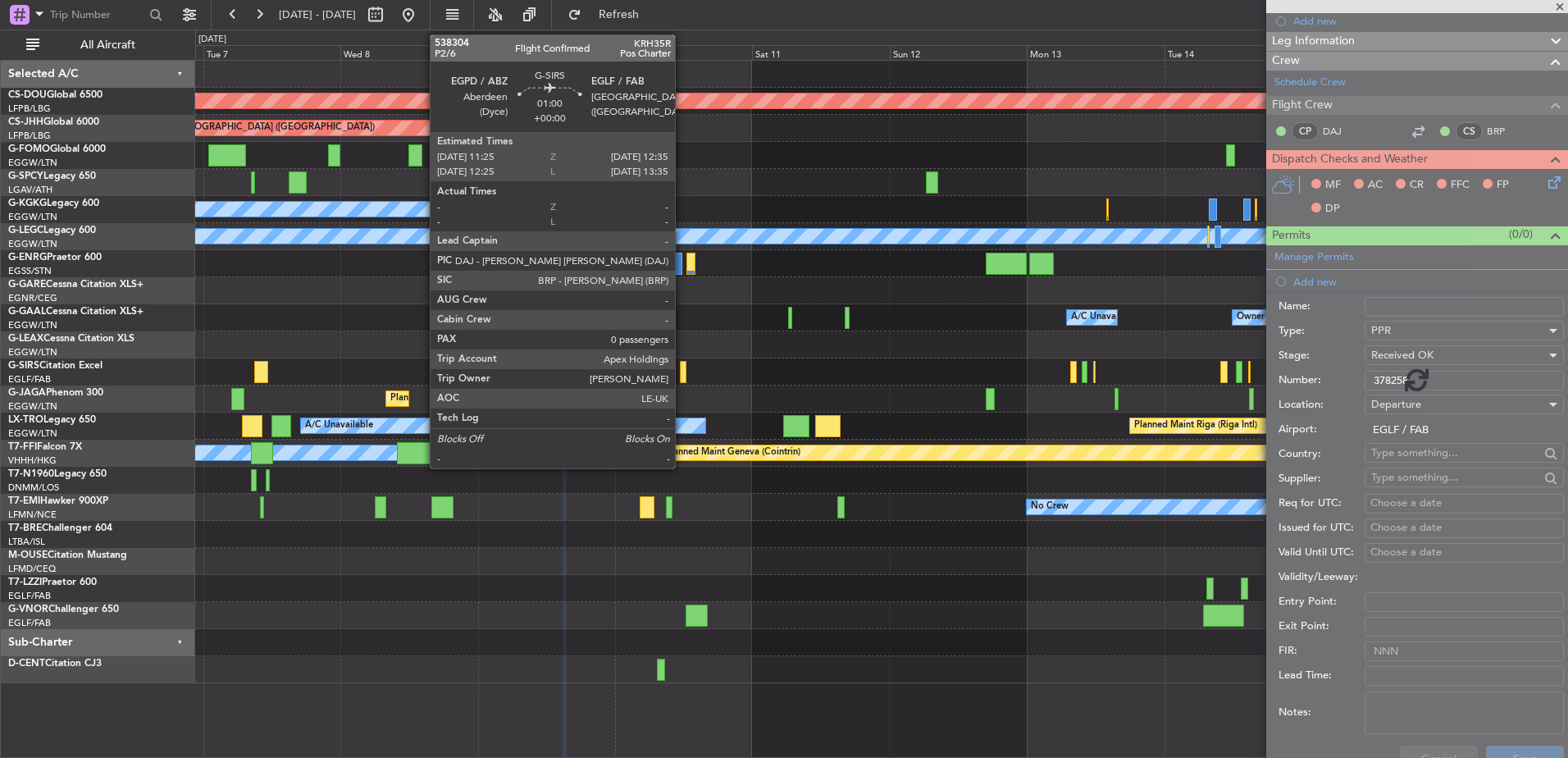
scroll to position [97, 0]
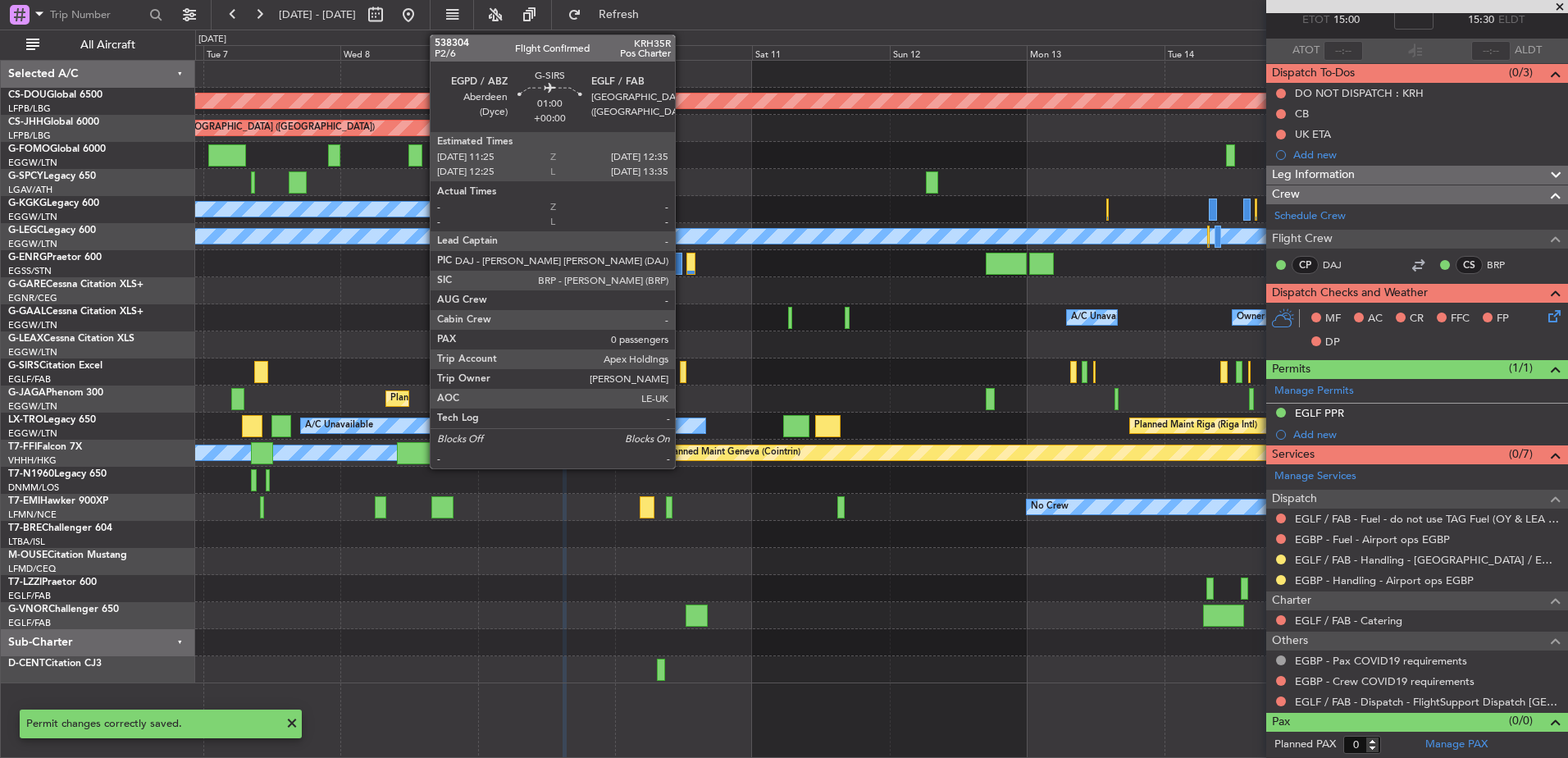
click at [682, 372] on div at bounding box center [683, 372] width 7 height 22
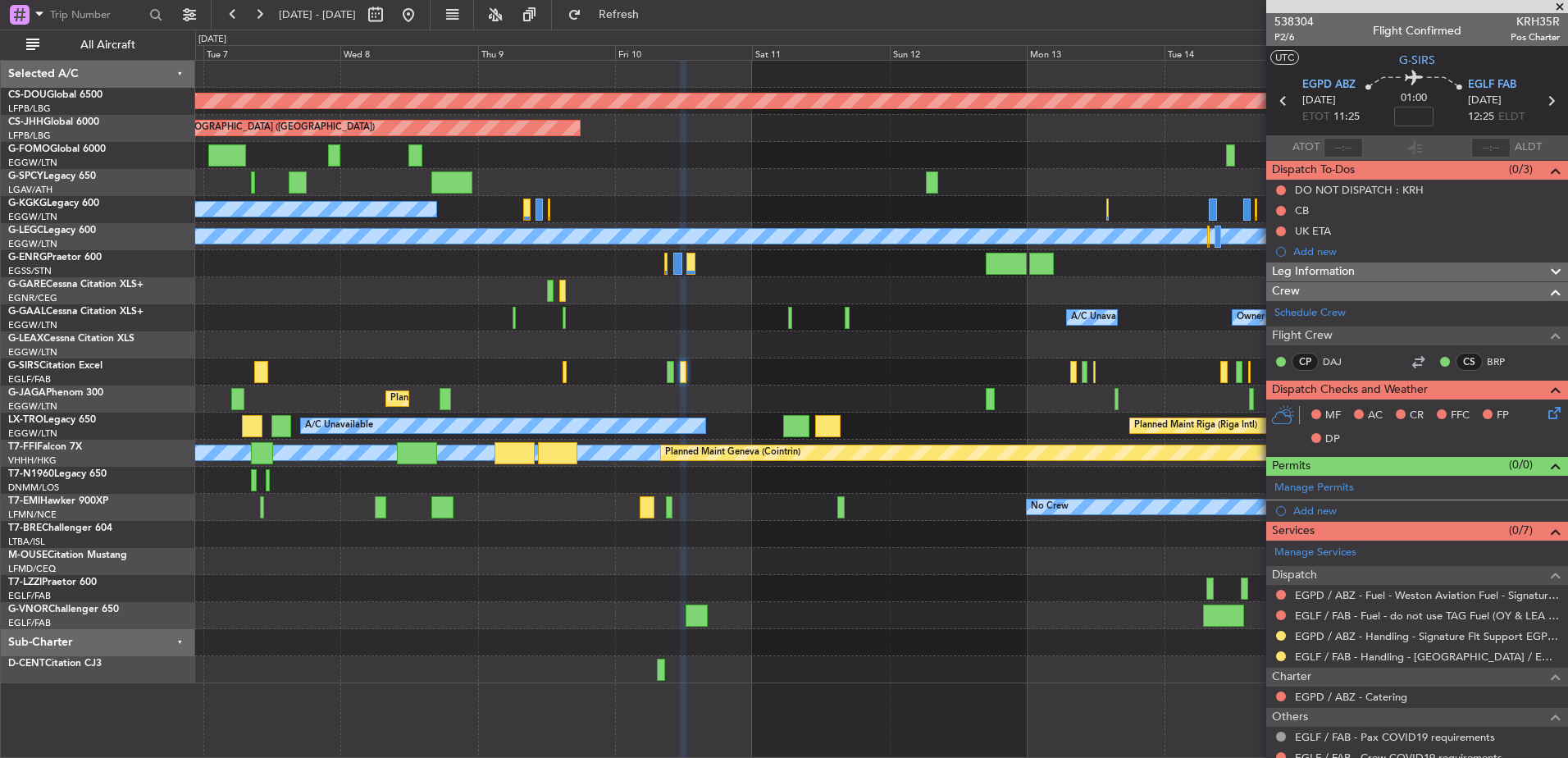
scroll to position [77, 0]
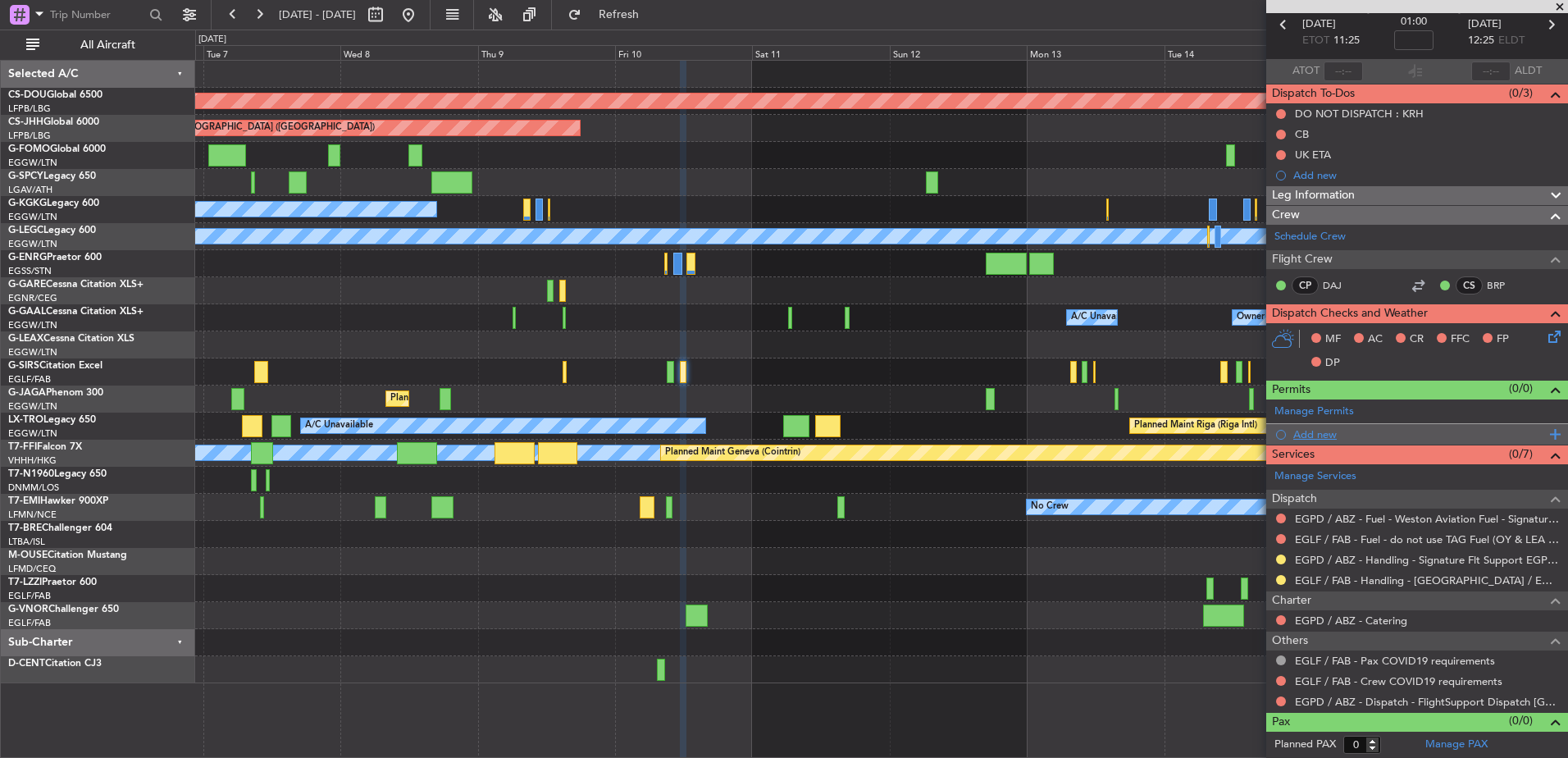
click at [1331, 436] on div "Add new" at bounding box center [1420, 434] width 252 height 14
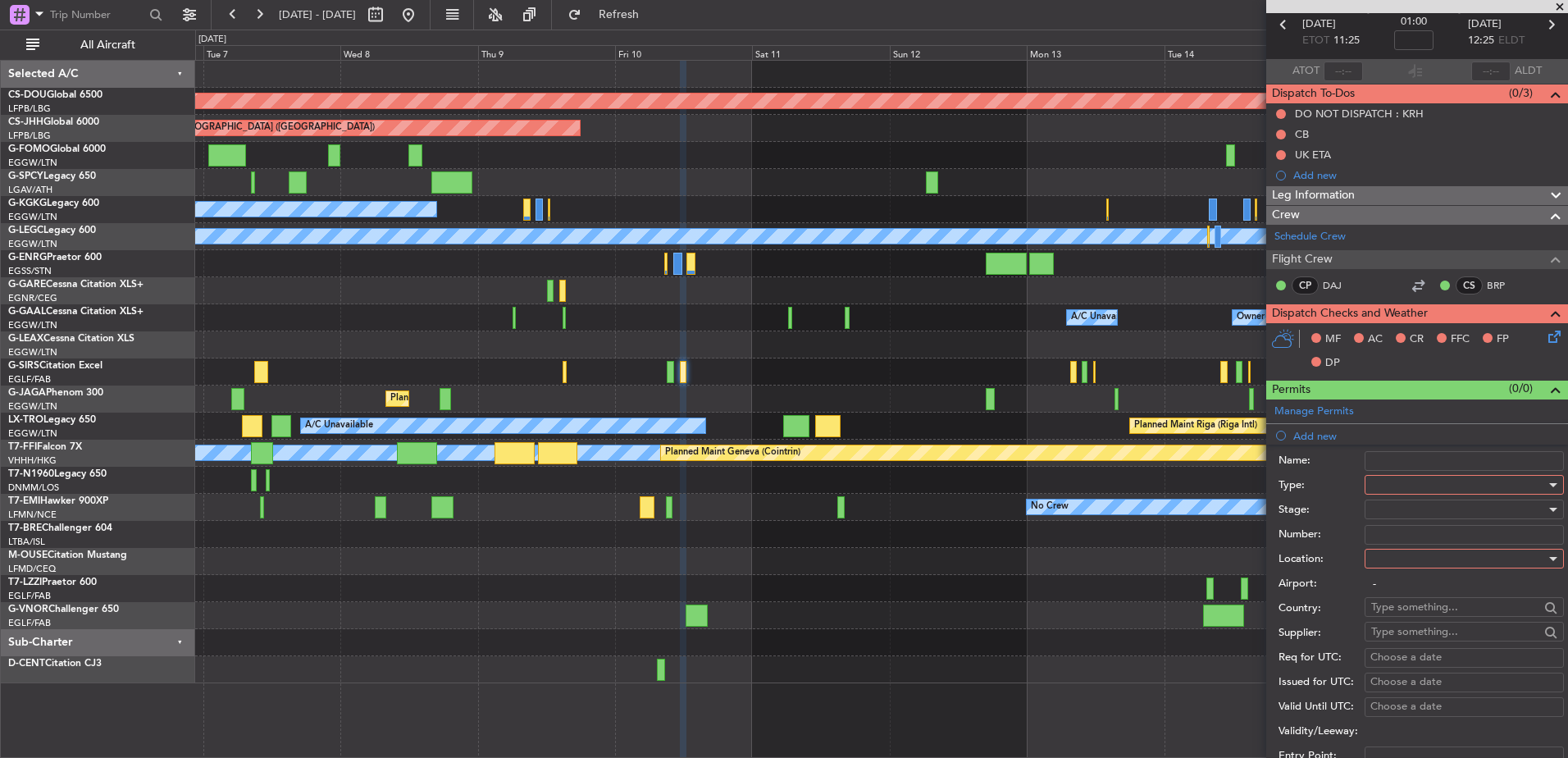
click at [1395, 490] on div at bounding box center [1458, 484] width 175 height 24
click at [1384, 481] on div at bounding box center [784, 379] width 1568 height 758
click at [1384, 483] on div at bounding box center [1458, 484] width 175 height 24
click at [1389, 563] on span "PPR" at bounding box center [1458, 566] width 173 height 24
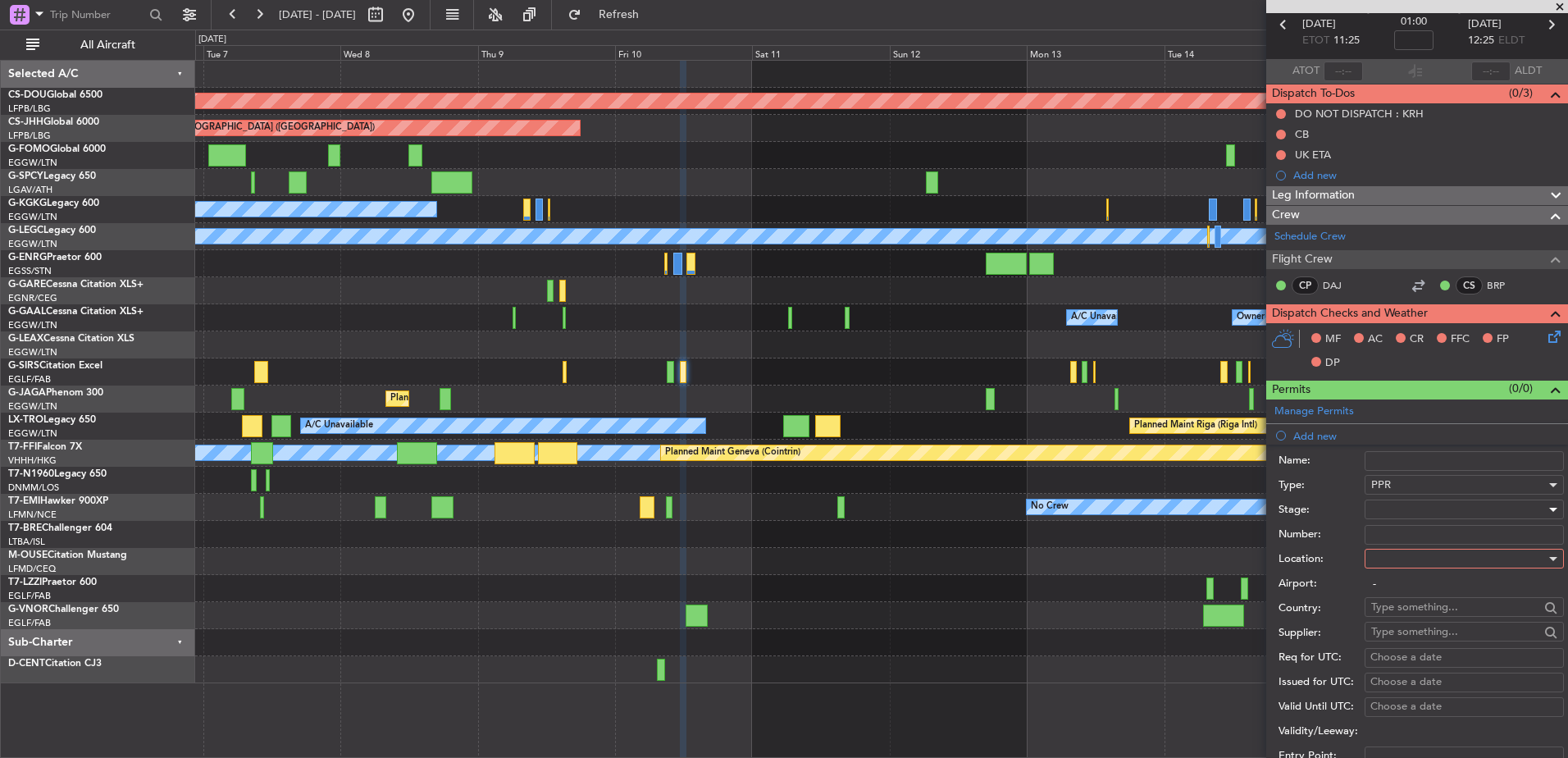
click at [1390, 510] on div at bounding box center [1458, 510] width 175 height 24
click at [1404, 634] on span "Received OK" at bounding box center [1458, 641] width 173 height 24
click at [1403, 531] on input "Number:" at bounding box center [1464, 534] width 200 height 20
click at [1383, 531] on input "Number:" at bounding box center [1464, 534] width 200 height 20
paste input "378369"
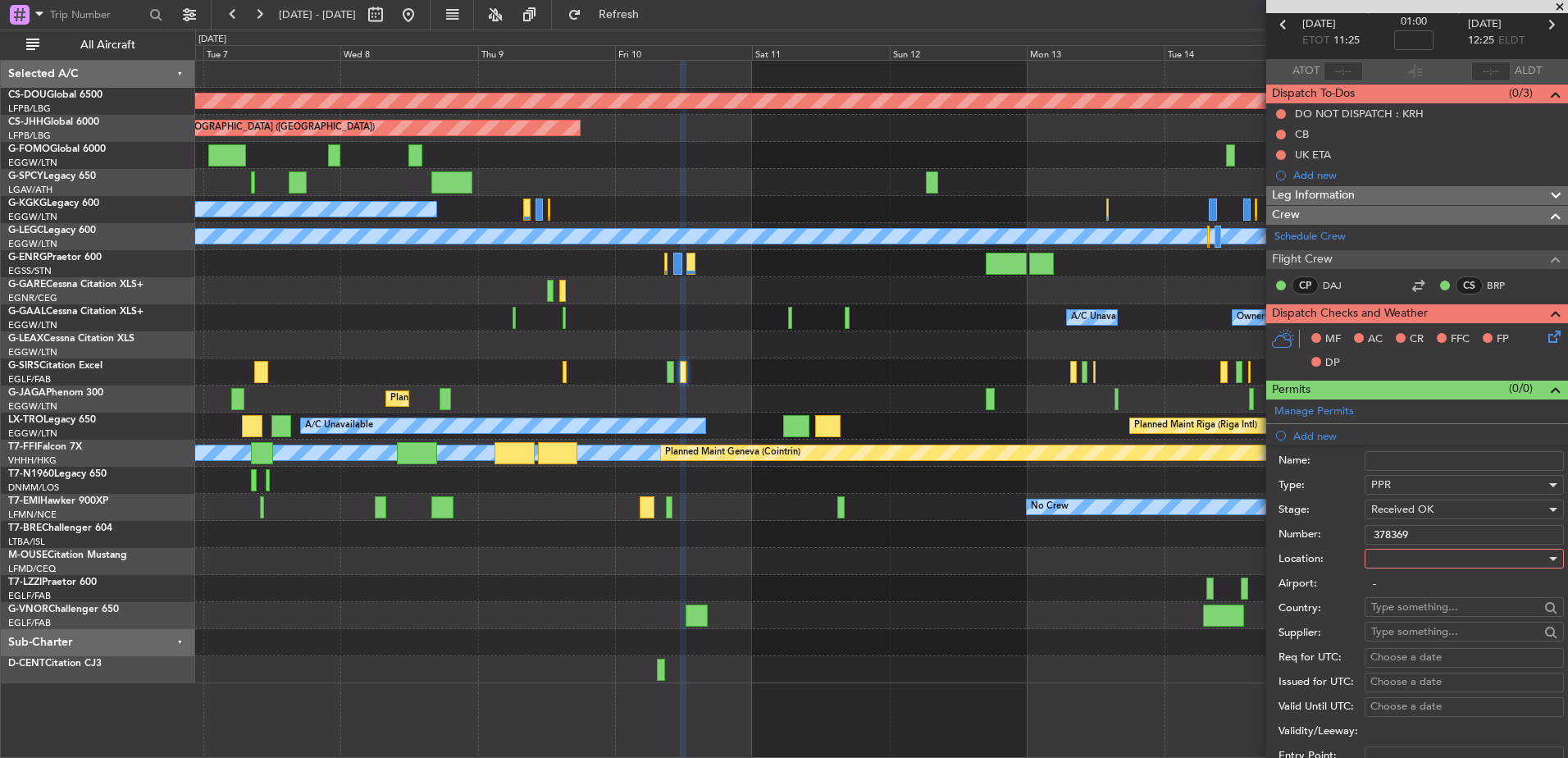
type input "378369"
click at [1389, 565] on div at bounding box center [1458, 558] width 175 height 24
click at [1392, 638] on span "Arrival" at bounding box center [1458, 641] width 173 height 24
type input "EGLF / FAB"
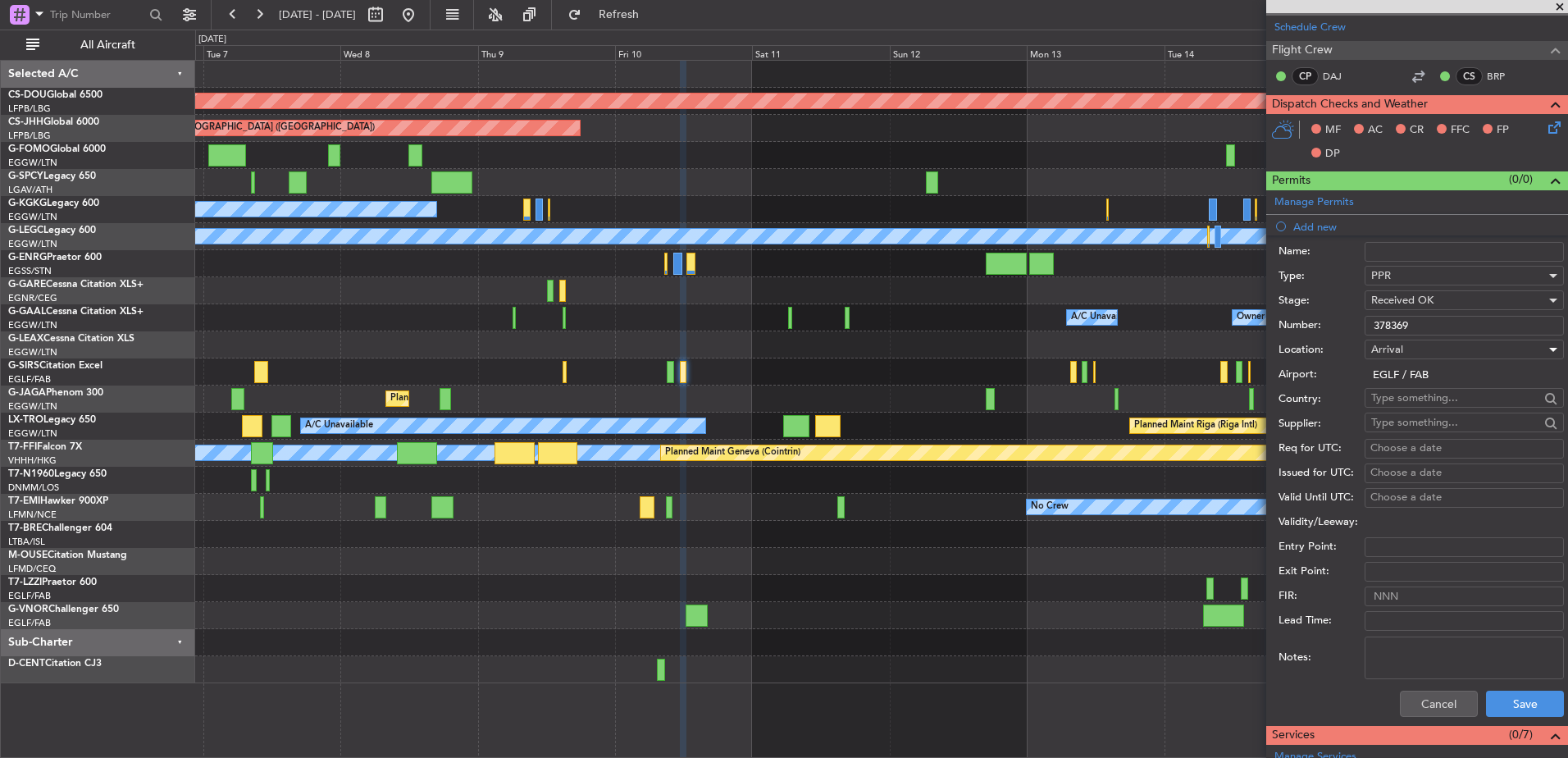
scroll to position [287, 0]
click at [1521, 711] on button "Save" at bounding box center [1524, 703] width 77 height 26
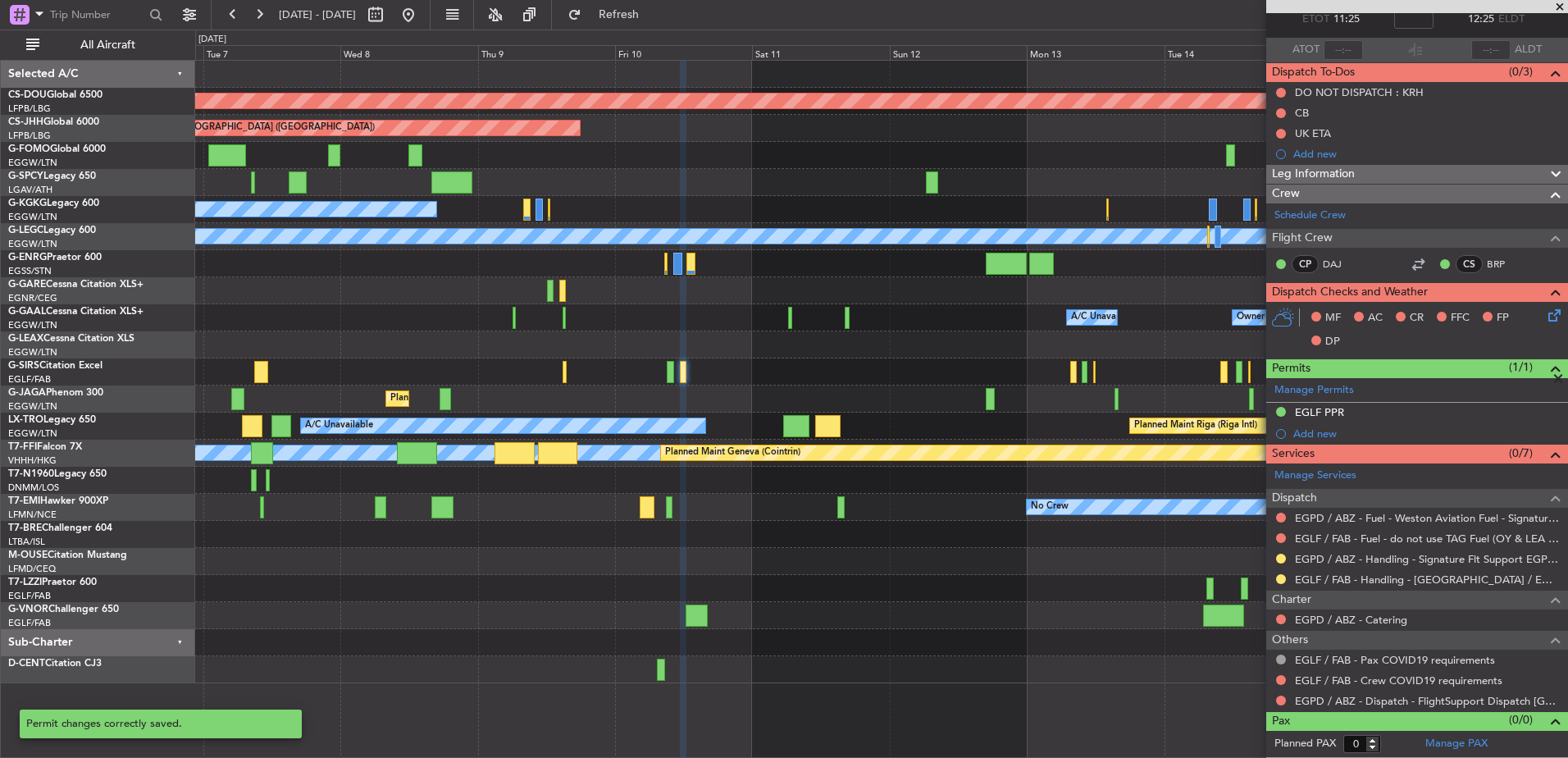
scroll to position [97, 0]
click at [651, 17] on span "Refresh" at bounding box center [620, 15] width 69 height 11
